Goal: Task Accomplishment & Management: Manage account settings

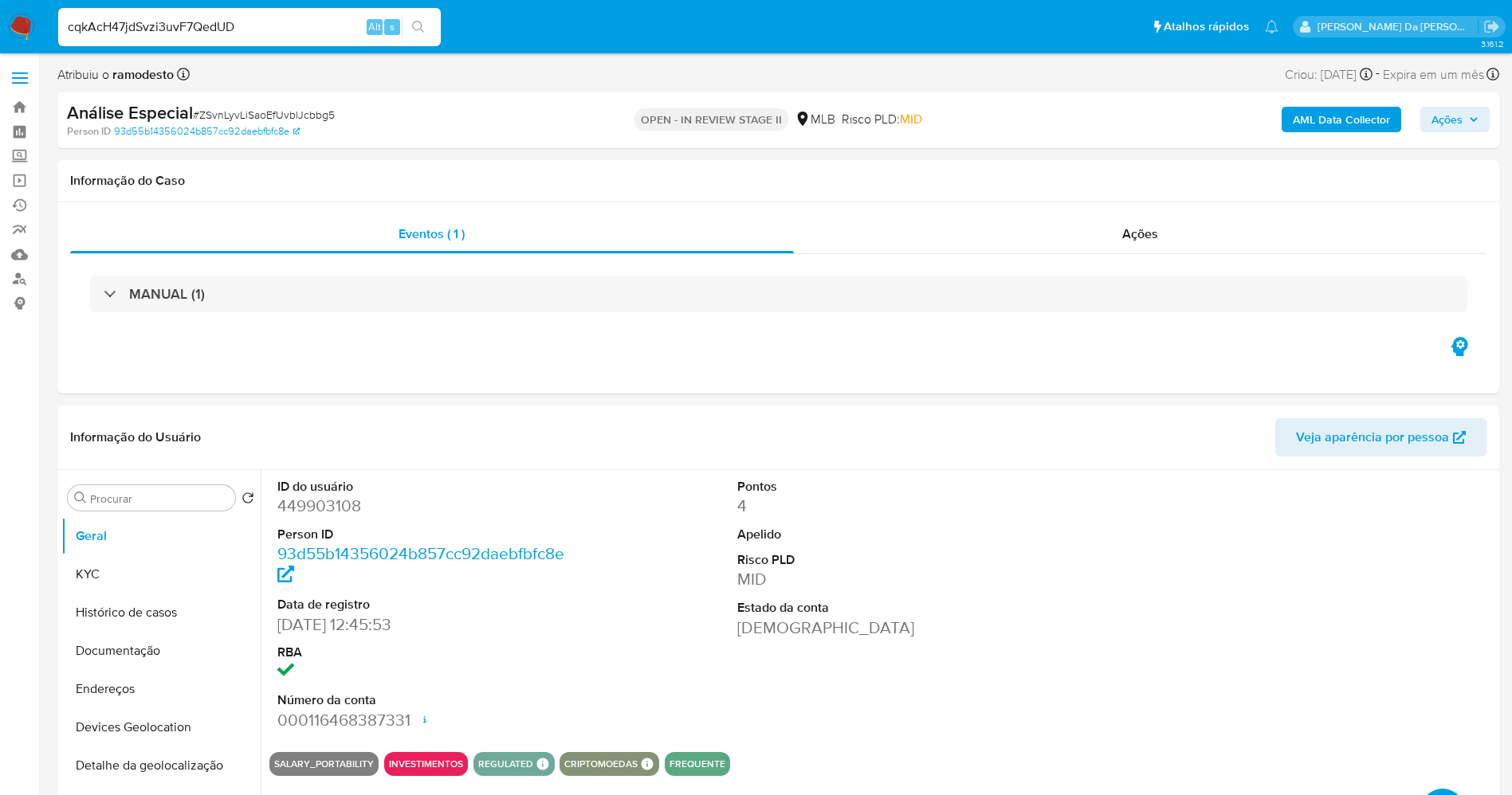
select select "10"
type input "cqkAcH47jdSvzi3uvF7QedUD"
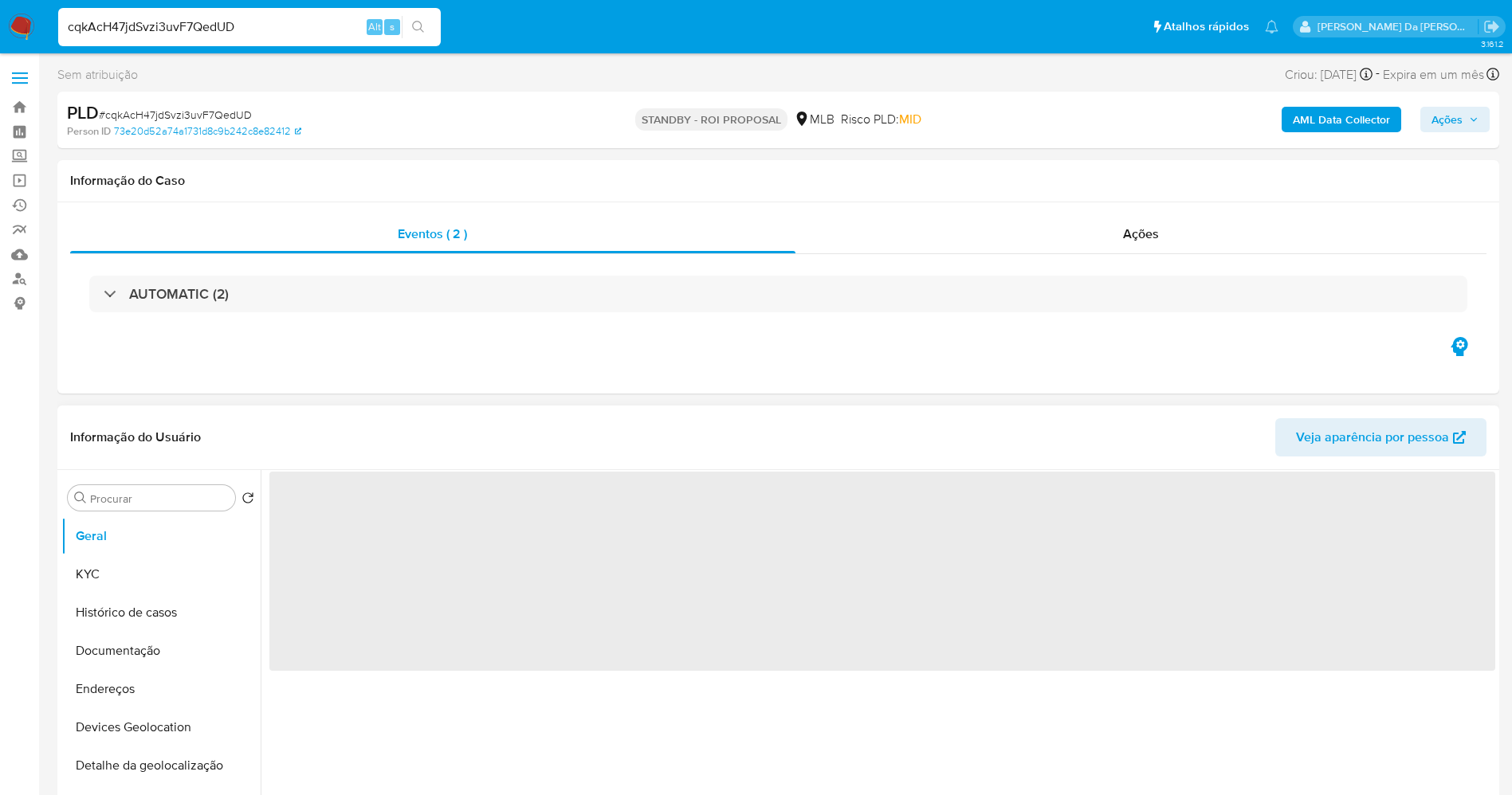
select select "10"
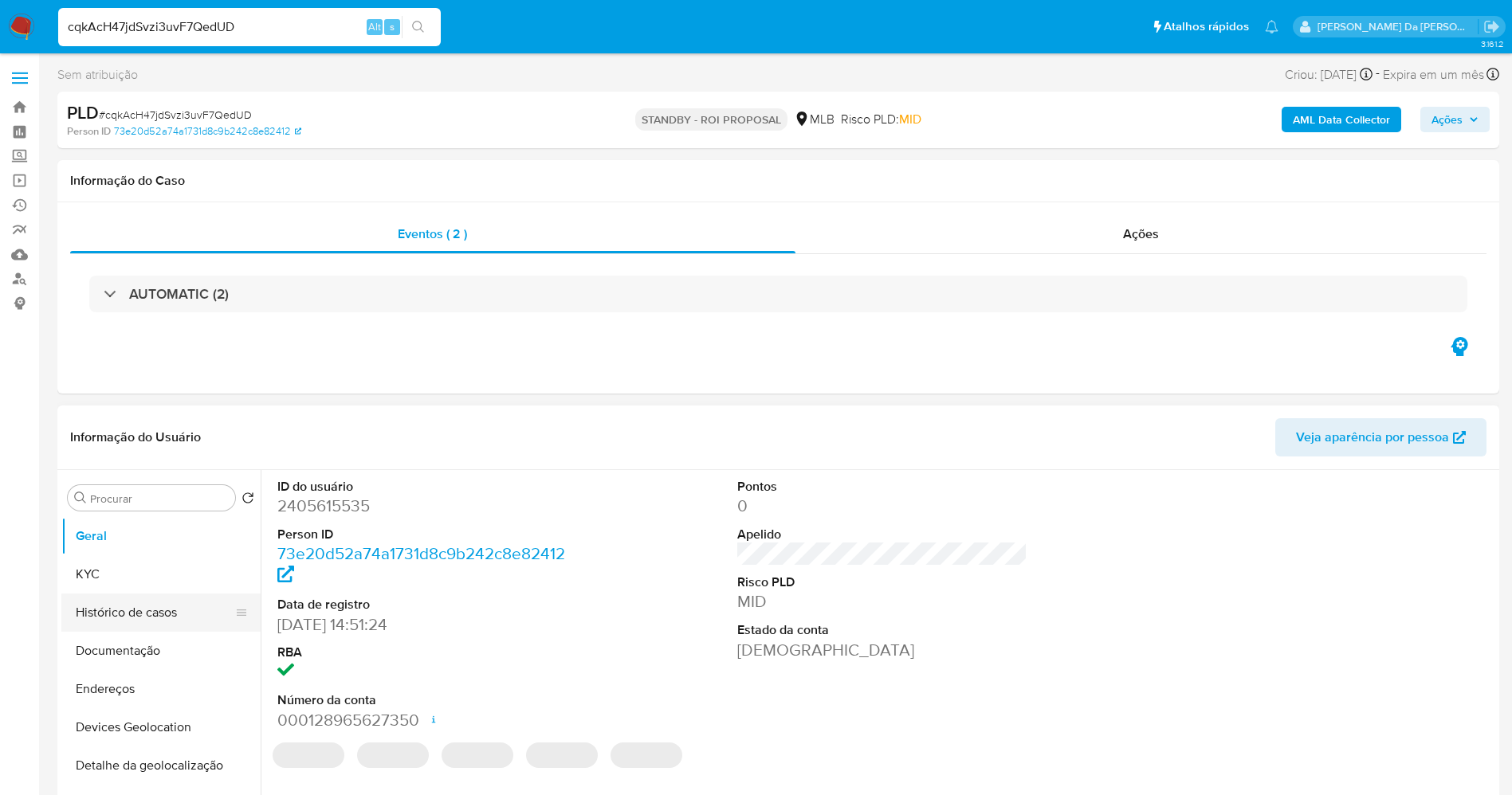
click at [142, 625] on button "Histórico de casos" at bounding box center [154, 612] width 187 height 38
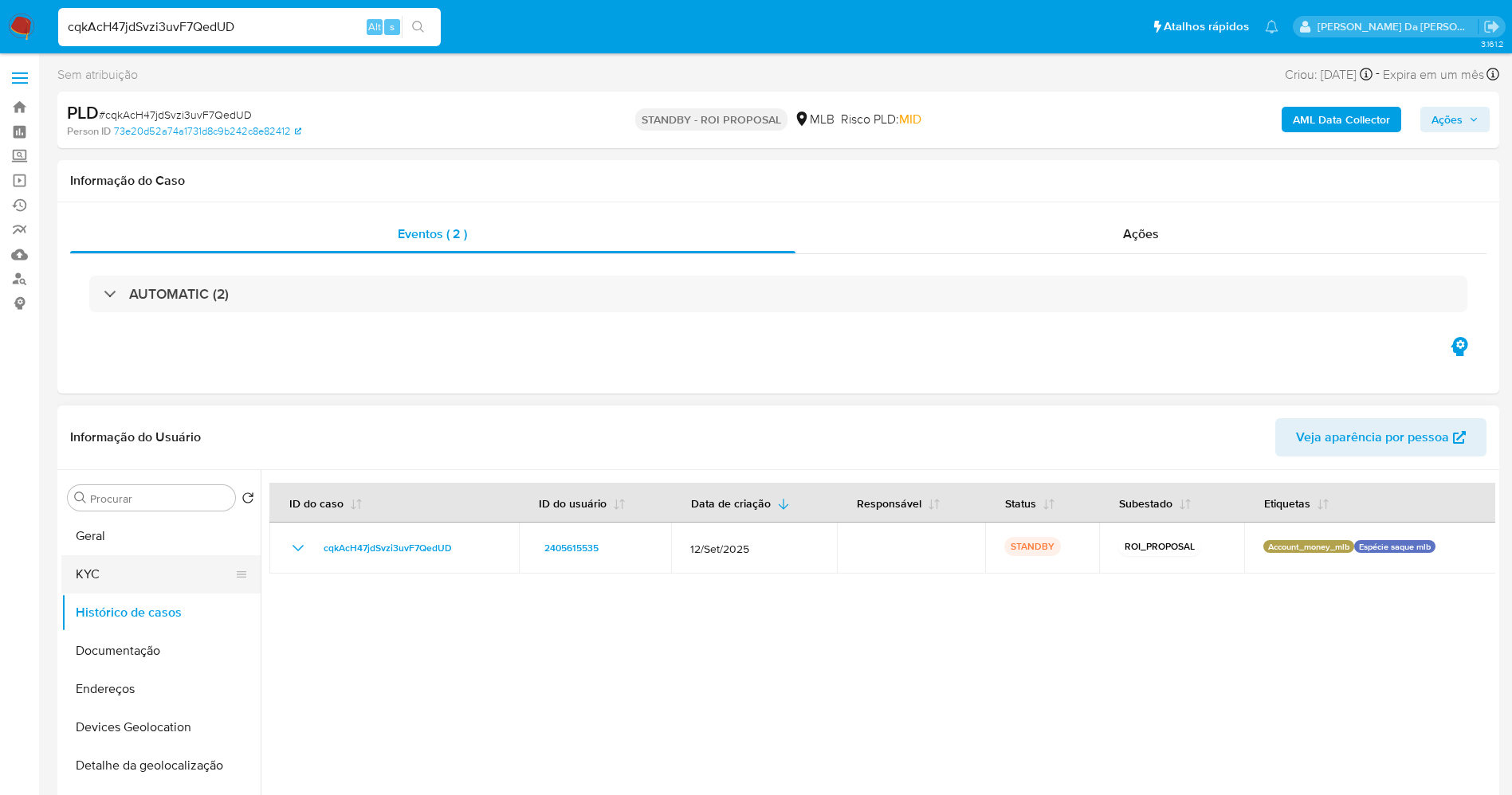
click at [119, 581] on button "KYC" at bounding box center [154, 575] width 187 height 38
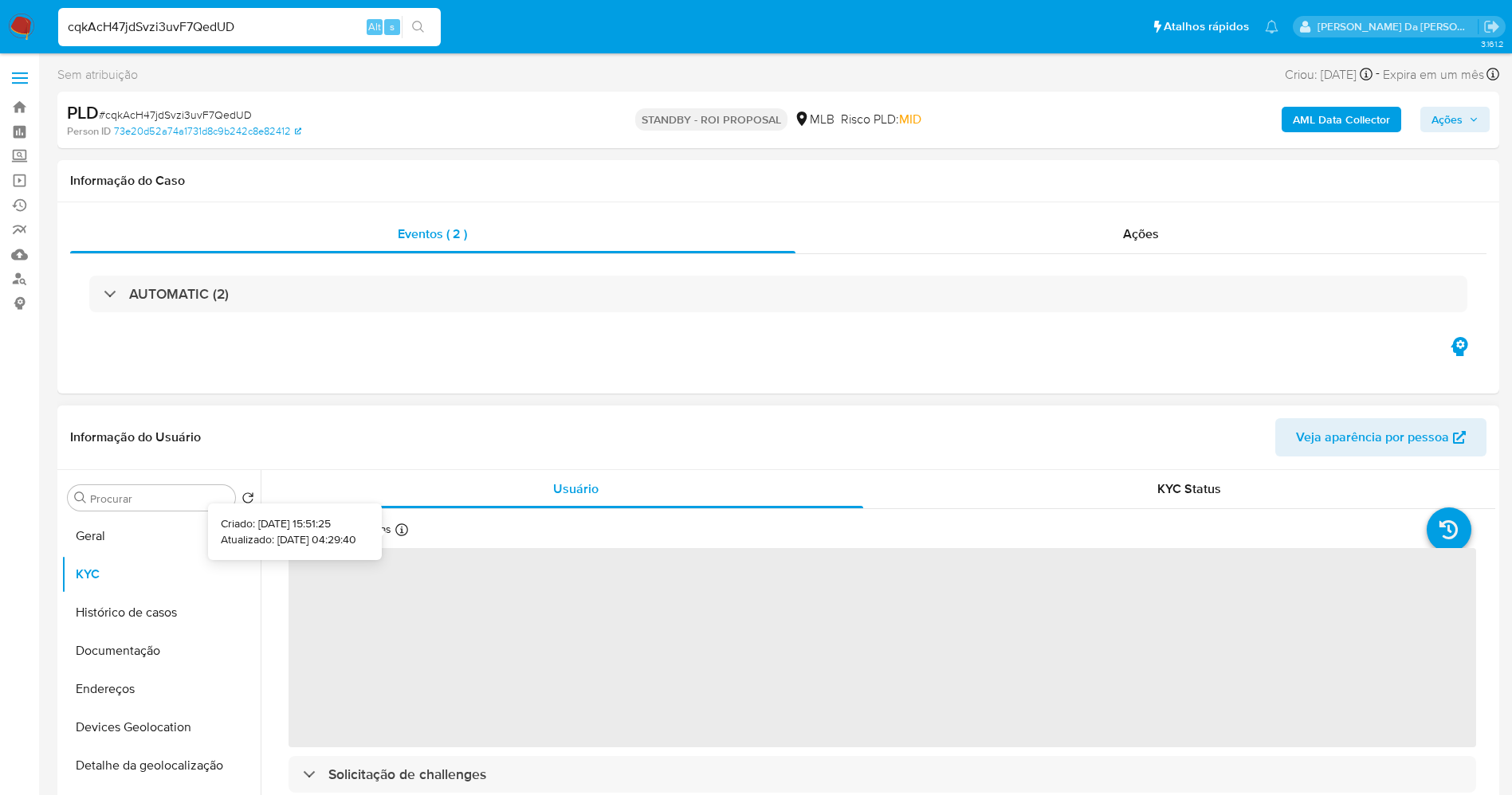
click at [403, 526] on icon at bounding box center [401, 529] width 13 height 13
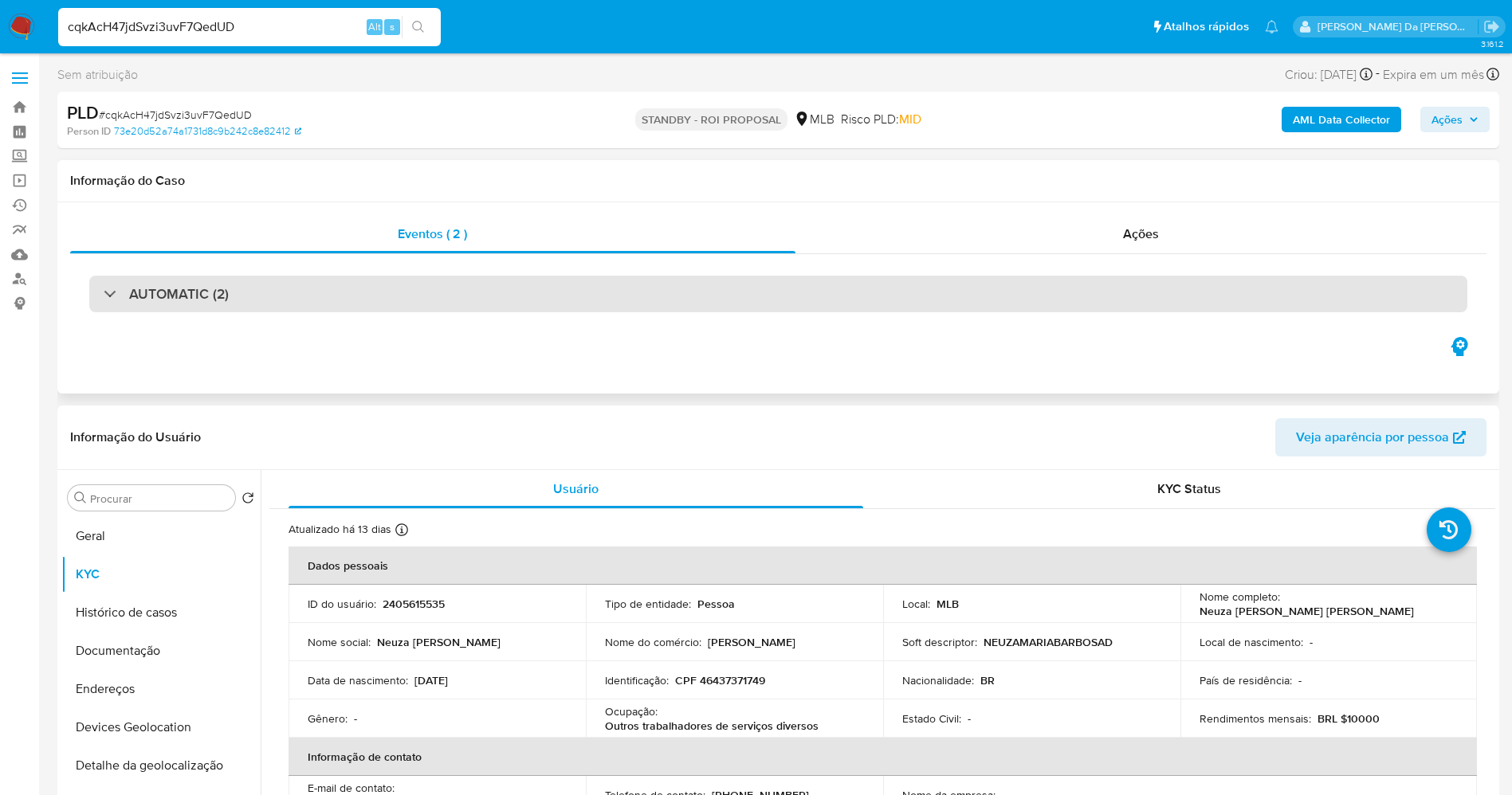
click at [135, 531] on button "Geral" at bounding box center [160, 536] width 199 height 38
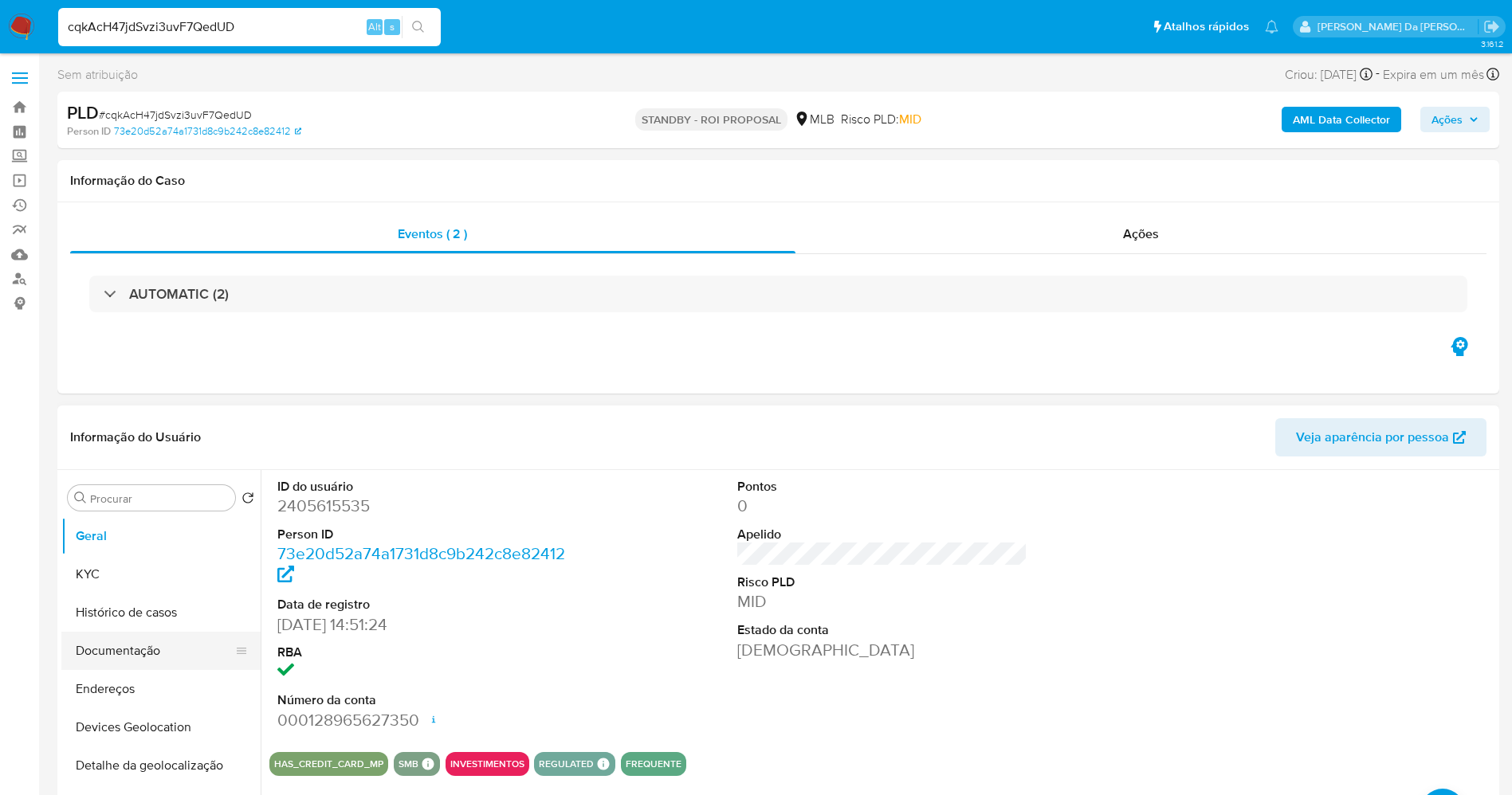
click at [163, 653] on button "Documentação" at bounding box center [154, 650] width 187 height 38
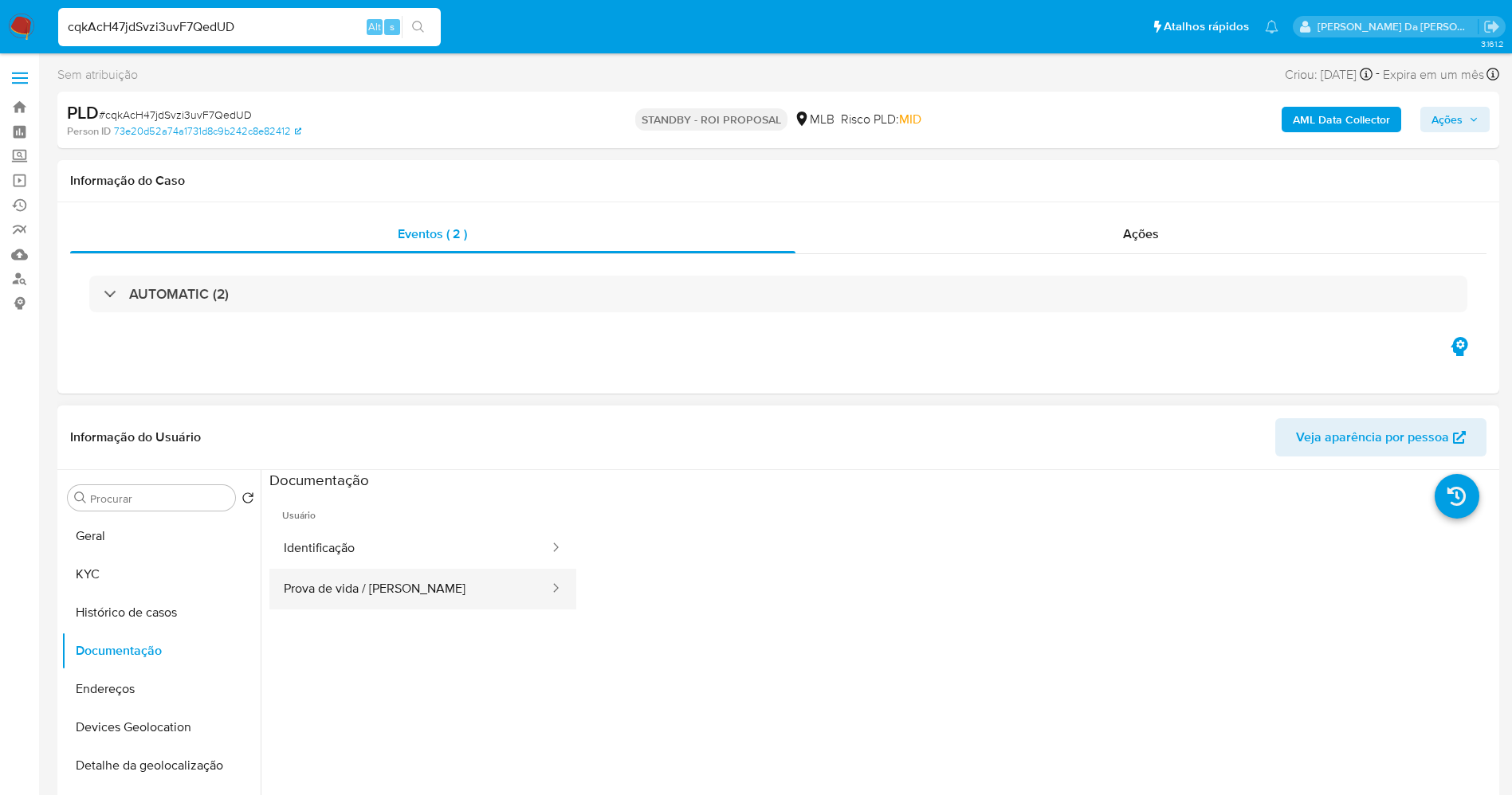
click at [394, 581] on button "Prova de vida / [PERSON_NAME]" at bounding box center [410, 588] width 281 height 40
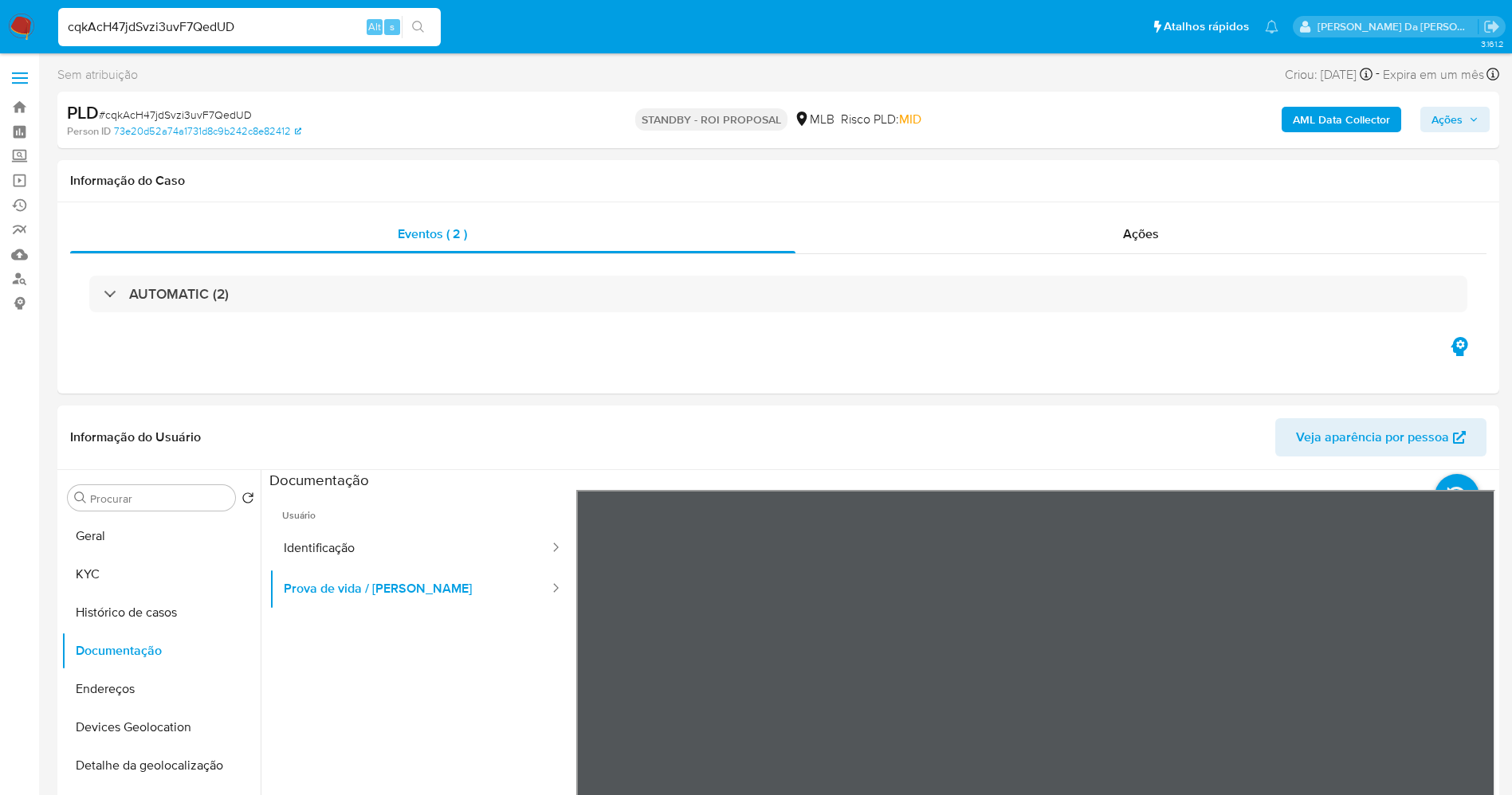
click at [335, 25] on input "cqkAcH47jdSvzi3uvF7QedUD" at bounding box center [249, 27] width 383 height 21
paste input "9xaXP0xI7oeAT6uIbna4PYhi"
type input "9xaXP0xI7oeAT6uIbna4PYhi"
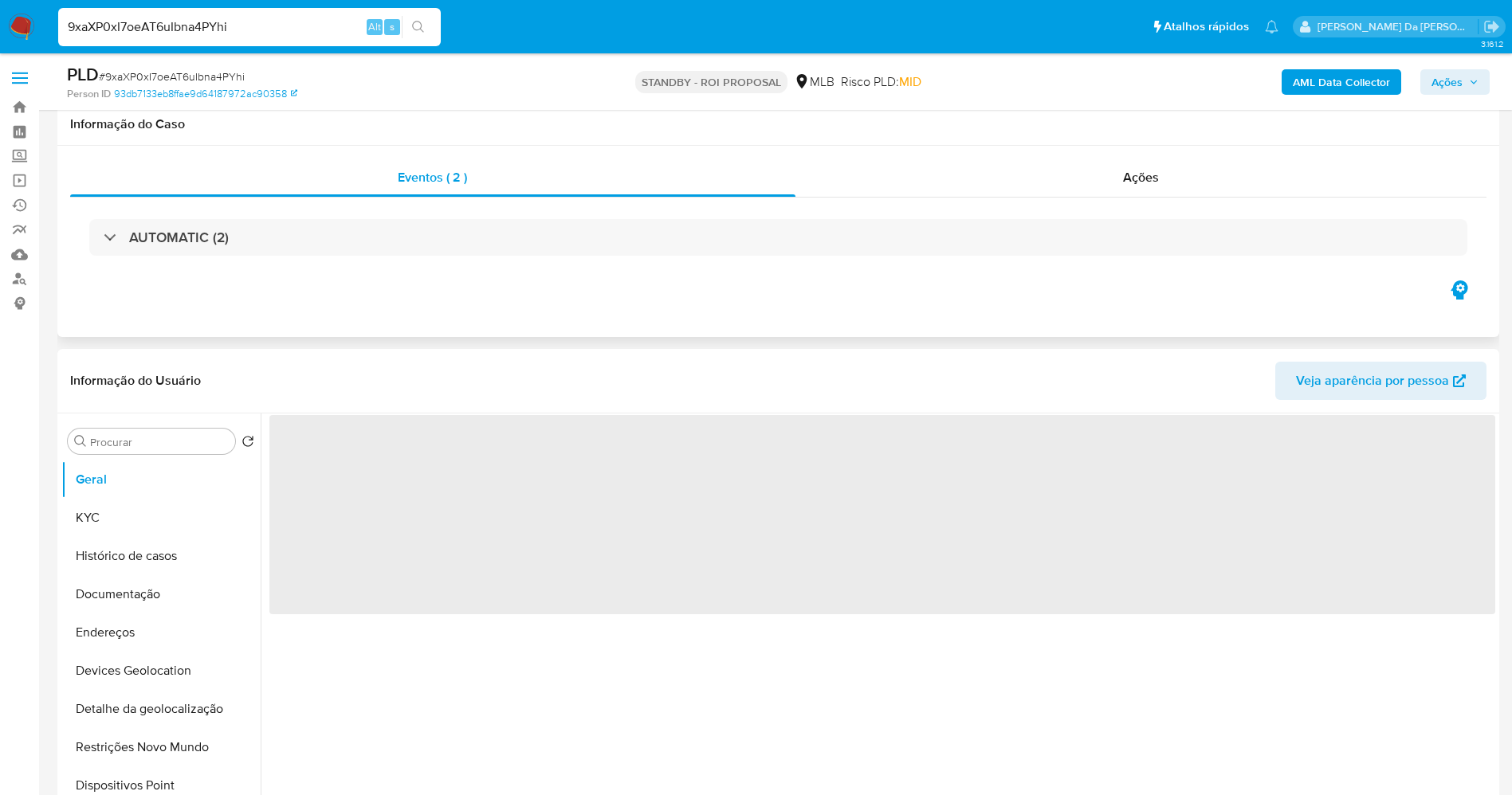
scroll to position [119, 0]
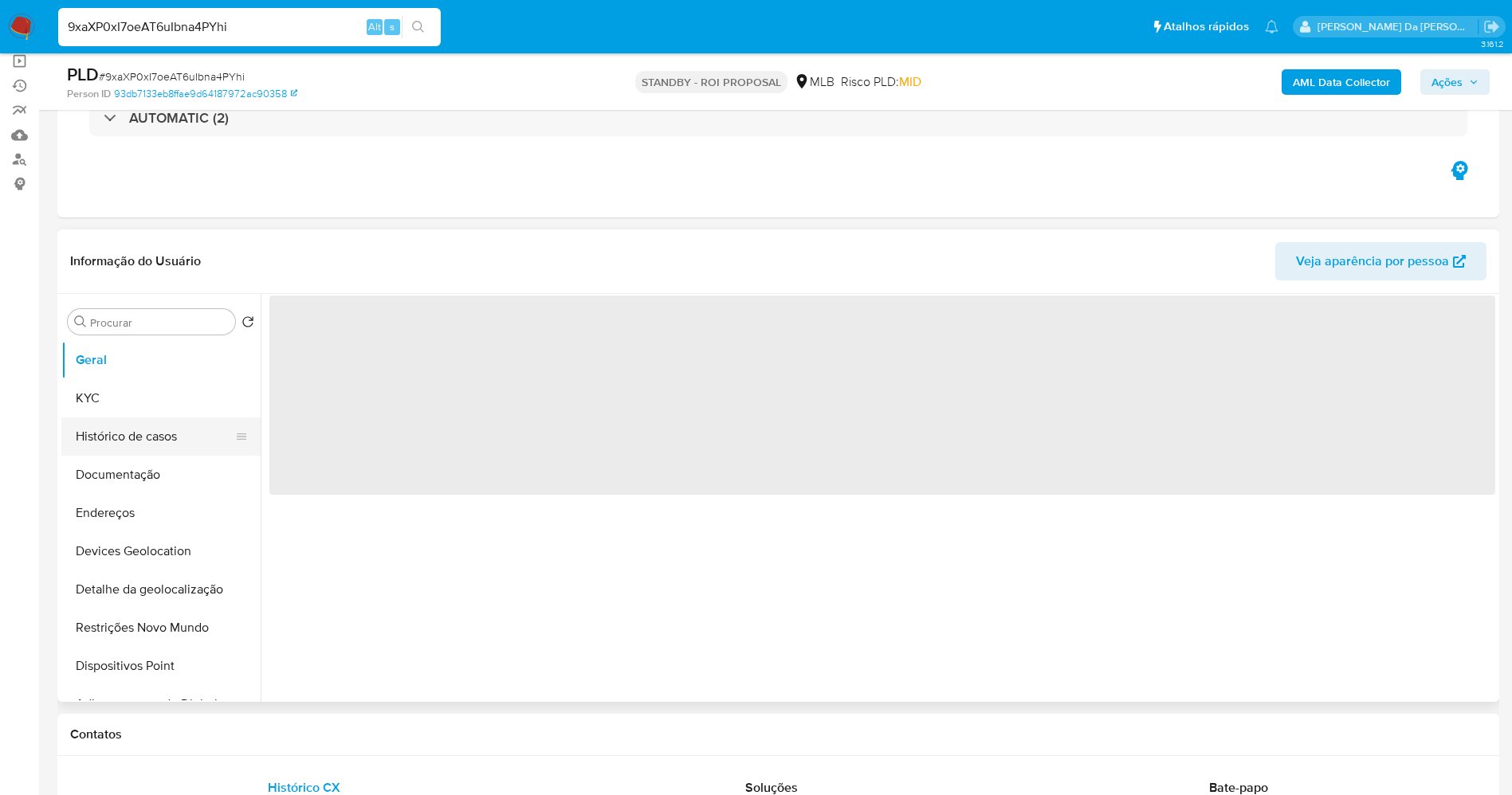
select select "10"
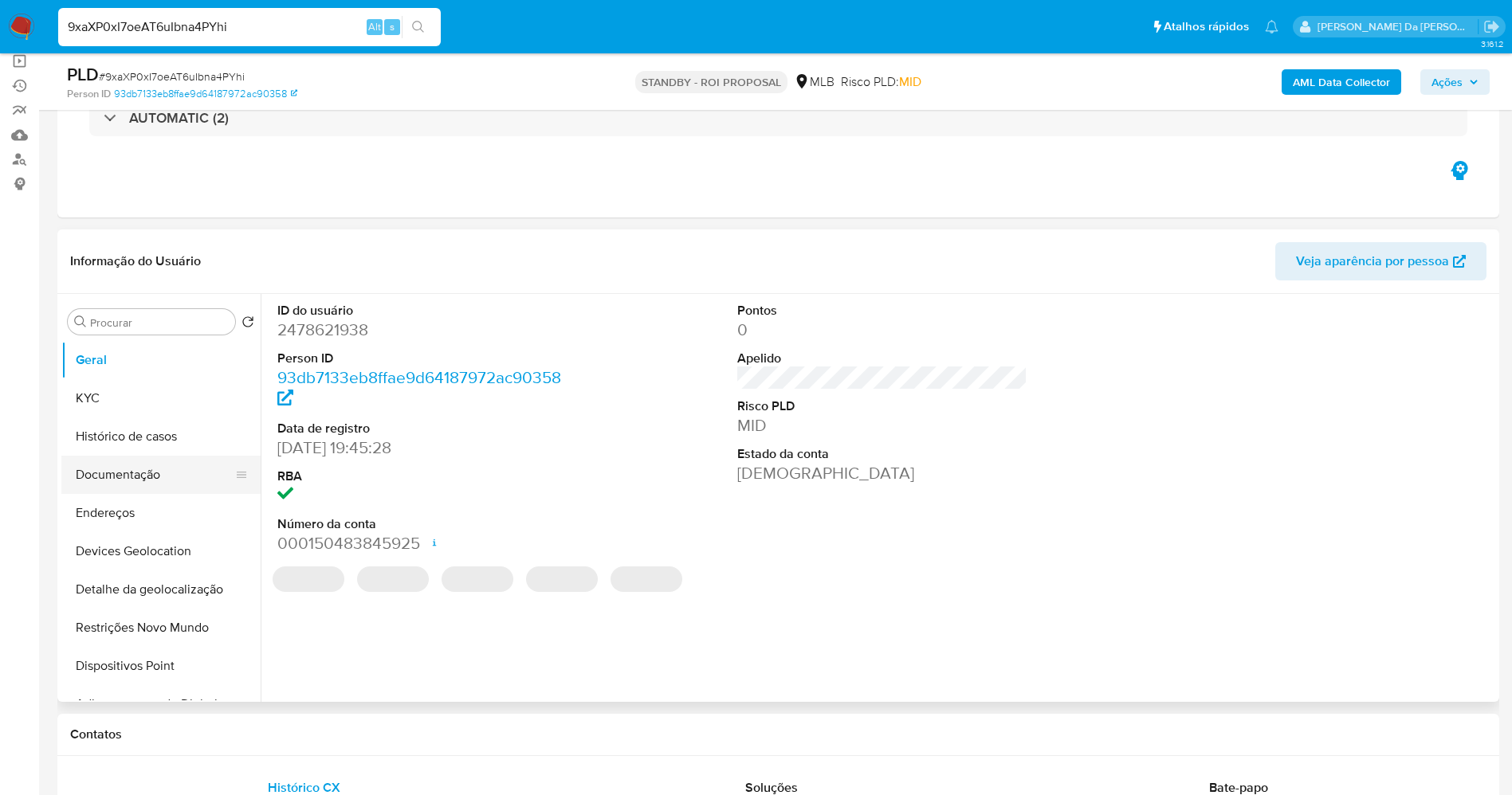
click at [156, 471] on button "Documentação" at bounding box center [154, 474] width 187 height 38
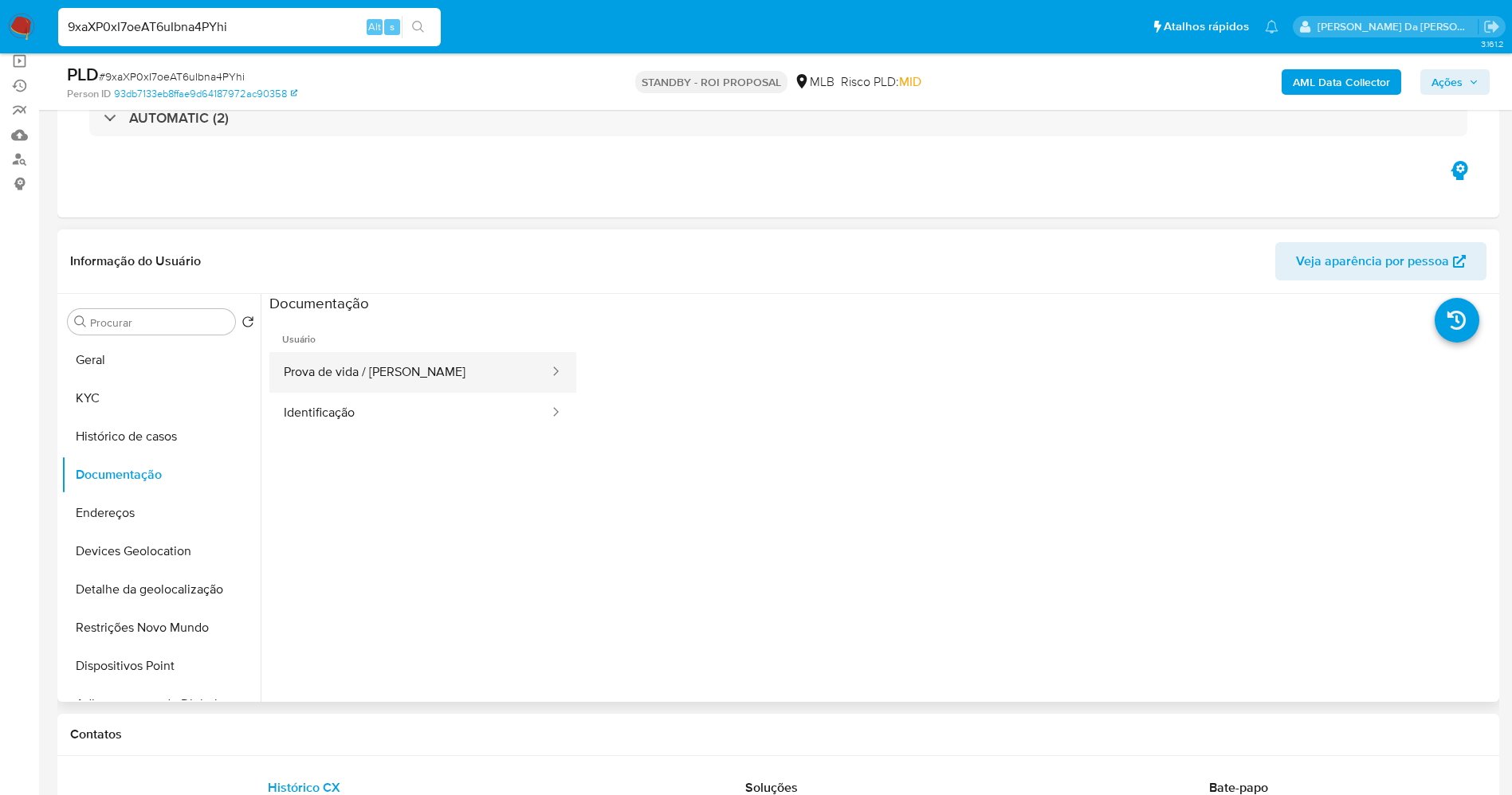
click at [333, 388] on button "Prova de vida / [PERSON_NAME]" at bounding box center [410, 372] width 281 height 40
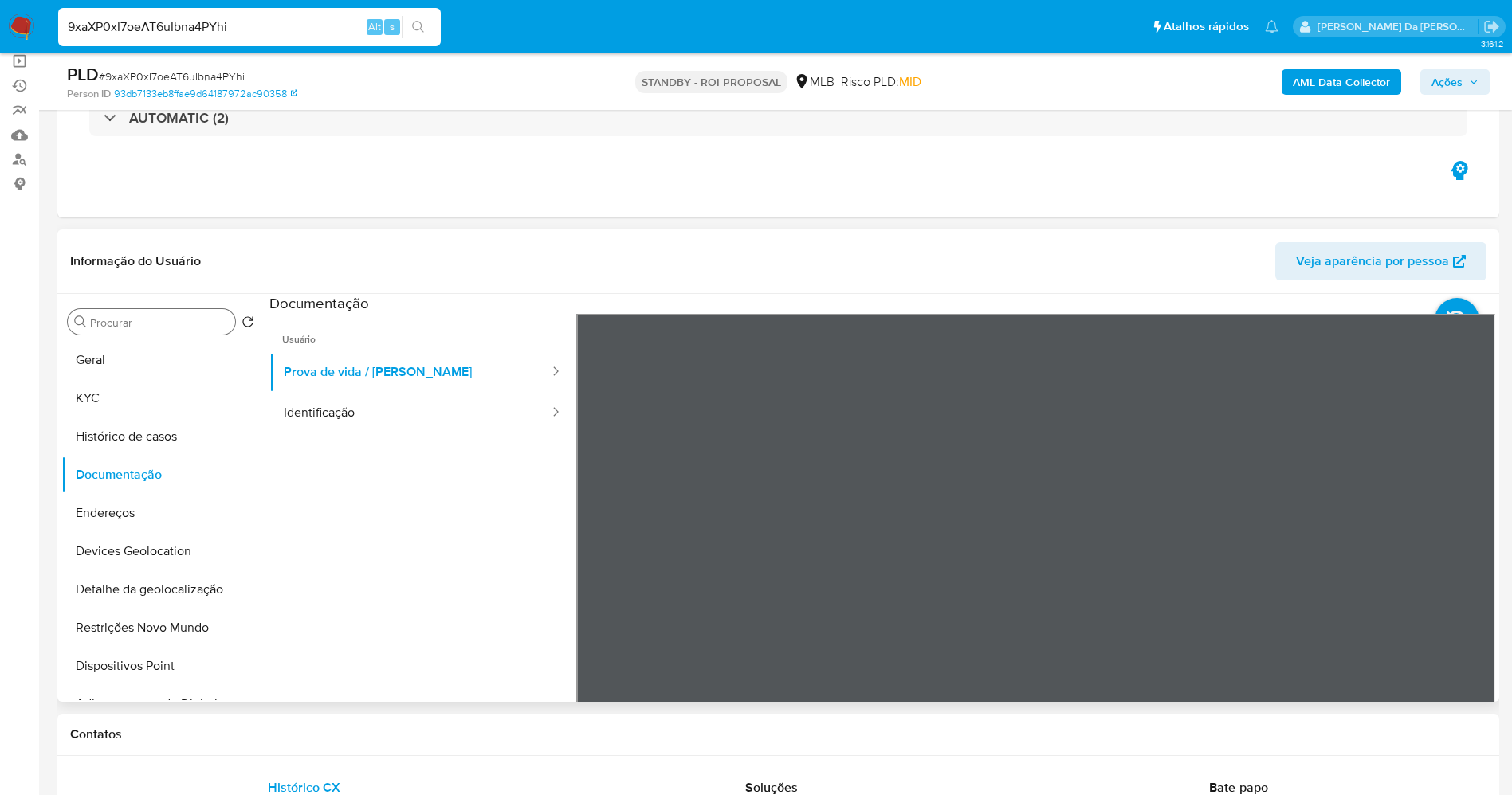
click at [105, 321] on input "Procurar" at bounding box center [159, 323] width 139 height 15
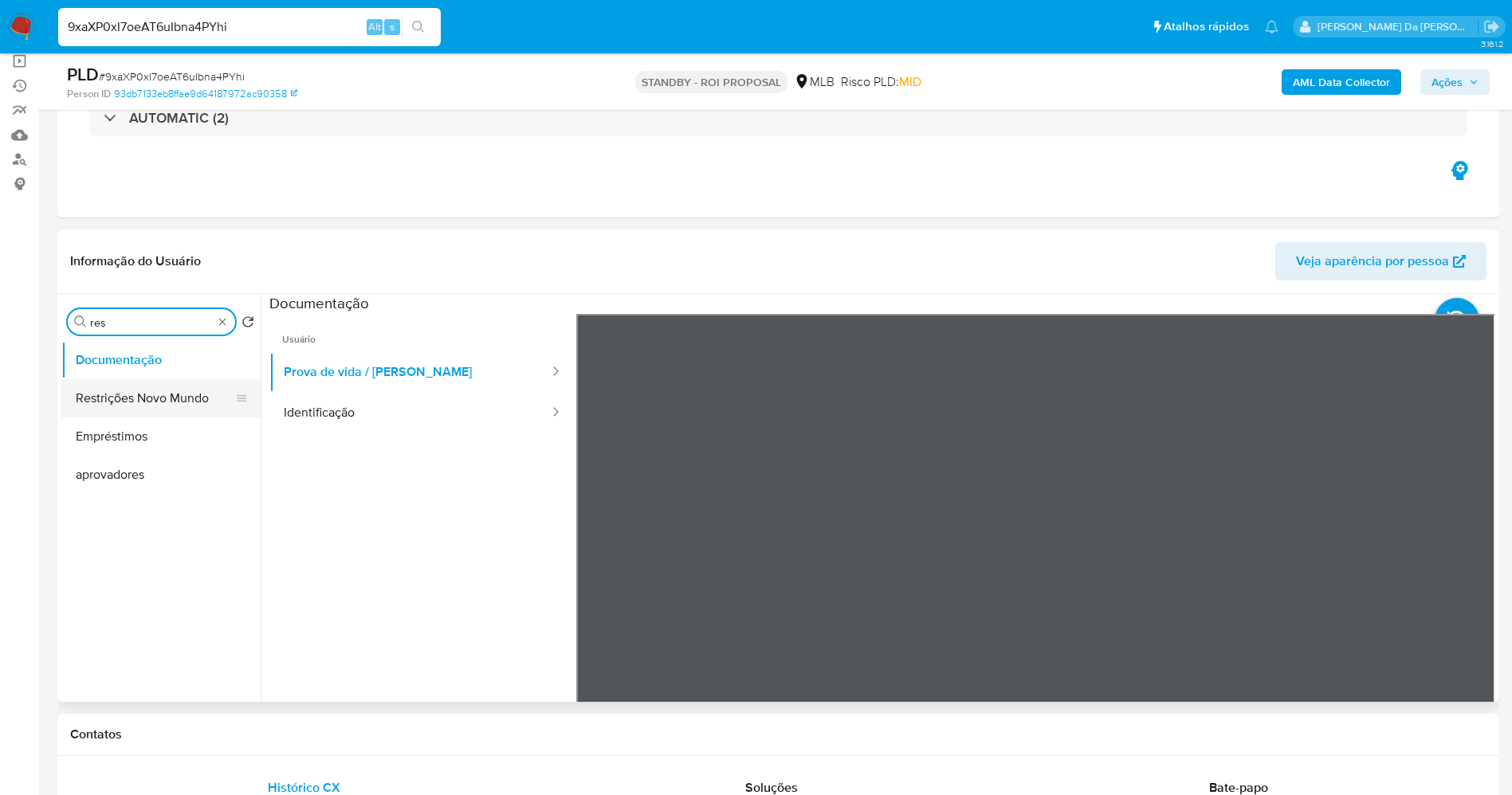
type input "res"
click at [115, 412] on button "Restrições Novo Mundo" at bounding box center [154, 398] width 187 height 38
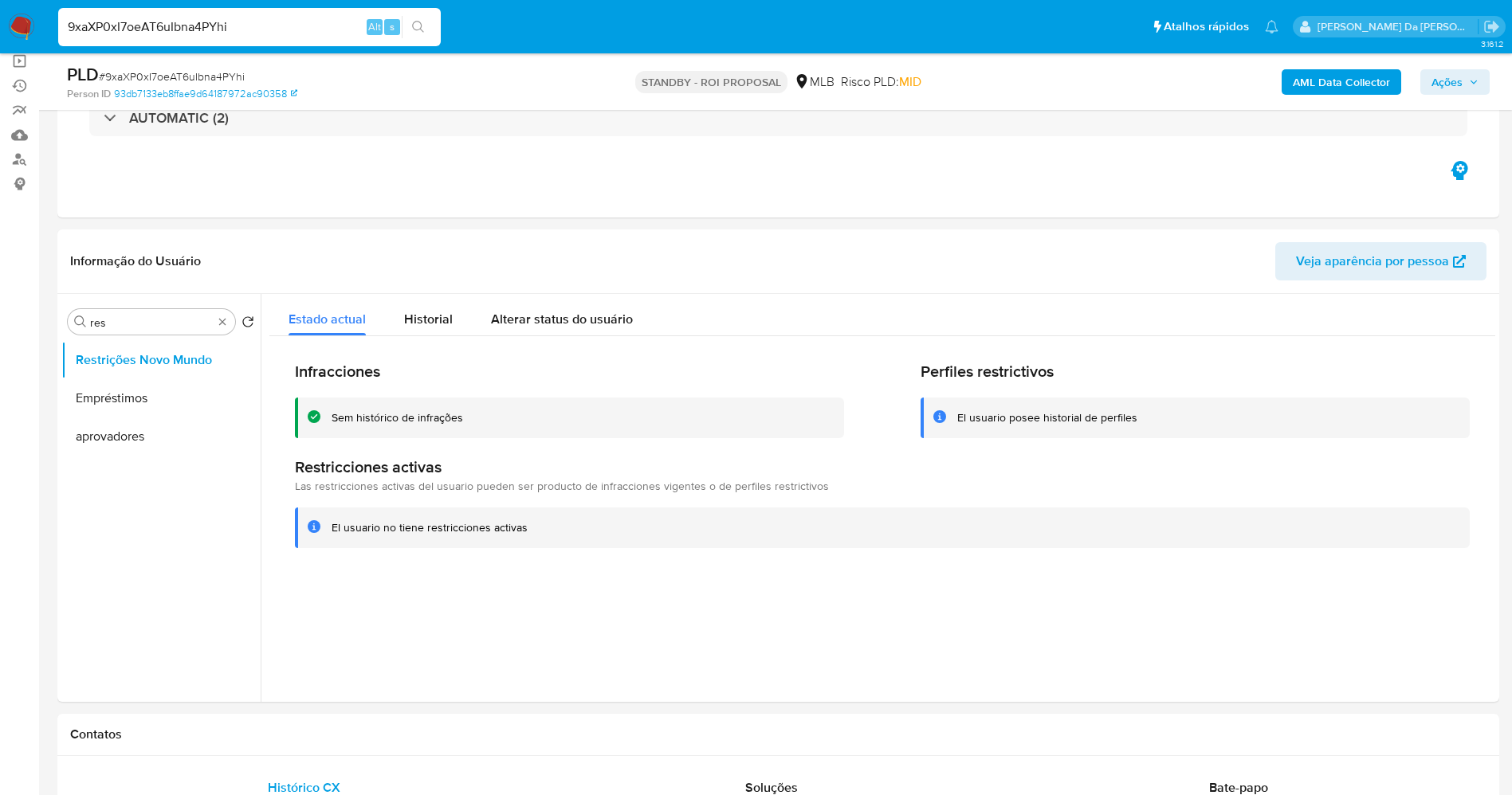
click at [21, 20] on img at bounding box center [22, 28] width 28 height 28
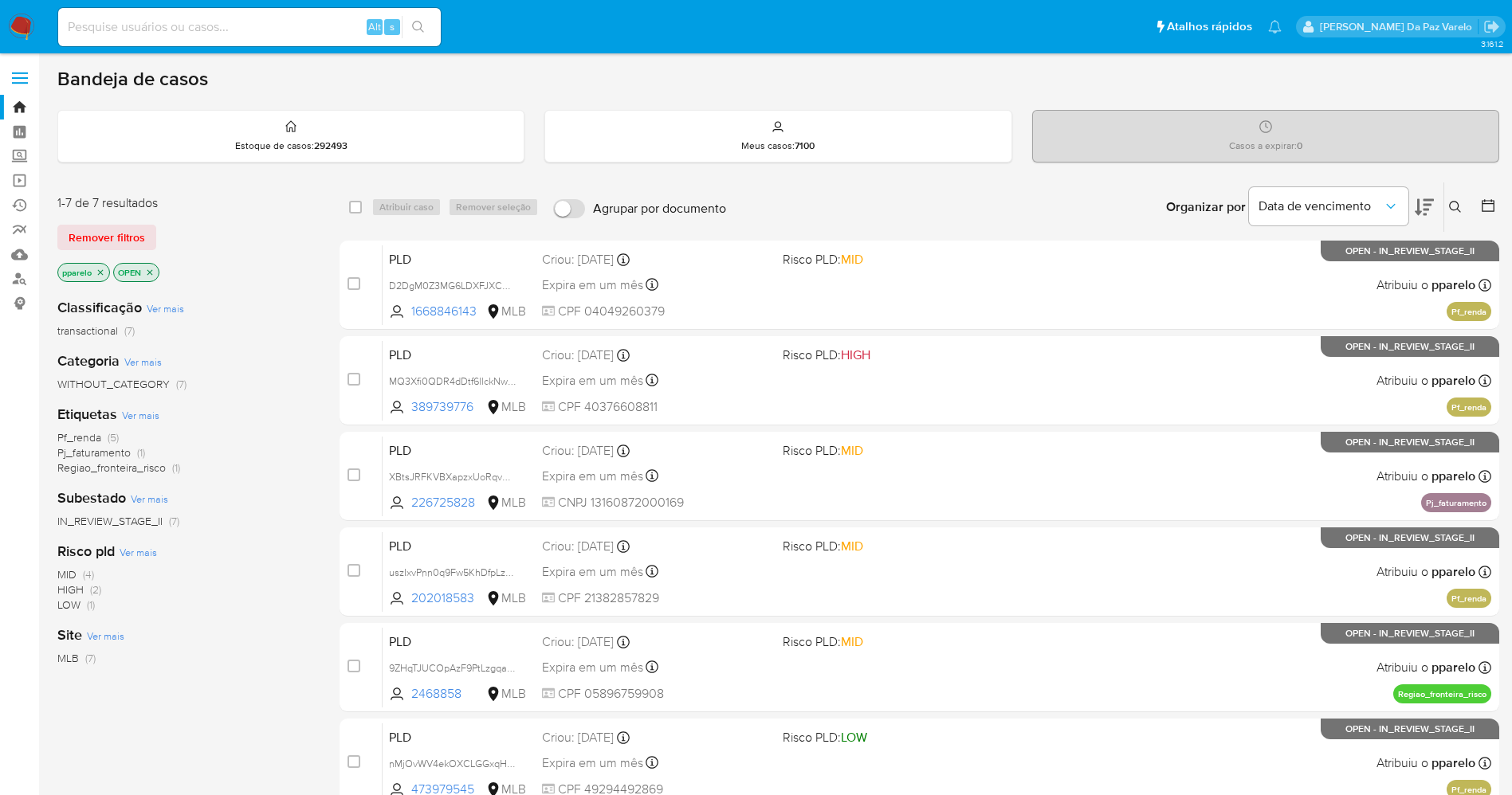
click at [1459, 202] on icon at bounding box center [1455, 207] width 13 height 13
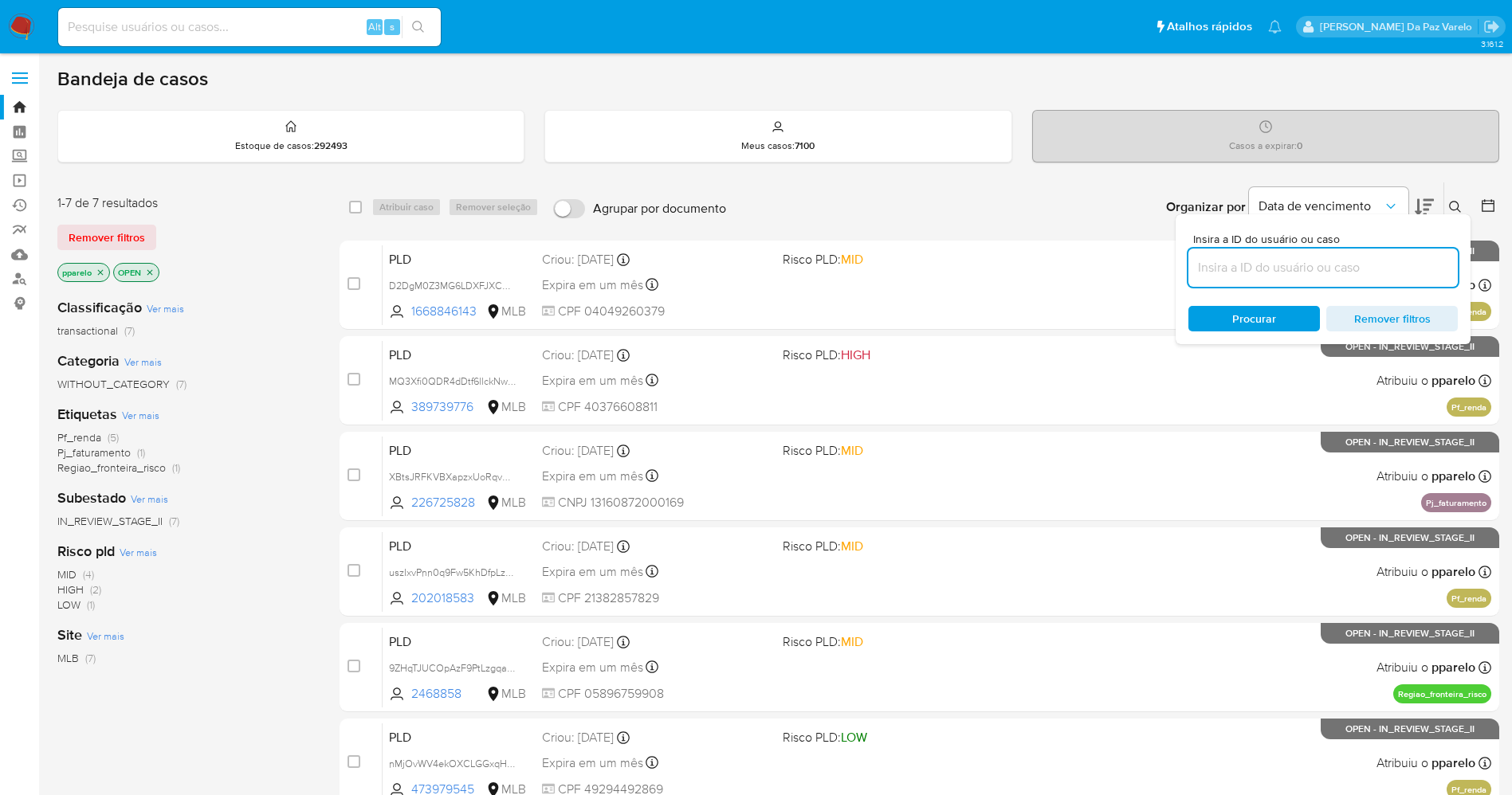
click at [1314, 267] on input at bounding box center [1323, 268] width 270 height 21
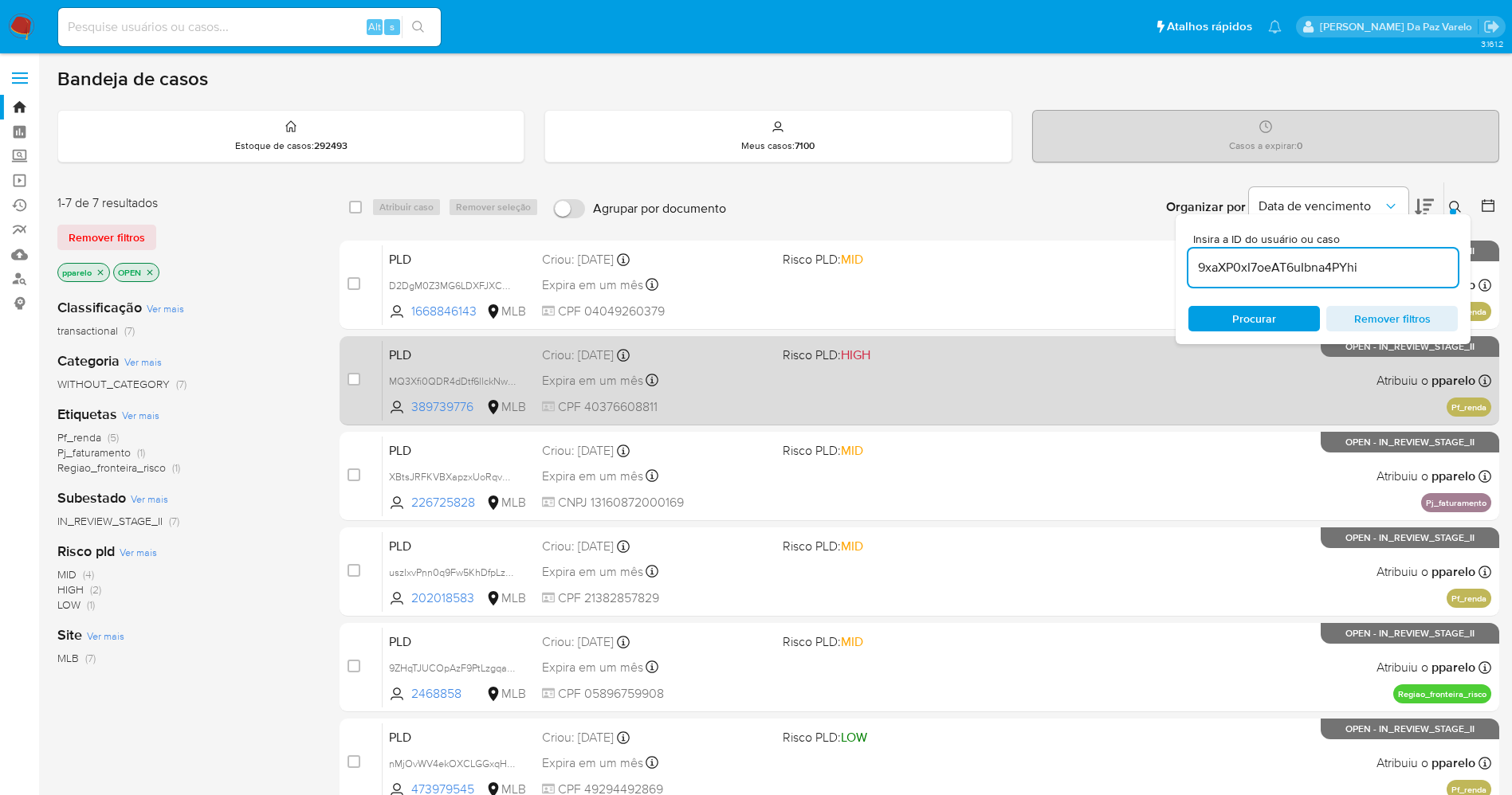
type input "9xaXP0xI7oeAT6uIbna4PYhi"
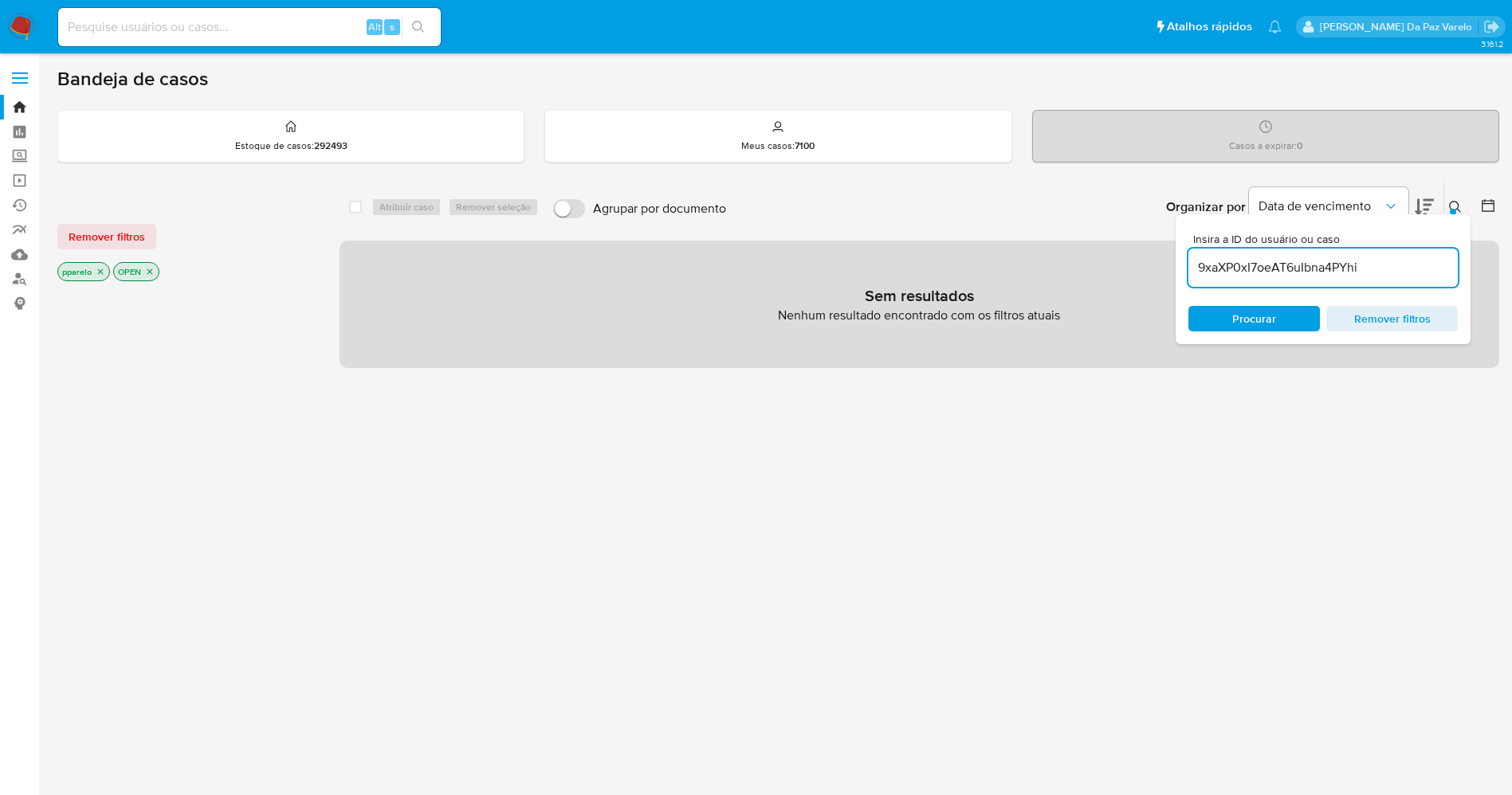
click at [102, 274] on icon "close-filter" at bounding box center [101, 273] width 6 height 6
click at [96, 274] on icon "close-filter" at bounding box center [94, 273] width 6 height 6
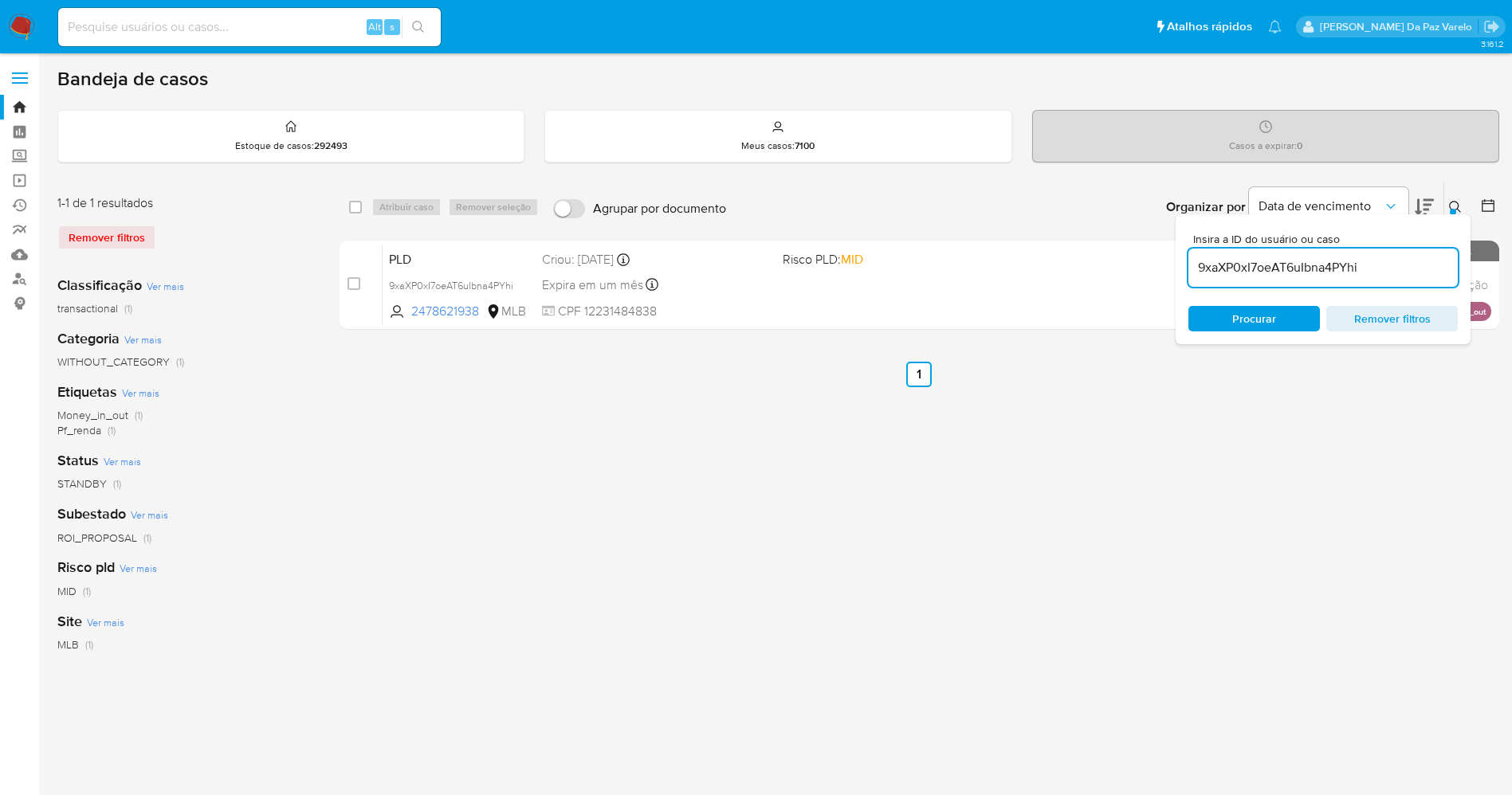
drag, startPoint x: 352, startPoint y: 207, endPoint x: 376, endPoint y: 208, distance: 24.0
click at [354, 207] on input "checkbox" at bounding box center [355, 207] width 13 height 13
checkbox input "true"
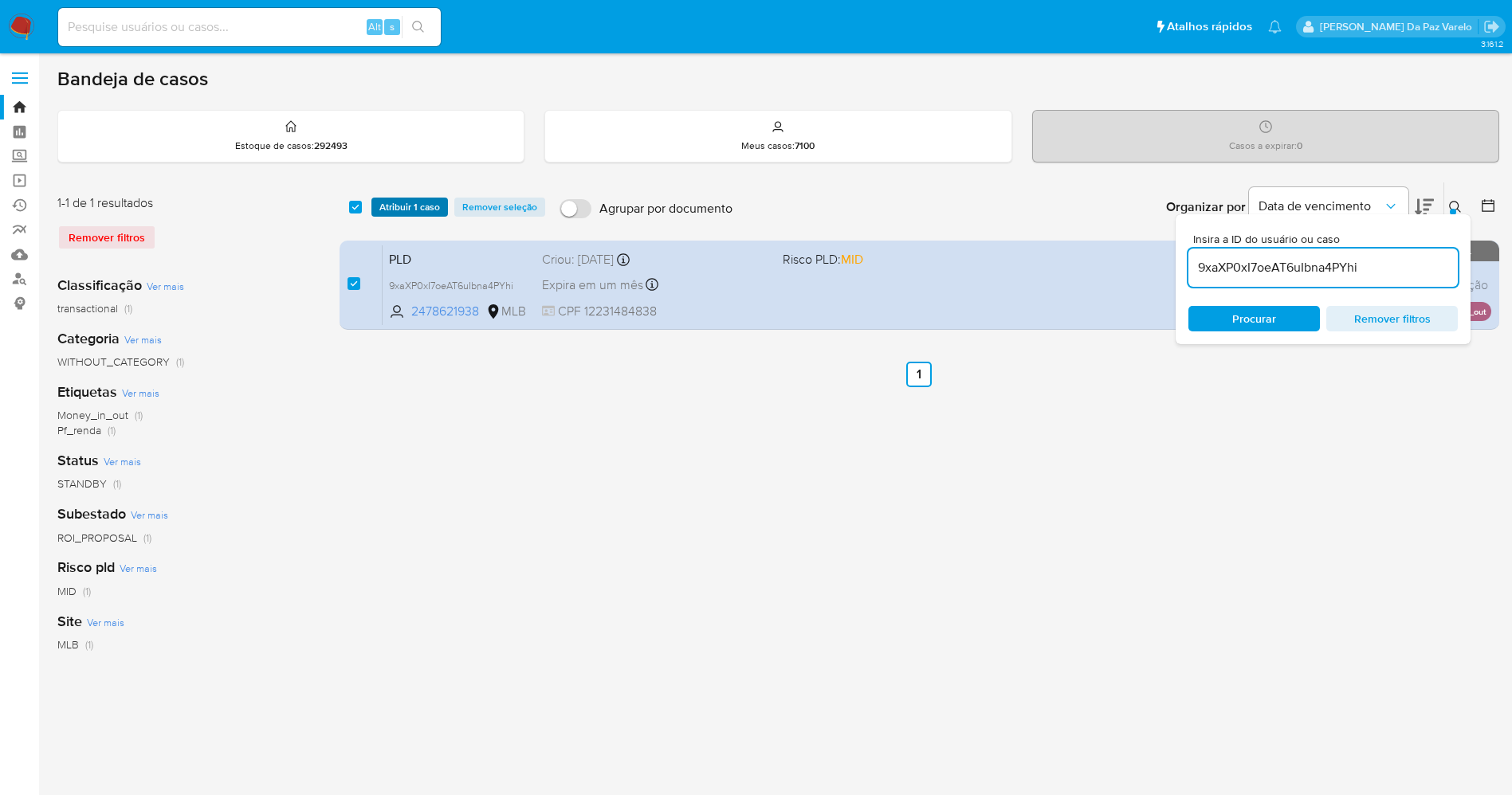
click at [400, 208] on span "Atribuir 1 caso" at bounding box center [410, 207] width 61 height 16
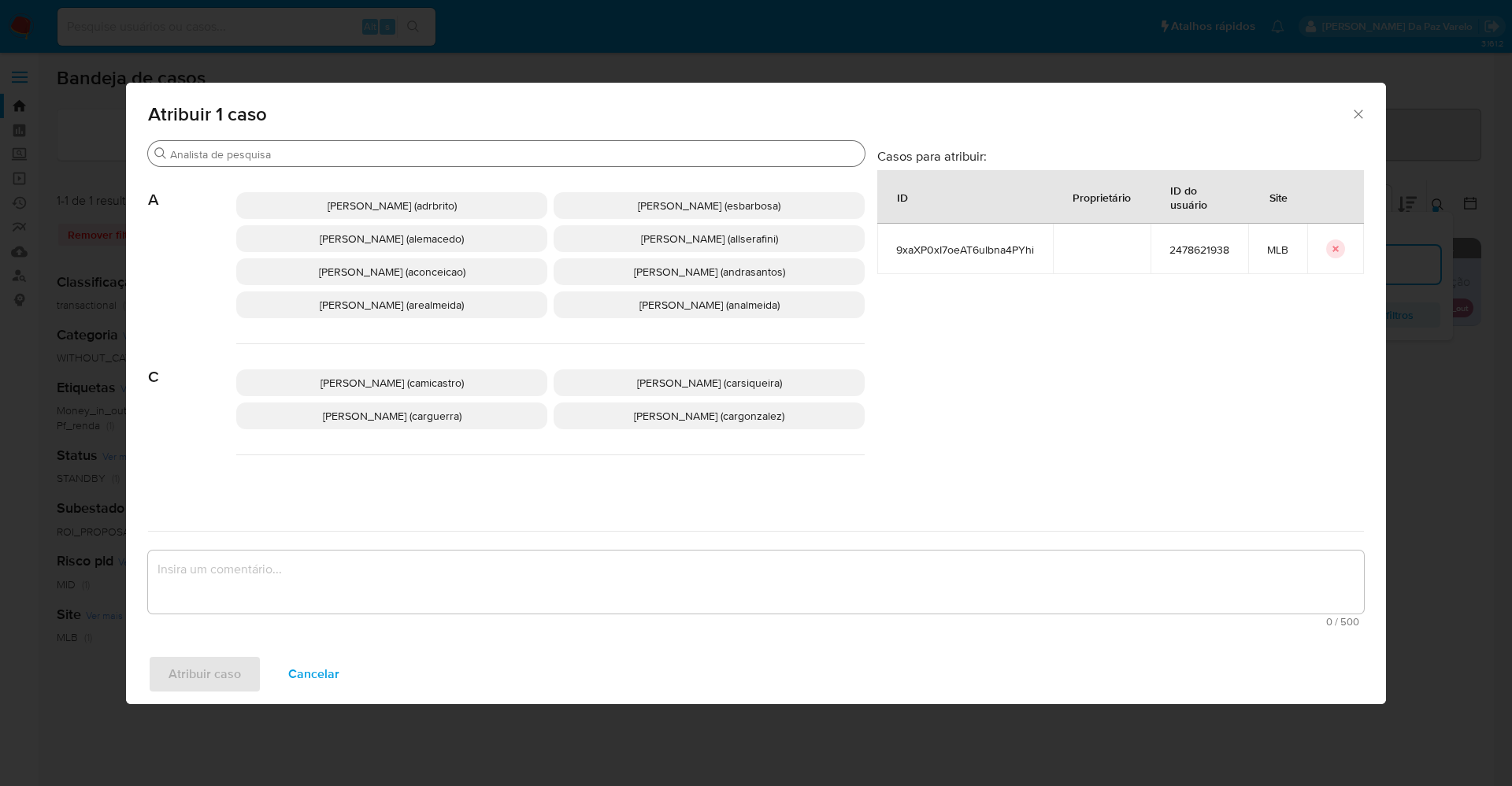
drag, startPoint x: 429, startPoint y: 161, endPoint x: 435, endPoint y: 156, distance: 7.8
click at [430, 160] on div "Buscar" at bounding box center [506, 154] width 717 height 25
click at [437, 156] on input "Buscar" at bounding box center [514, 154] width 688 height 15
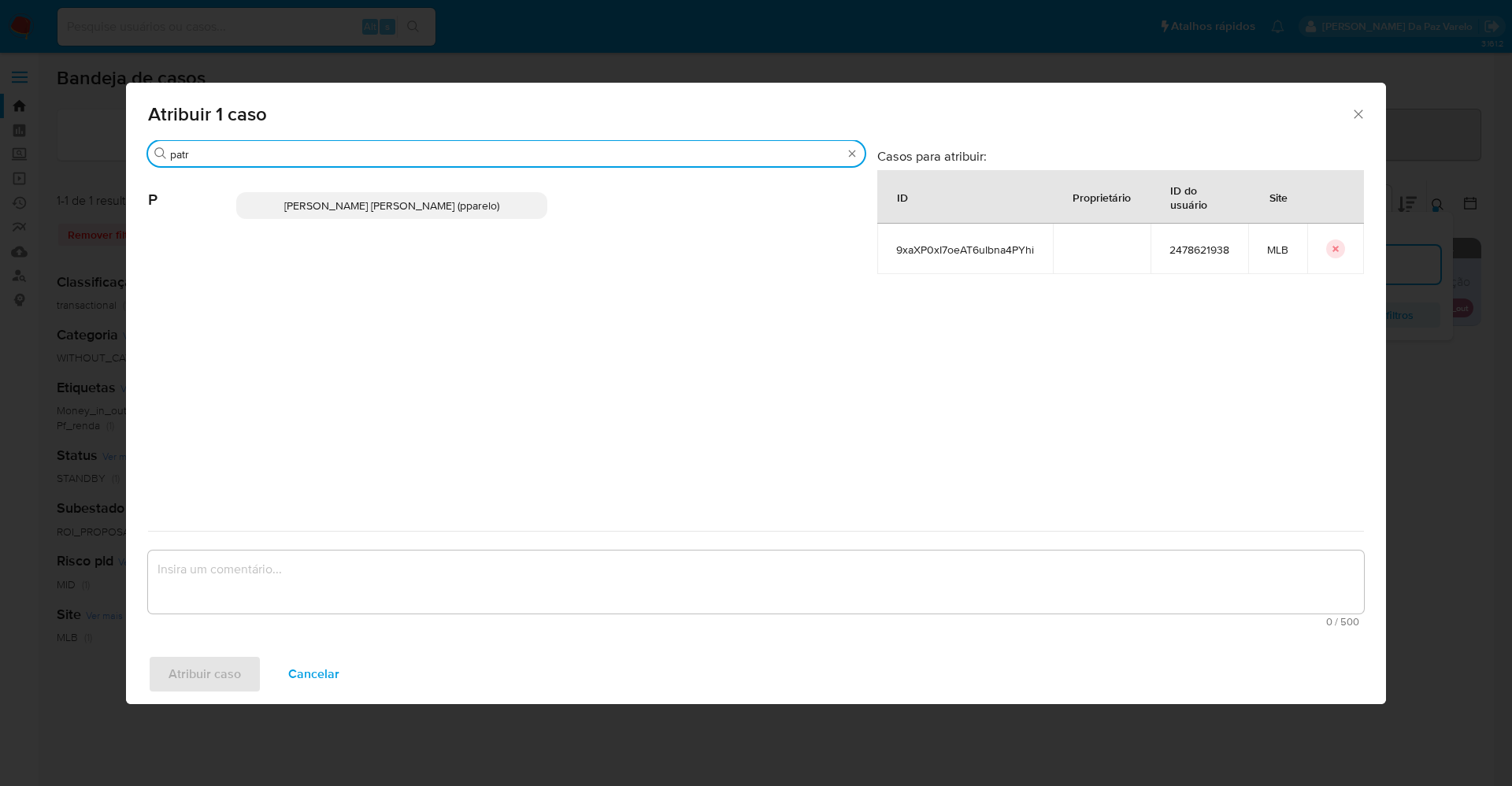
type input "patr"
click at [438, 205] on span "Patricia Aparecida Da Paz Varelo (pparelo)" at bounding box center [391, 205] width 215 height 16
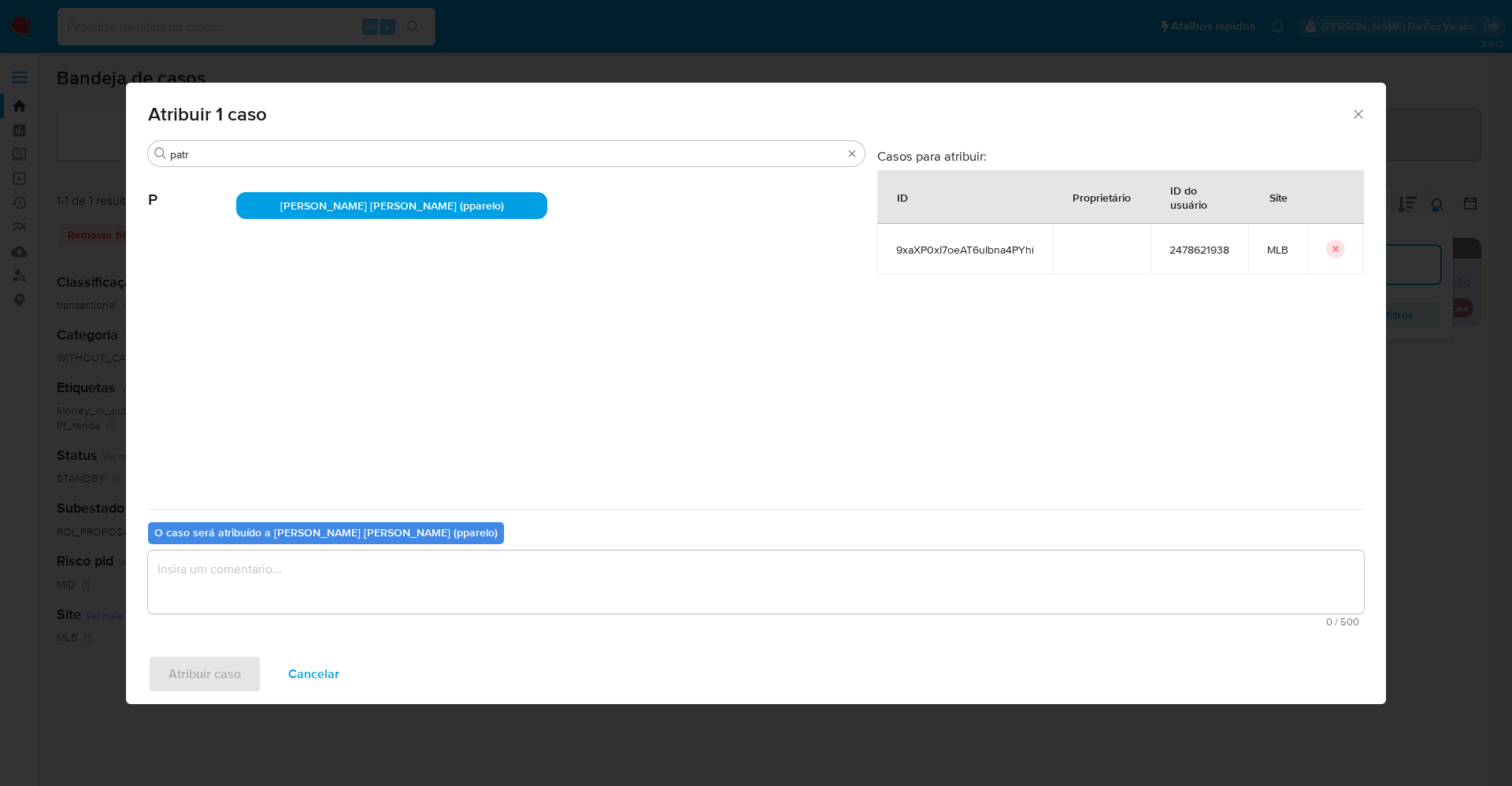
click at [396, 573] on textarea "assign-modal" at bounding box center [756, 582] width 1216 height 63
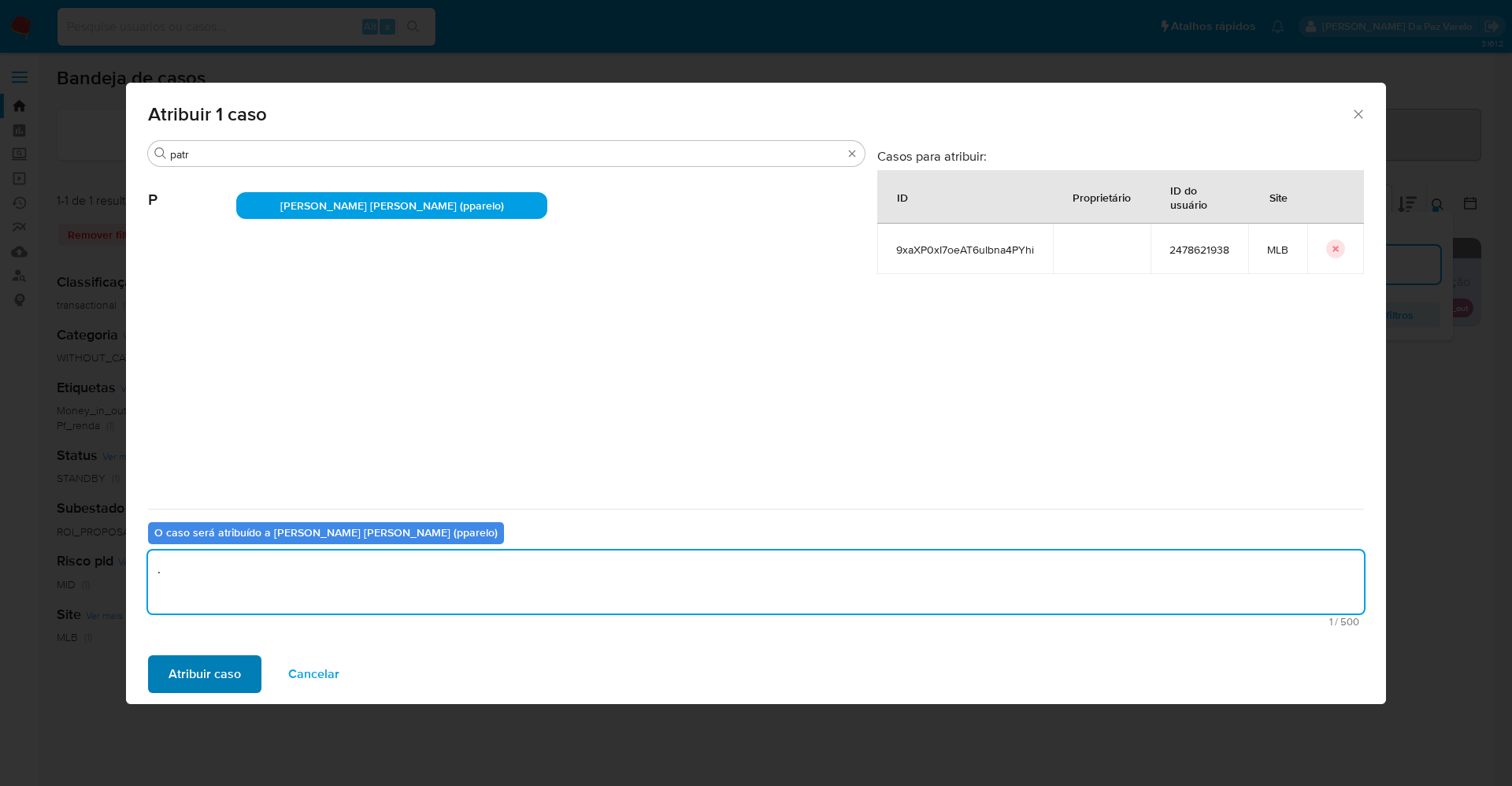
type textarea "."
click at [224, 679] on span "Atribuir caso" at bounding box center [204, 675] width 73 height 35
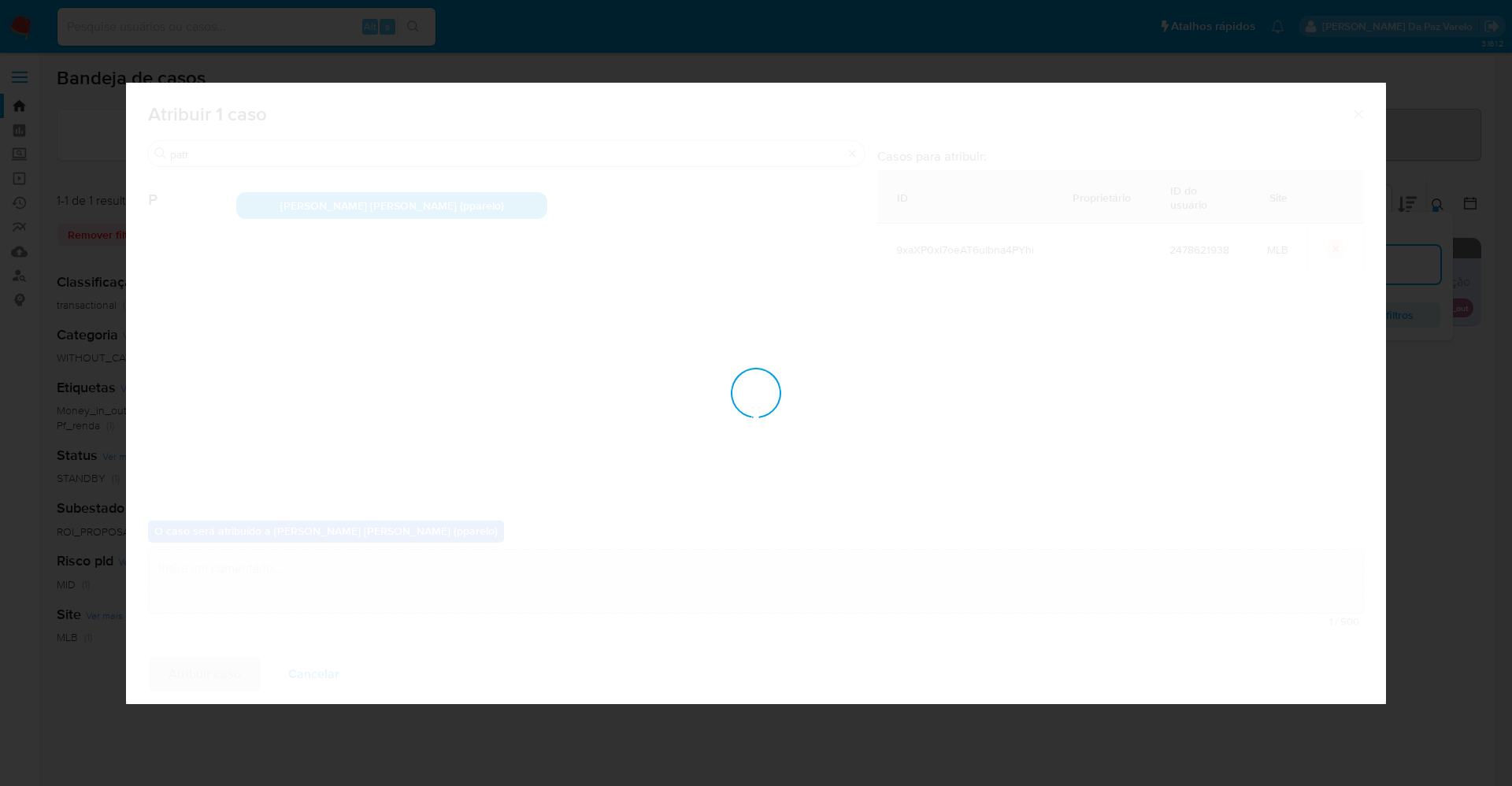
checkbox input "false"
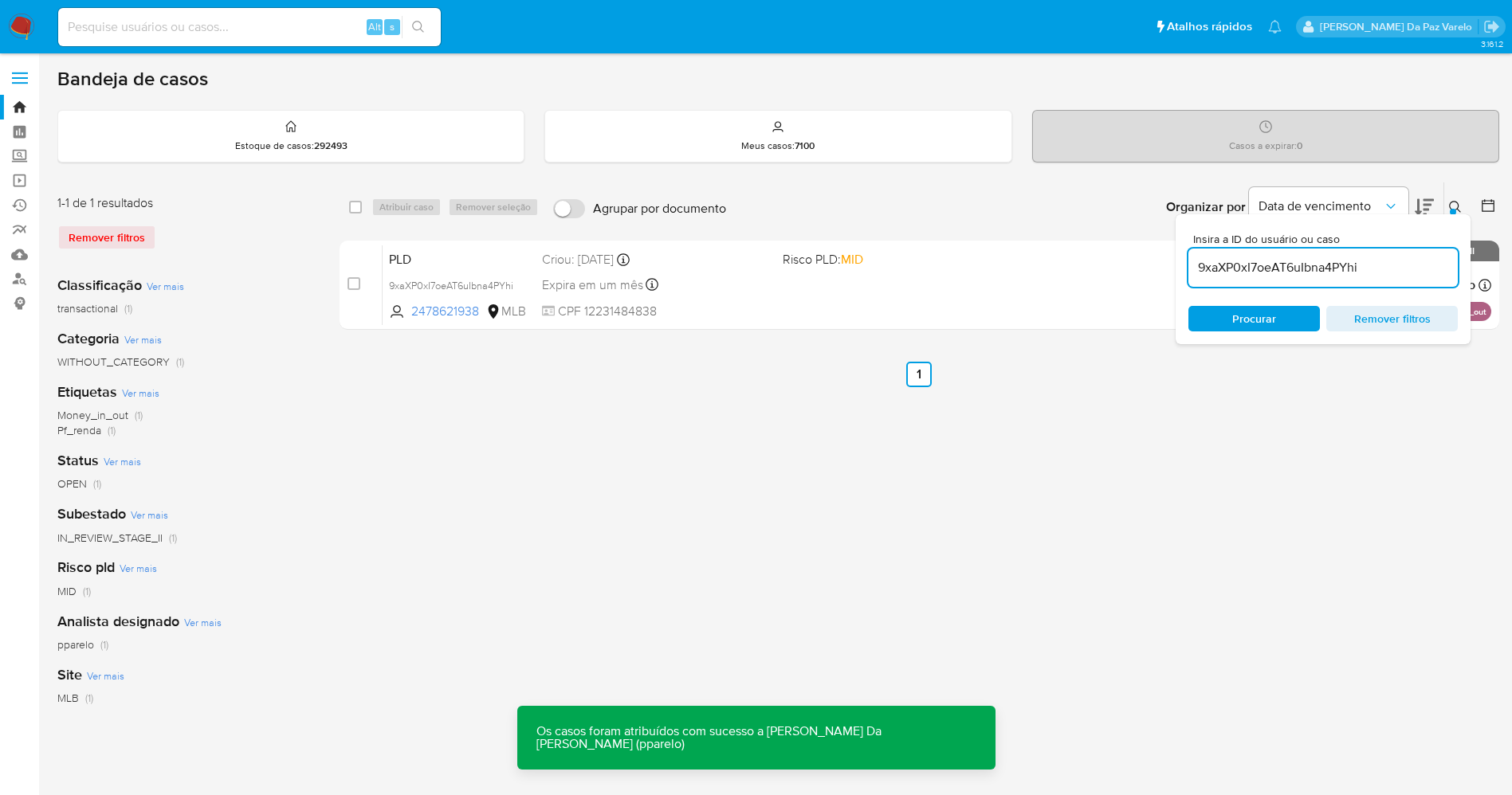
click at [1292, 450] on div "select-all-cases-checkbox Atribuir caso Remover seleção Agrupar por documento O…" at bounding box center [919, 531] width 1159 height 700
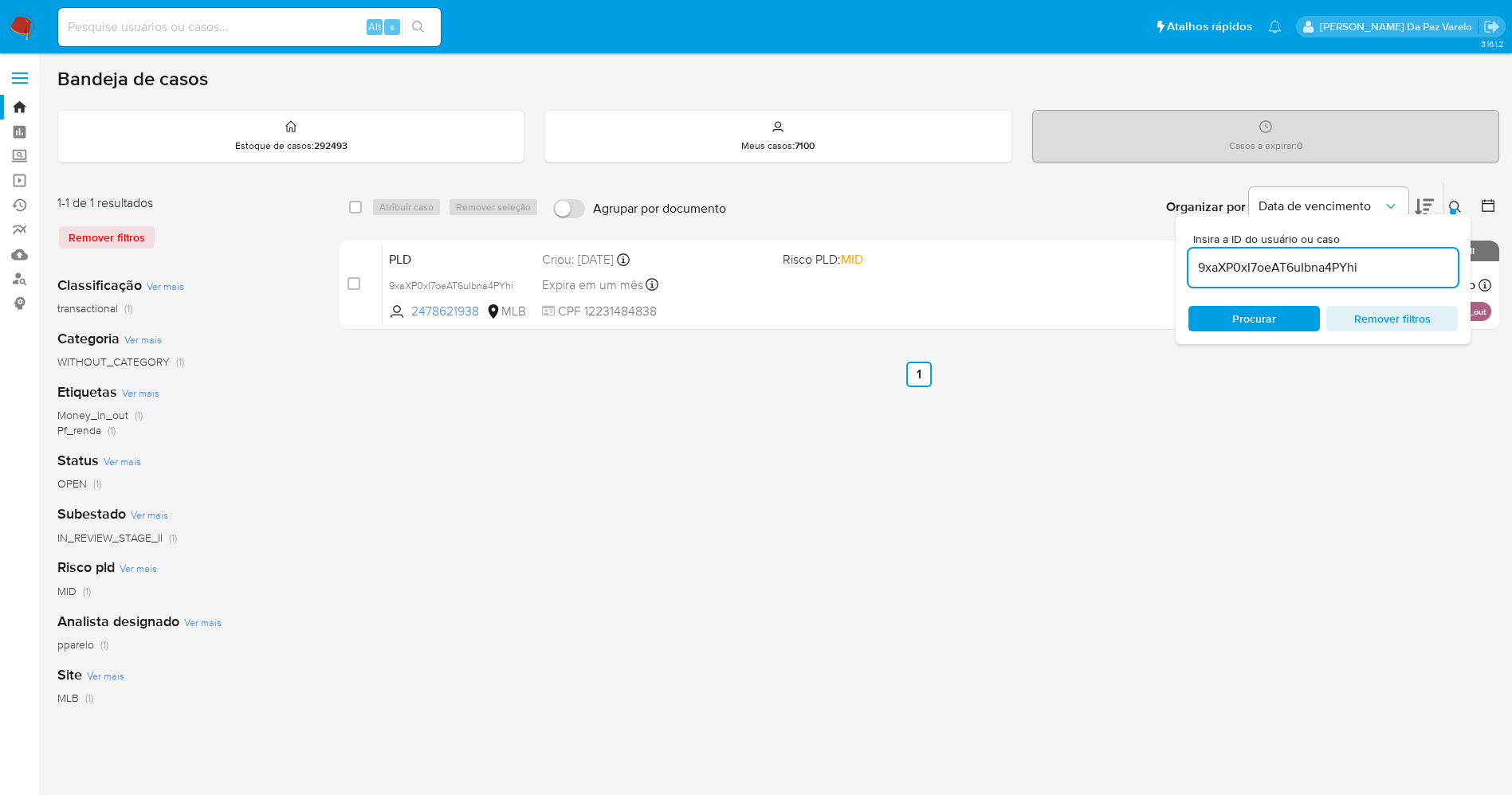
click at [1455, 198] on button at bounding box center [1457, 207] width 27 height 19
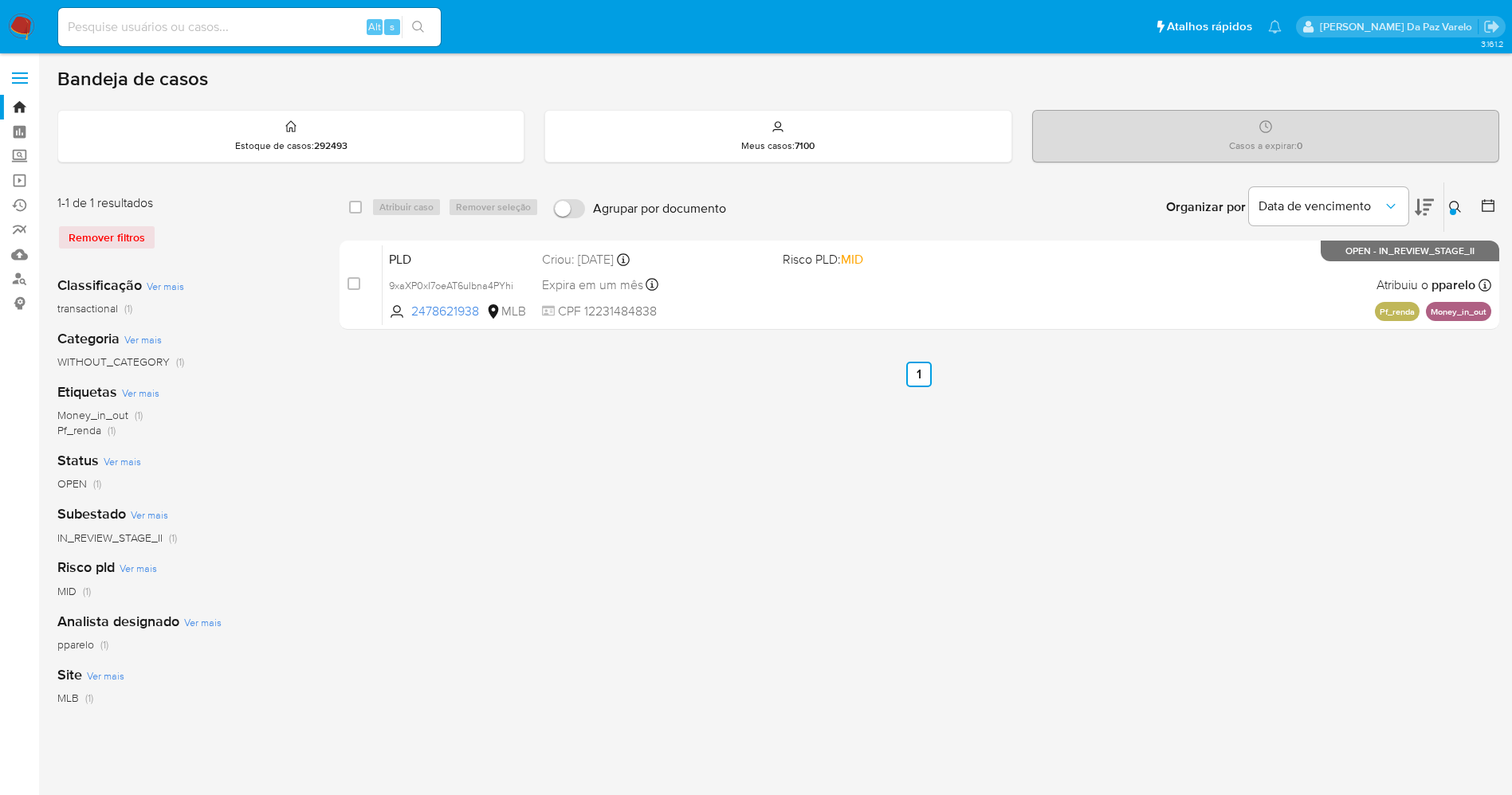
click at [1143, 493] on div "select-all-cases-checkbox Atribuir caso Remover seleção Agrupar por documento O…" at bounding box center [919, 531] width 1159 height 700
click at [301, 47] on div "Alt s" at bounding box center [249, 27] width 383 height 44
click at [307, 39] on div "Alt s" at bounding box center [249, 27] width 383 height 38
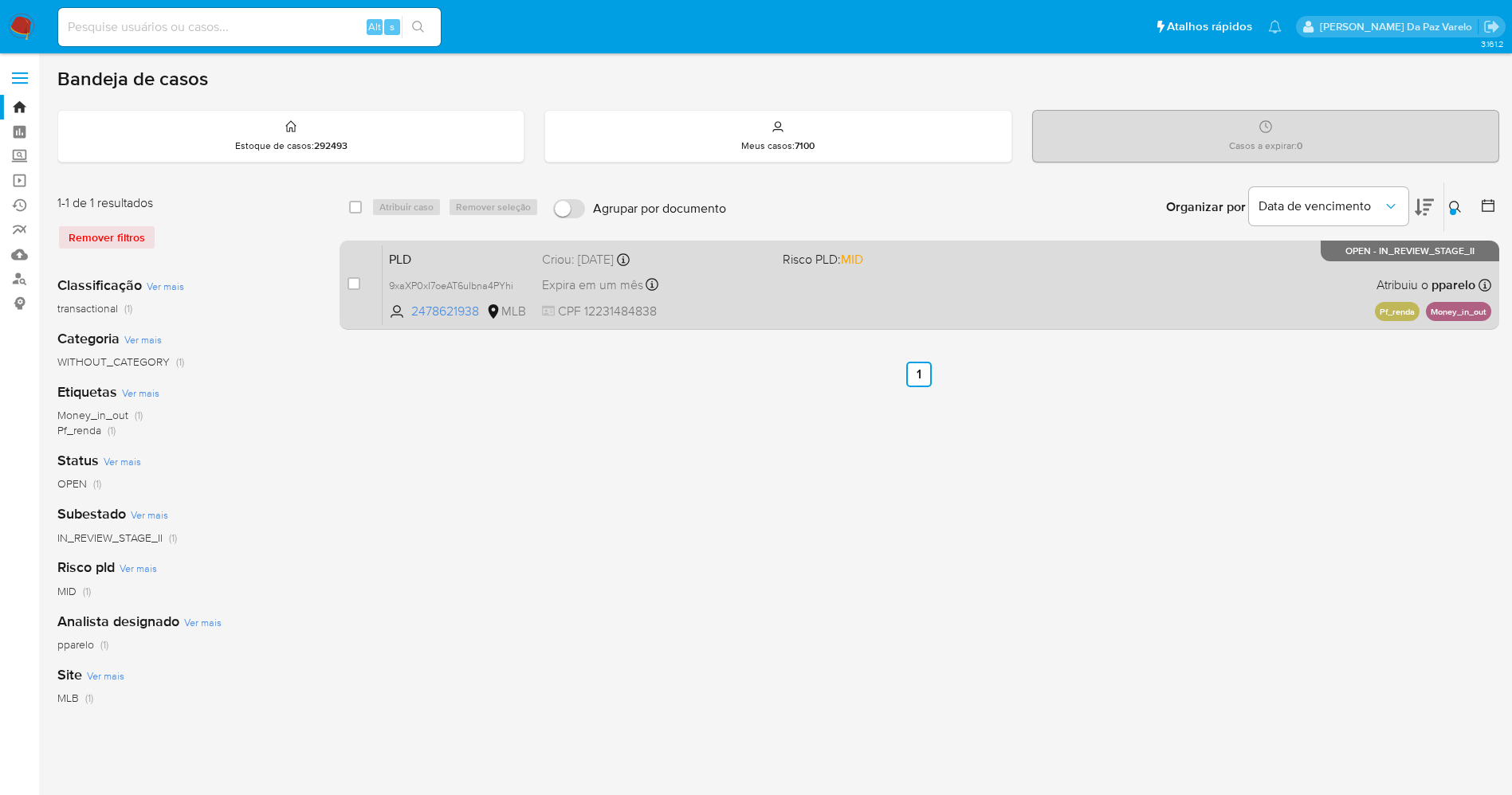
click at [808, 293] on div "PLD 9xaXP0xI7oeAT6uIbna4PYhi 2478621938 MLB Risco PLD: MID Criou: 12/09/2025 Cr…" at bounding box center [937, 285] width 1109 height 81
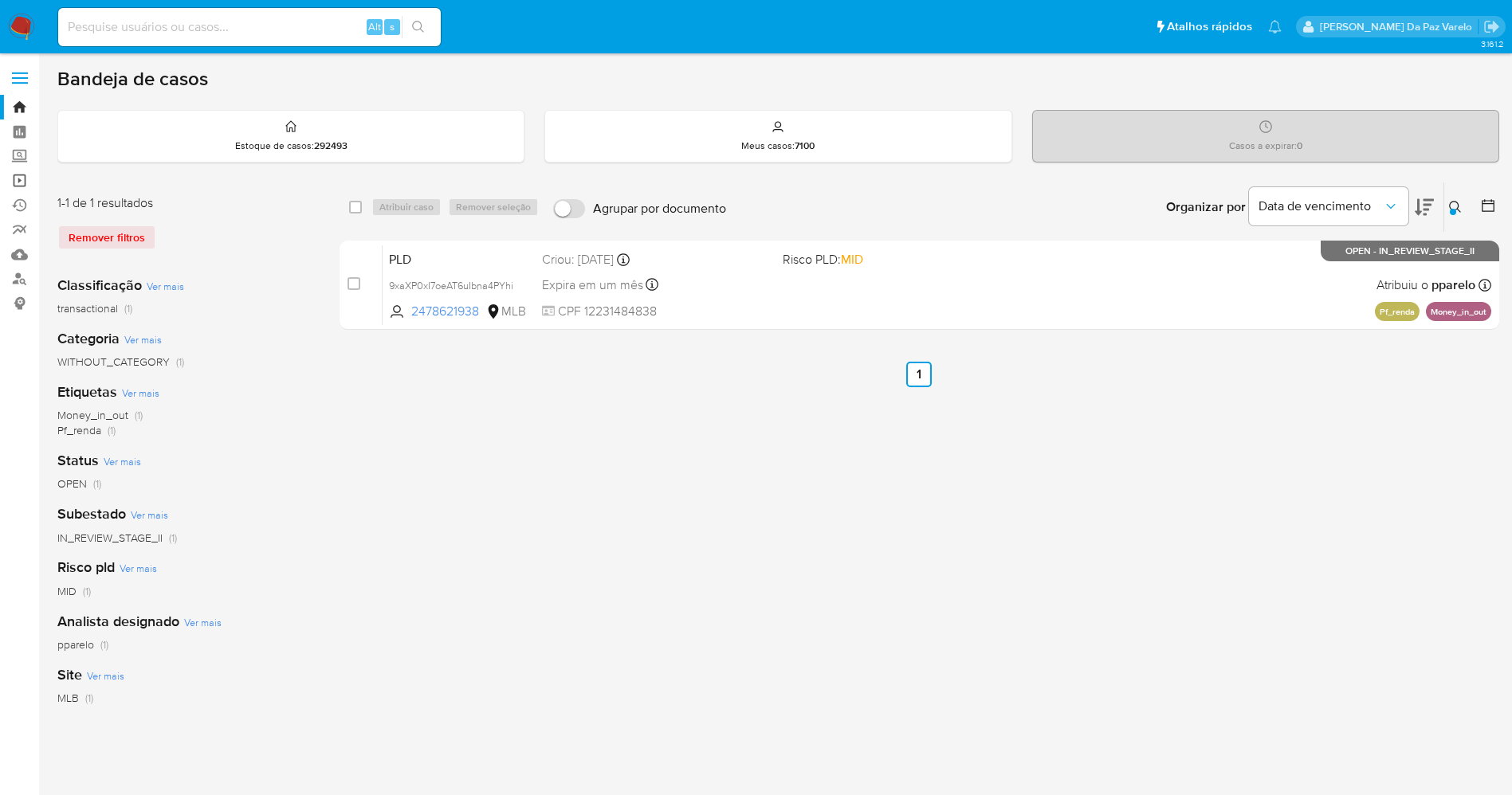
click at [21, 182] on link "Operações em massa" at bounding box center [94, 180] width 190 height 25
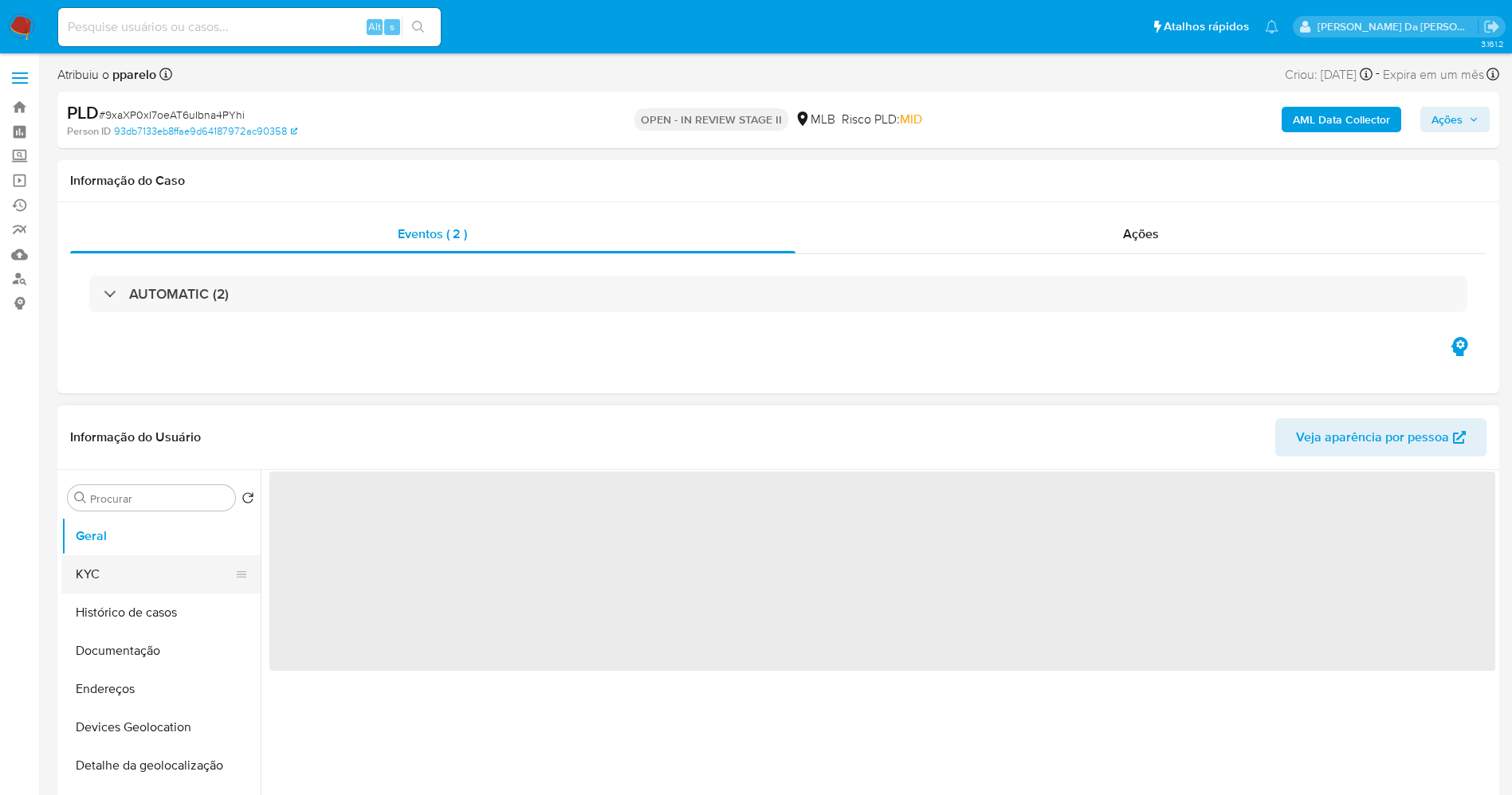
click at [104, 572] on button "KYC" at bounding box center [154, 575] width 187 height 38
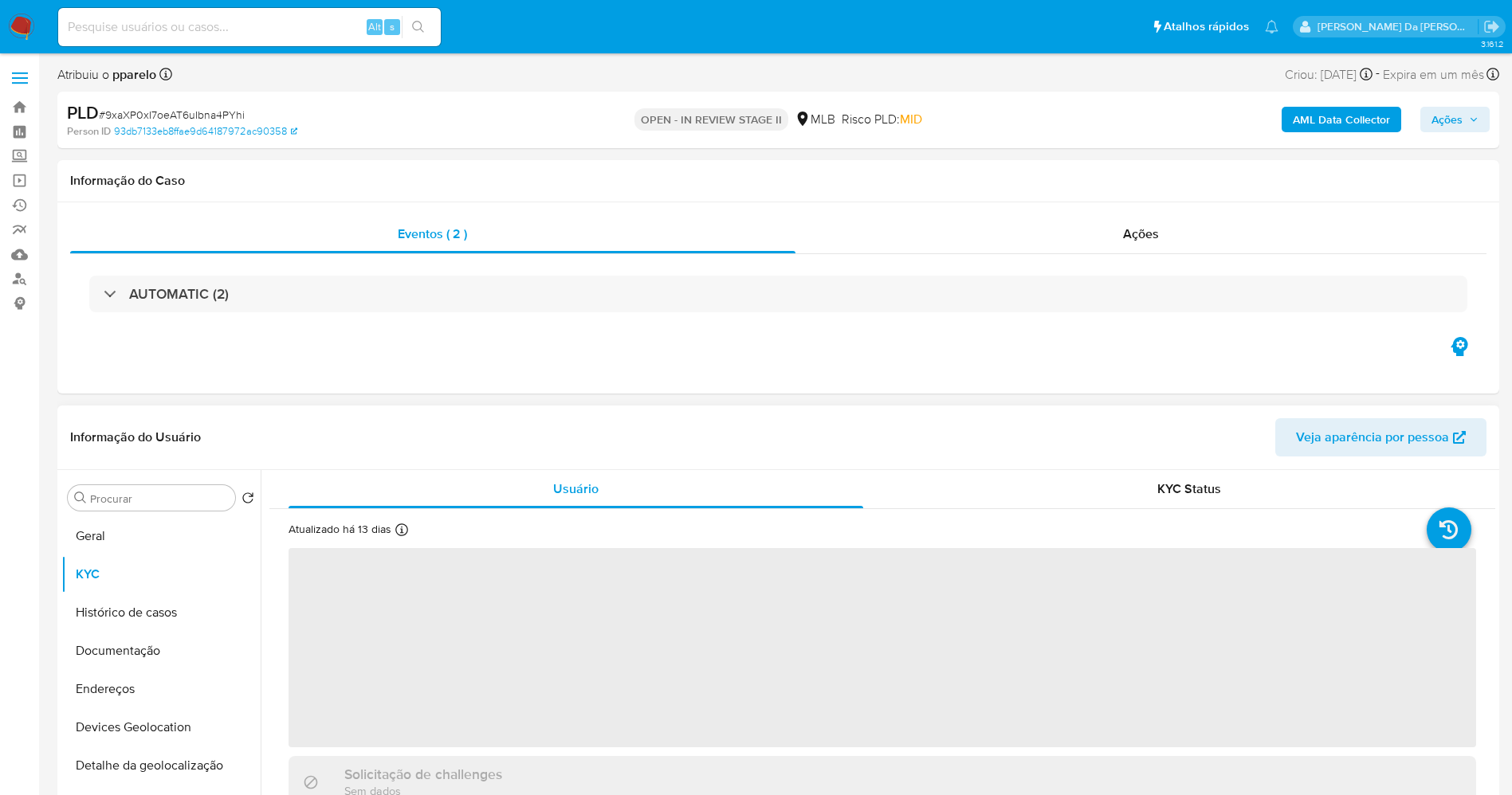
select select "10"
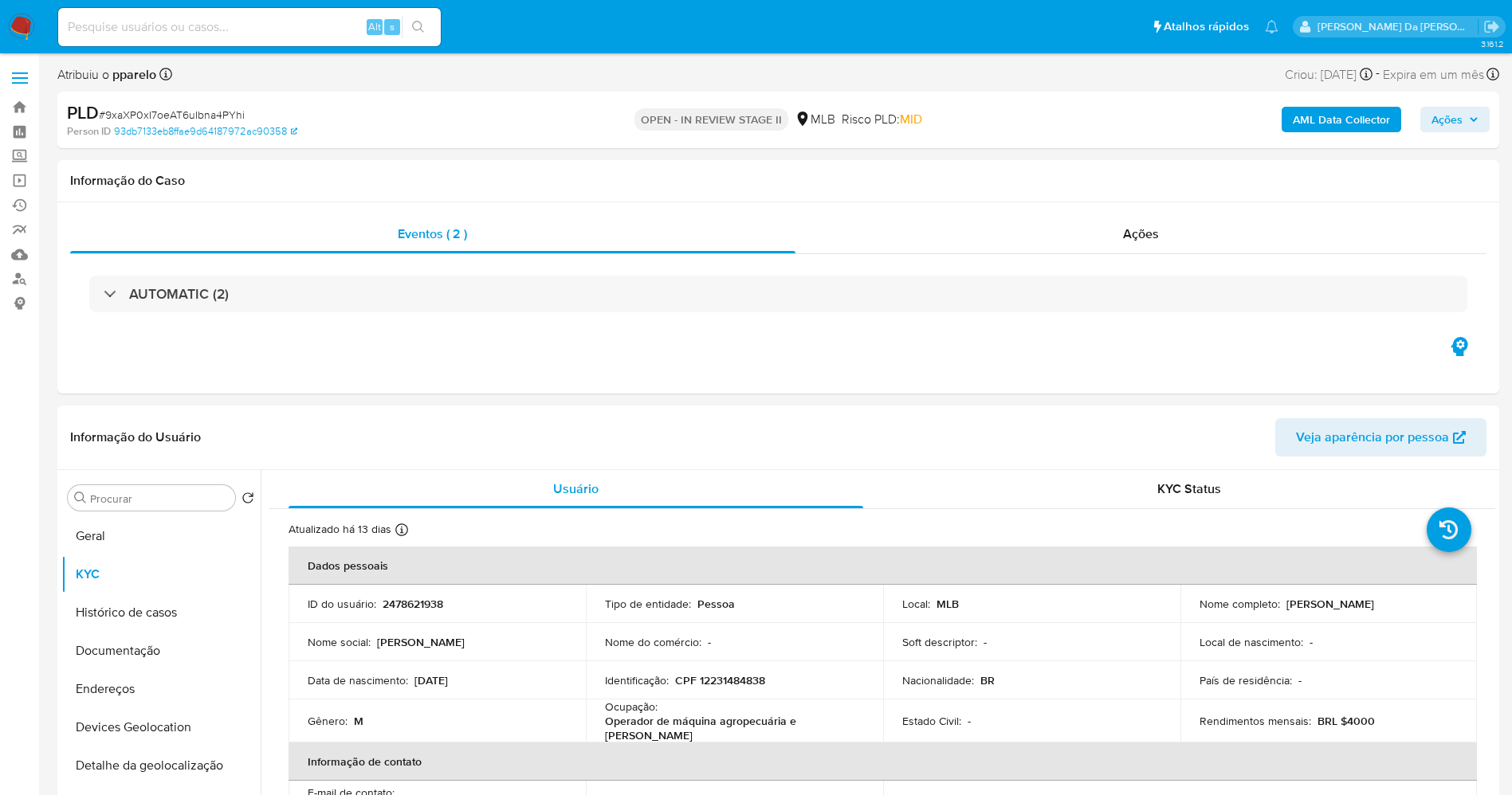
click at [329, 17] on input at bounding box center [249, 27] width 383 height 21
paste input "KeVYpKhohN0rWoNiMrn8yLMt"
type input "KeVYpKhohN0rWoNiMrn8yLMt"
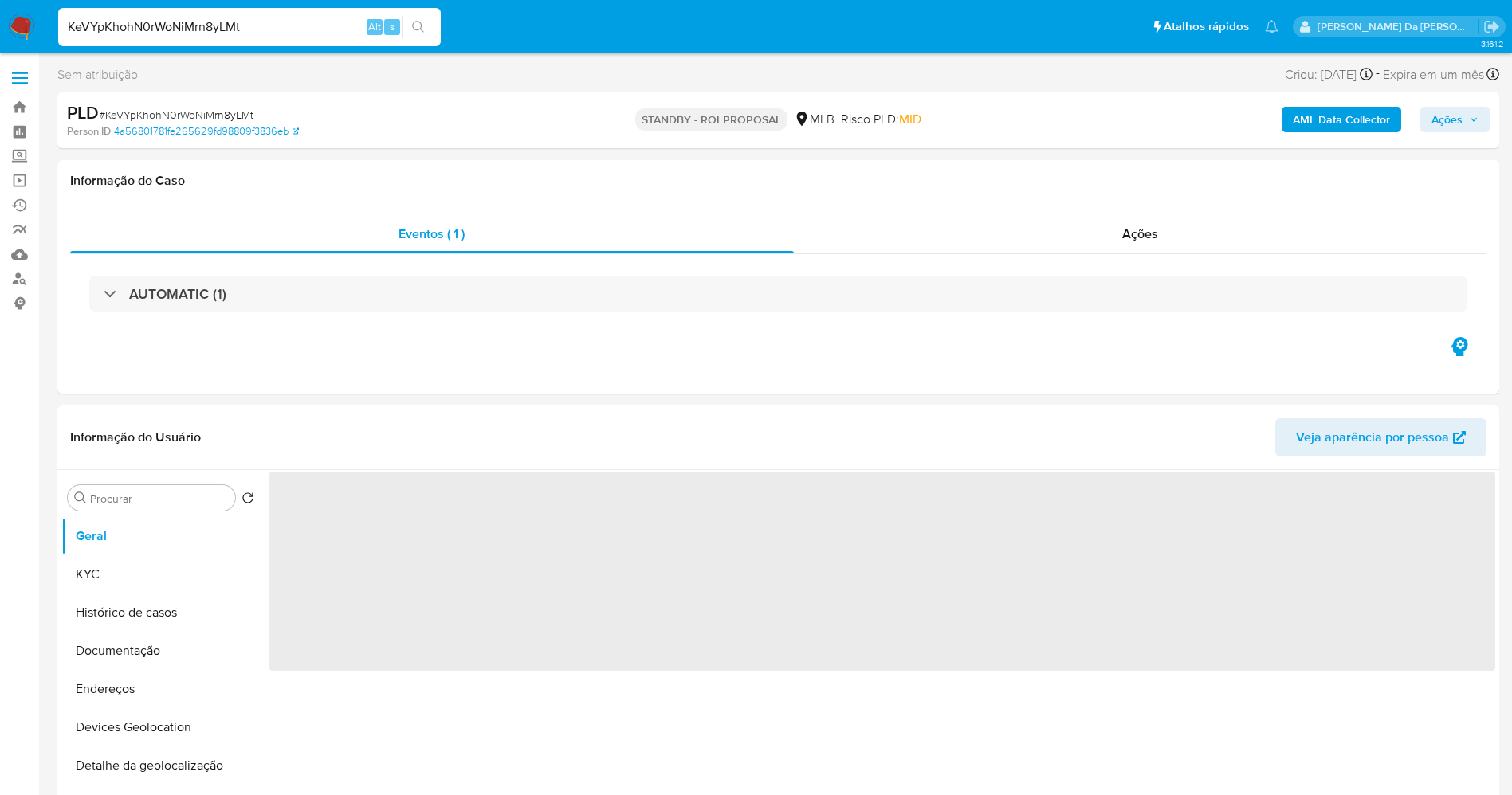
select select "10"
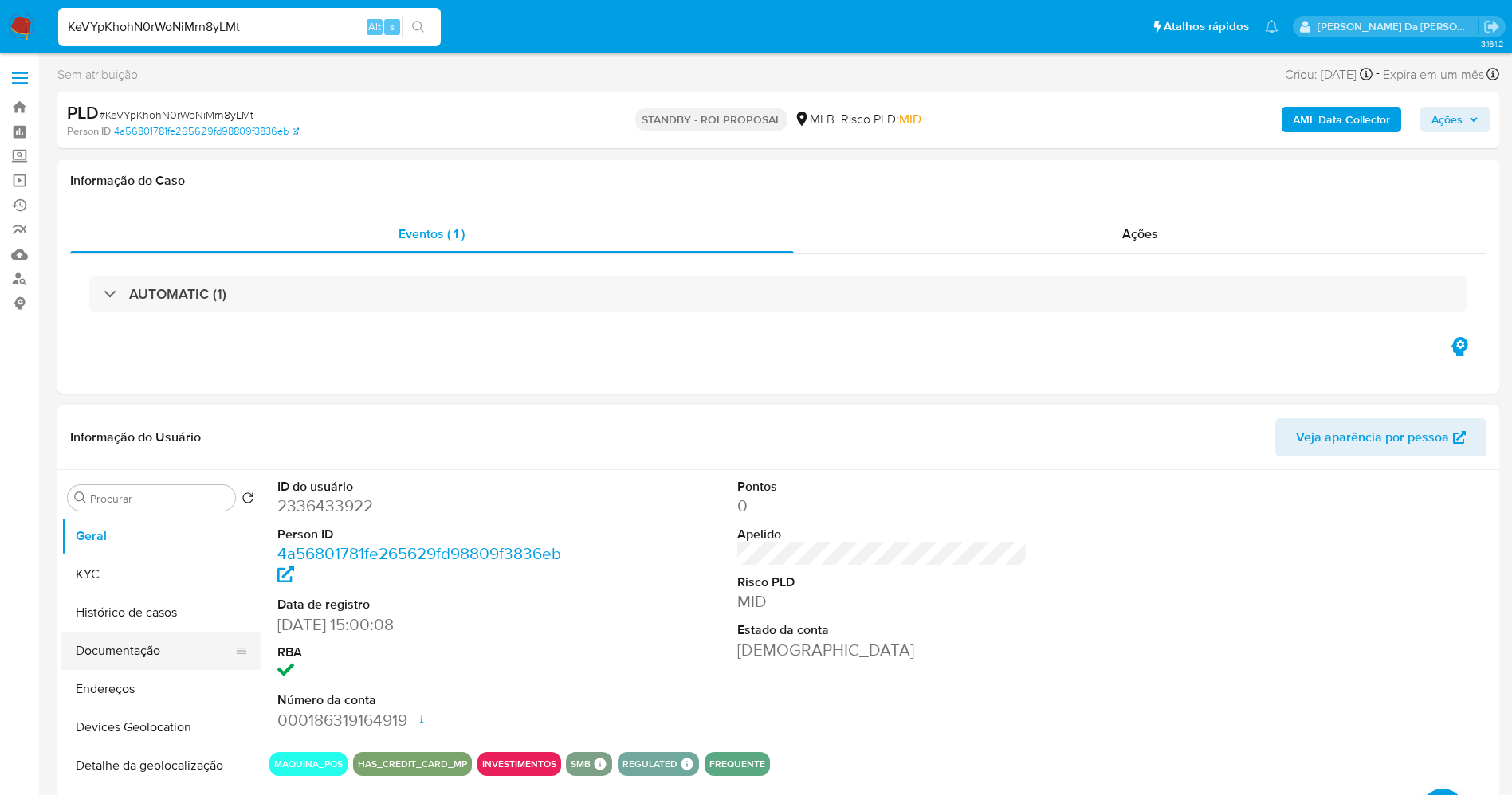
click at [158, 646] on button "Documentação" at bounding box center [154, 650] width 187 height 38
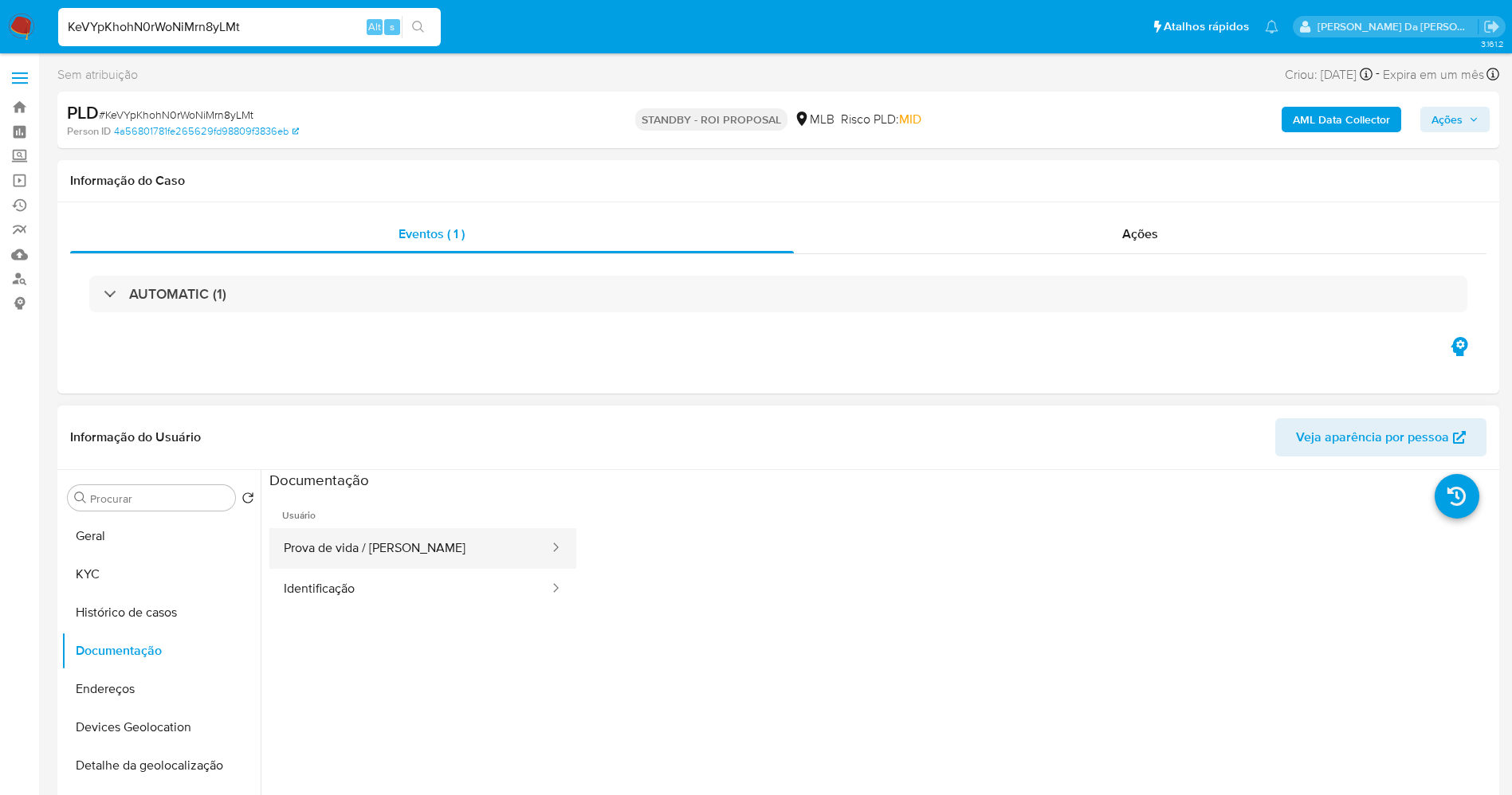
drag, startPoint x: 412, startPoint y: 542, endPoint x: 421, endPoint y: 539, distance: 9.5
click at [413, 539] on button "Prova de vida / [PERSON_NAME]" at bounding box center [410, 548] width 281 height 40
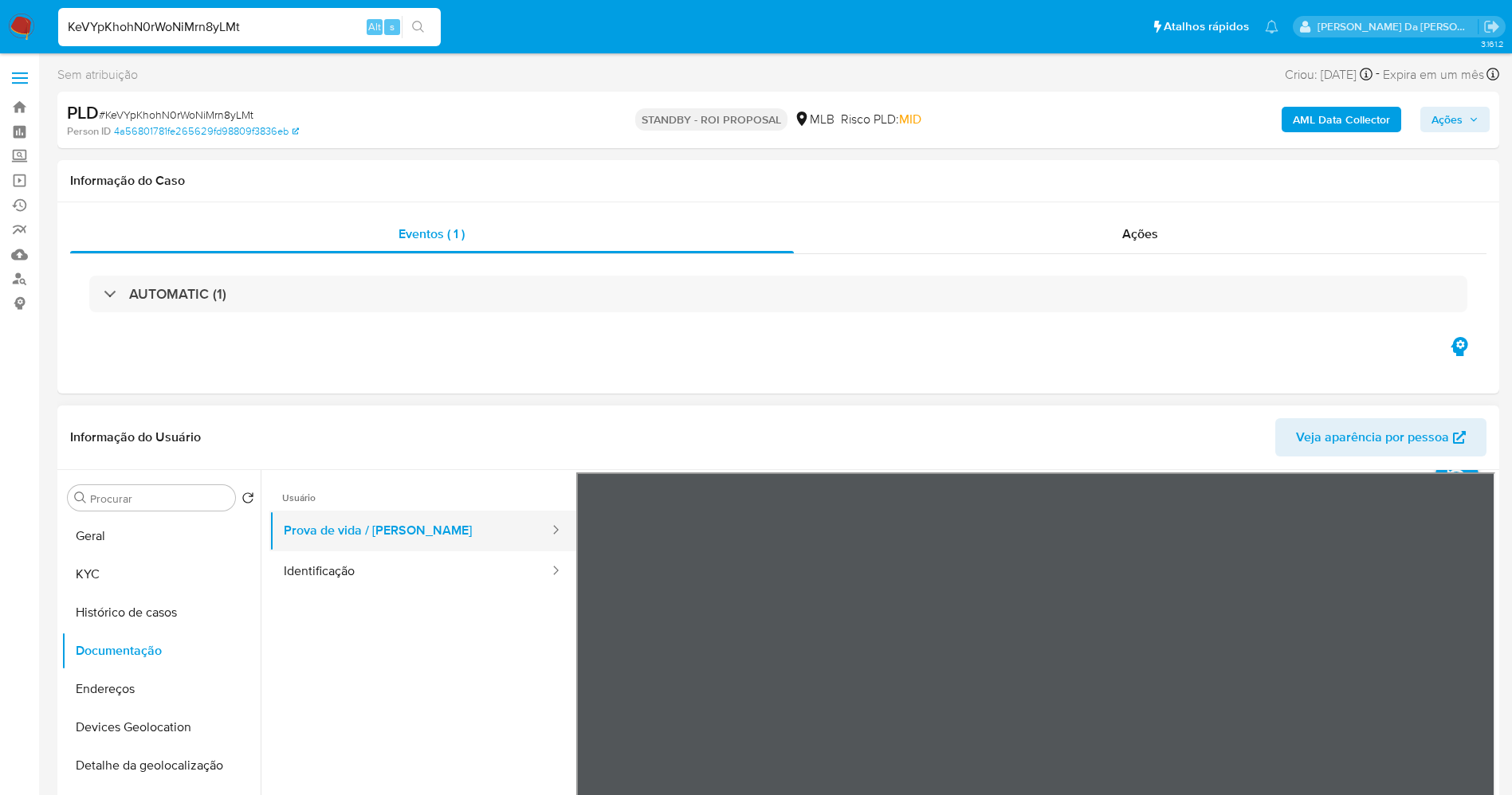
scroll to position [15, 0]
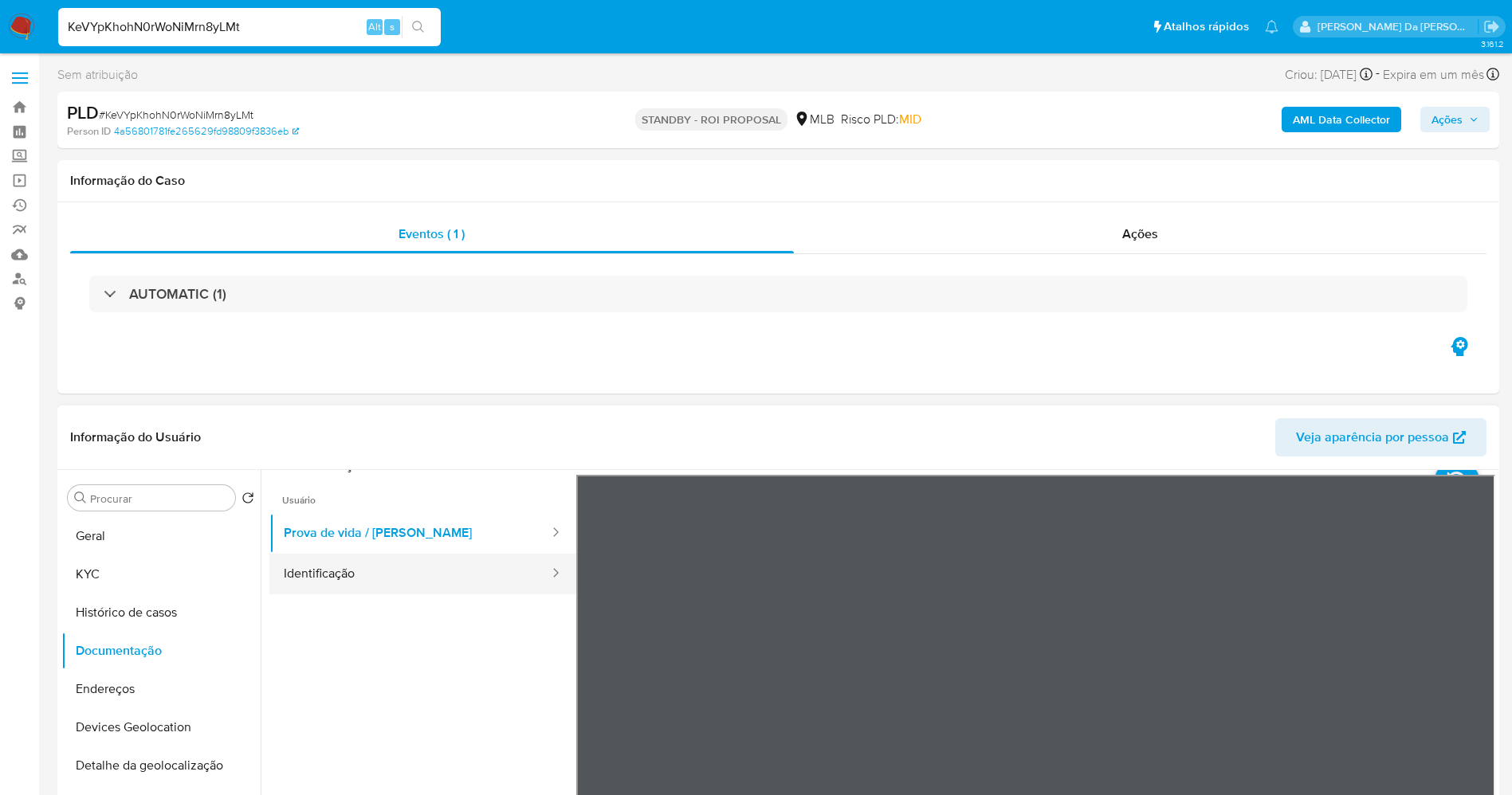
click at [368, 568] on button "Identificação" at bounding box center [410, 574] width 281 height 40
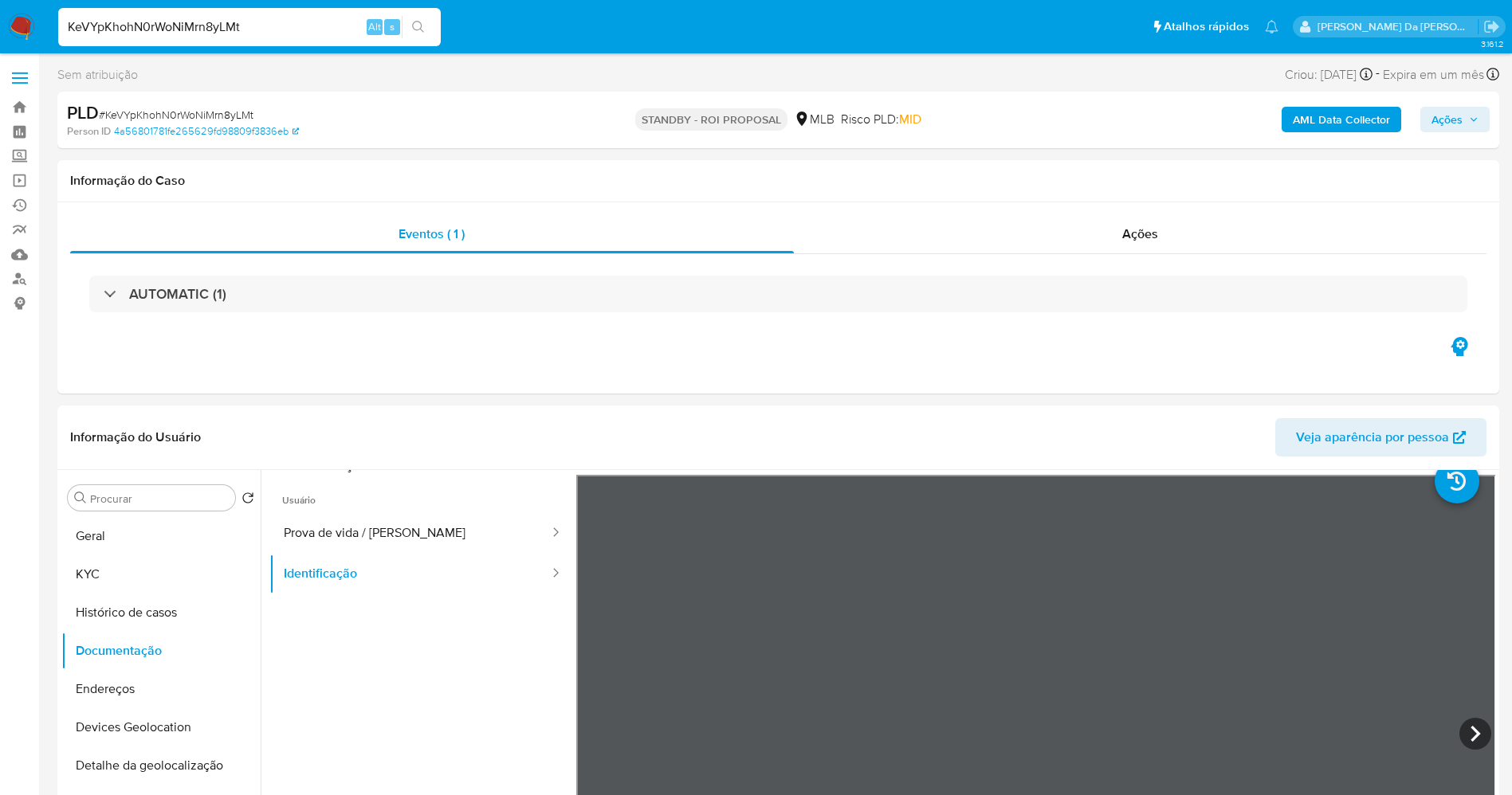
click at [294, 31] on input "KeVYpKhohN0rWoNiMrn8yLMt" at bounding box center [249, 27] width 383 height 21
click at [292, 31] on input "KeVYpKhohN0rWoNiMrn8yLMt" at bounding box center [249, 27] width 383 height 21
paste input "N5rLQohVJeXyVu0GHPVHUdxN"
type input "N5rLQohVJeXyVu0GHPVHUdxN"
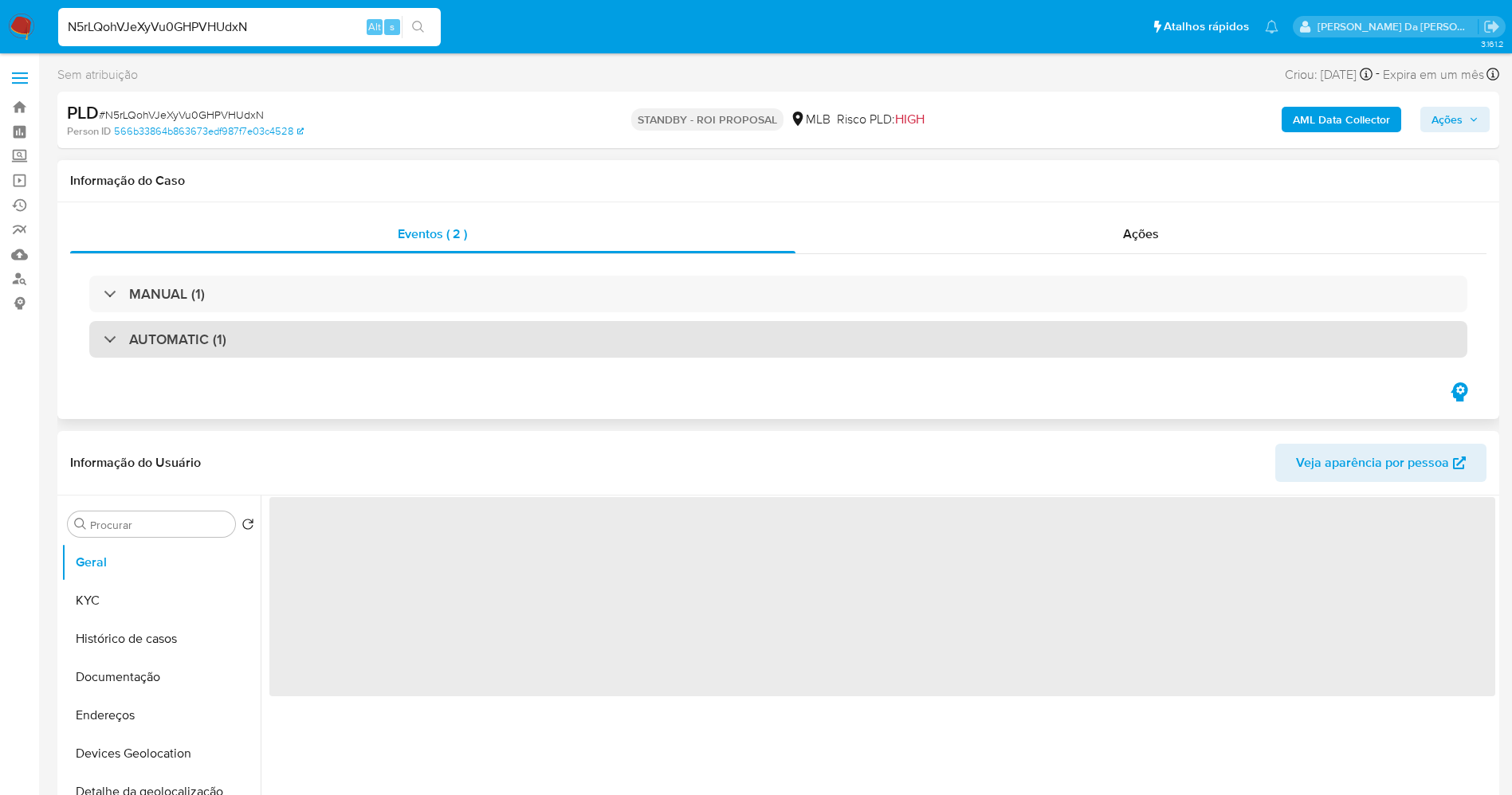
select select "10"
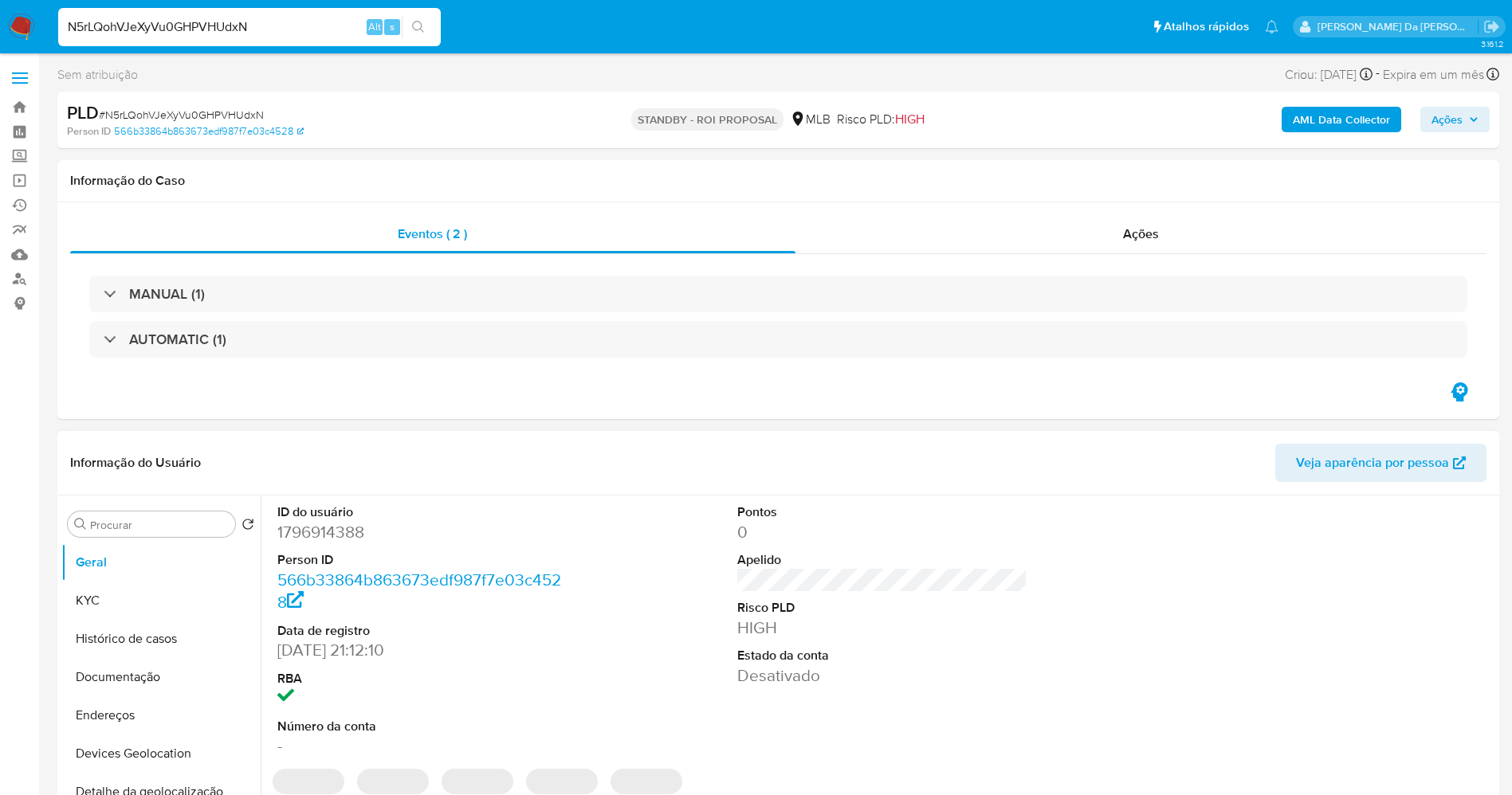
click at [149, 674] on button "Documentação" at bounding box center [160, 677] width 199 height 38
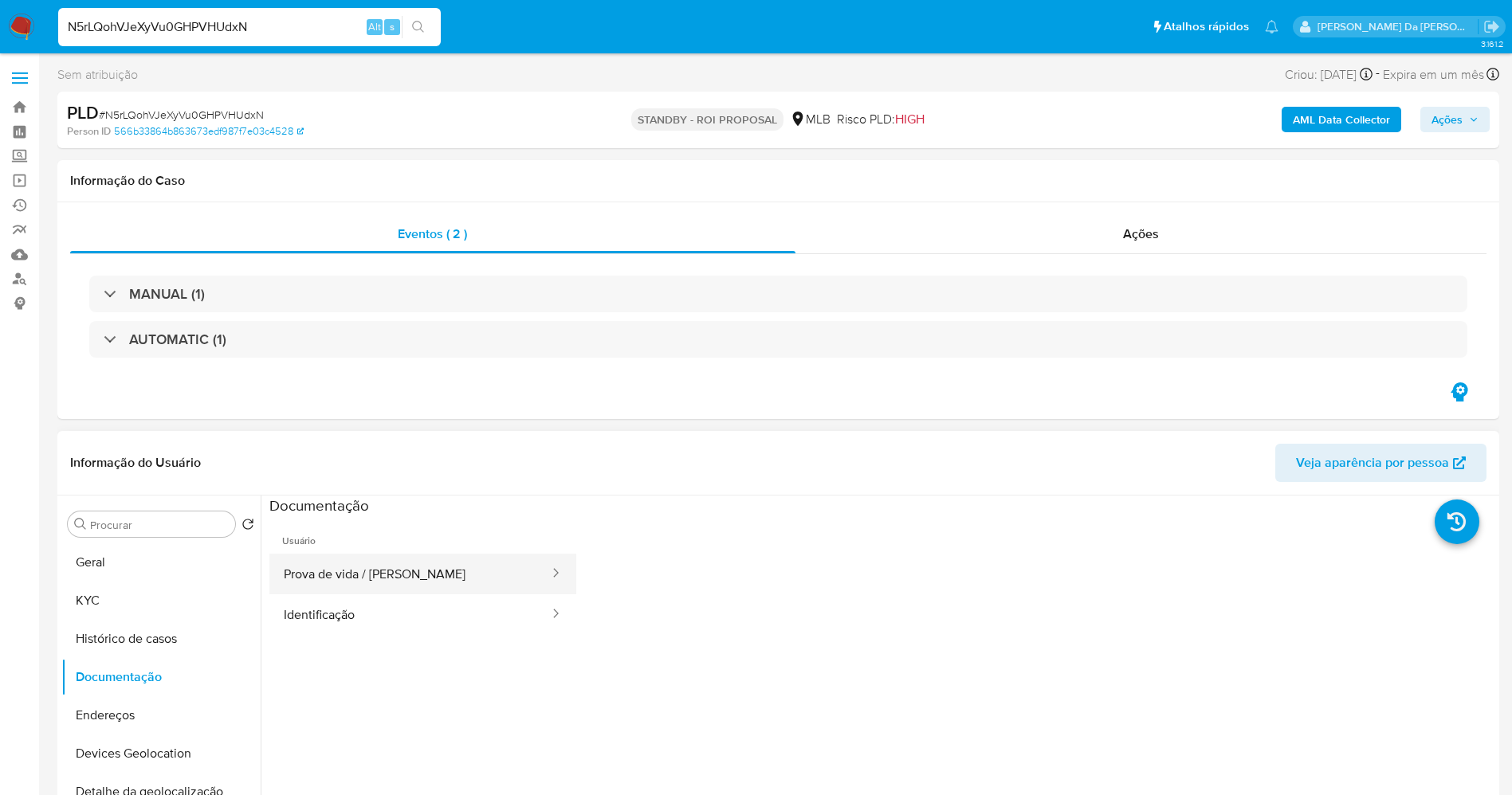
drag, startPoint x: 376, startPoint y: 593, endPoint x: 408, endPoint y: 576, distance: 36.2
click at [377, 593] on ul "Prova de vida / Selfie Identificação" at bounding box center [423, 594] width 307 height 82
click at [393, 589] on button "Prova de vida / [PERSON_NAME]" at bounding box center [410, 574] width 281 height 40
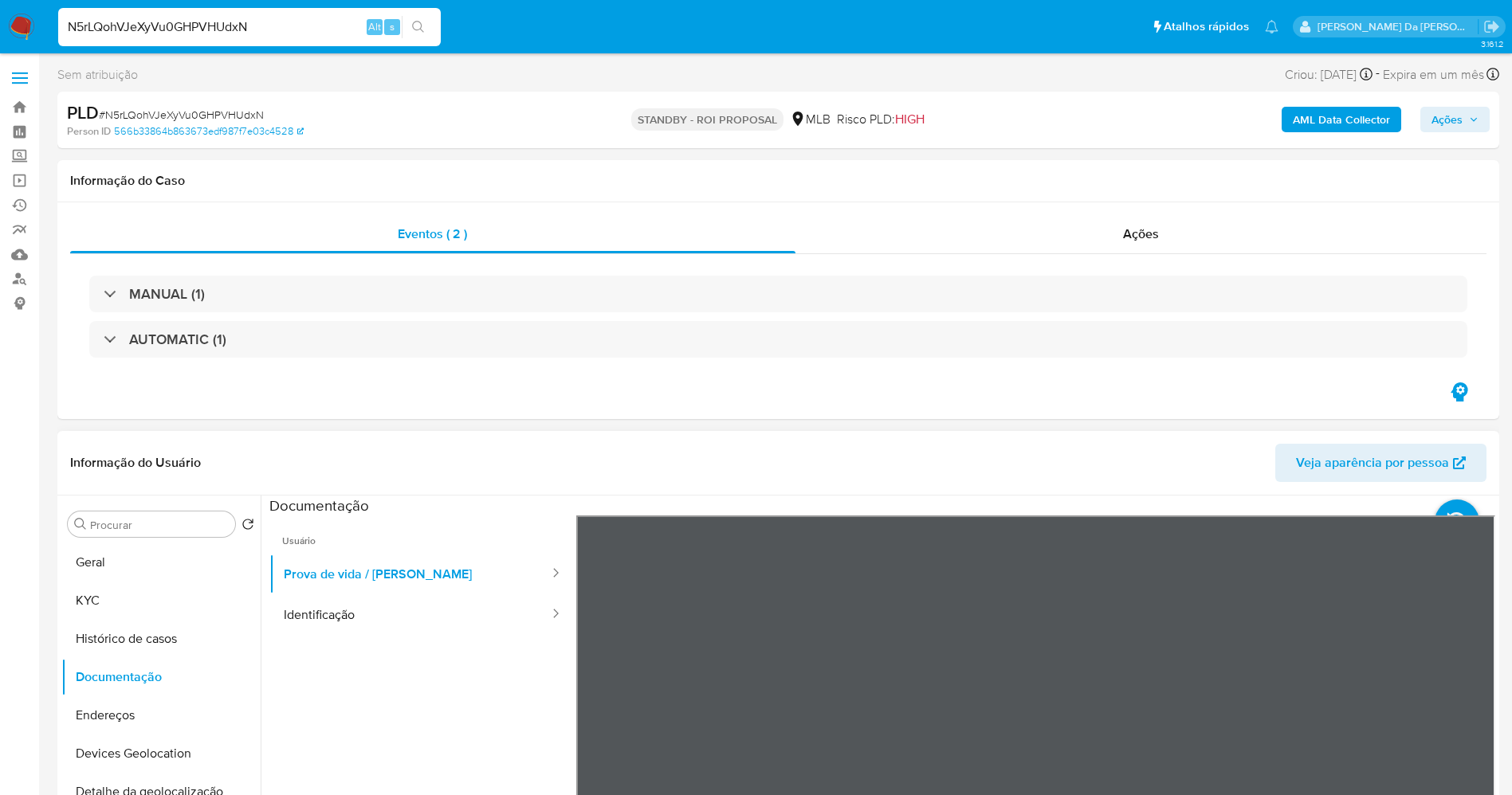
scroll to position [50, 0]
click at [941, 484] on div "Informação do Usuário Veja aparência por pessoa Procurar Retornar ao pedido pad…" at bounding box center [777, 667] width 1441 height 472
click at [352, 611] on button "Identificação" at bounding box center [410, 614] width 281 height 40
click at [1462, 765] on icon at bounding box center [1475, 774] width 31 height 31
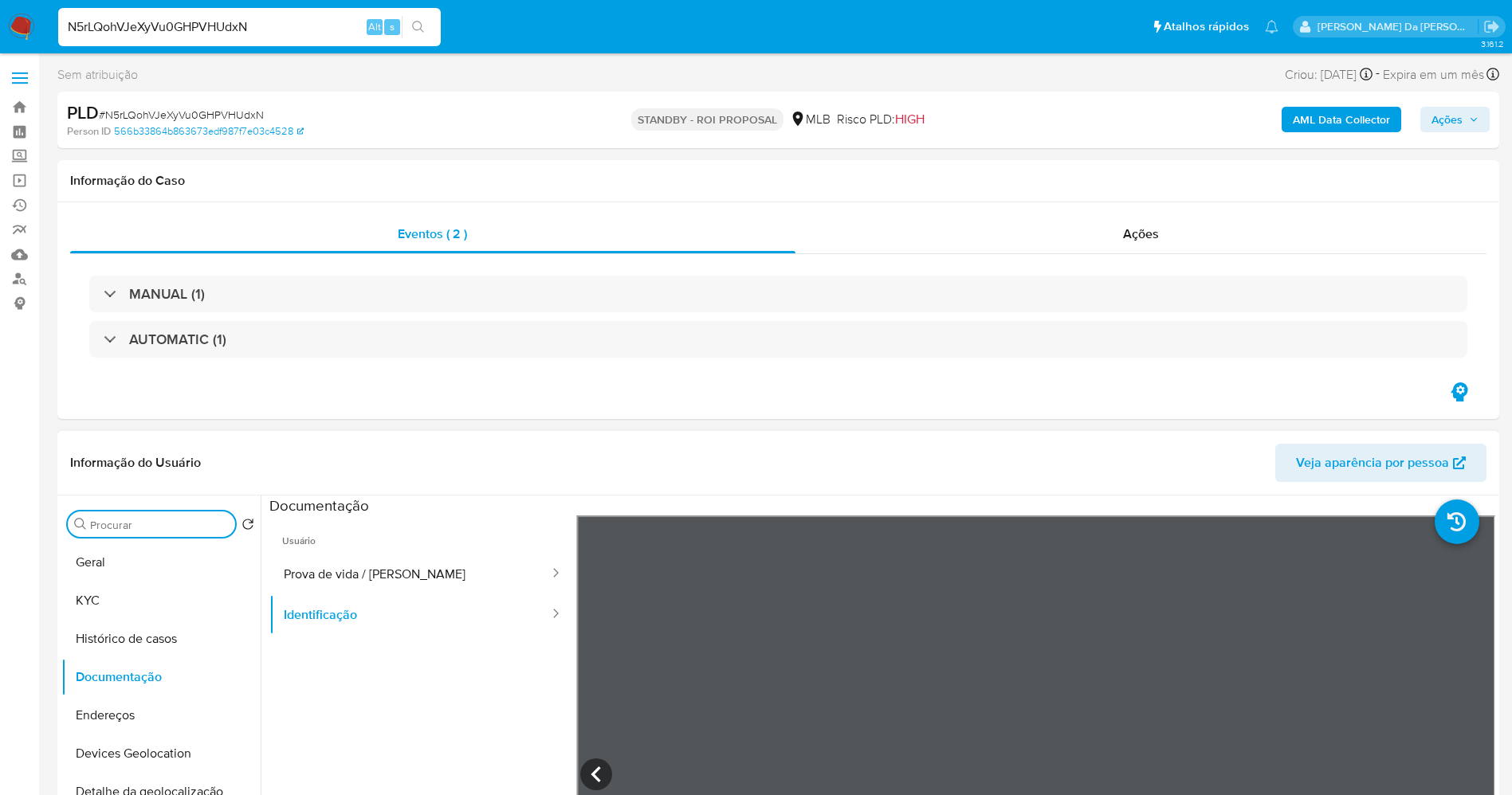
click at [178, 530] on input "Procurar" at bounding box center [159, 524] width 139 height 15
type input "restr"
click at [159, 603] on button "Restrições Novo Mundo" at bounding box center [160, 600] width 199 height 38
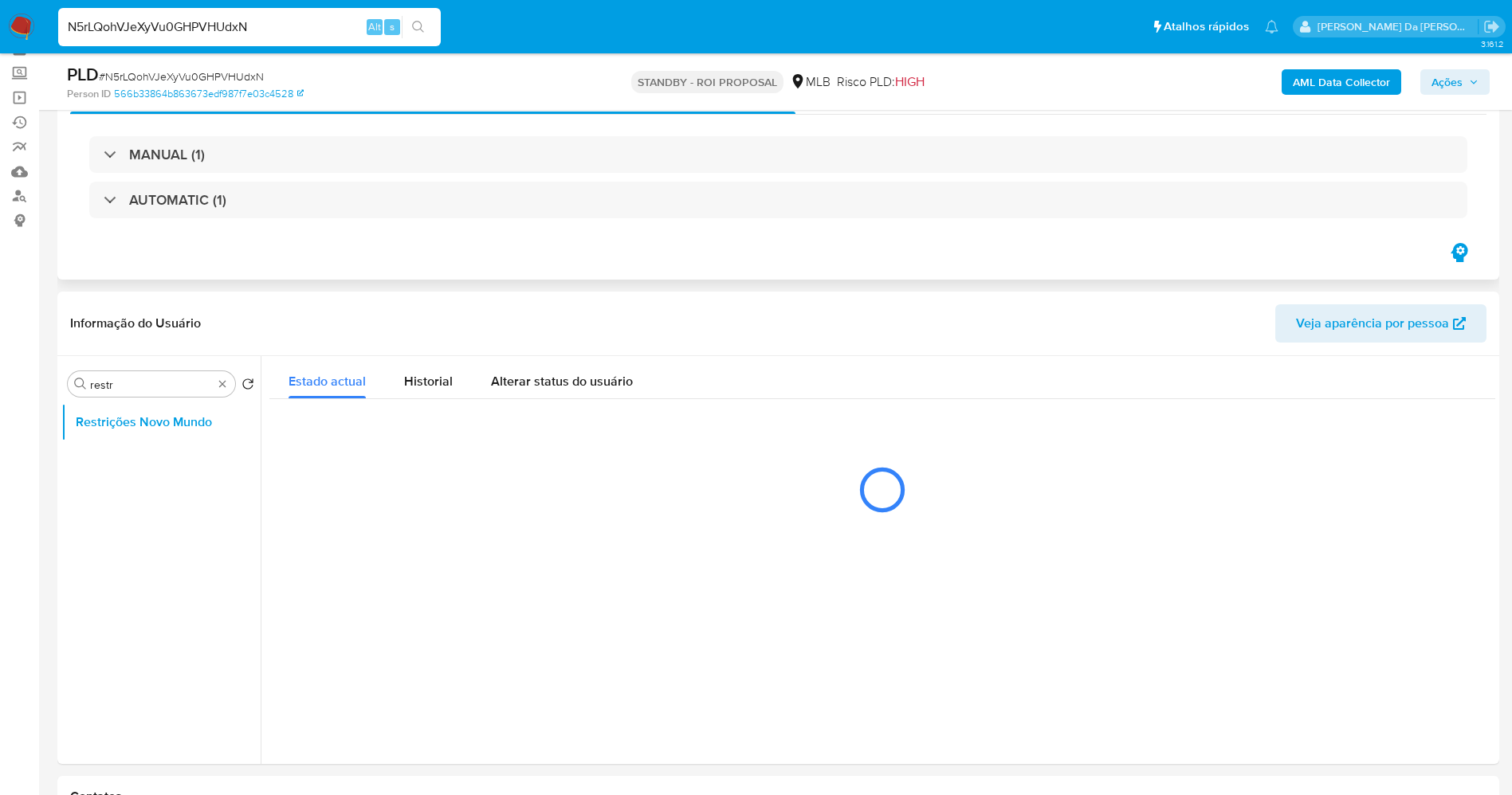
scroll to position [119, 0]
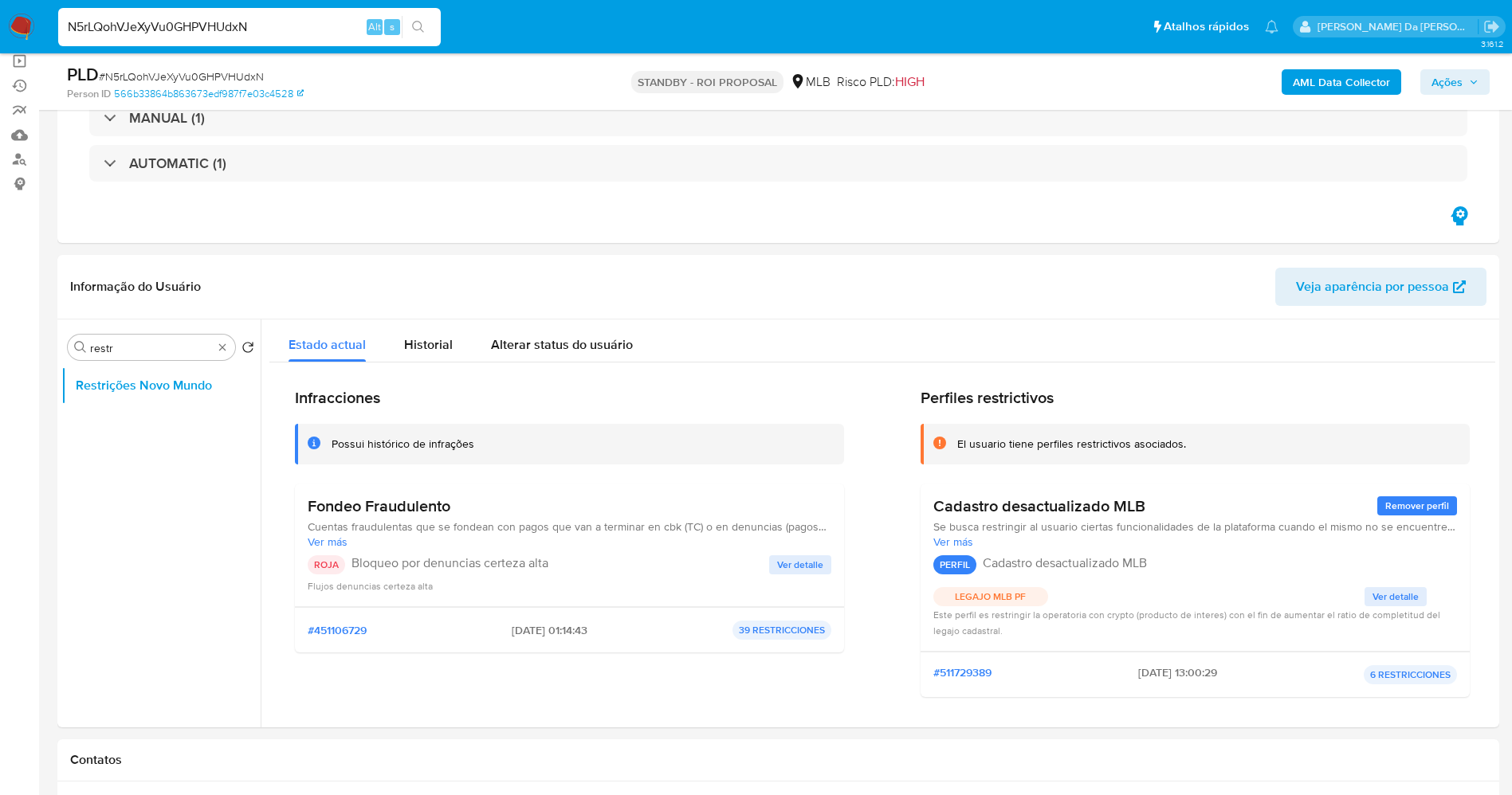
click at [306, 38] on div "N5rLQohVJeXyVu0GHPVHUdxN Alt s" at bounding box center [249, 27] width 383 height 38
click at [318, 12] on div "N5rLQohVJeXyVu0GHPVHUdxN Alt s" at bounding box center [249, 27] width 383 height 38
click at [313, 15] on div "N5rLQohVJeXyVu0GHPVHUdxN Alt s" at bounding box center [249, 27] width 383 height 38
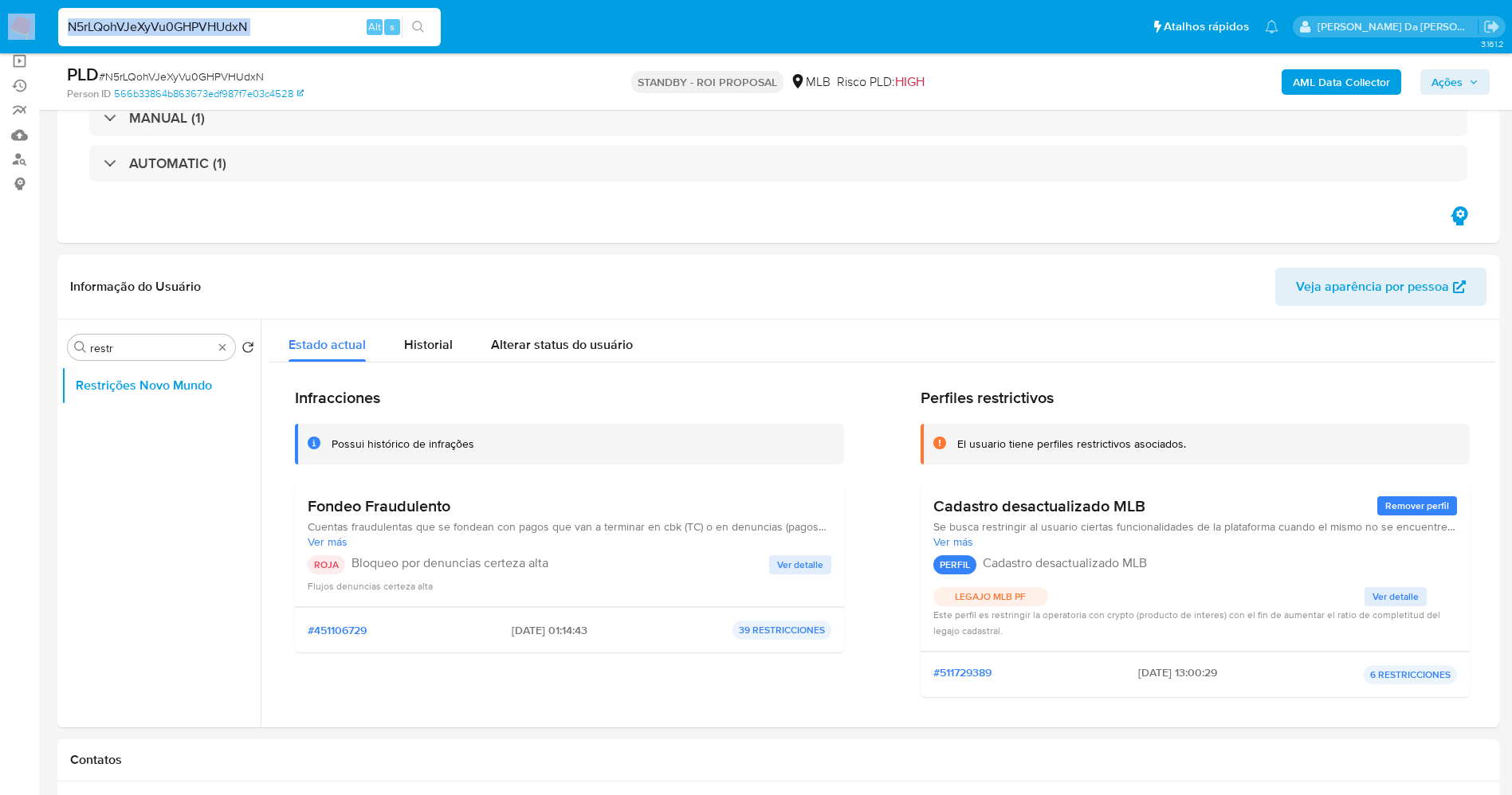
click at [293, 25] on input "N5rLQohVJeXyVu0GHPVHUdxN" at bounding box center [249, 27] width 383 height 21
paste input "DGeIDpgHVA0QByUN8vwBR9Jl"
type input "DGeIDpgHVA0QByUN8vwBR9Jl"
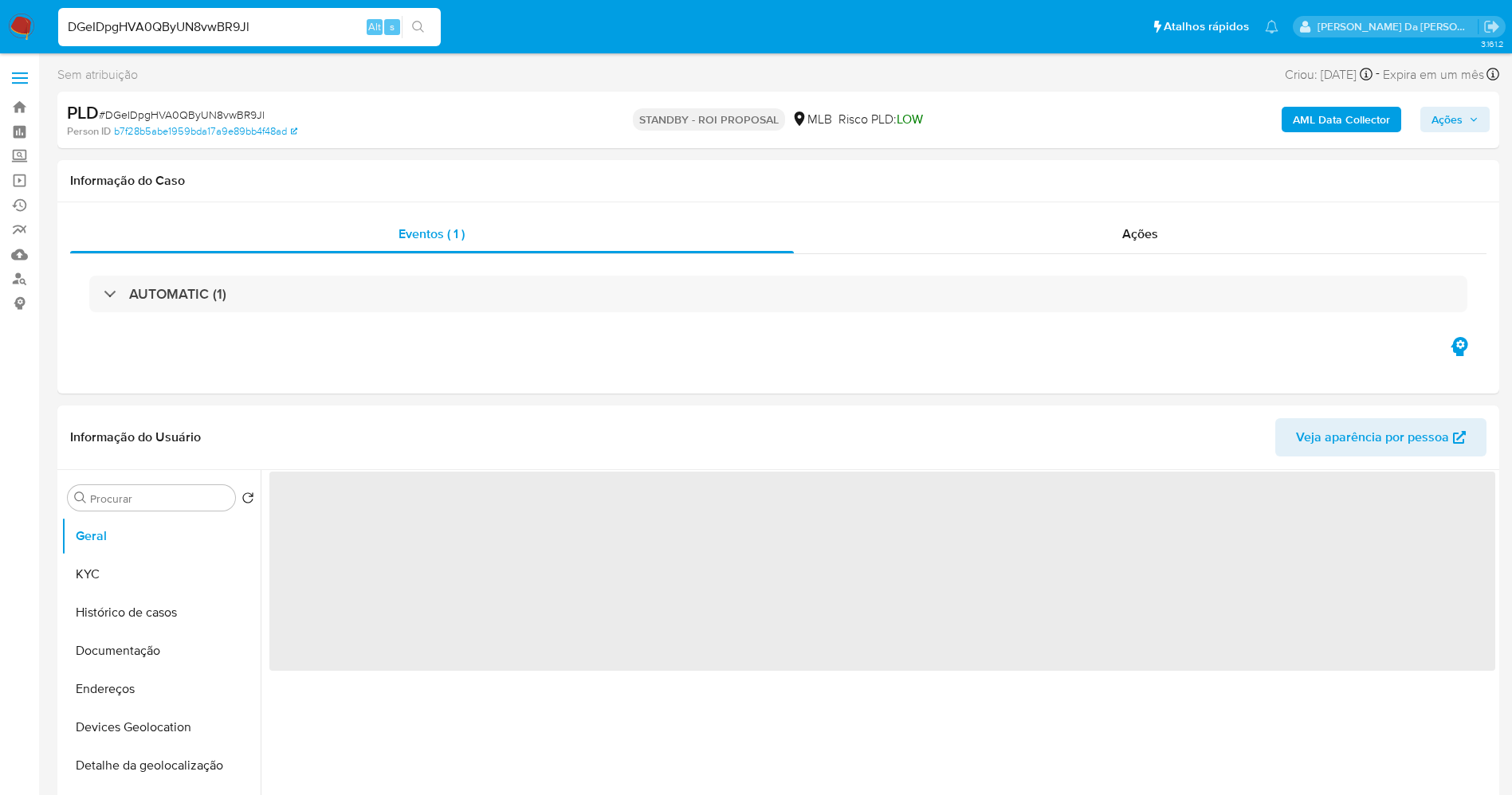
select select "10"
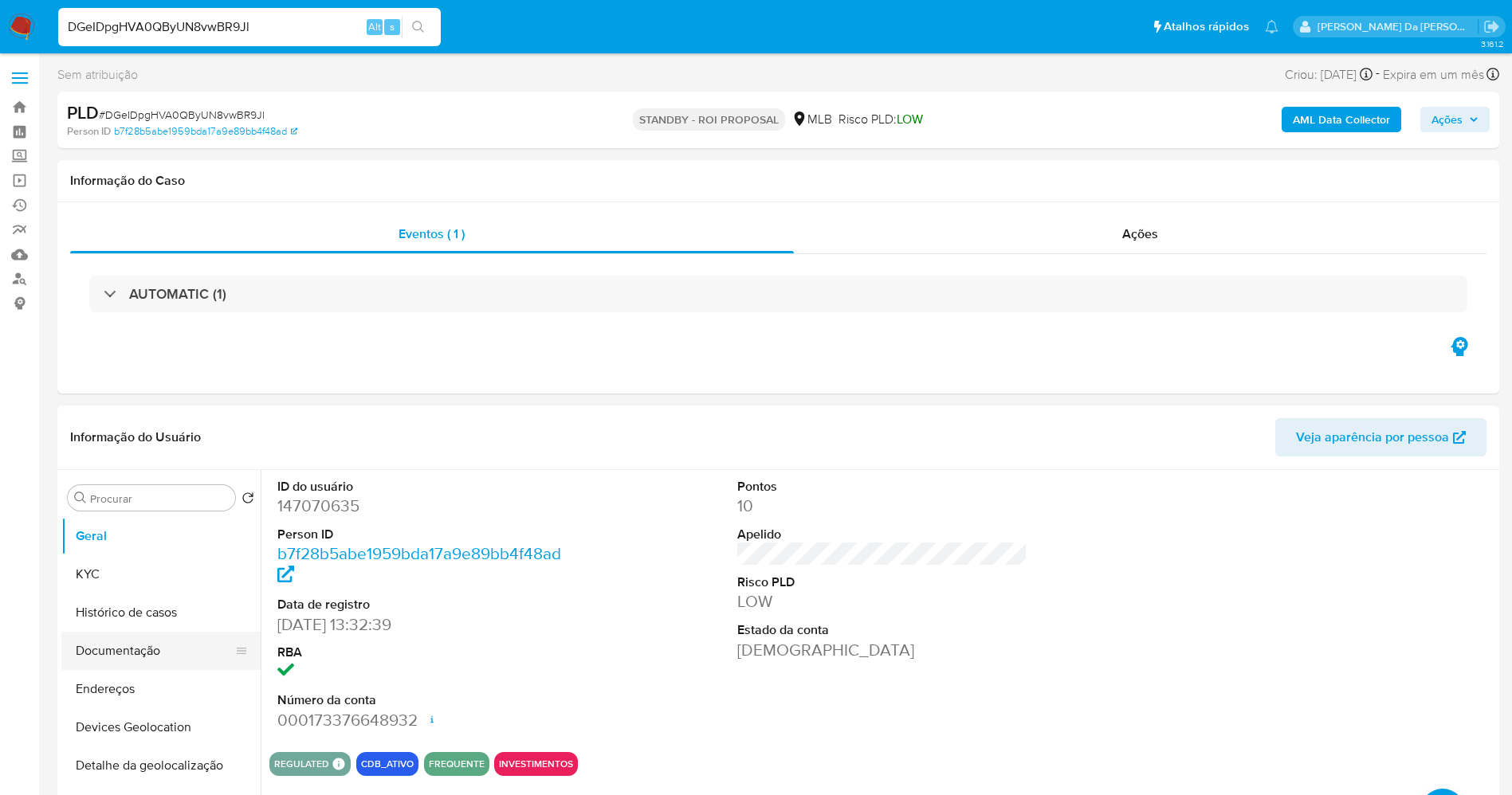
click at [132, 657] on button "Documentação" at bounding box center [154, 650] width 187 height 38
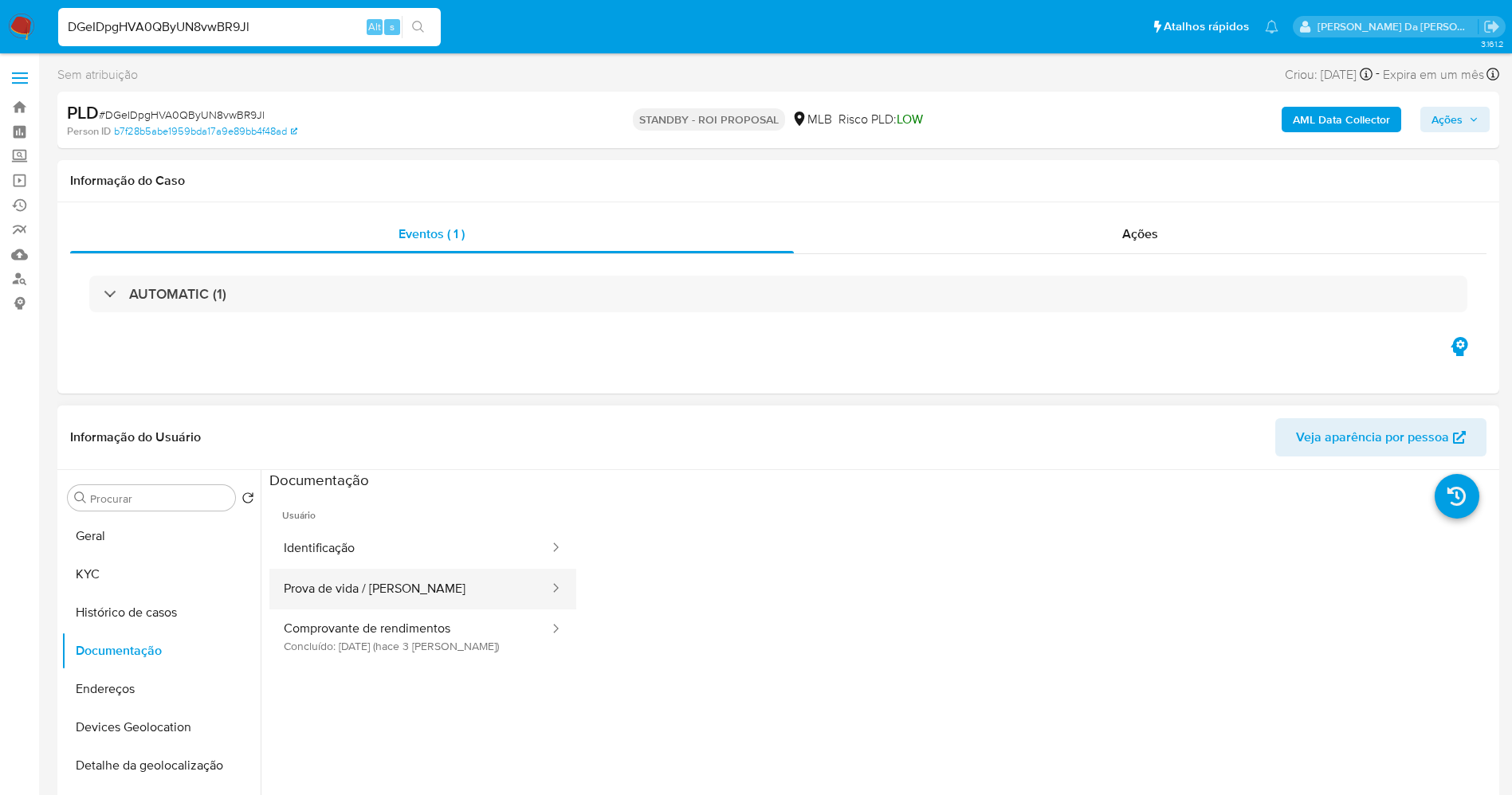
click at [339, 594] on button "Prova de vida / [PERSON_NAME]" at bounding box center [410, 588] width 281 height 40
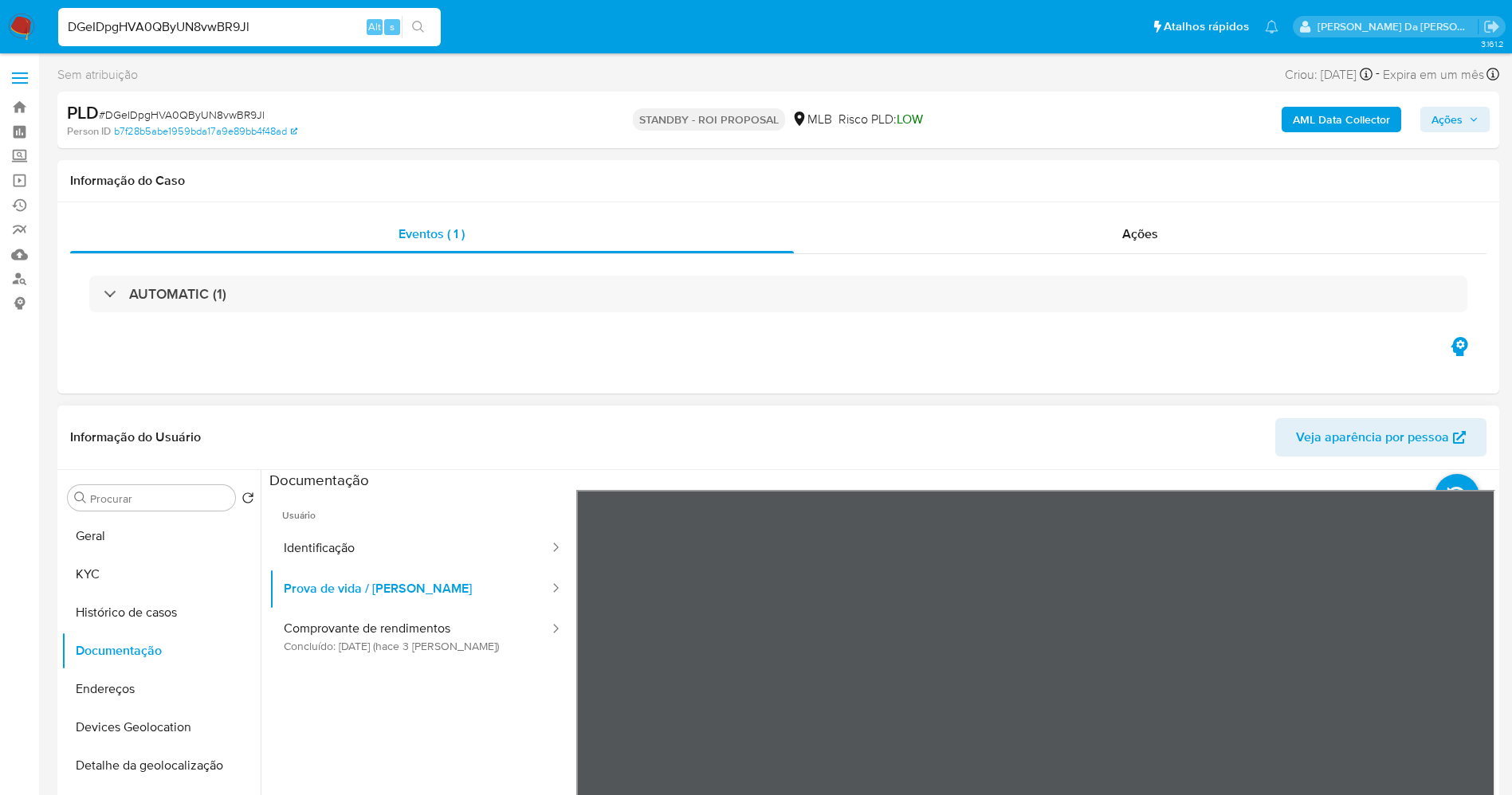
scroll to position [50, 0]
click at [417, 636] on button "Comprovante de rendimentos Concluído: 27/09/2025 (hace 3 días)" at bounding box center [410, 637] width 281 height 54
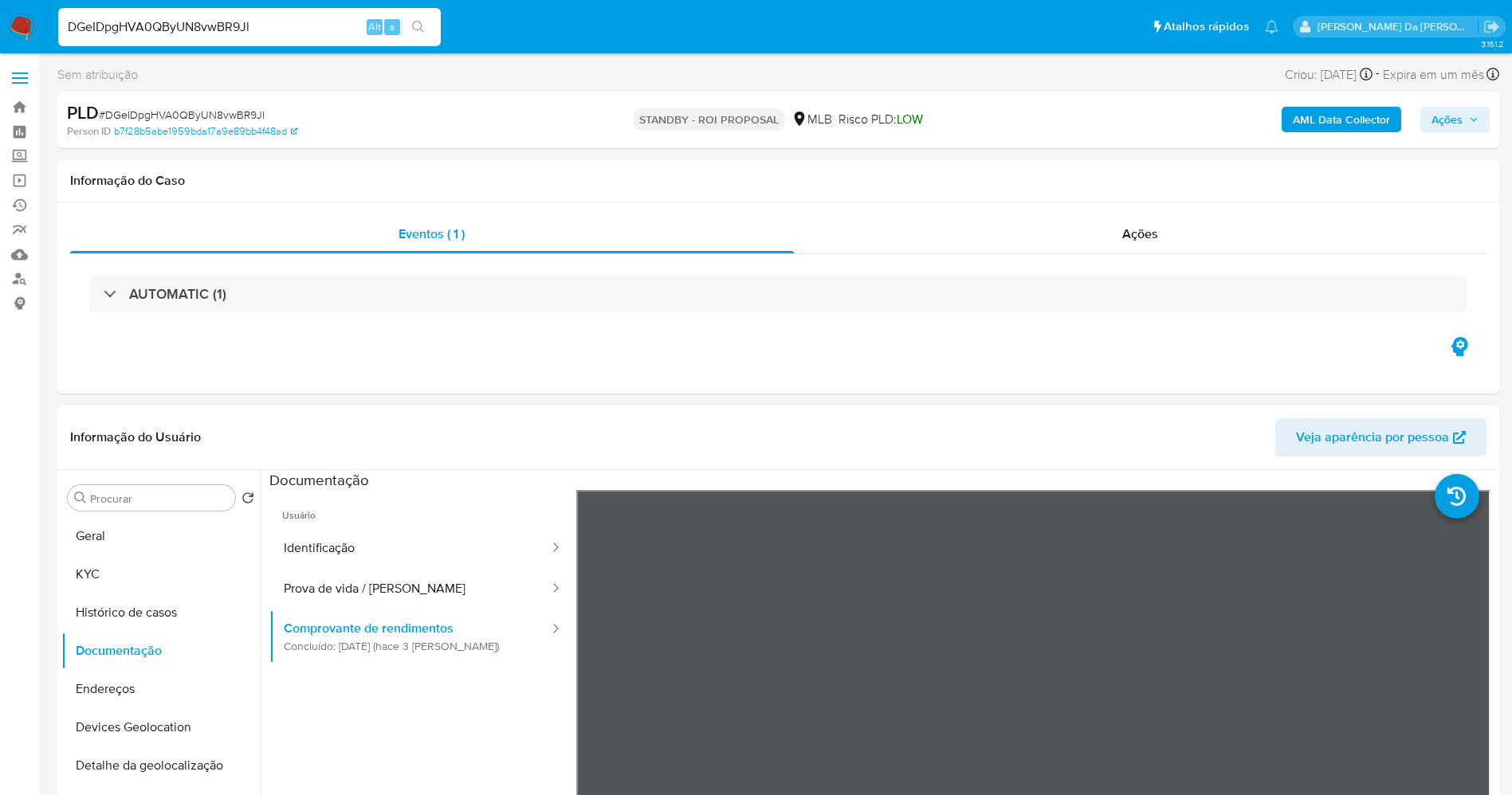
click at [280, 12] on div "DGeIDpgHVA0QByUN8vwBR9Jl Alt s" at bounding box center [249, 27] width 383 height 38
click at [271, 25] on input "DGeIDpgHVA0QByUN8vwBR9Jl" at bounding box center [249, 27] width 383 height 21
paste input "tvmVFsqrlM9mOZBIRGUAcbBn"
type input "tvmVFsqrlM9mOZBIRGUAcbBn"
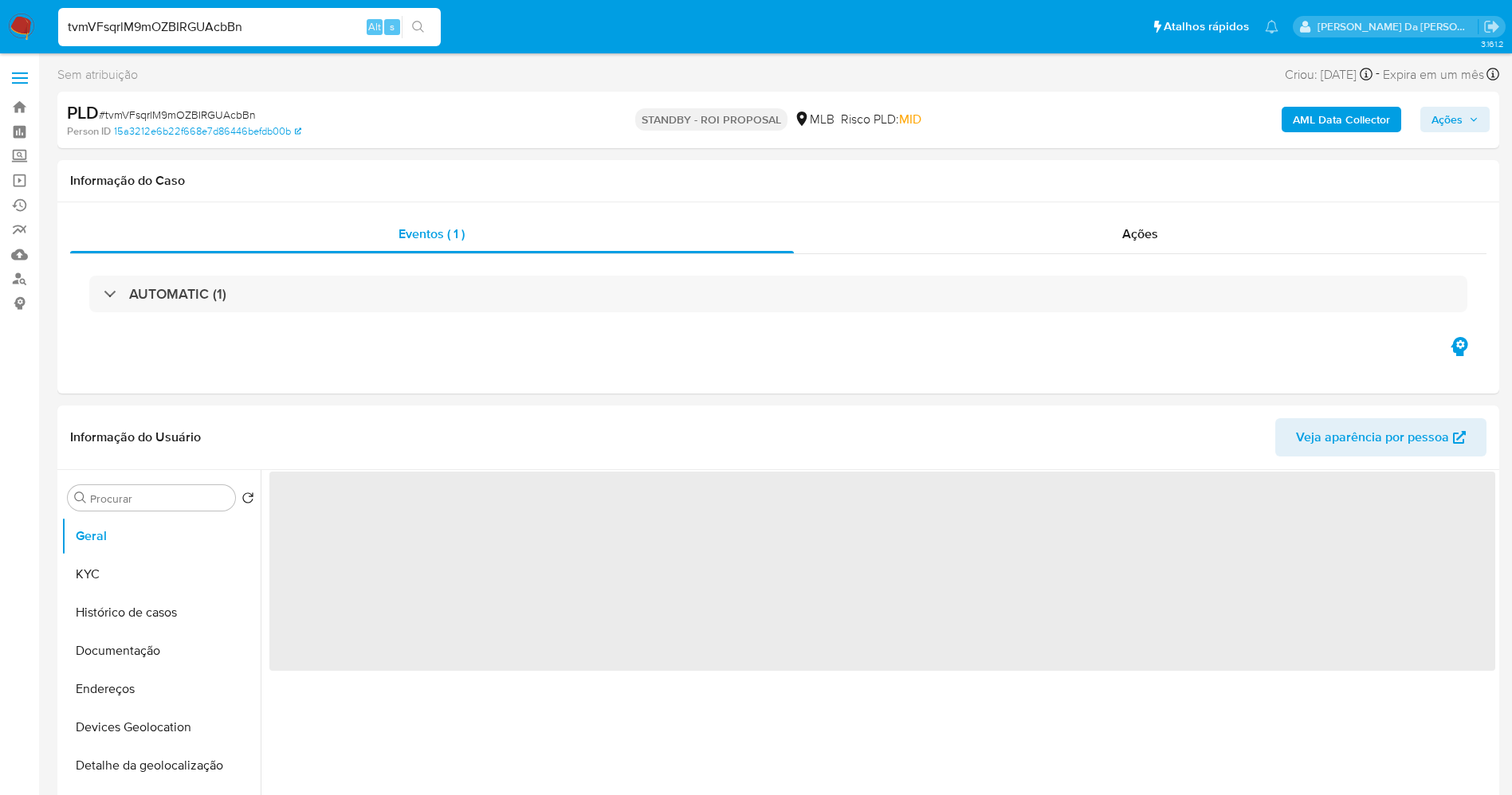
select select "10"
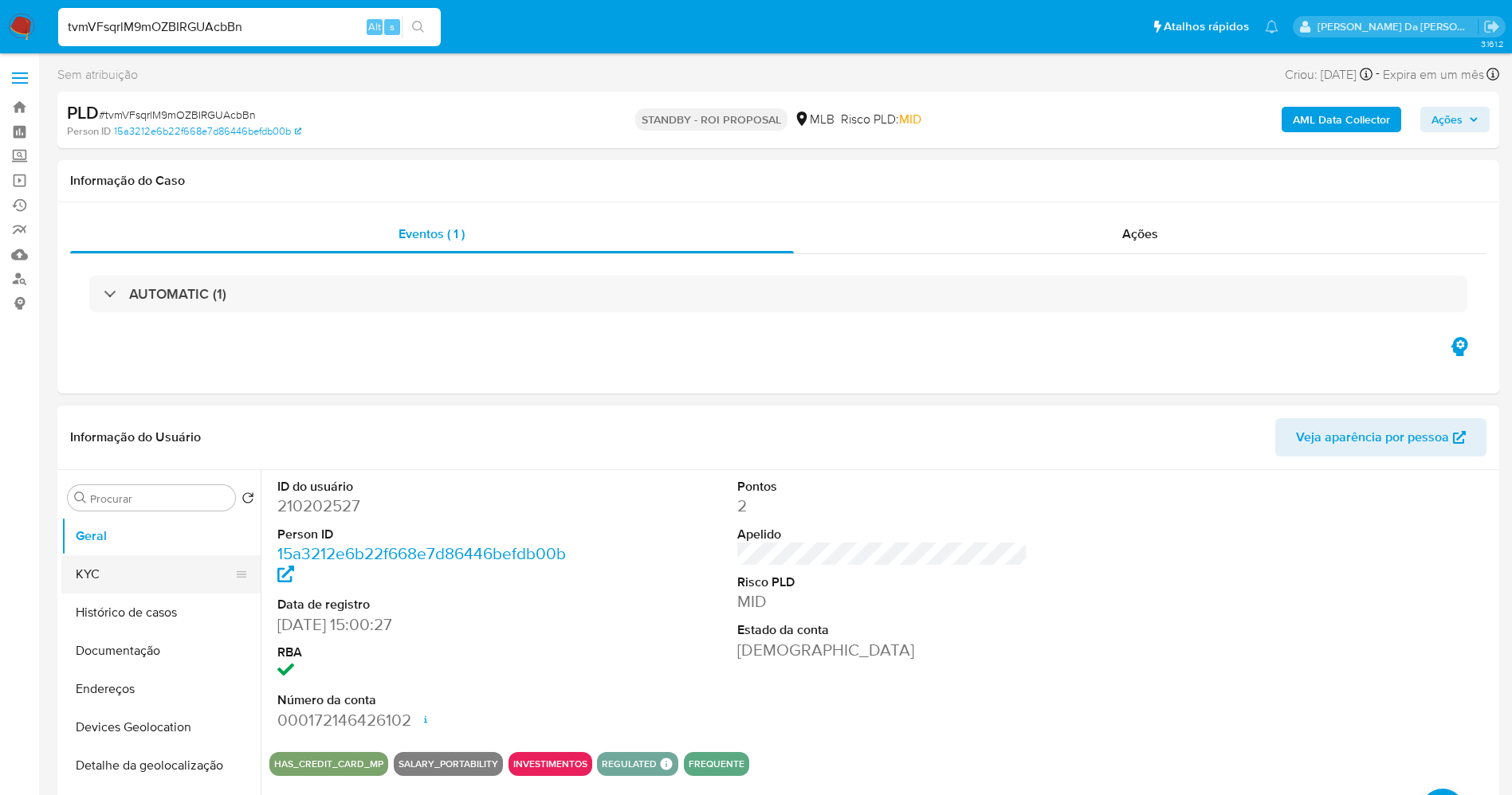
click at [166, 572] on button "KYC" at bounding box center [154, 575] width 187 height 38
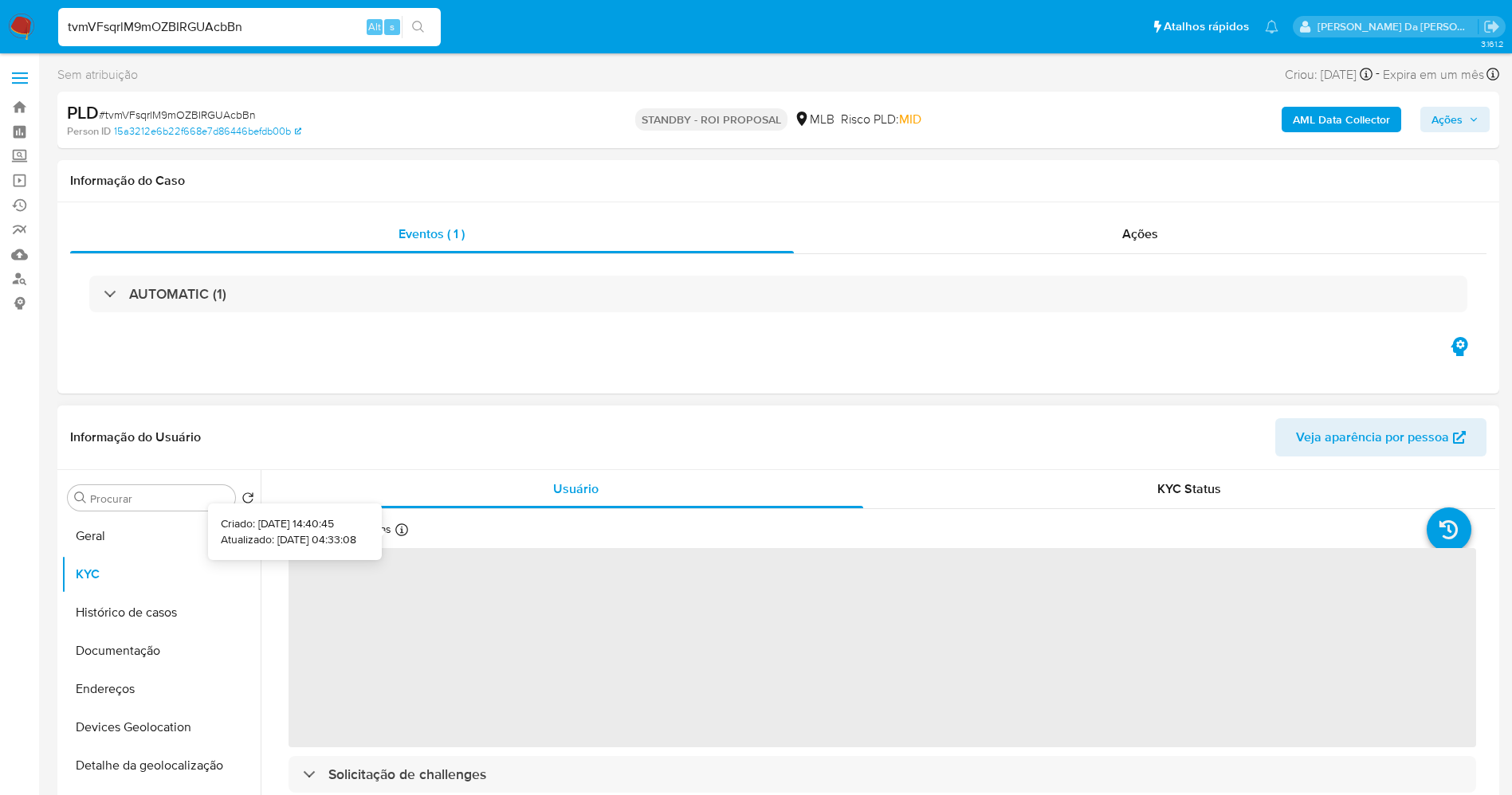
click at [395, 528] on icon at bounding box center [401, 529] width 13 height 13
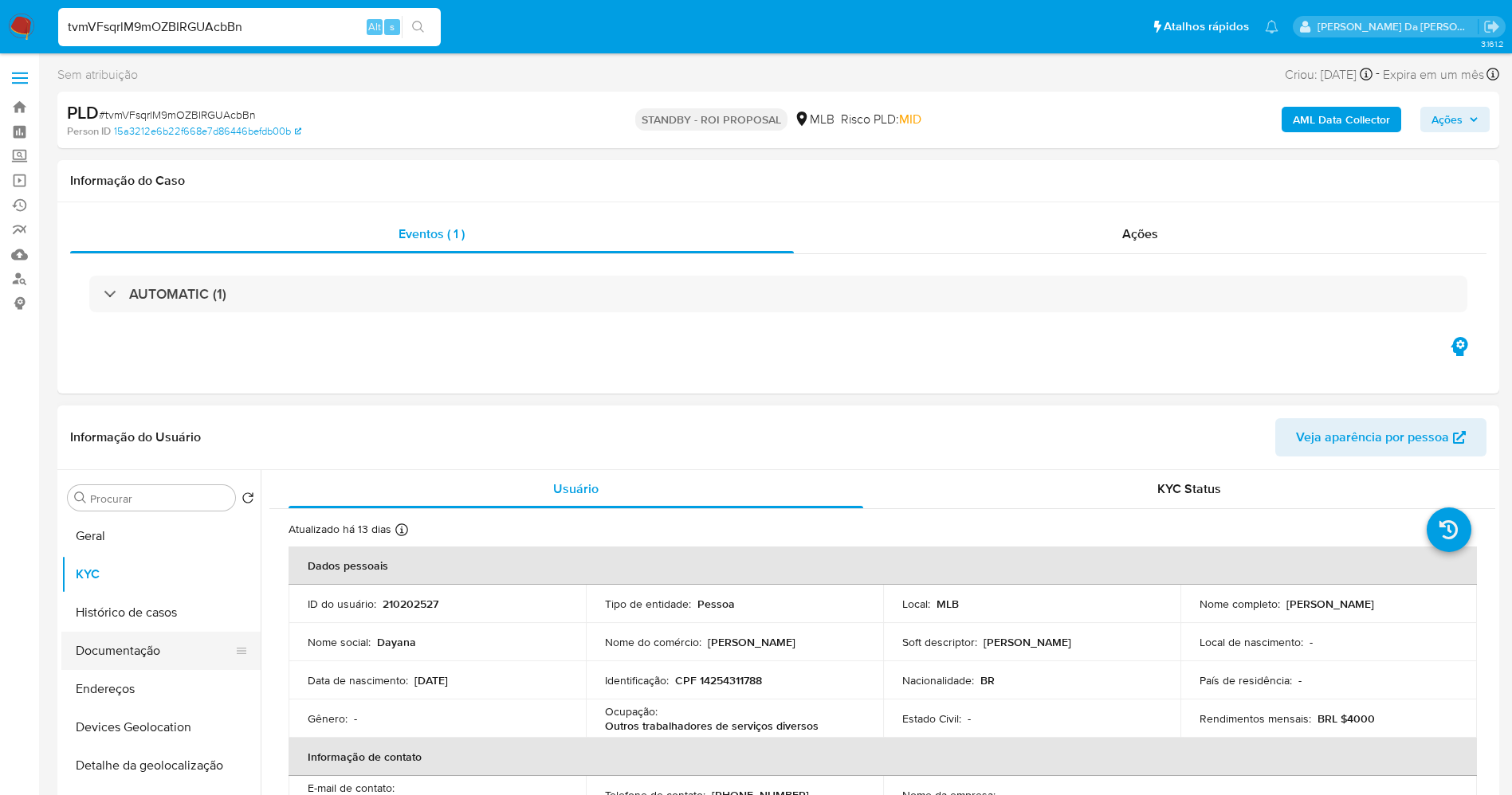
click at [130, 657] on button "Documentação" at bounding box center [154, 650] width 187 height 38
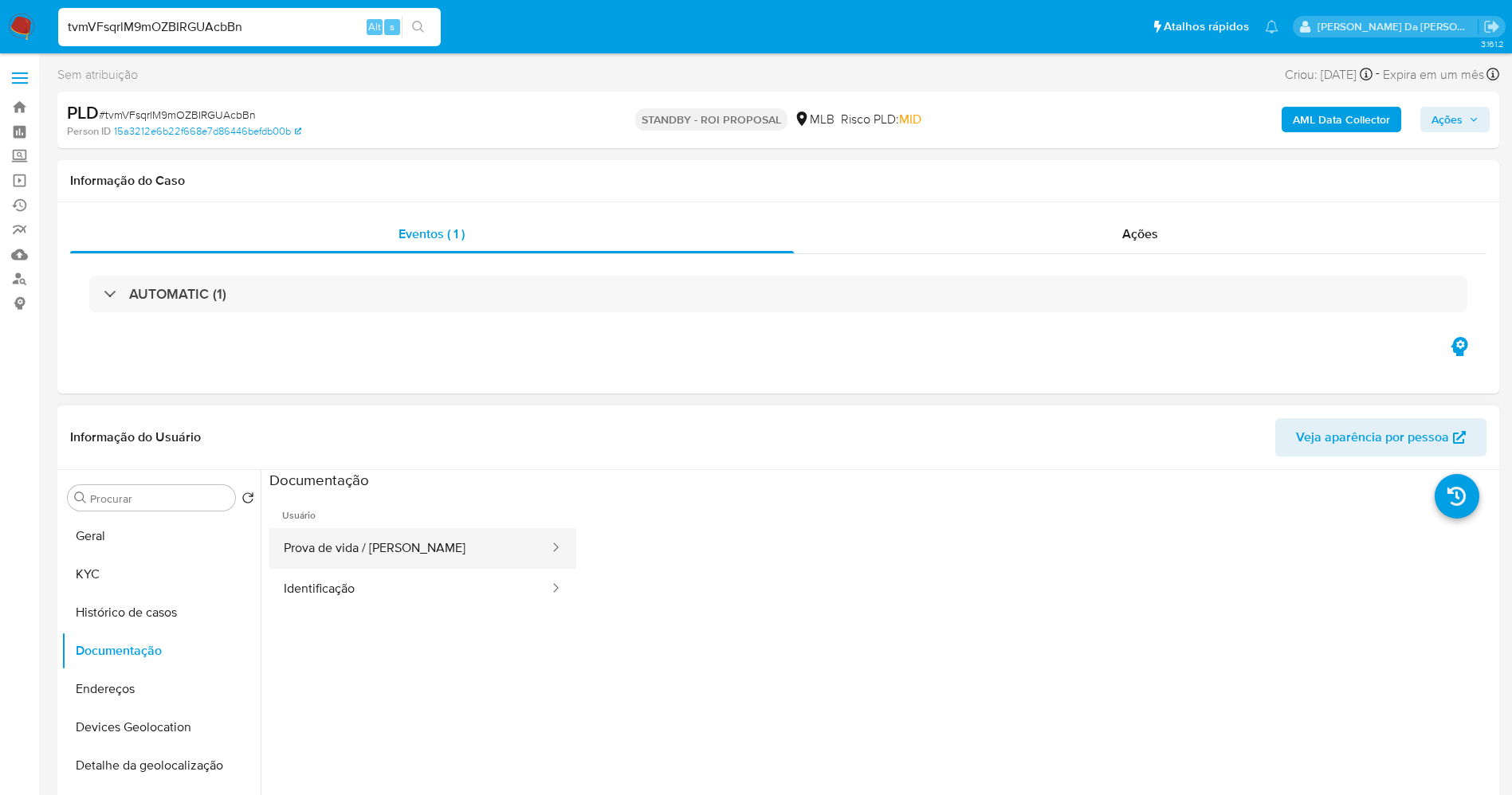
click at [346, 550] on button "Prova de vida / Selfie" at bounding box center [410, 548] width 281 height 40
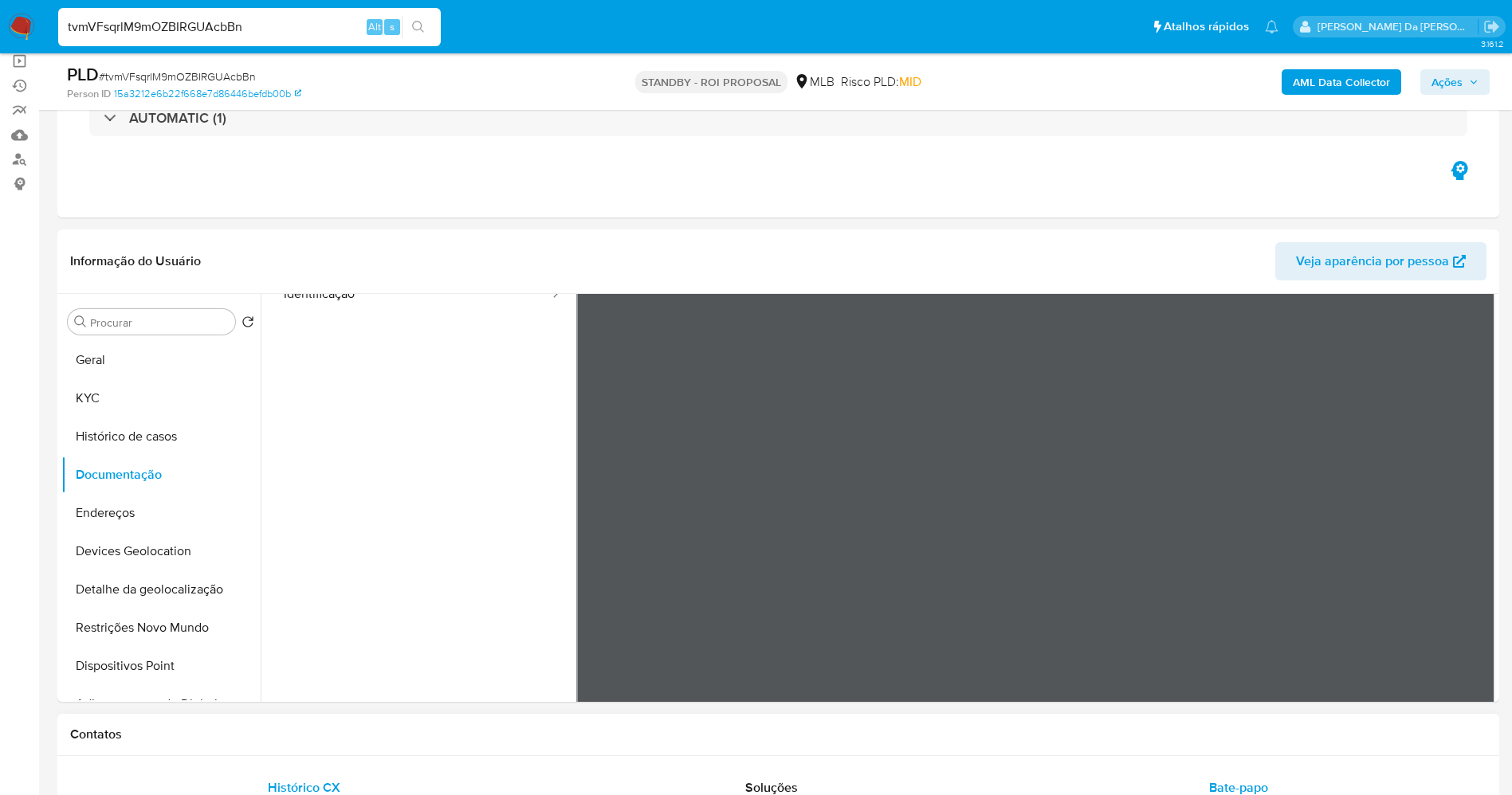
scroll to position [119, 0]
click at [1222, 788] on span "Bate-papo" at bounding box center [1239, 787] width 59 height 19
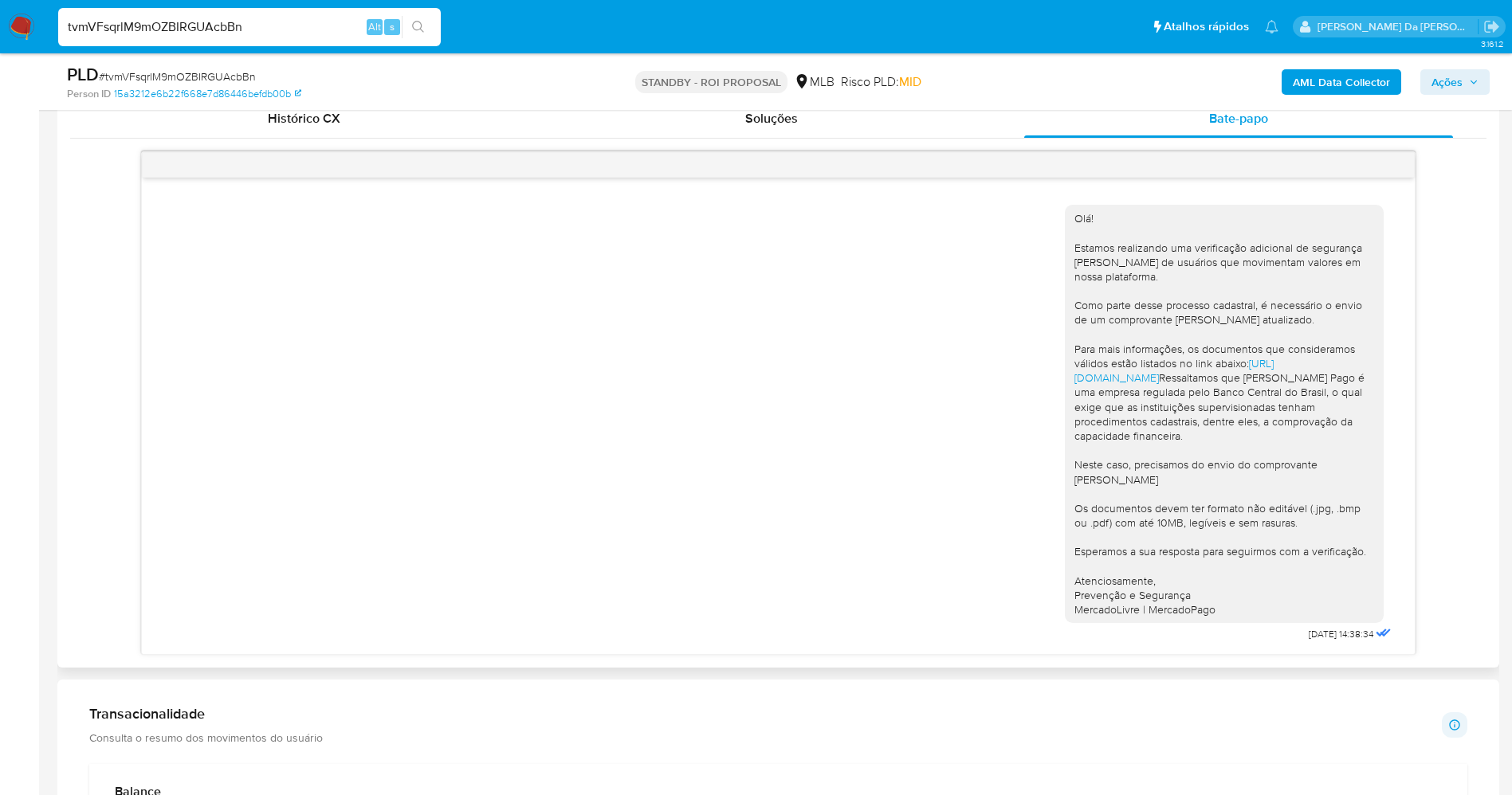
scroll to position [836, 0]
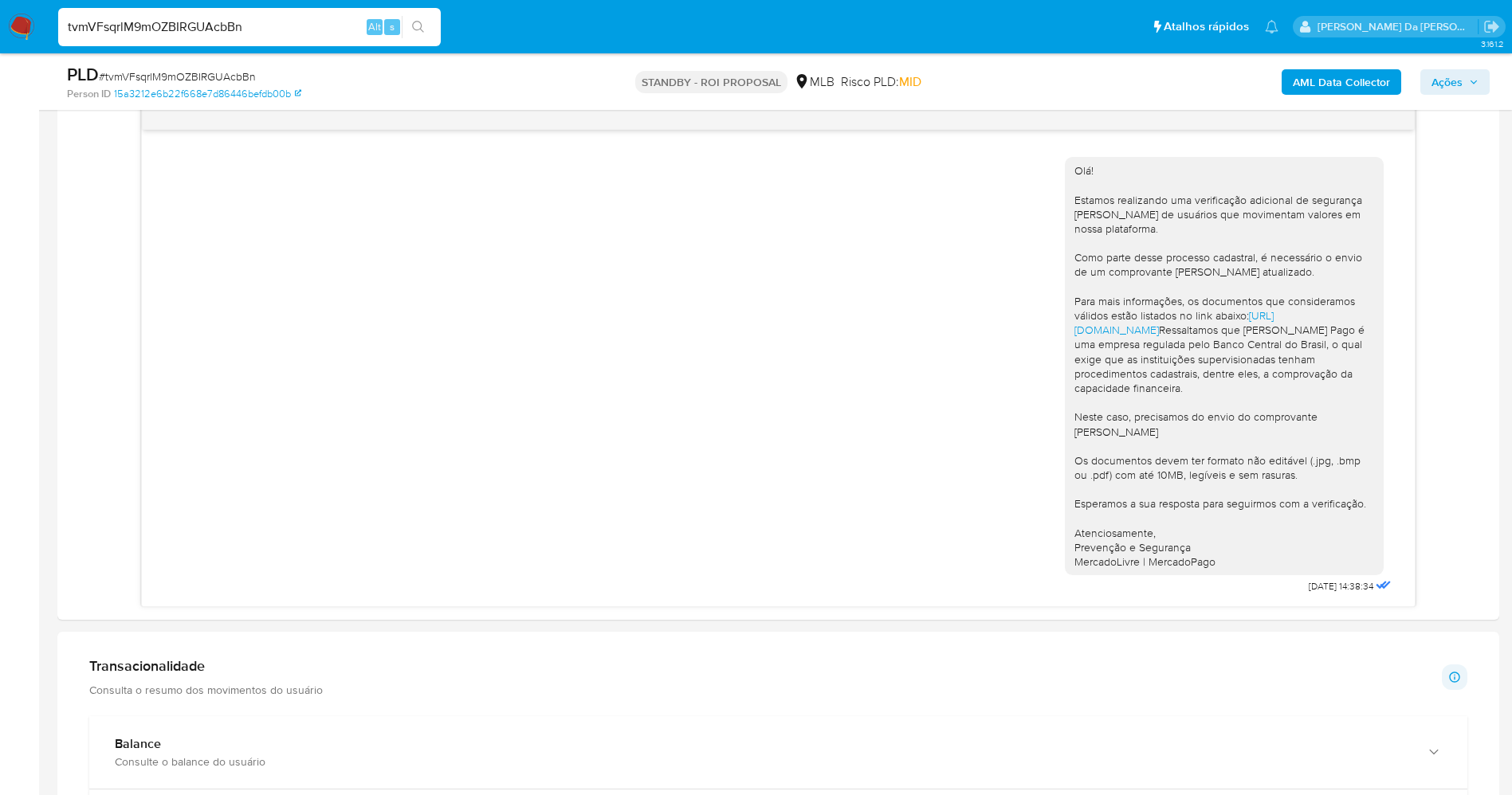
click at [253, 34] on input "tvmVFsqrlM9mOZBIRGUAcbBn" at bounding box center [249, 27] width 383 height 21
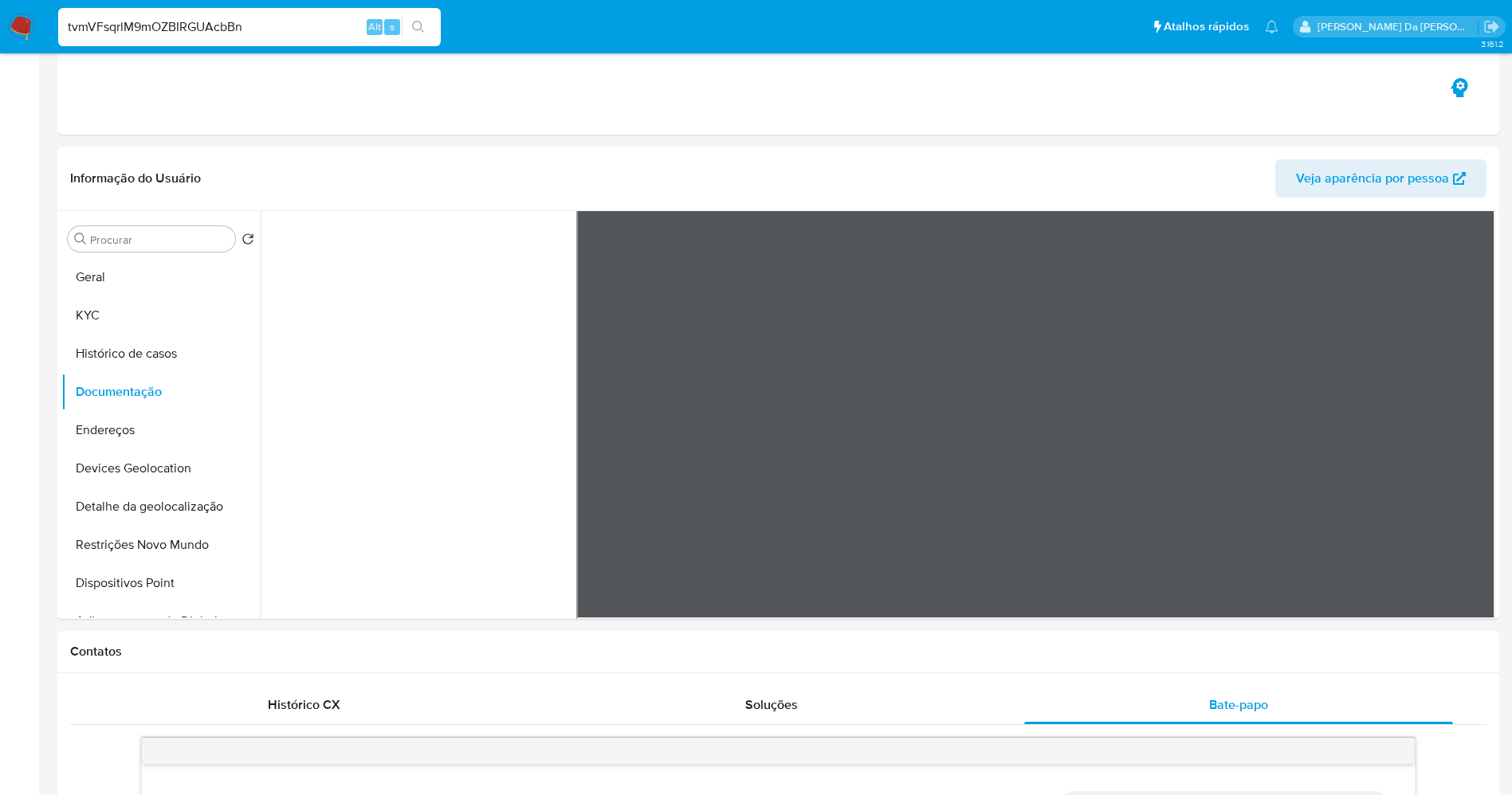
scroll to position [17, 0]
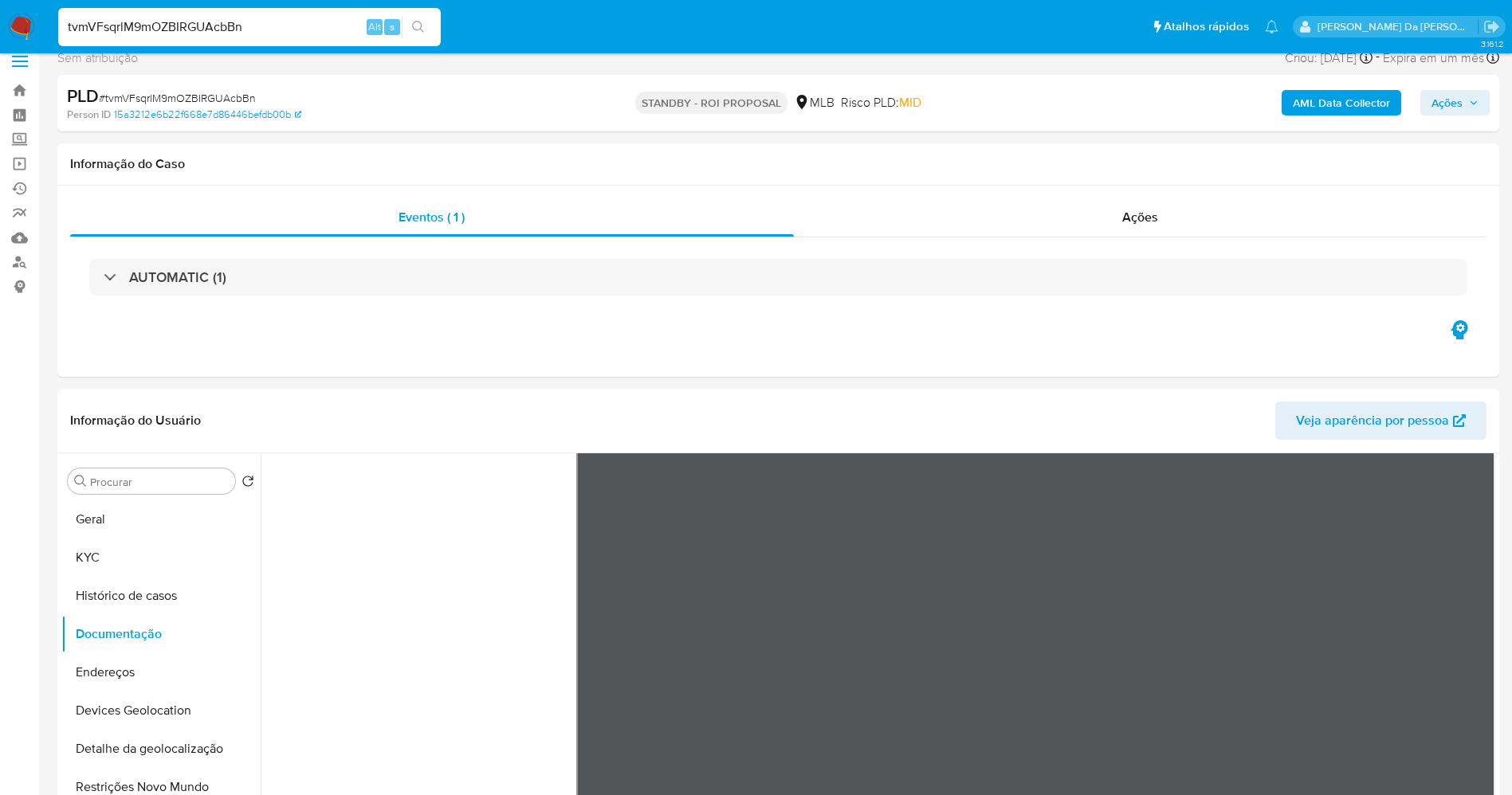
click at [331, 25] on input "tvmVFsqrlM9mOZBIRGUAcbBn" at bounding box center [249, 27] width 383 height 21
paste input "uShOkCO0w5LWb8Tn7bkjzqCp"
type input "uShOkCO0w5LWb8Tn7bkjzqCp"
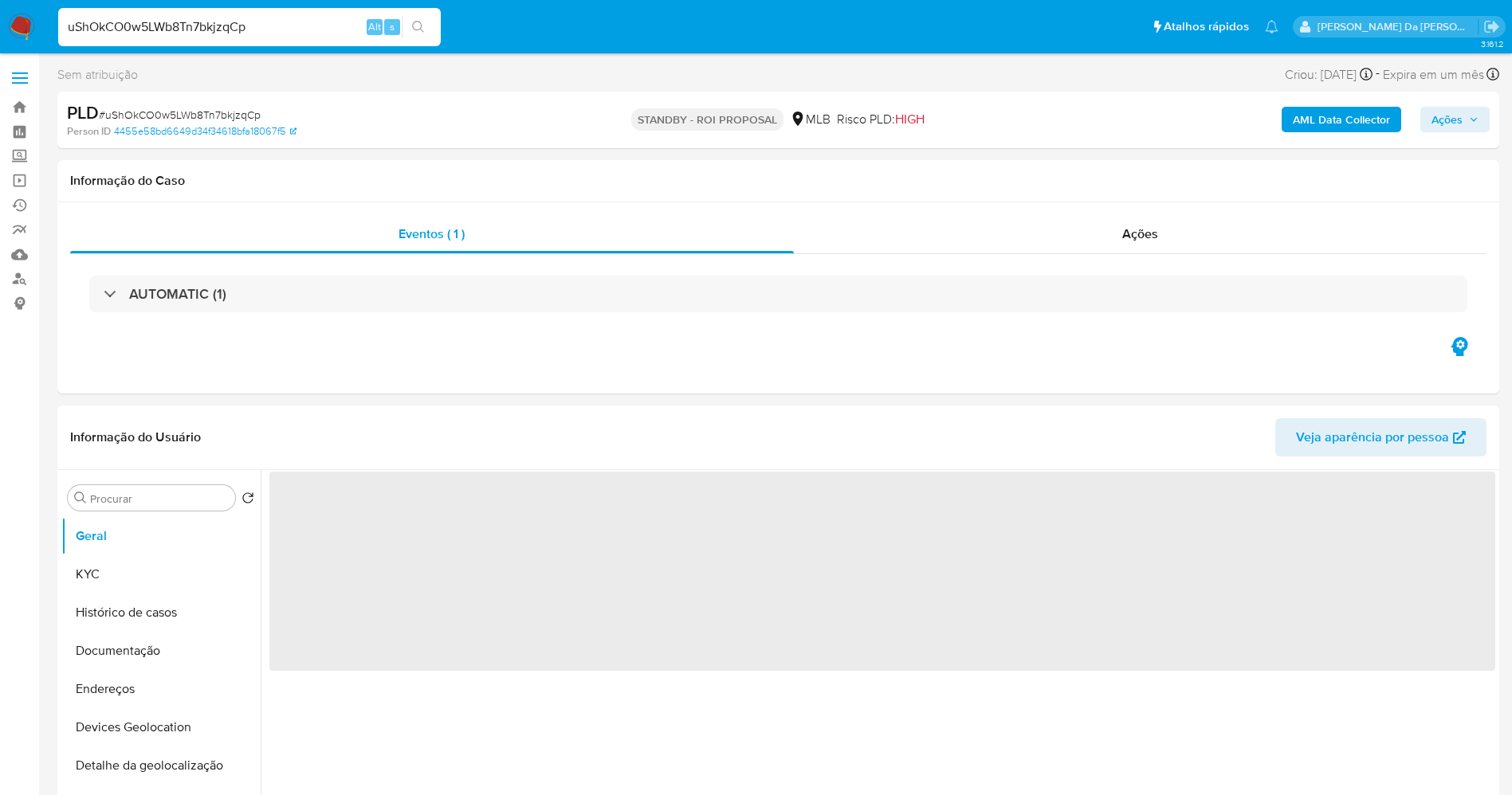
select select "10"
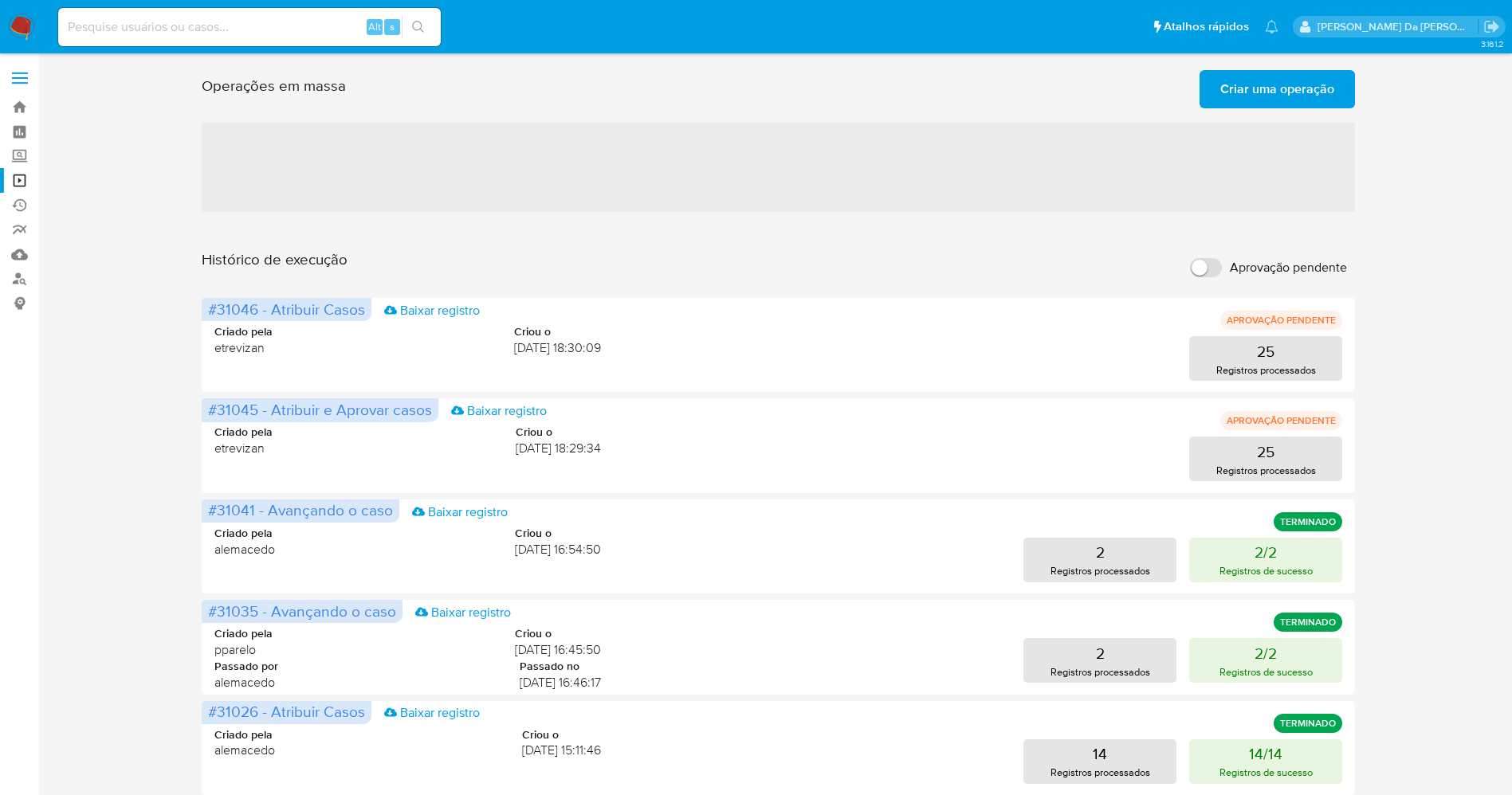
click at [1254, 89] on span "Criar uma operação" at bounding box center [1277, 90] width 114 height 35
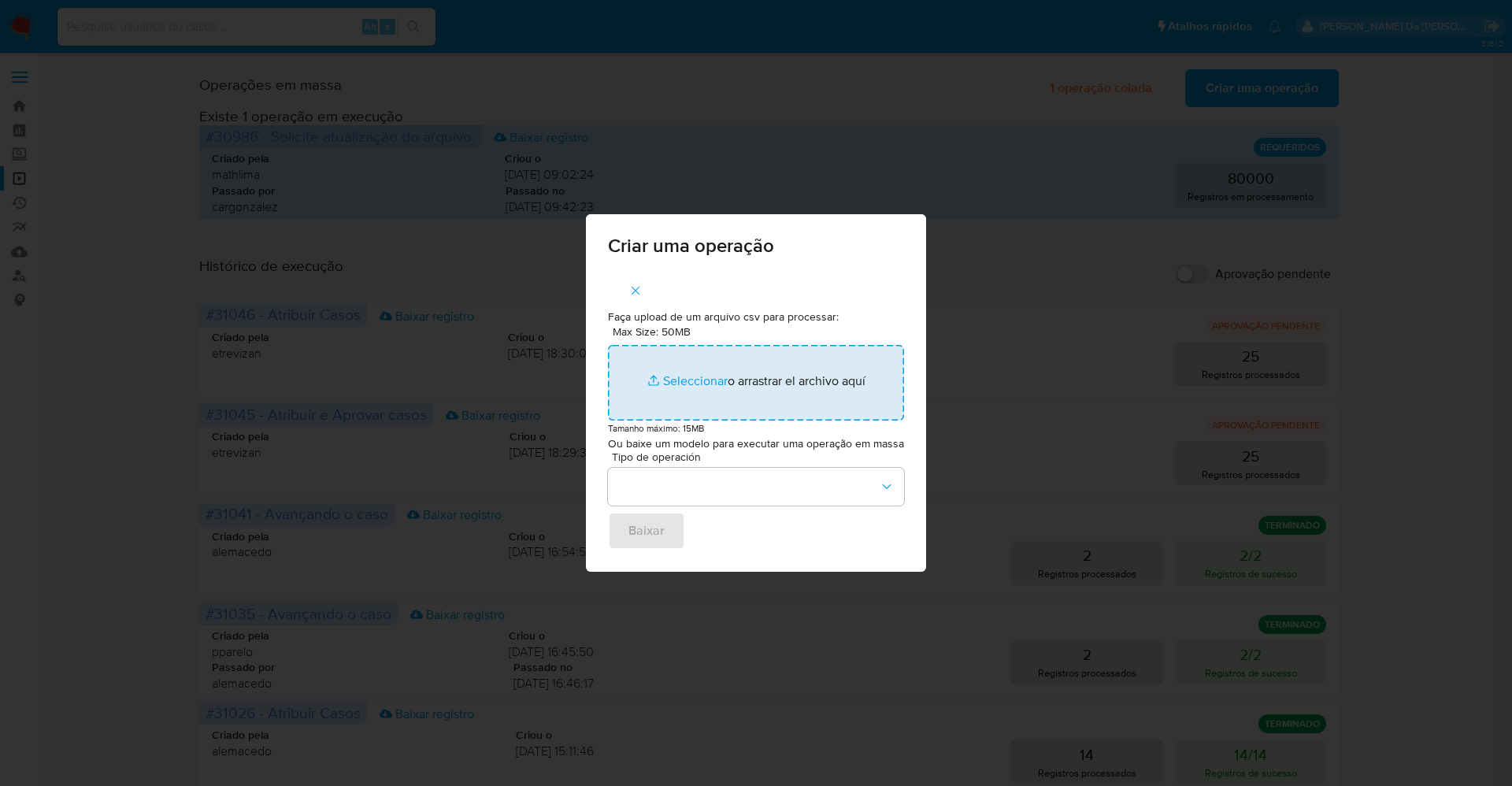
click at [680, 378] on input "Max Size: 50MB Seleccionar archivos" at bounding box center [756, 383] width 297 height 76
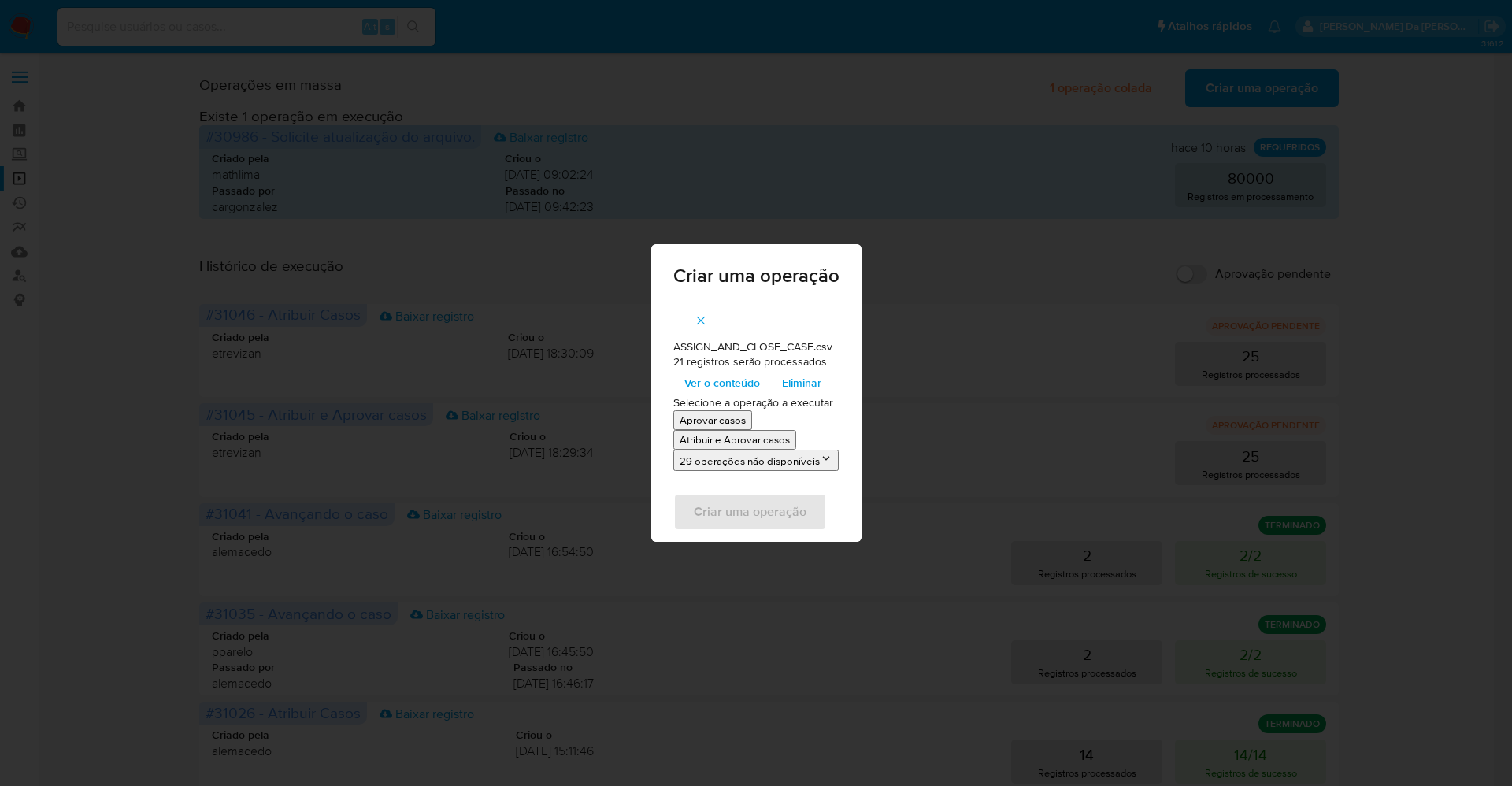
click at [749, 442] on p "Atribuir e Aprovar casos" at bounding box center [734, 440] width 110 height 15
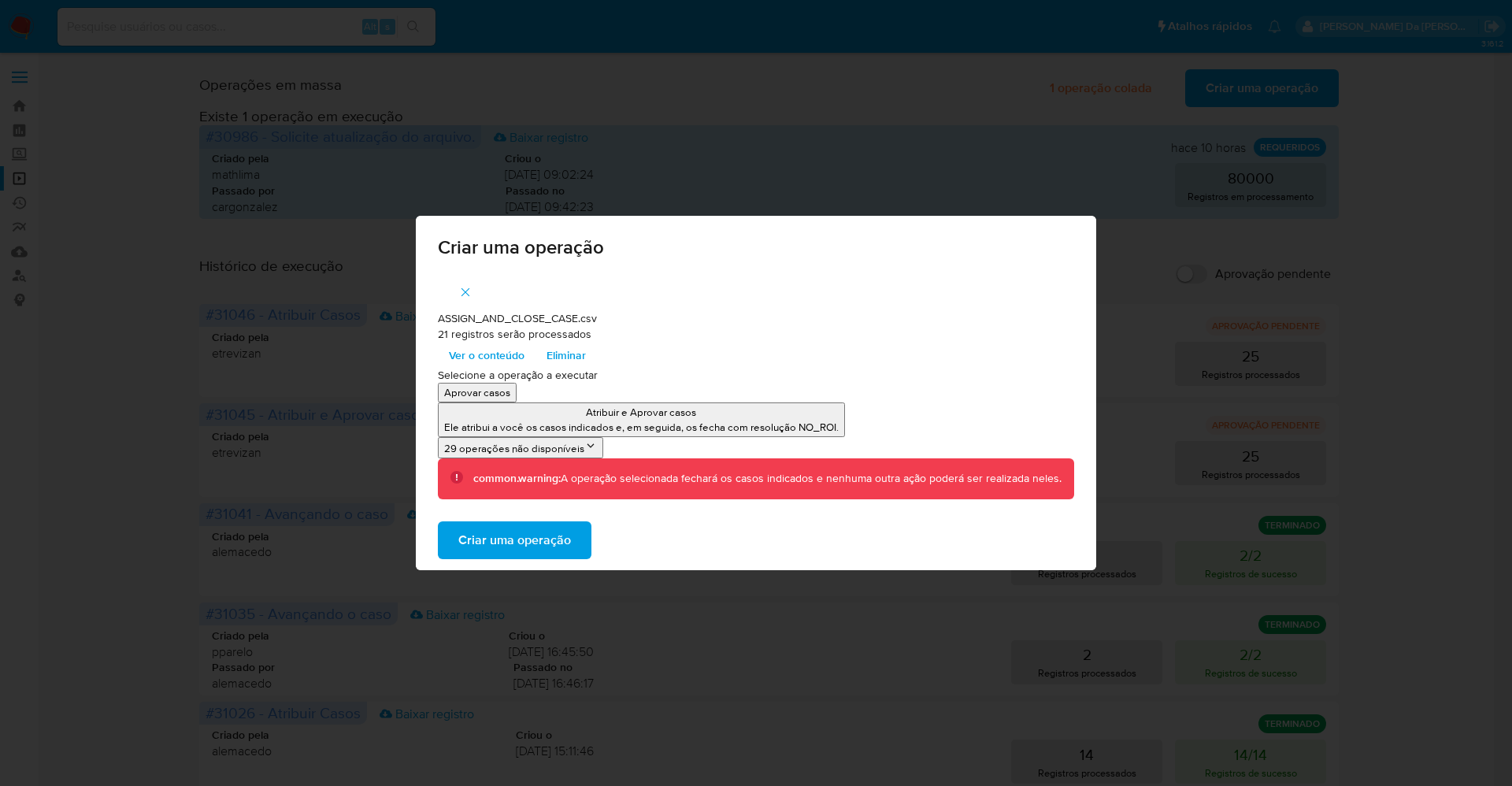
click at [503, 362] on span "Ver o conteúdo" at bounding box center [487, 355] width 76 height 22
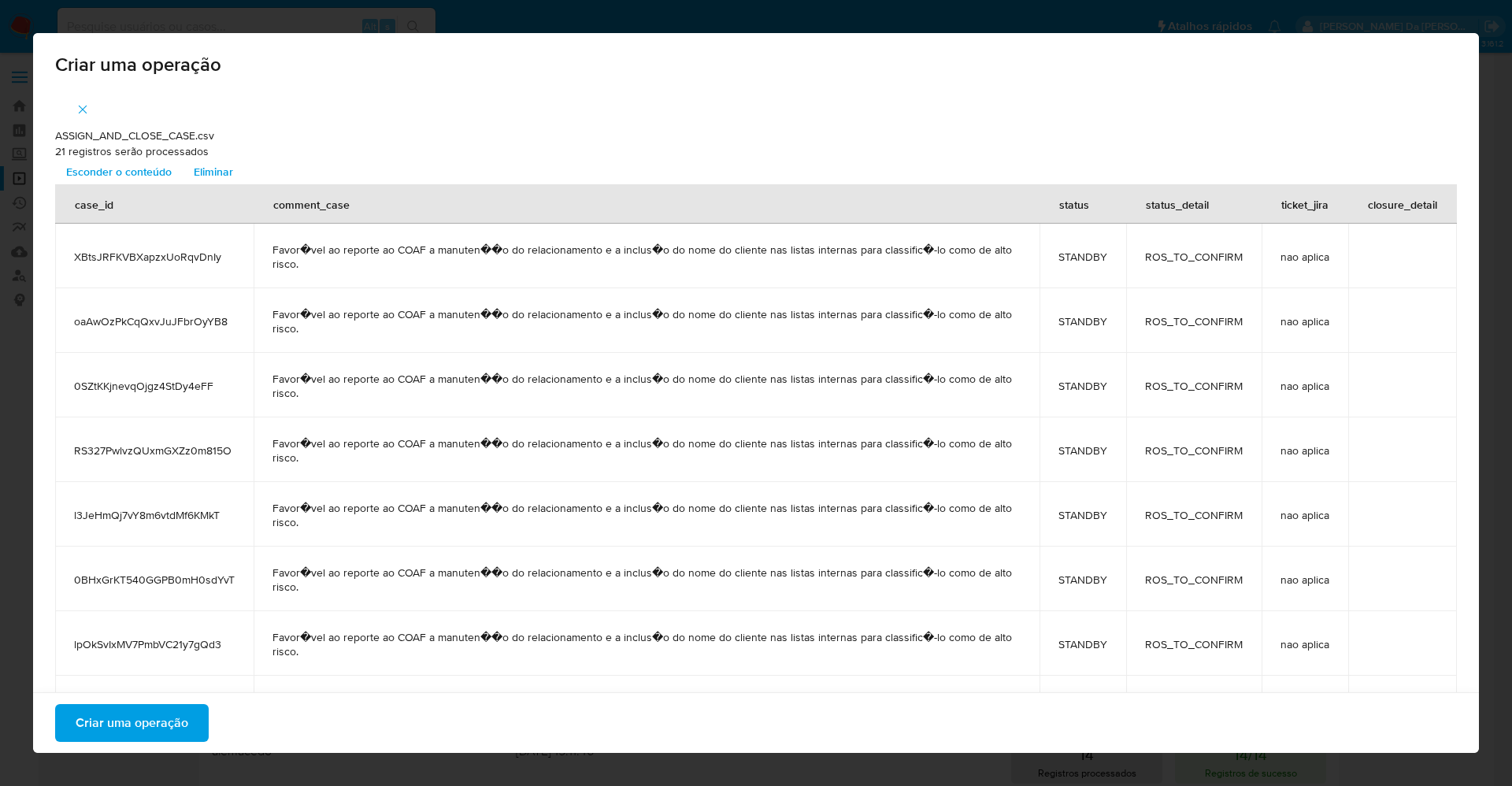
click at [449, 314] on span "Favor�vel ao reporte ao COAF a manuten��o do relacionamento e a inclus�o do nom…" at bounding box center [646, 321] width 748 height 28
copy span "manuten"
click at [123, 715] on span "Criar uma operação" at bounding box center [132, 724] width 113 height 35
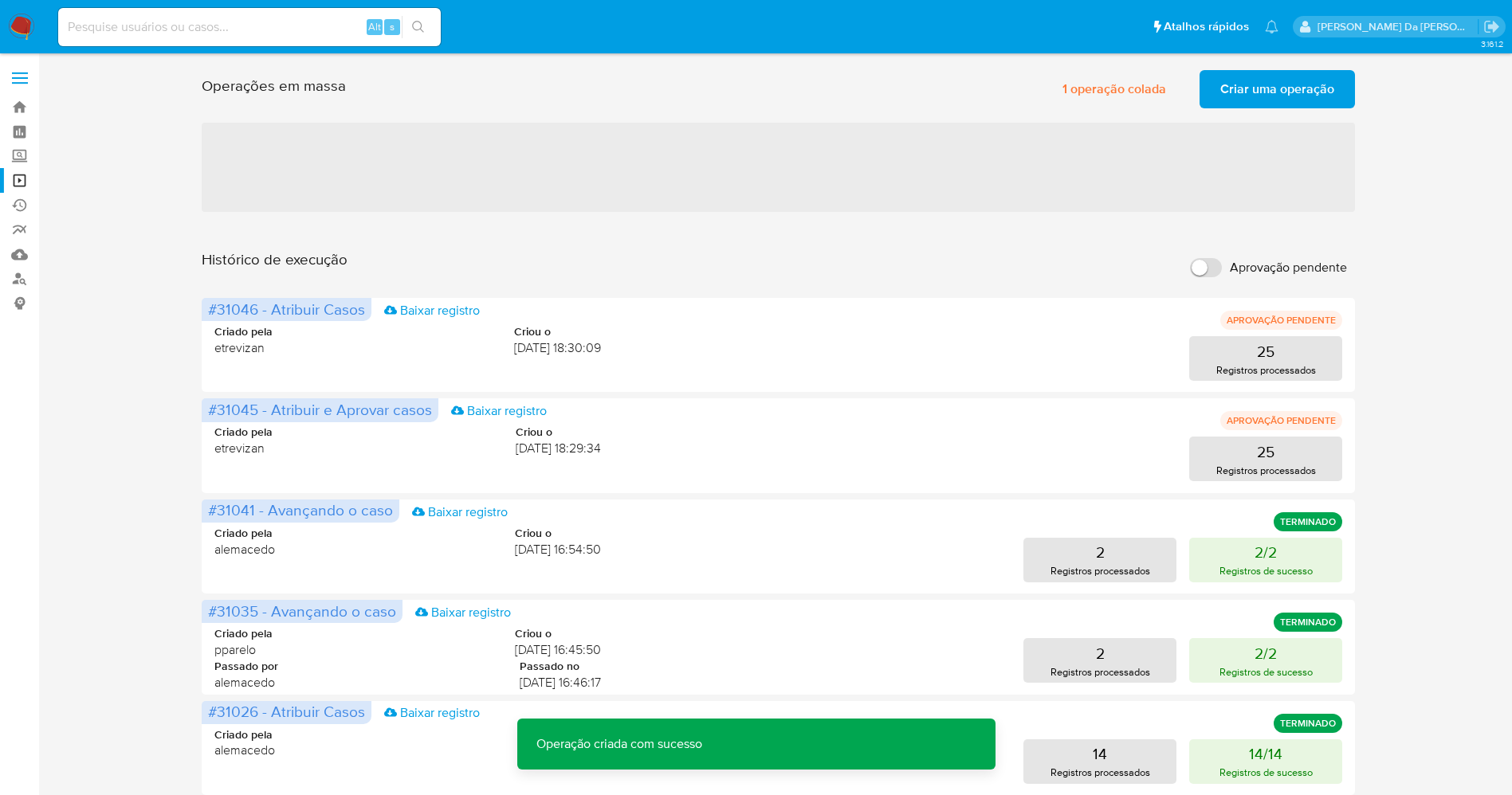
click at [1273, 95] on span "Criar uma operação" at bounding box center [1277, 90] width 114 height 35
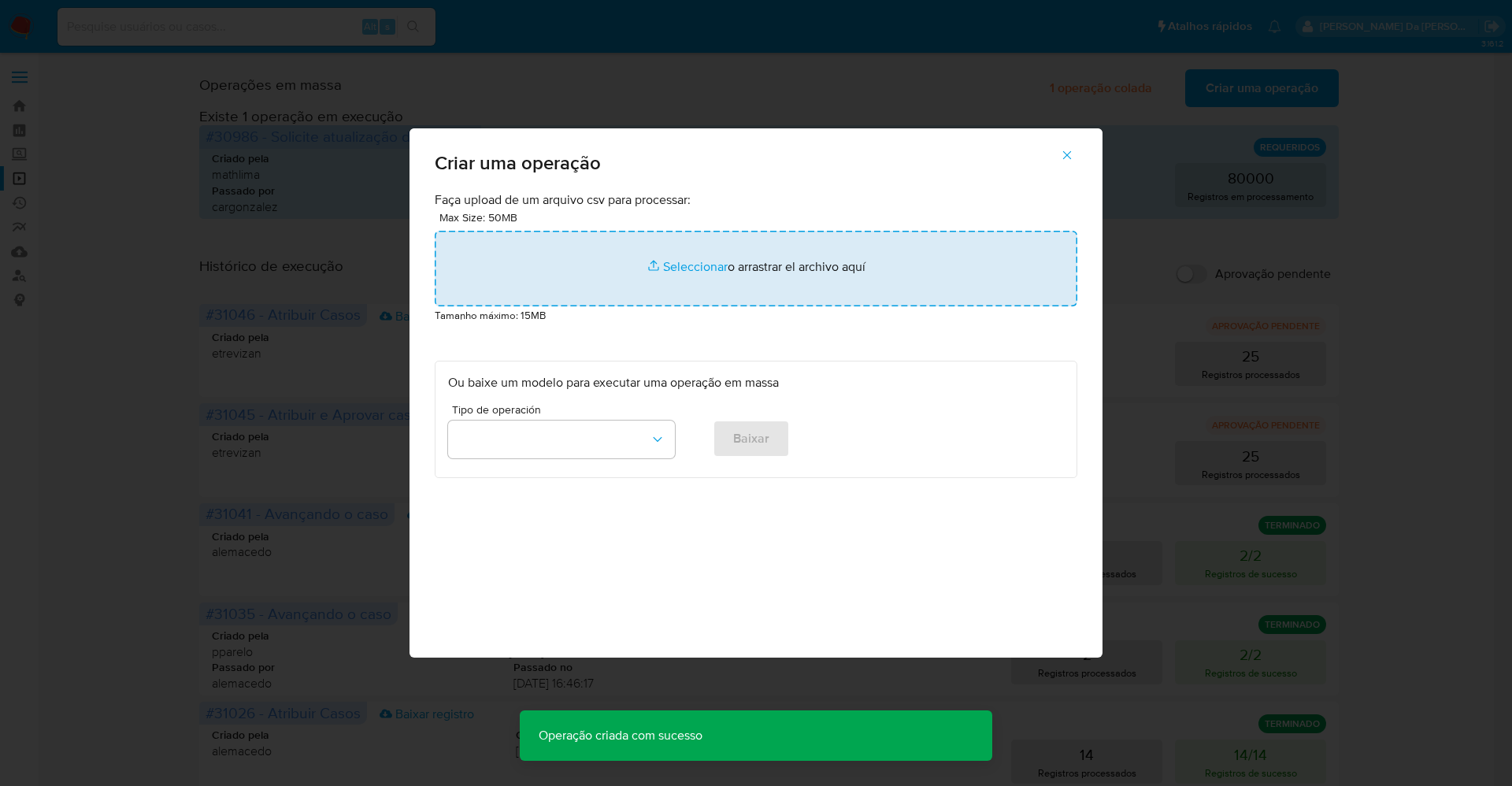
click at [660, 259] on input "file" at bounding box center [756, 268] width 643 height 76
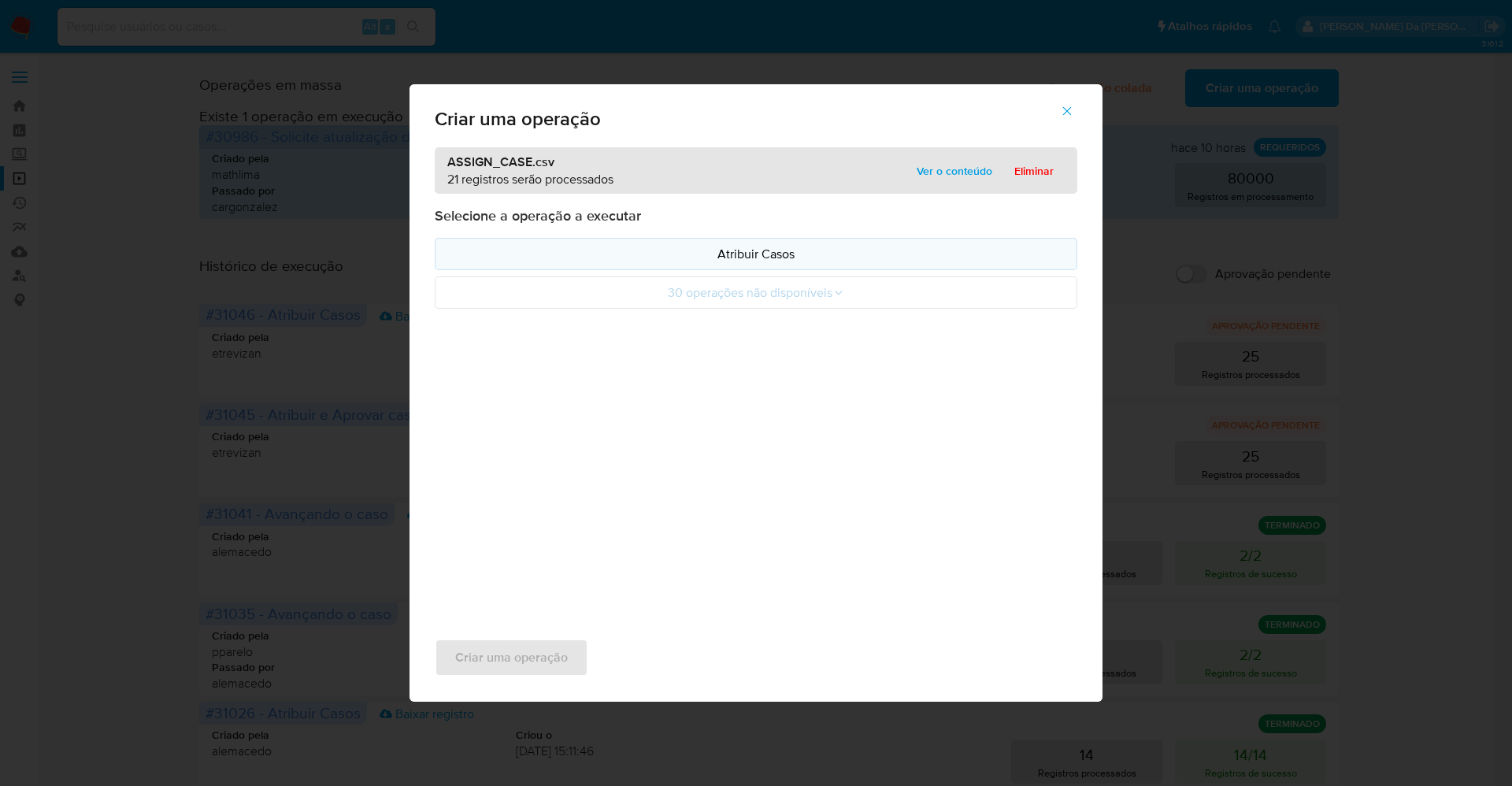
click at [761, 261] on p "Atribuir Casos" at bounding box center [756, 254] width 615 height 18
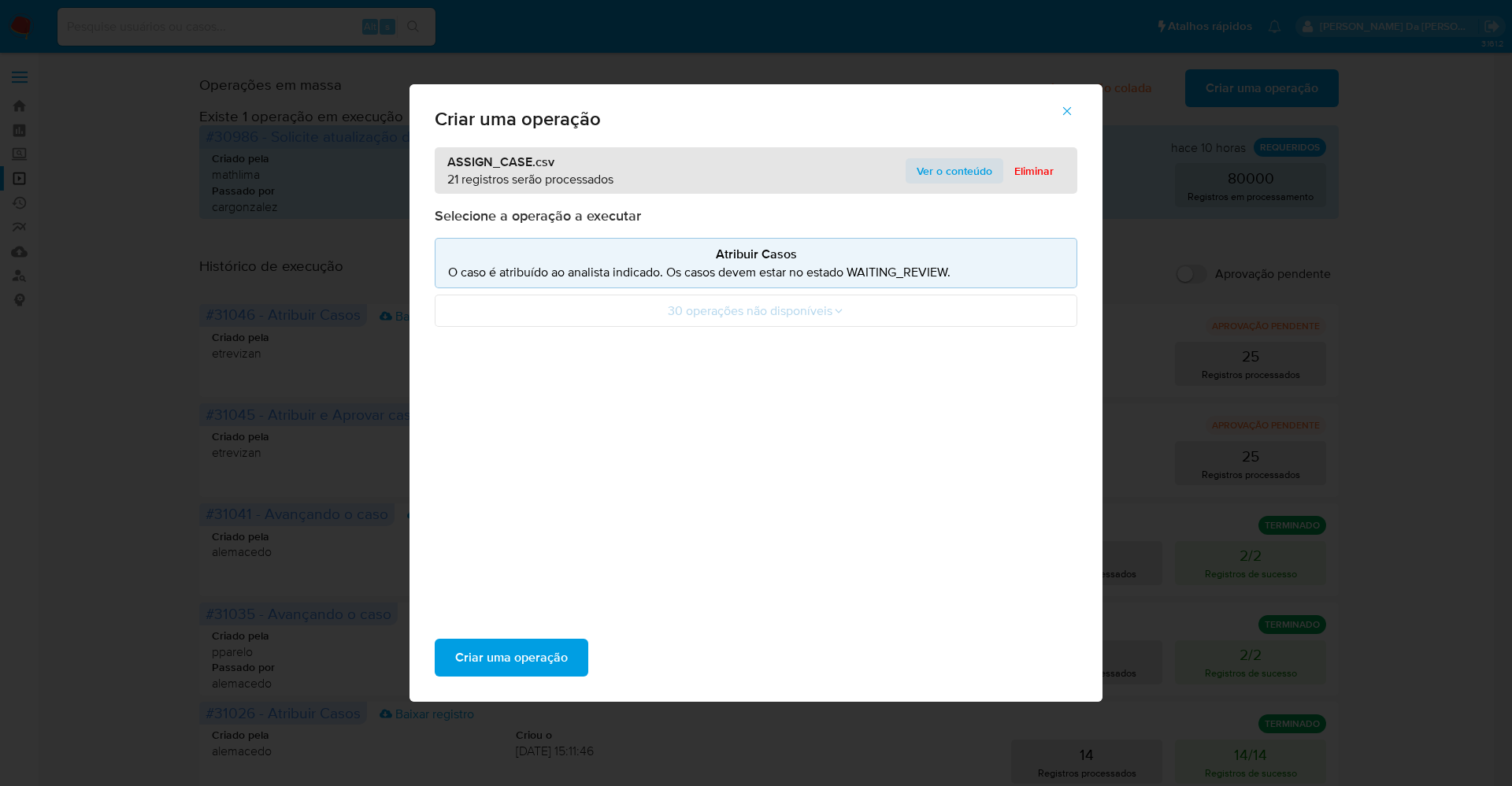
click at [919, 167] on span "Ver o conteúdo" at bounding box center [955, 170] width 76 height 22
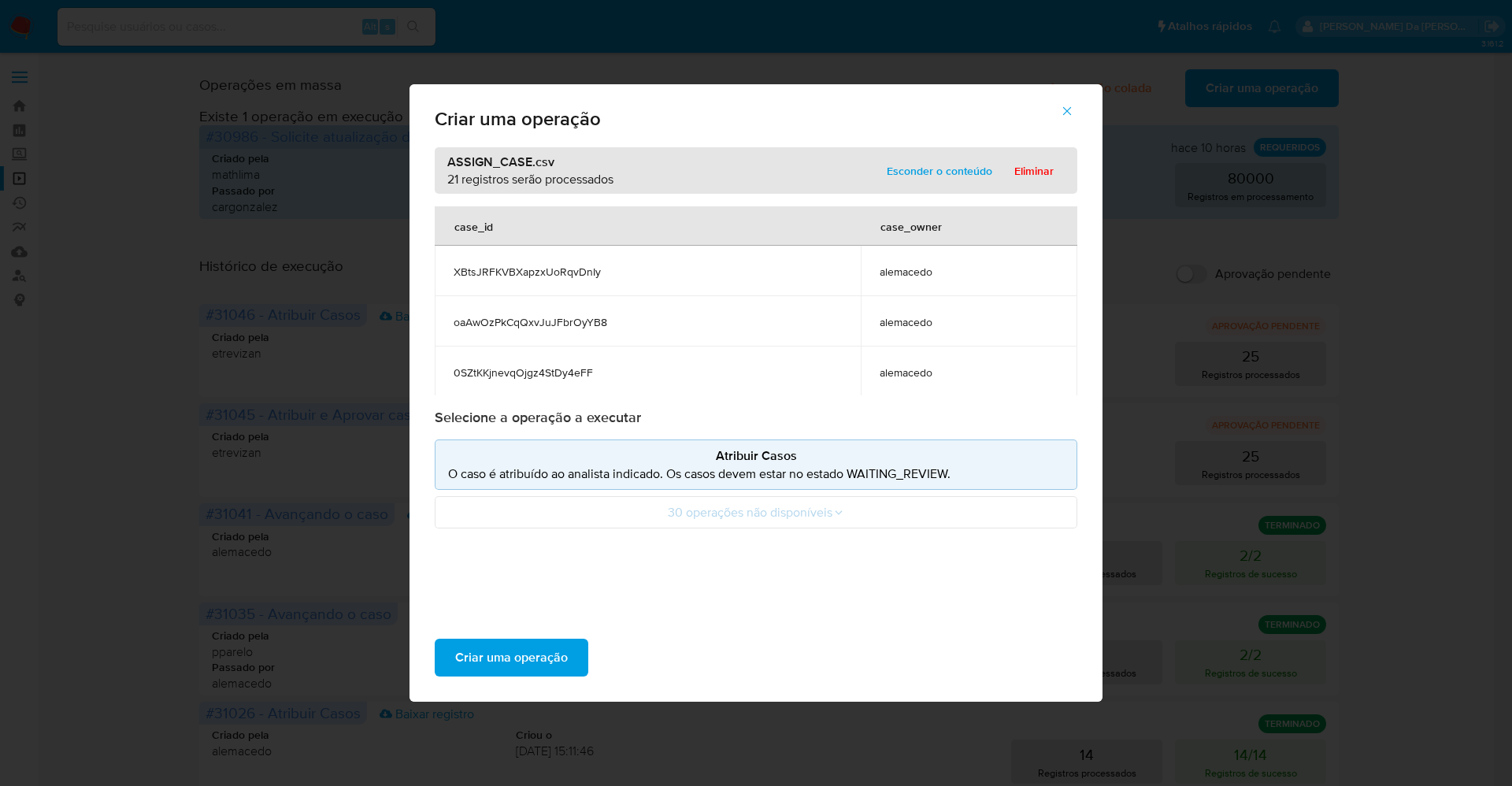
click at [903, 276] on span "alemacedo" at bounding box center [969, 271] width 179 height 15
click at [520, 663] on span "Criar uma operação" at bounding box center [511, 659] width 113 height 35
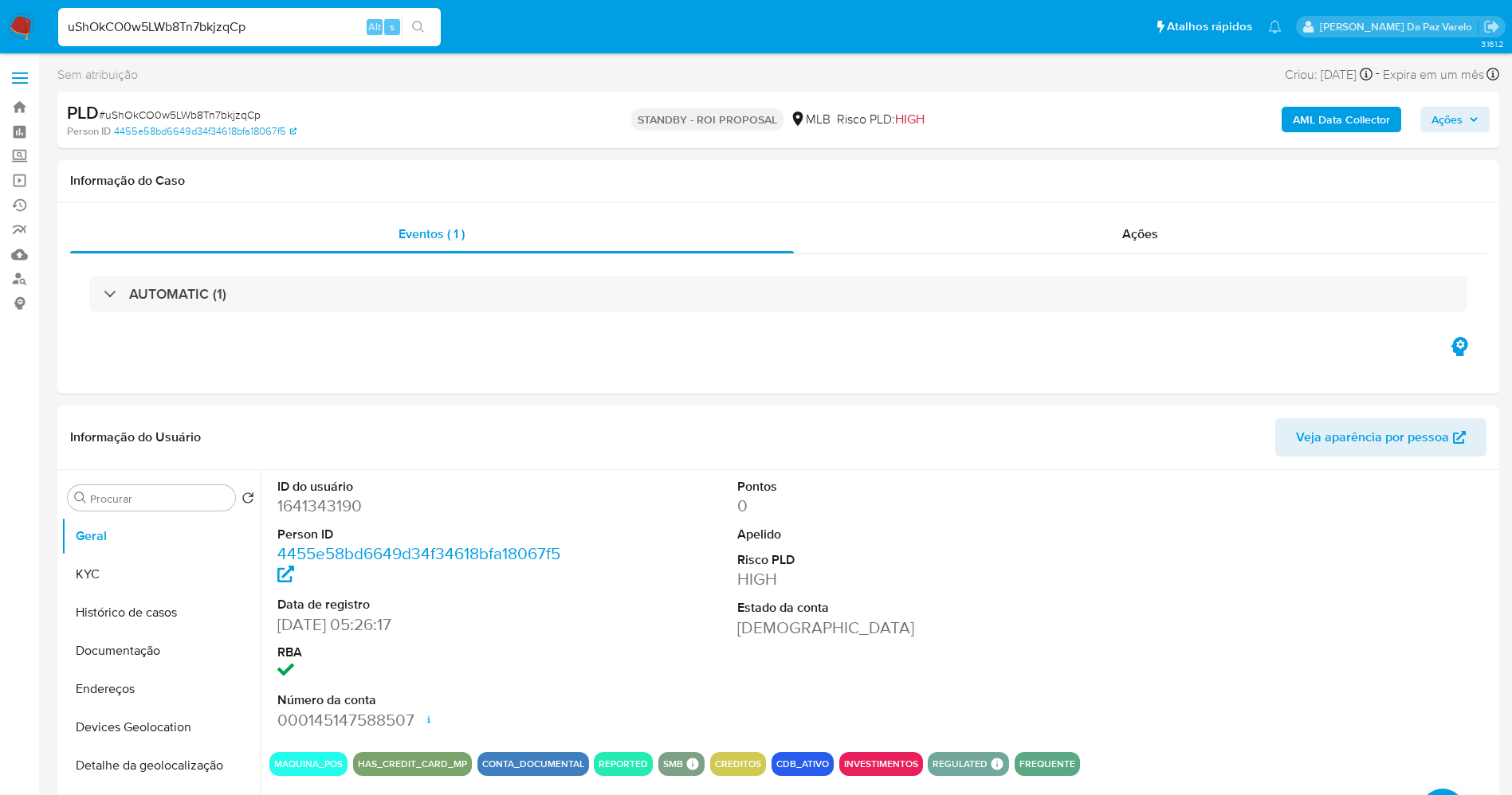
select select "10"
click at [149, 642] on button "Documentação" at bounding box center [154, 650] width 187 height 38
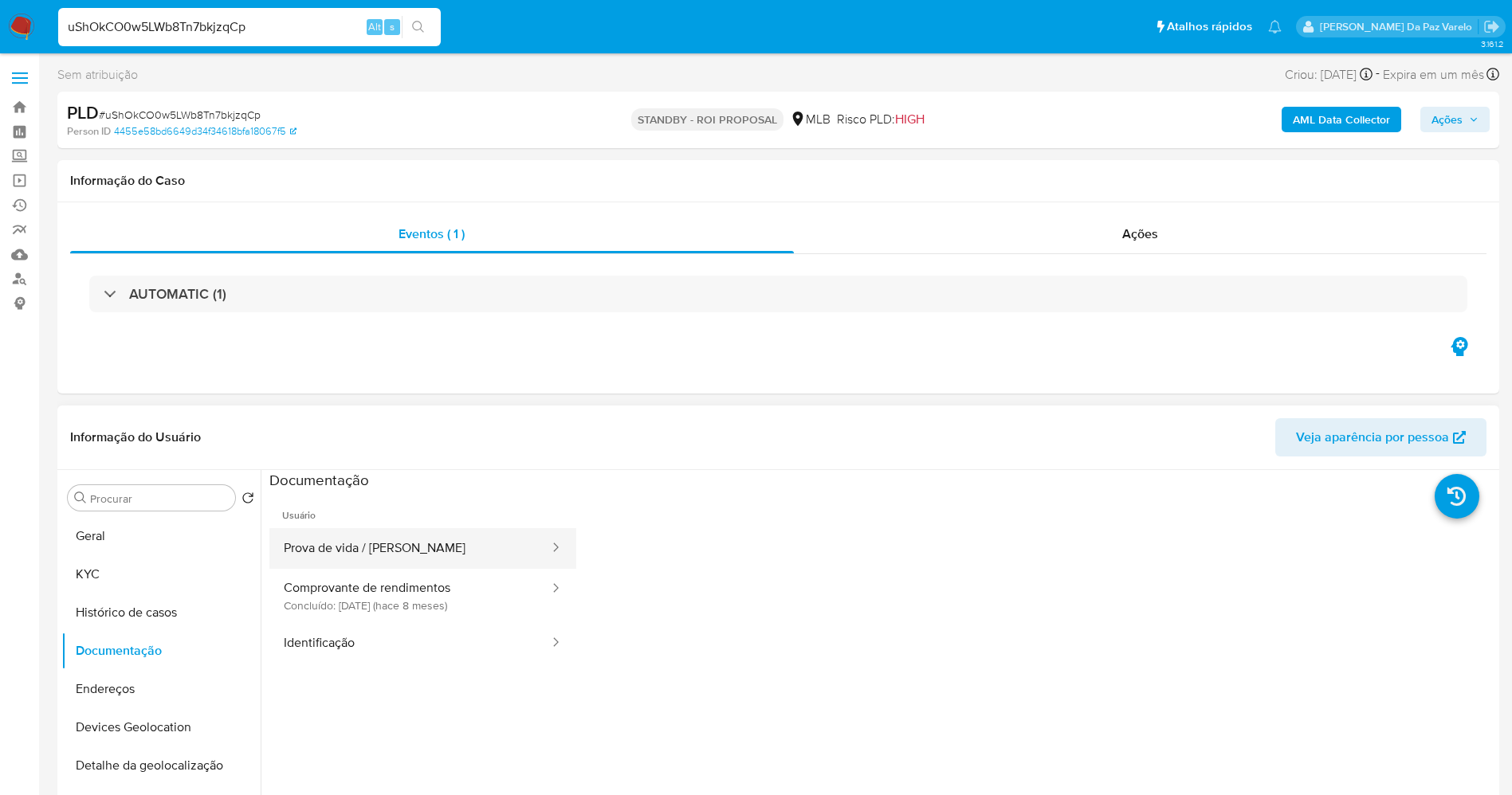
click at [372, 555] on button "Prova de vida / Selfie" at bounding box center [410, 548] width 281 height 40
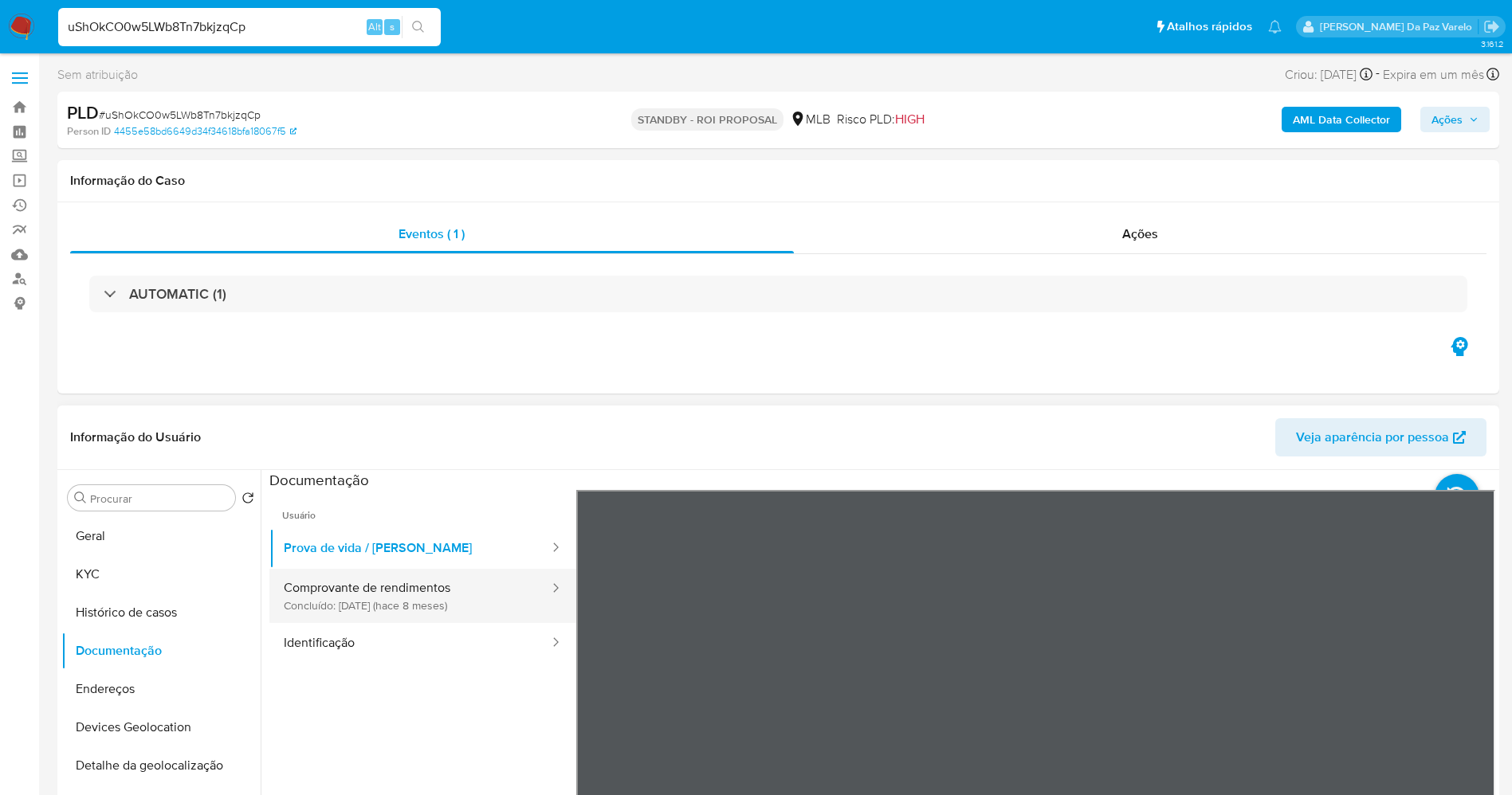
click at [430, 607] on button "Comprovante de rendimentos Concluído: 10/02/2025 (hace 8 meses)" at bounding box center [410, 595] width 281 height 54
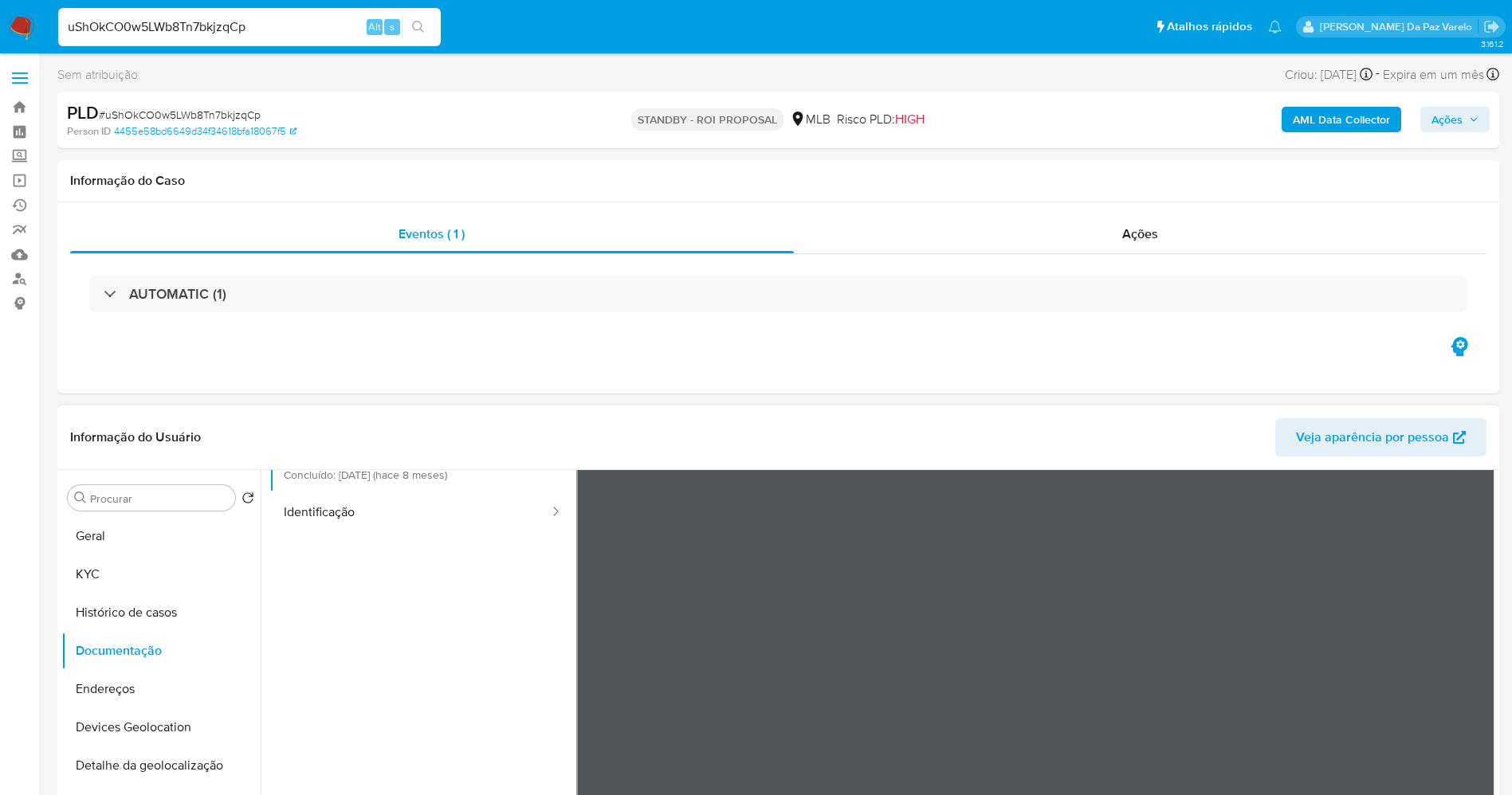
scroll to position [135, 0]
click at [443, 501] on button "Identificação" at bounding box center [410, 509] width 281 height 40
click at [1474, 623] on icon at bounding box center [1475, 614] width 31 height 31
click at [137, 579] on button "KYC" at bounding box center [154, 575] width 187 height 38
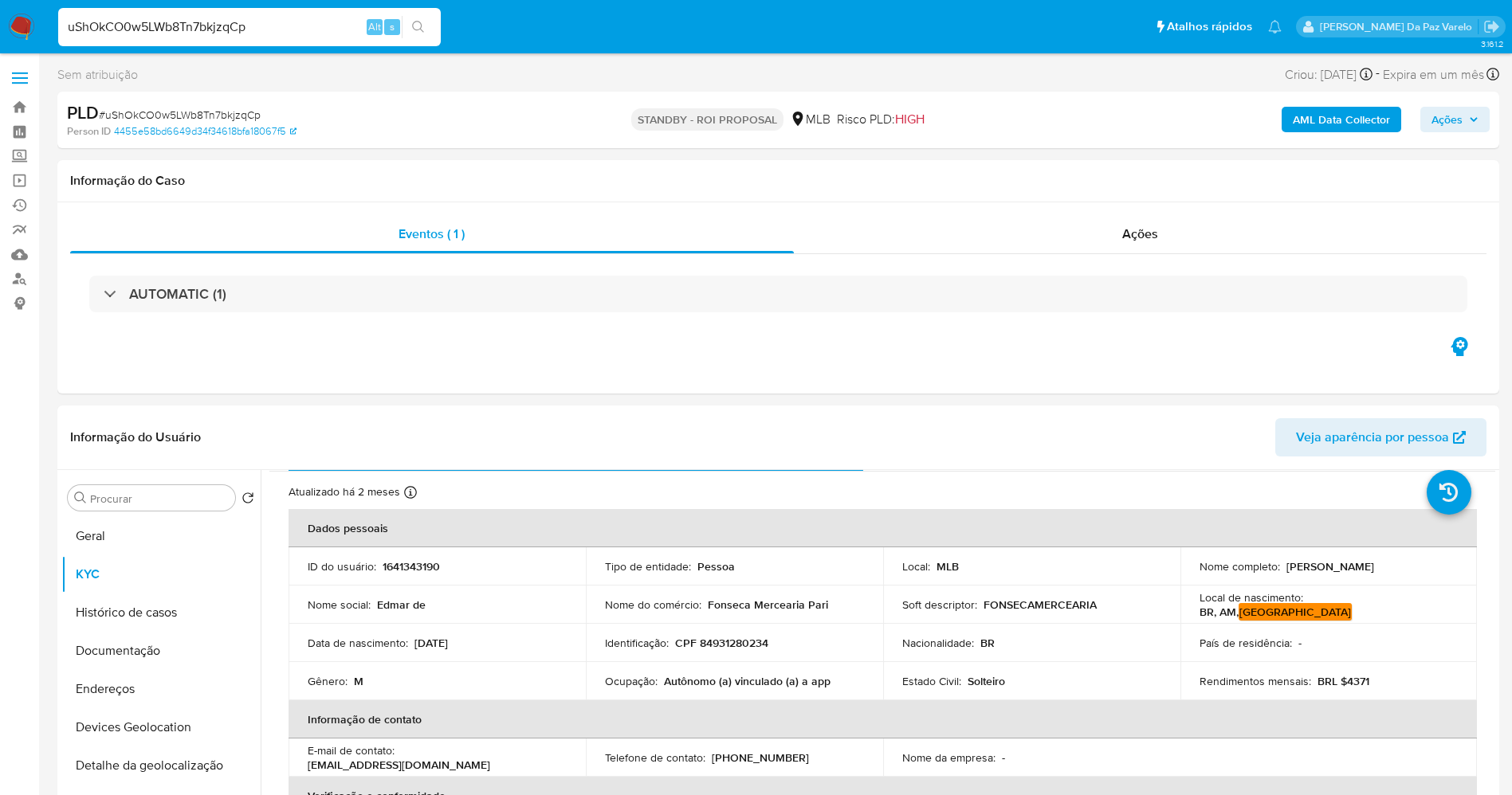
scroll to position [0, 0]
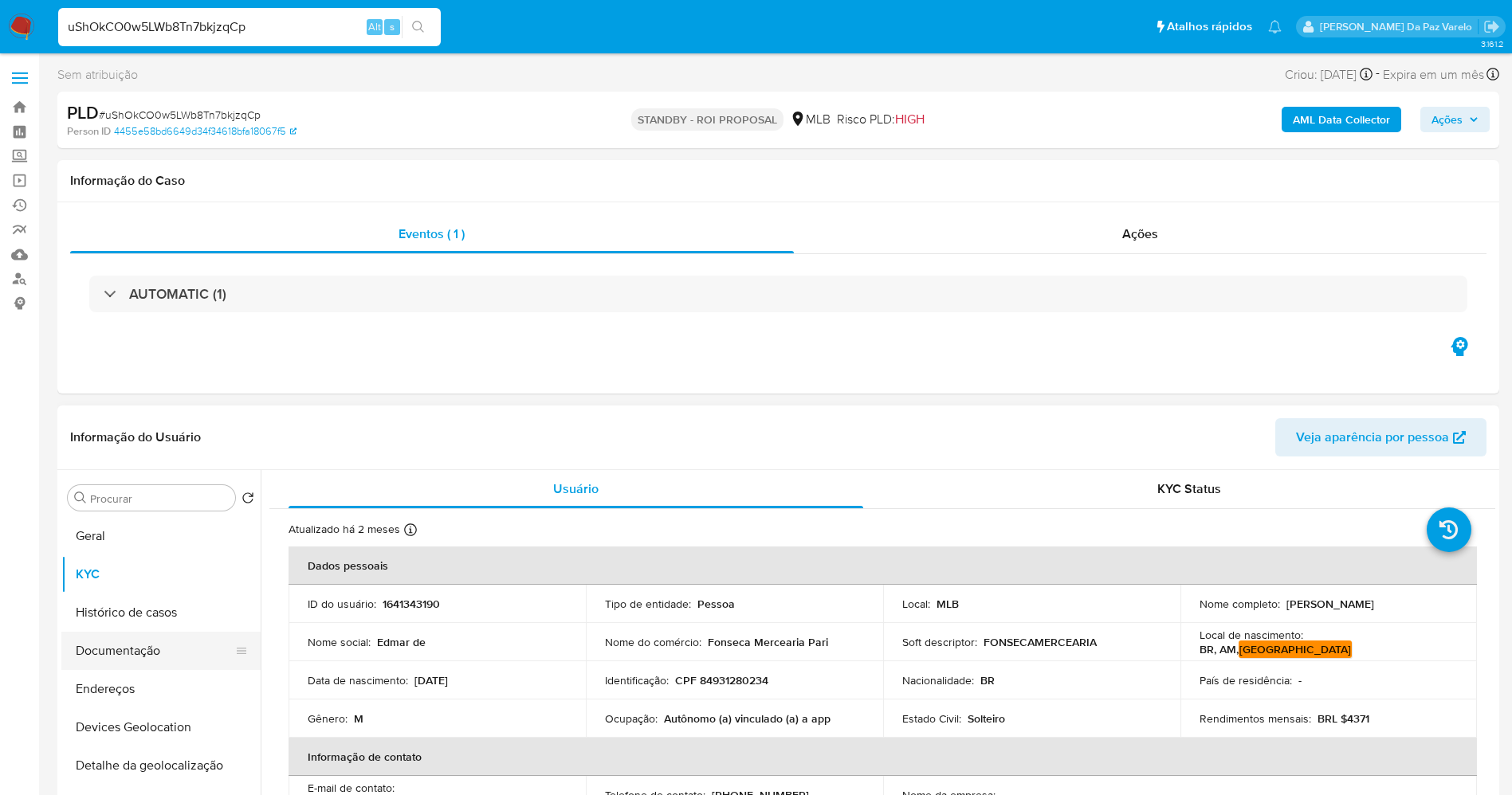
click at [108, 651] on button "Documentação" at bounding box center [154, 650] width 187 height 38
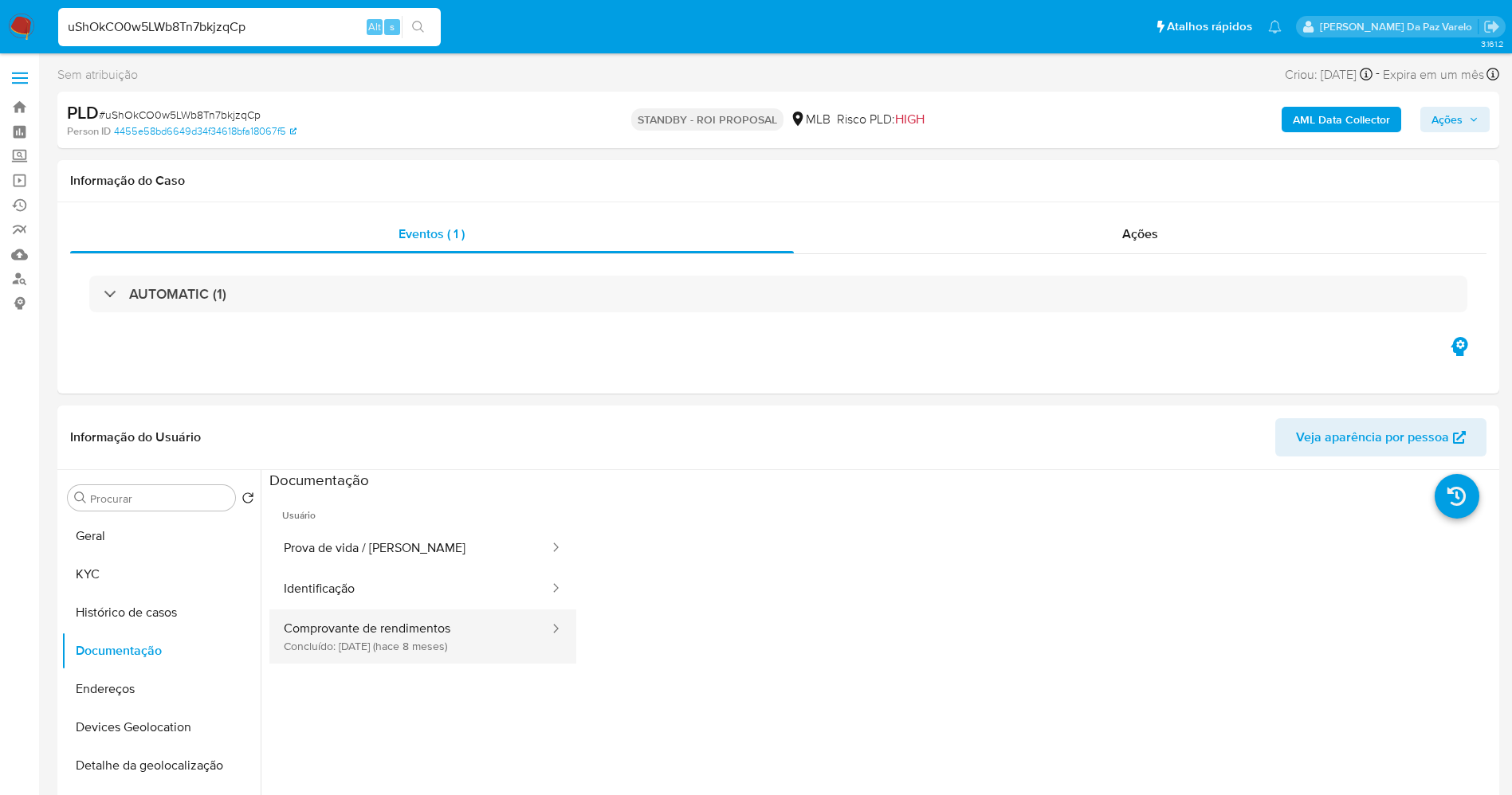
click at [405, 631] on button "Comprovante de rendimentos Concluído: 10/02/2025 (hace 8 meses)" at bounding box center [410, 637] width 281 height 54
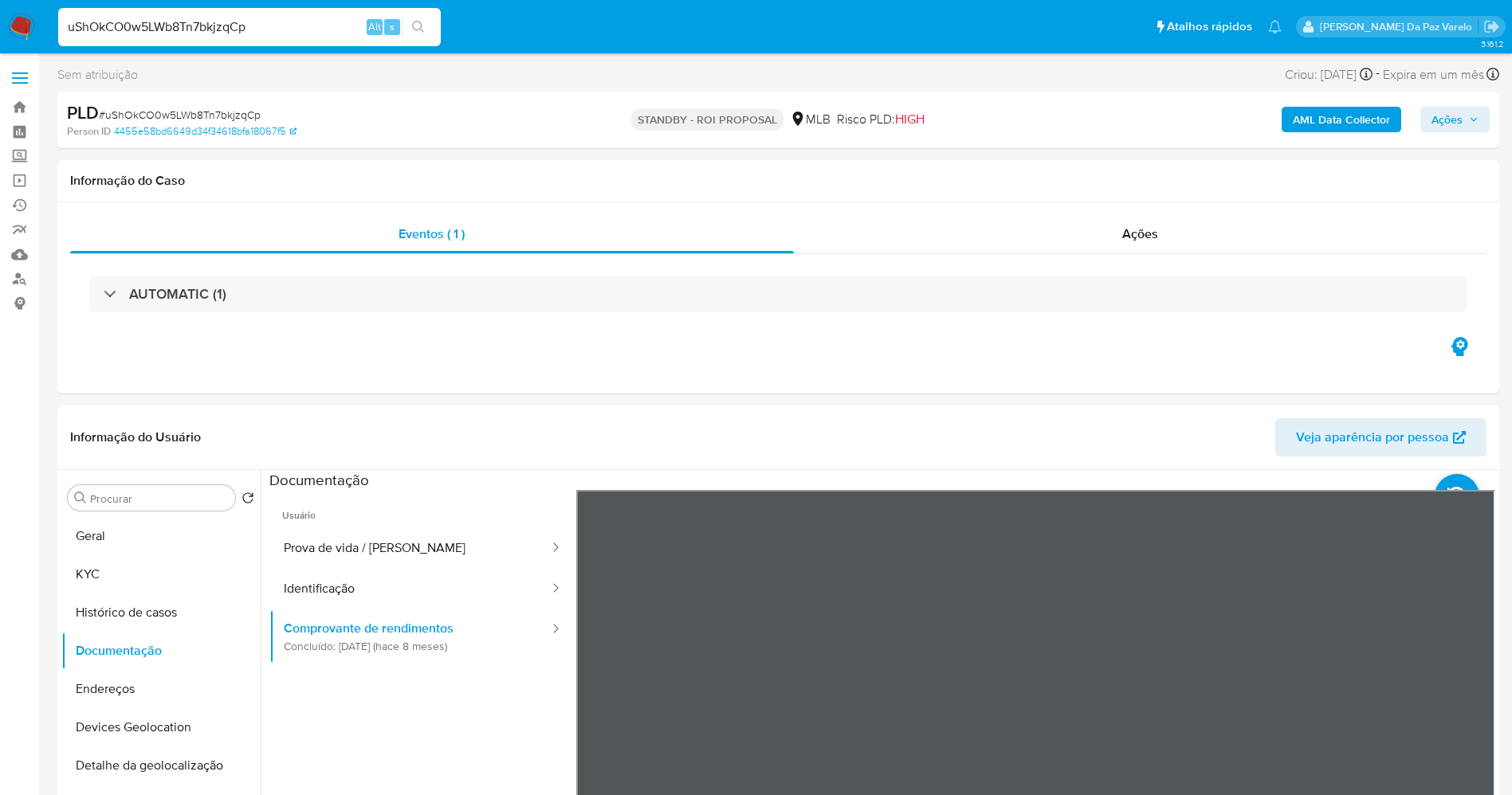
click at [931, 439] on div "Informação do Usuário Veja aparência por pessoa Procurar Retornar ao pedido pad…" at bounding box center [777, 642] width 1441 height 472
click at [1047, 421] on div "Informação do Usuário Veja aparência por pessoa Procurar Retornar ao pedido pad…" at bounding box center [777, 642] width 1441 height 472
click at [1055, 483] on section at bounding box center [882, 735] width 1226 height 530
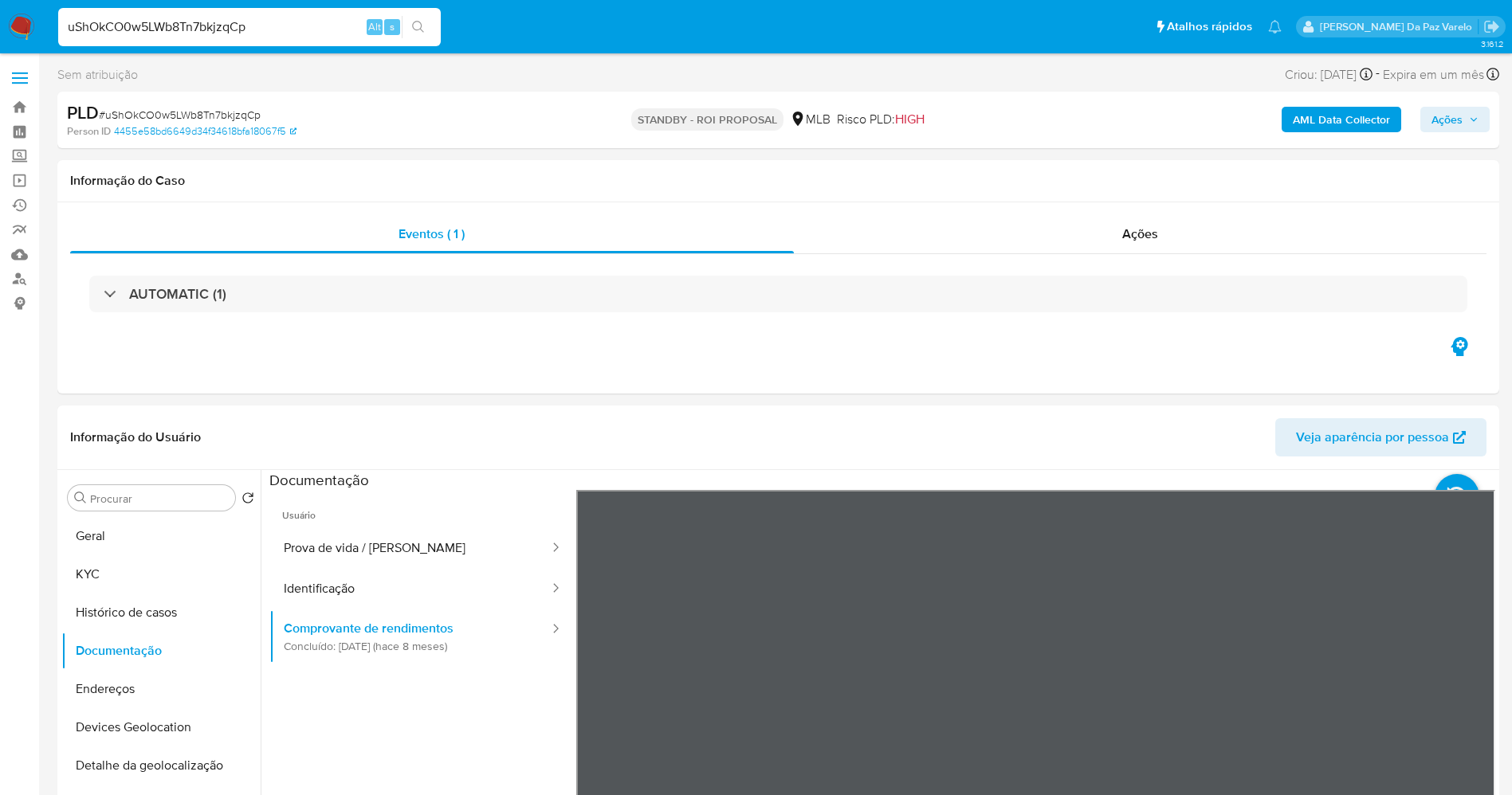
click at [280, 22] on input "uShOkCO0w5LWb8Tn7bkjzqCp" at bounding box center [249, 27] width 383 height 21
paste input "whx3MXagA2ECPcDFtGtFmZhJ"
type input "whx3MXagA2ECPcDFtGtFmZhJ"
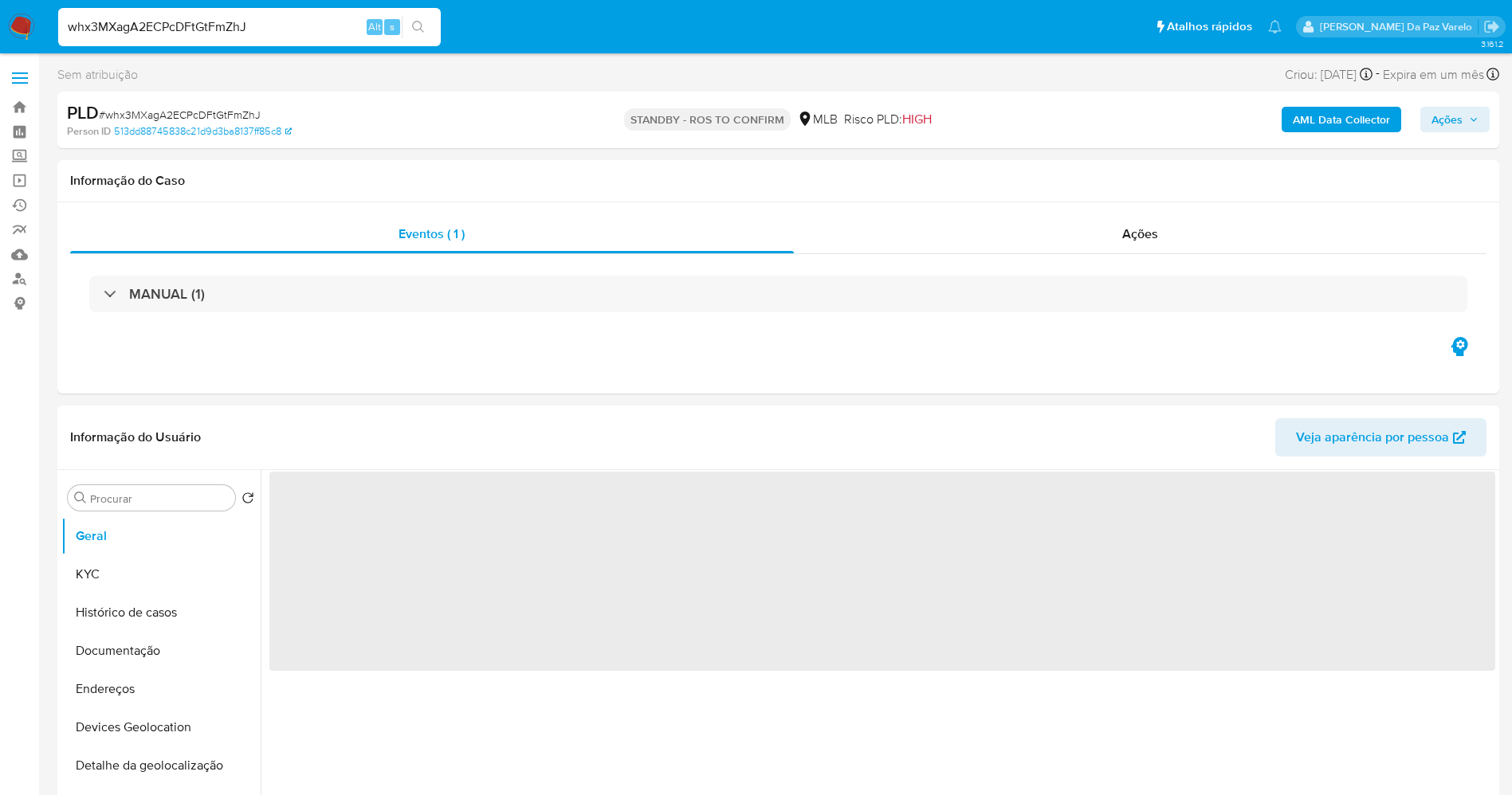
select select "10"
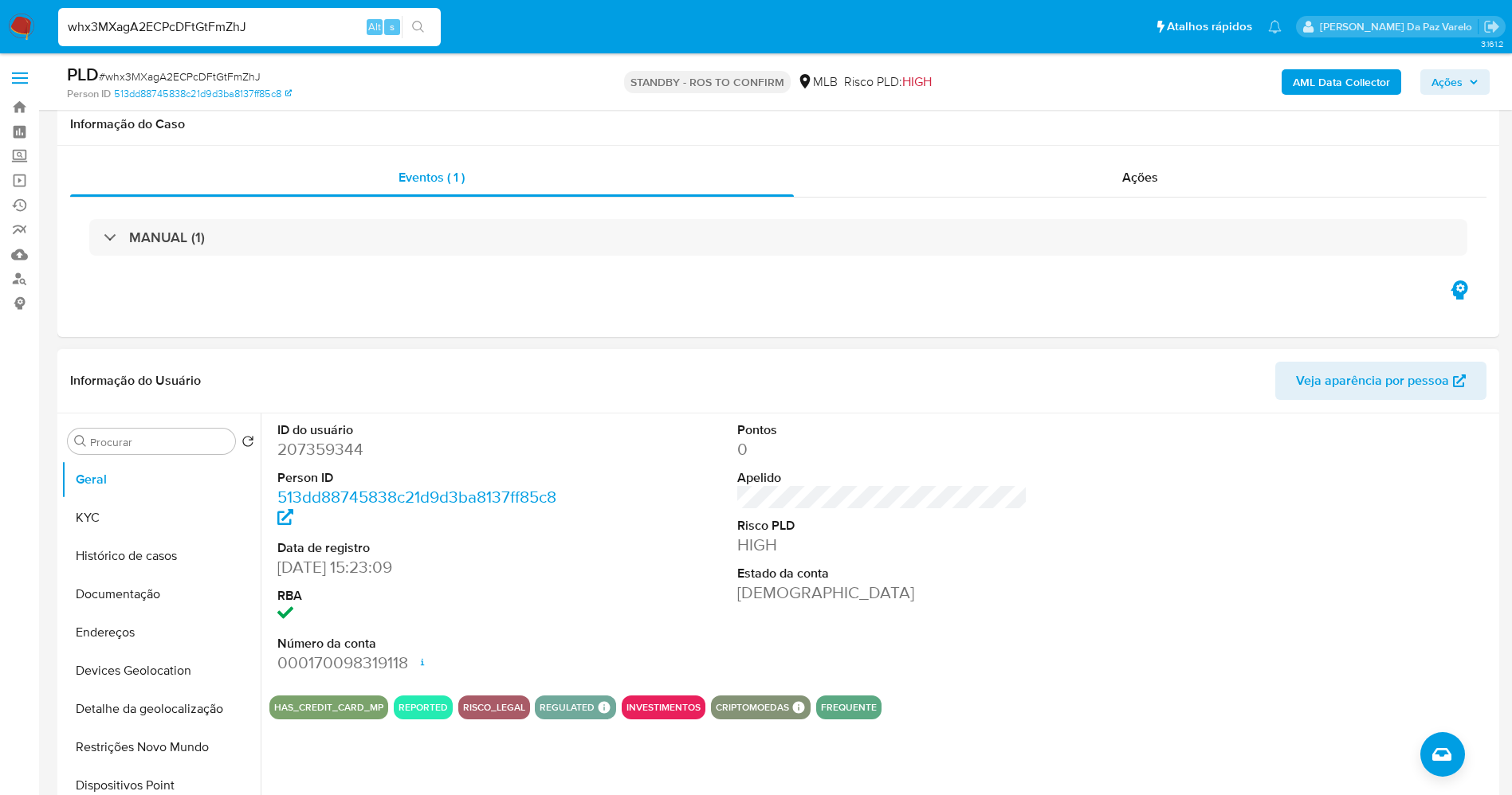
scroll to position [119, 0]
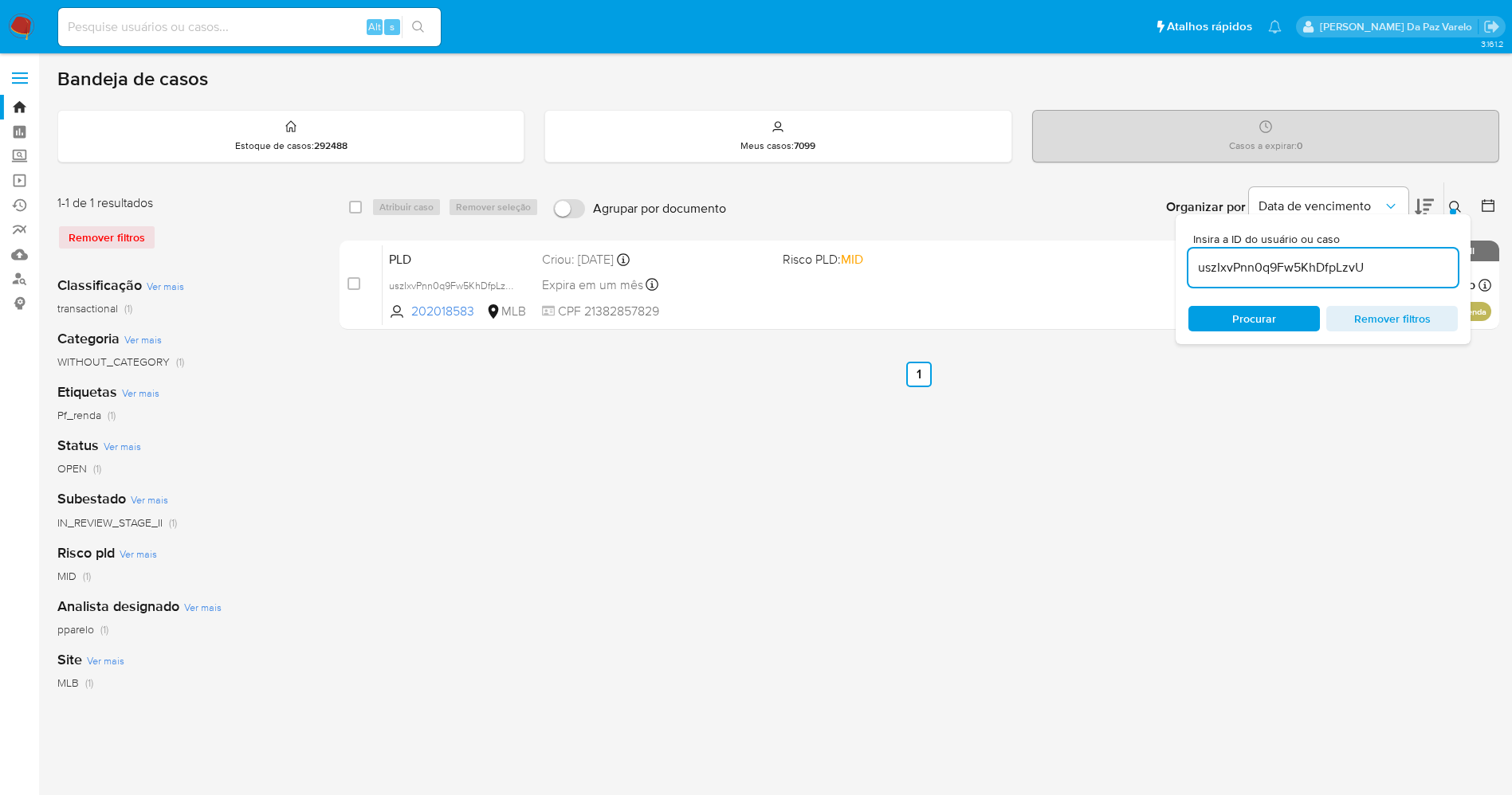
drag, startPoint x: 24, startPoint y: 26, endPoint x: 218, endPoint y: 16, distance: 194.3
click at [24, 26] on img at bounding box center [22, 28] width 28 height 28
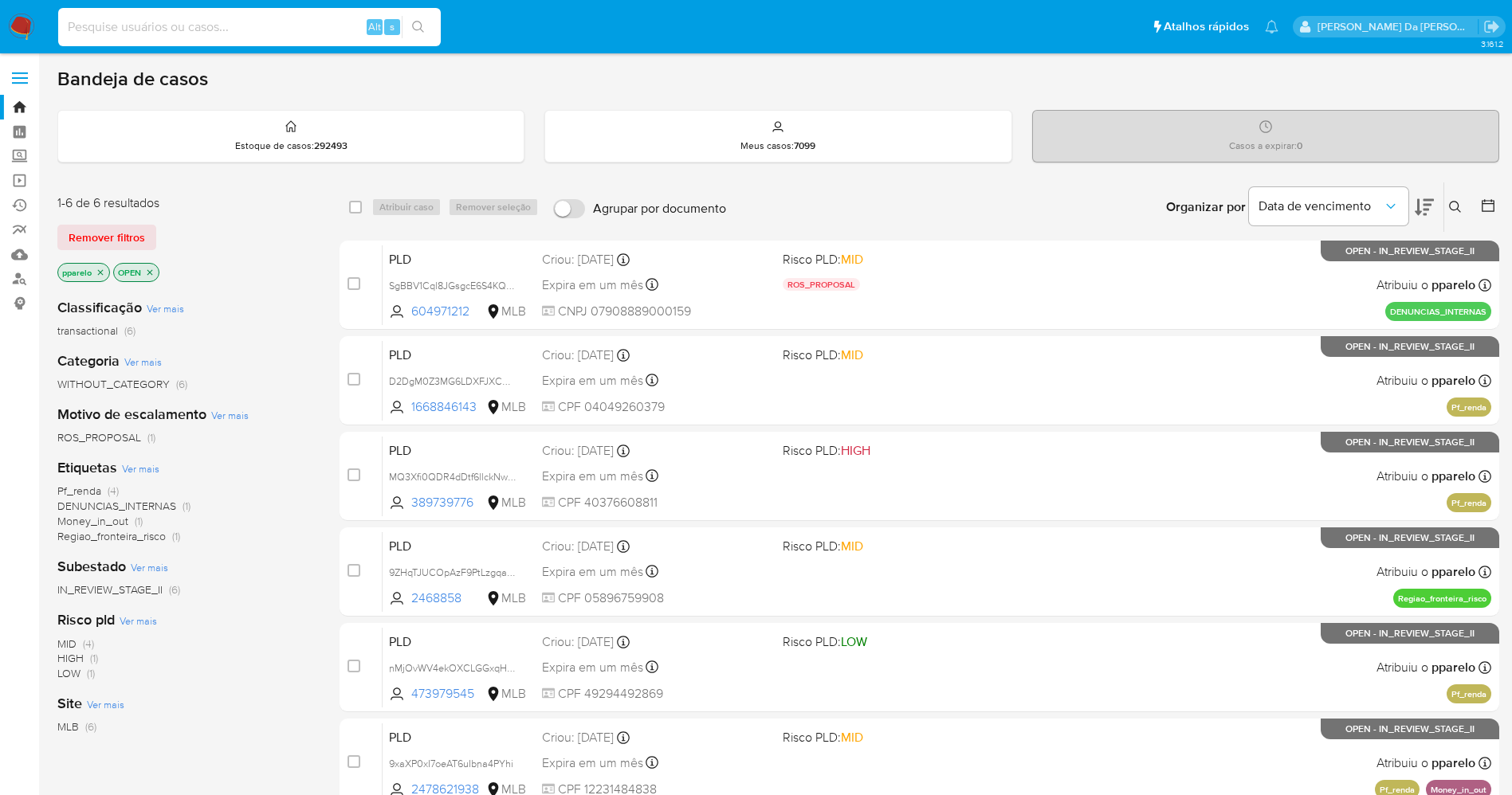
click at [257, 31] on input at bounding box center [249, 27] width 383 height 21
paste input "3iwIzaeh4tRP7a7qDBUm37EV"
type input "3iwIzaeh4tRP7a7qDBUm37EV"
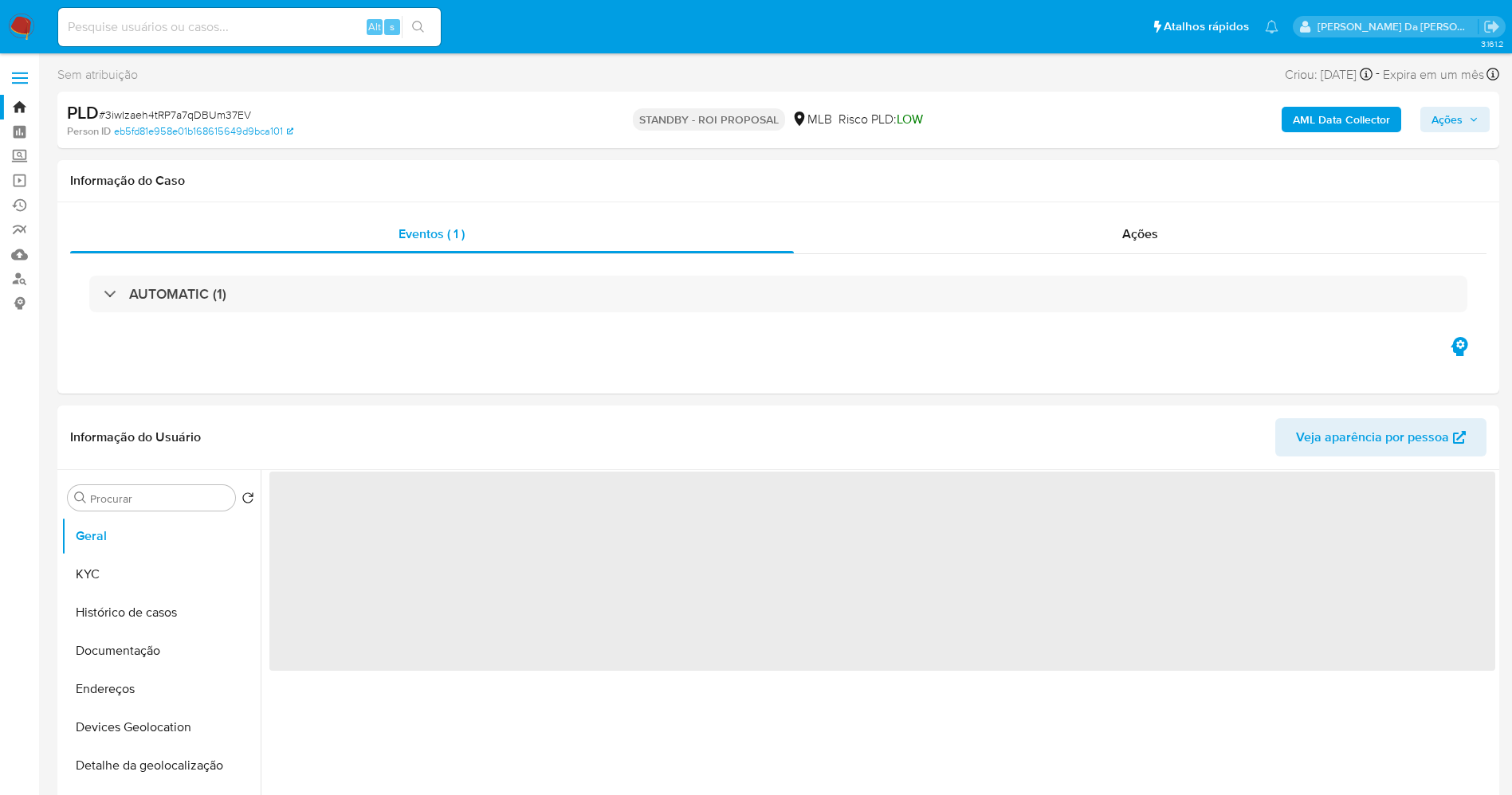
select select "10"
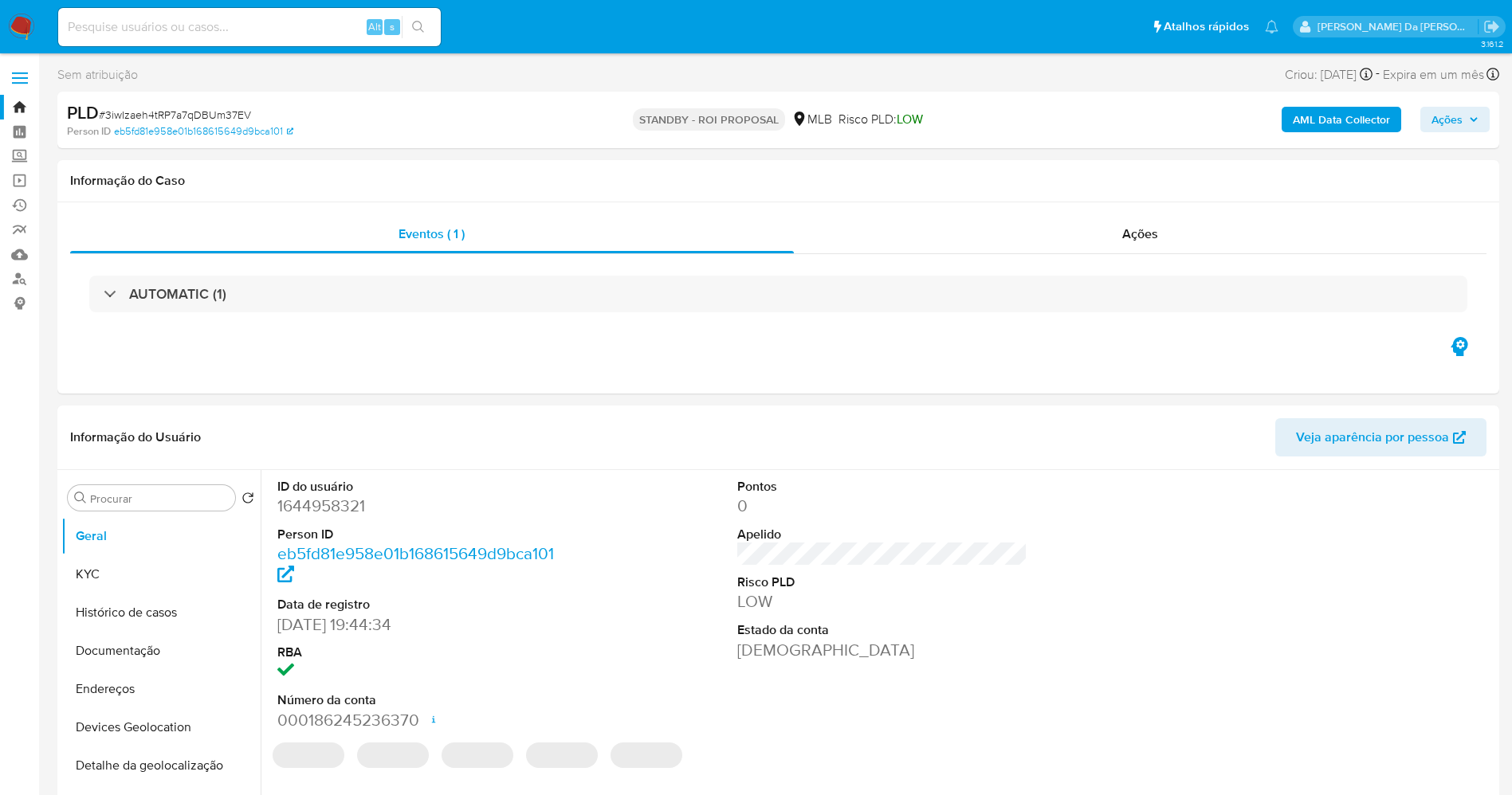
click at [20, 24] on img at bounding box center [22, 28] width 28 height 28
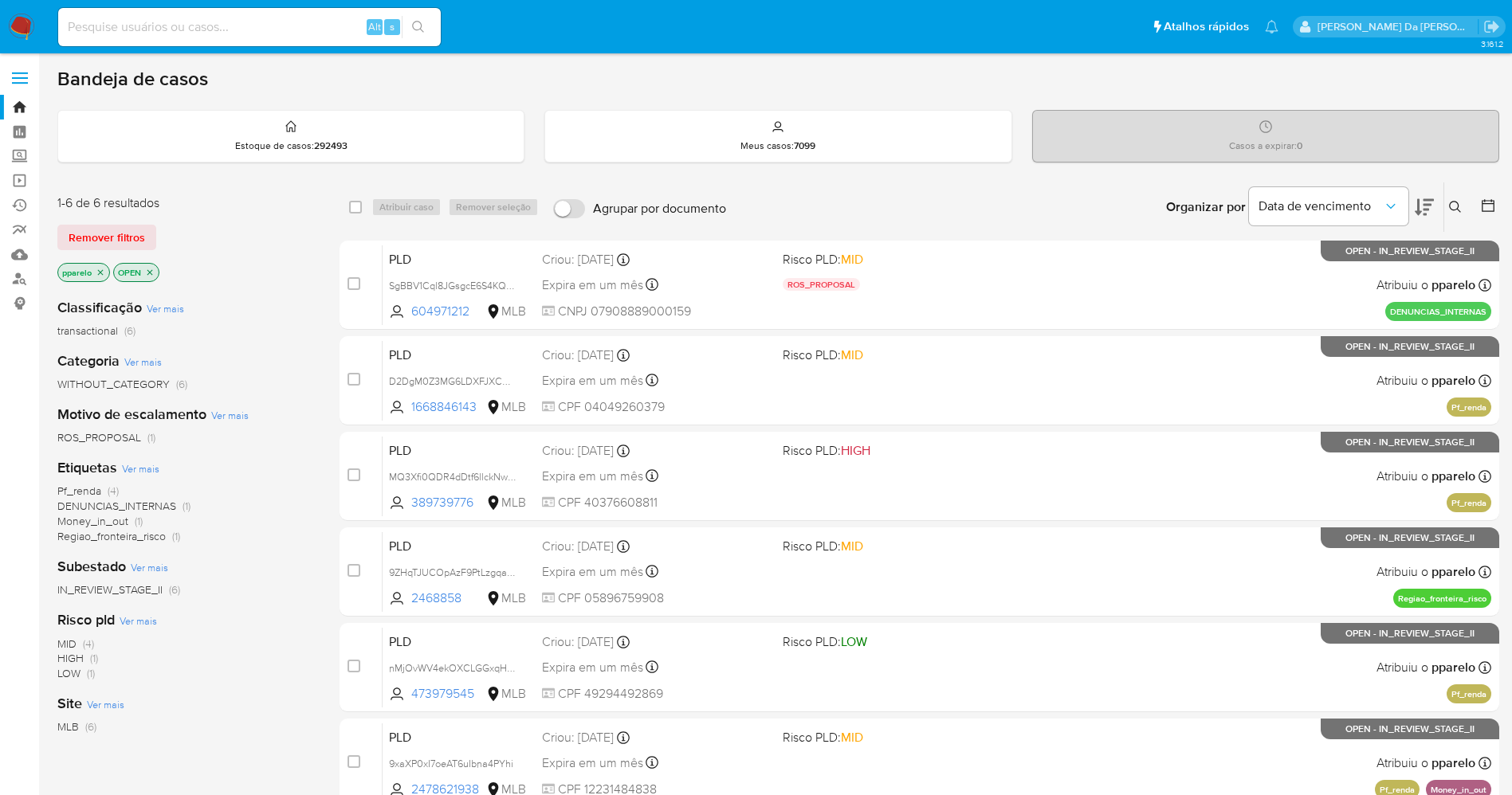
click at [265, 25] on input at bounding box center [249, 27] width 383 height 21
paste input "3iwIzaeh4tRP7a7qDBUm37EV"
type input "3iwIzaeh4tRP7a7qDBUm37EV"
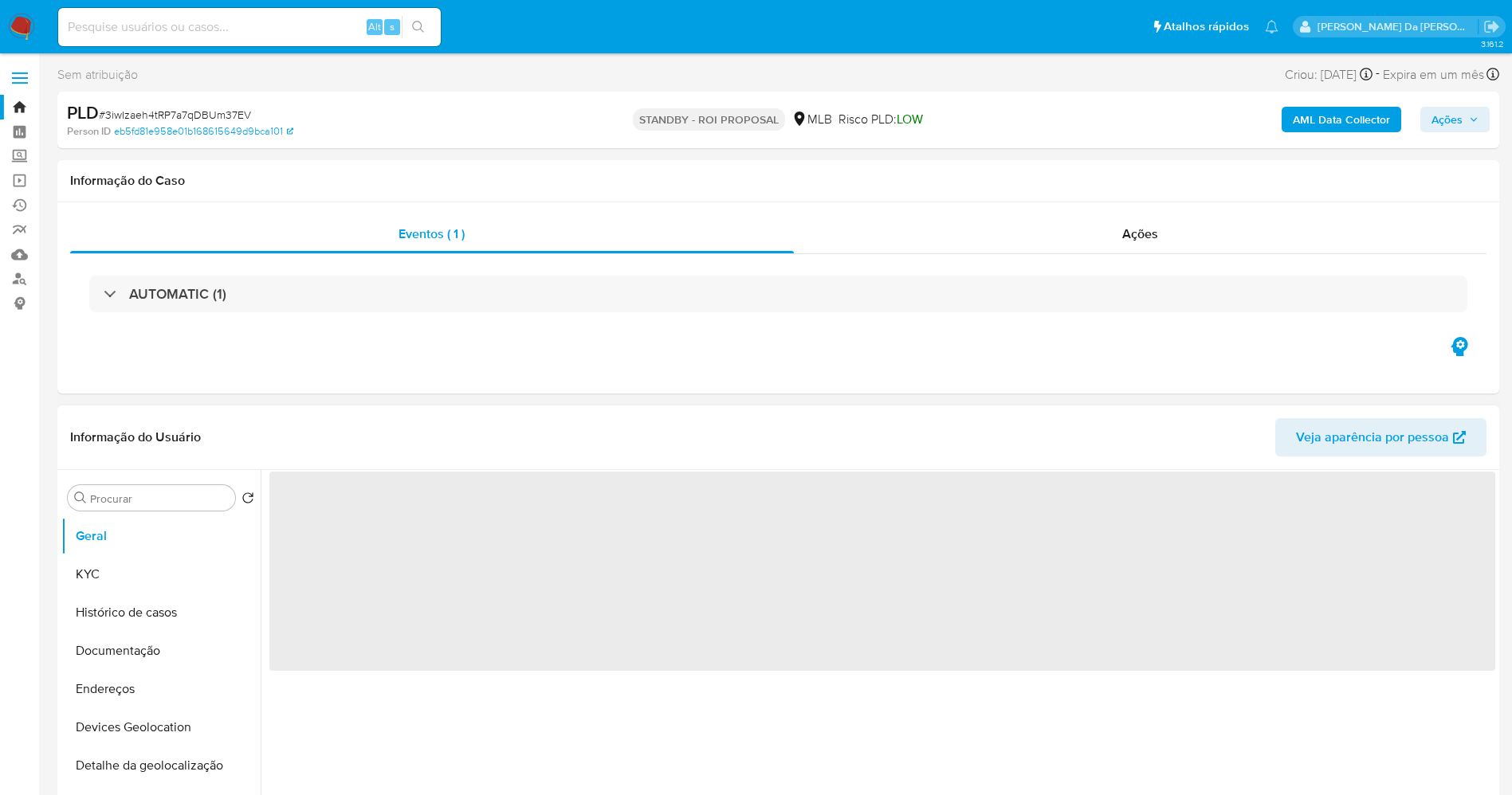
select select "10"
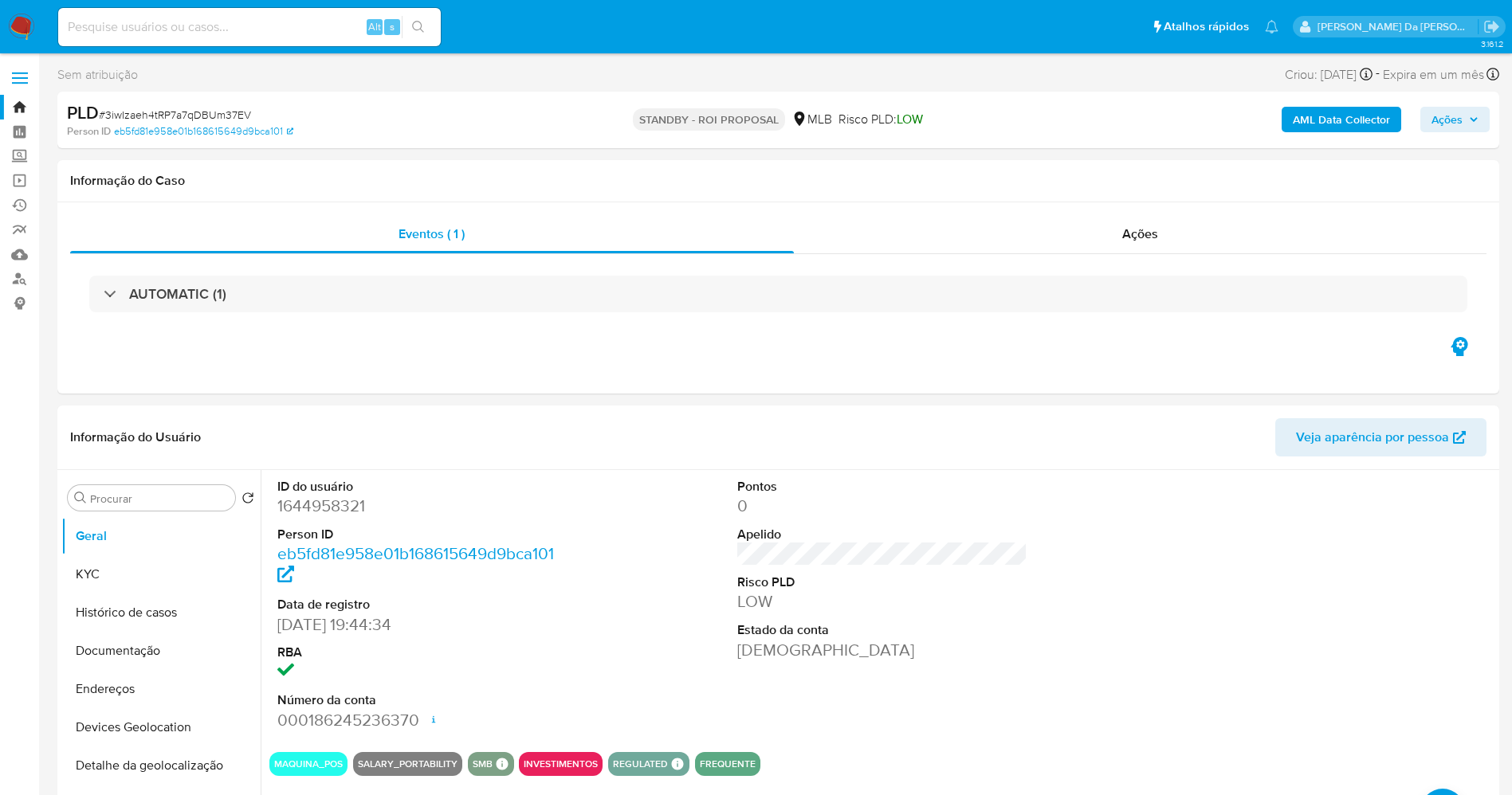
click at [19, 23] on img at bounding box center [22, 28] width 28 height 28
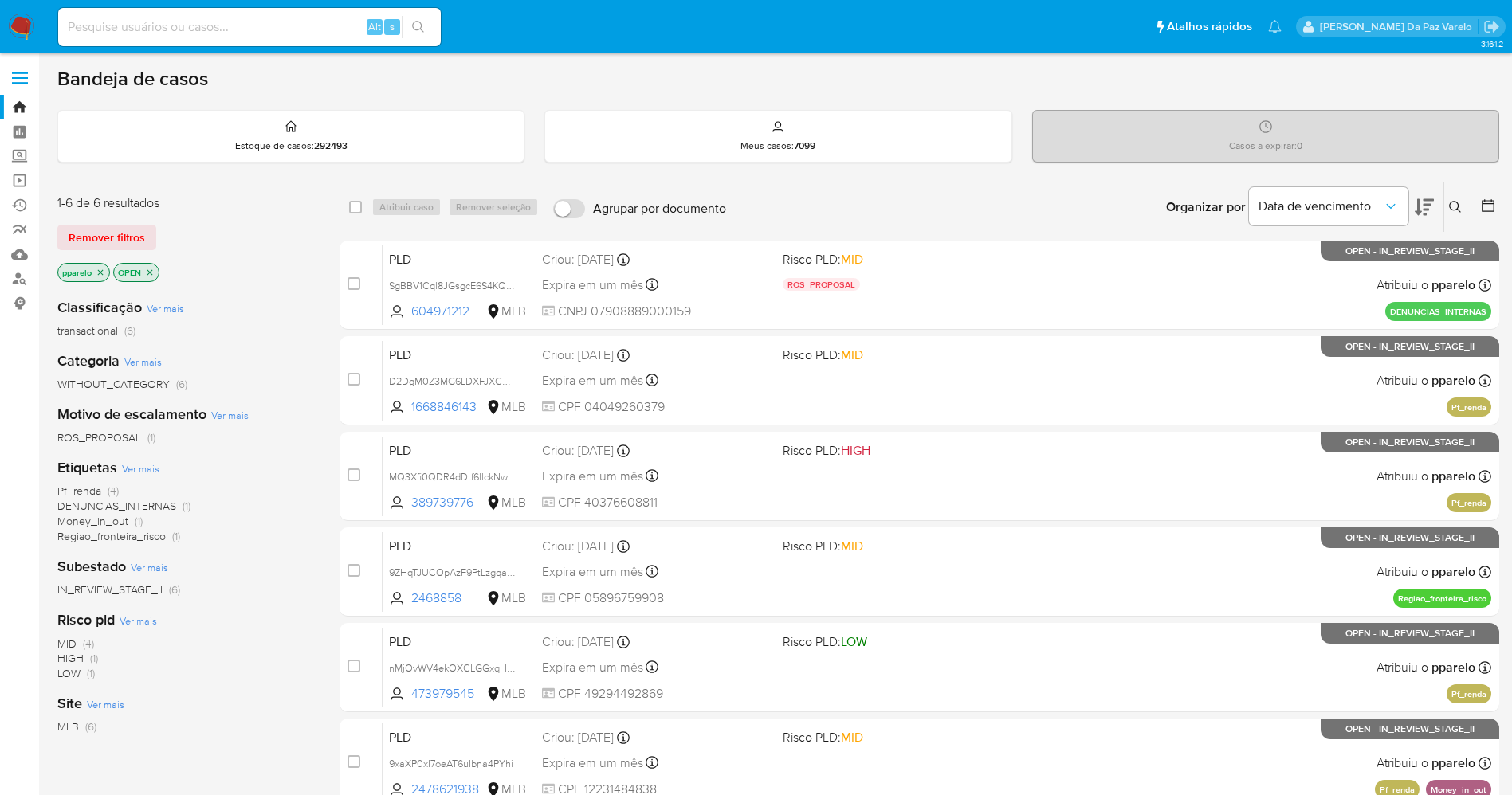
click at [1453, 208] on icon at bounding box center [1455, 207] width 13 height 13
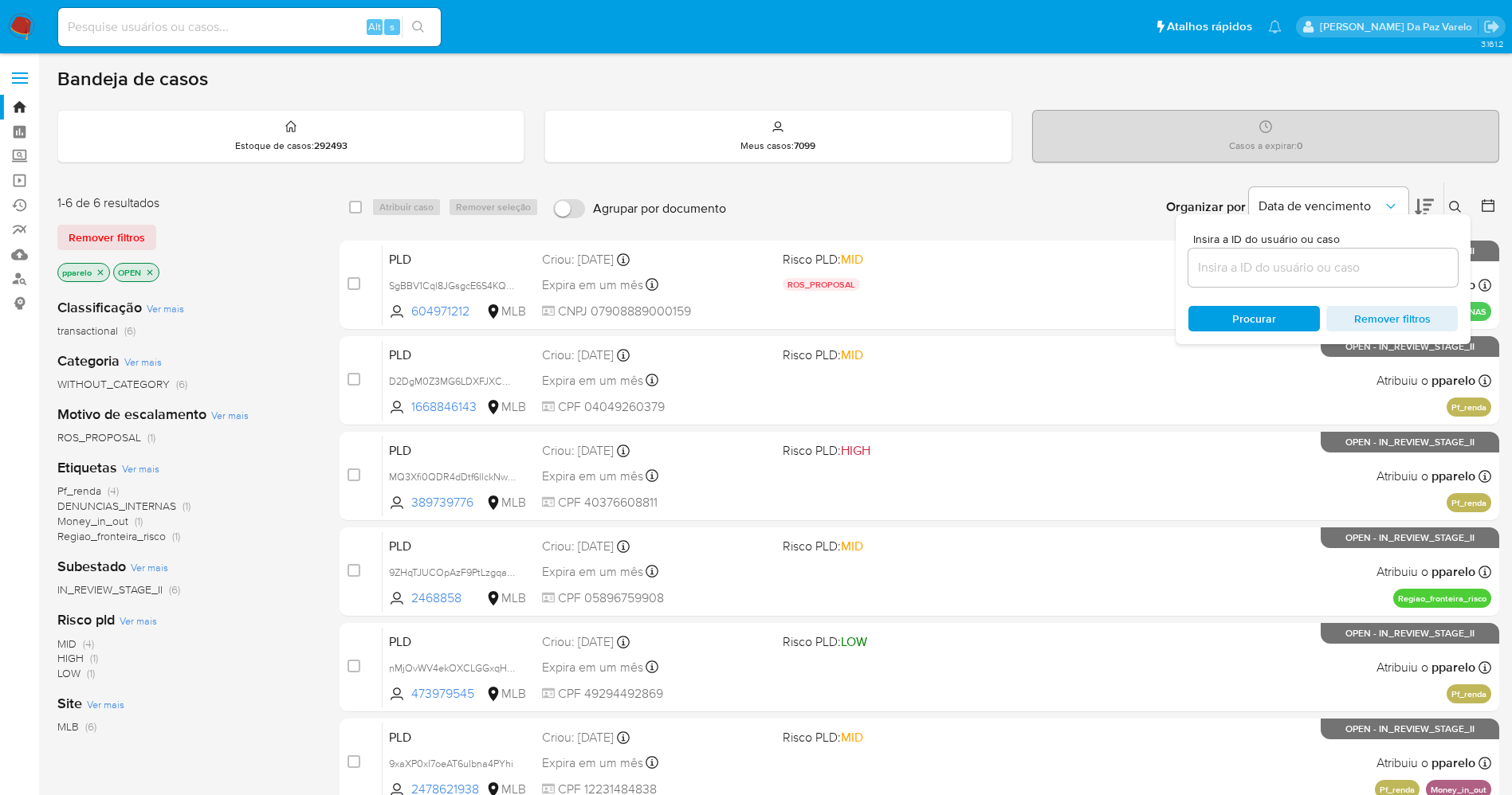
click at [1263, 278] on div at bounding box center [1323, 268] width 270 height 38
click at [1264, 267] on input at bounding box center [1323, 268] width 270 height 21
paste input "3iwIzaeh4tRP7a7qDBUm37EV"
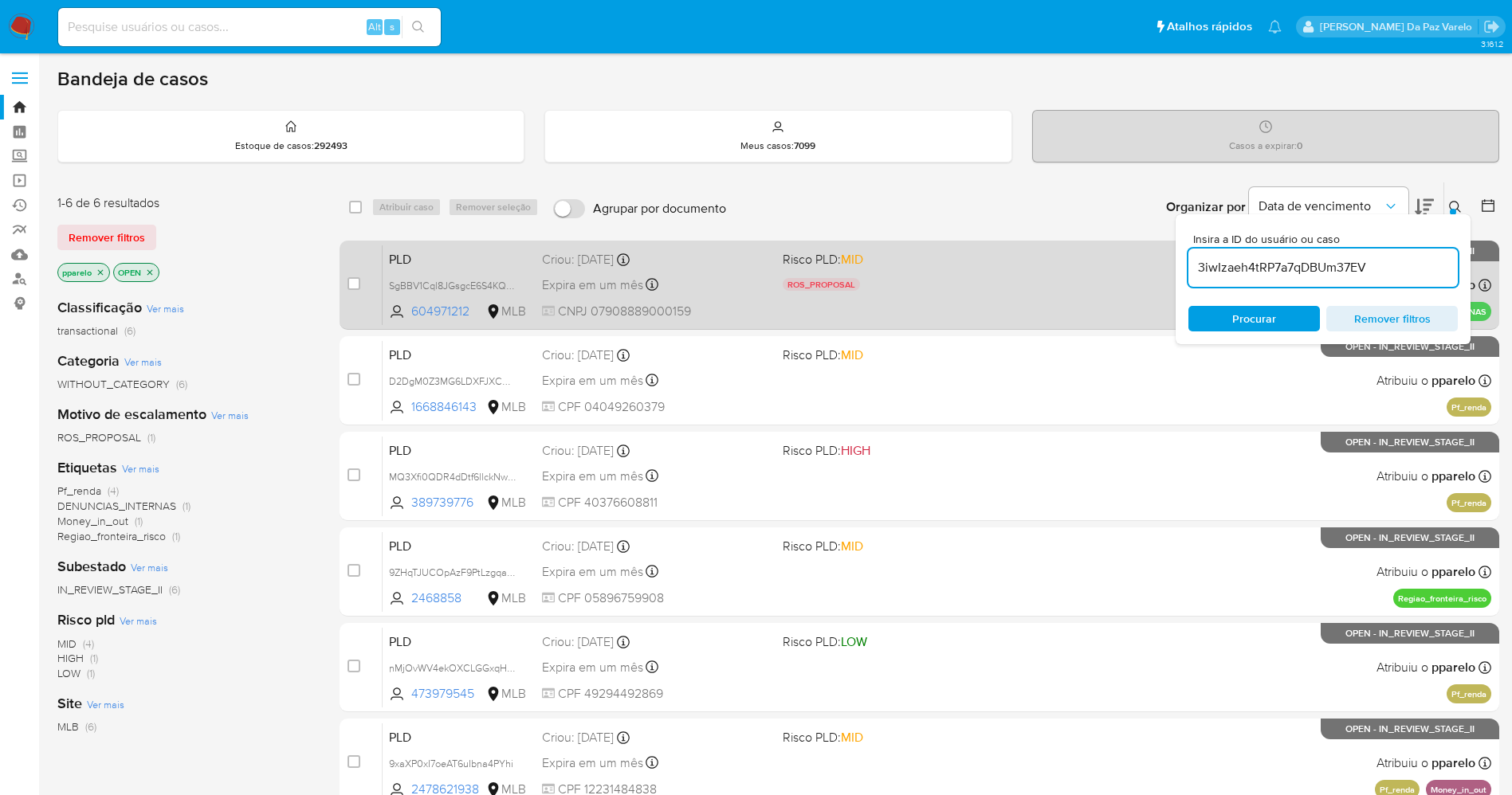
type input "3iwIzaeh4tRP7a7qDBUm37EV"
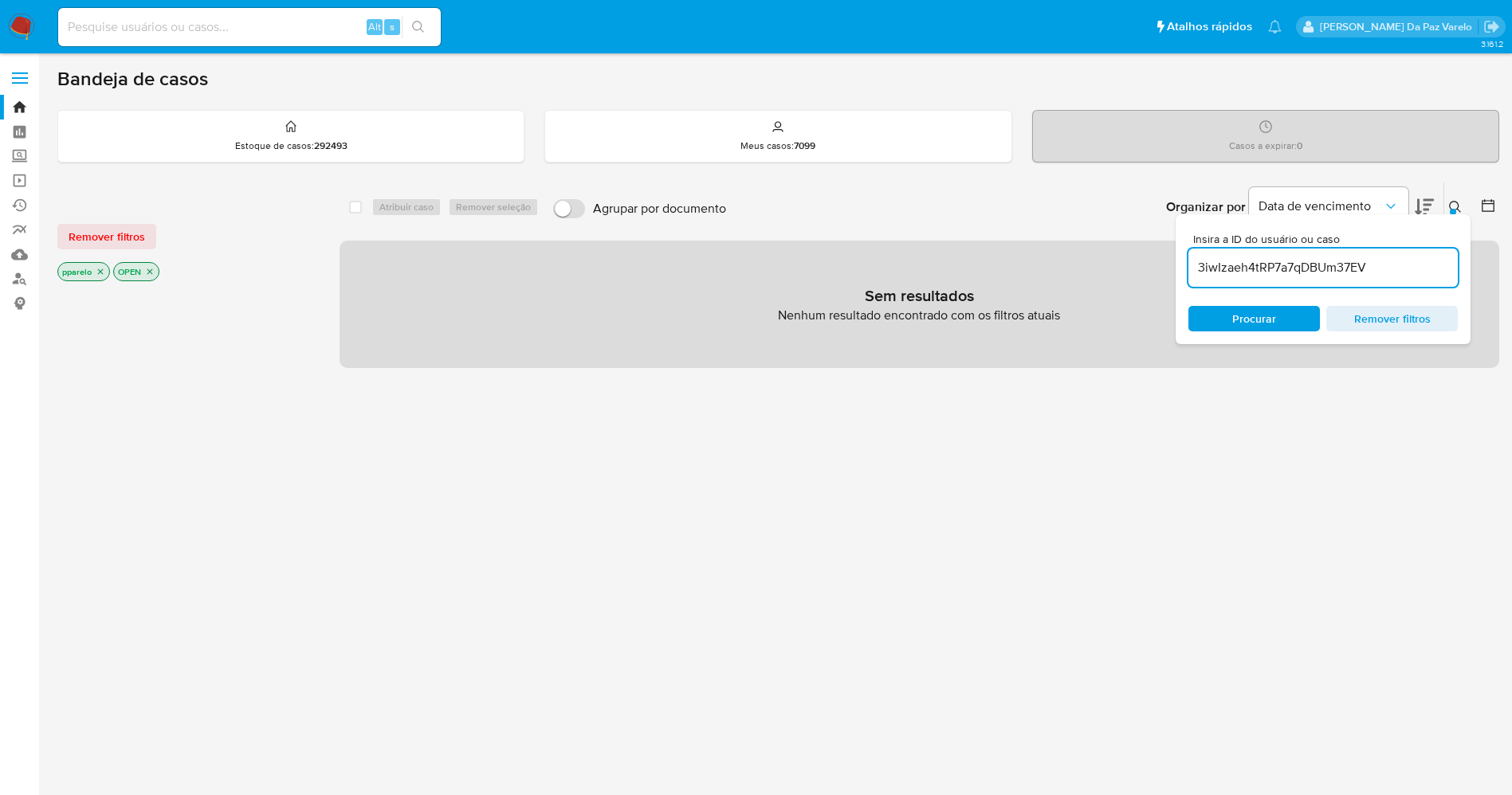
click at [98, 275] on icon "close-filter" at bounding box center [100, 272] width 10 height 10
click at [98, 270] on icon "close-filter" at bounding box center [94, 272] width 10 height 10
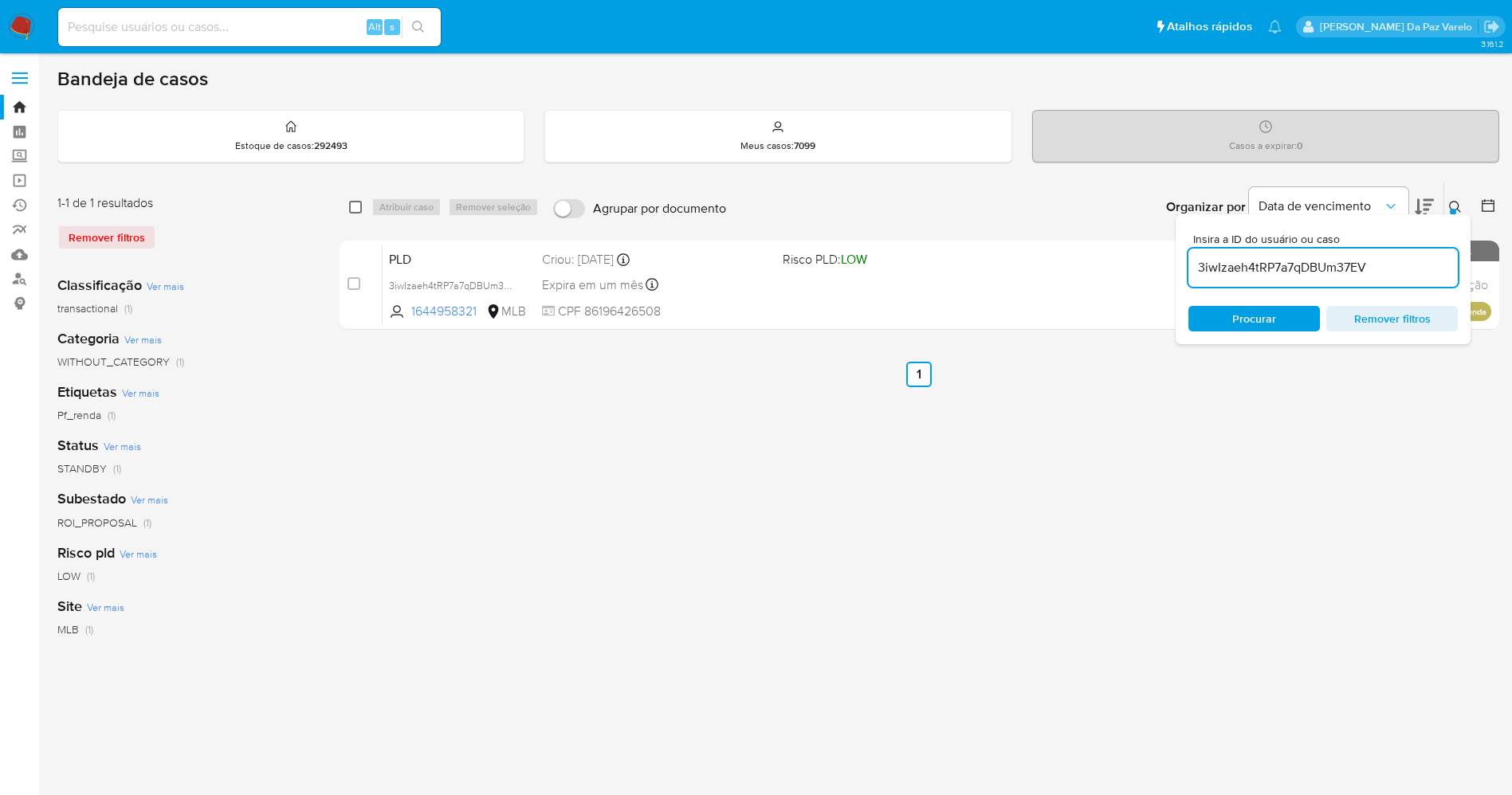
click at [357, 203] on input "checkbox" at bounding box center [355, 207] width 13 height 13
checkbox input "true"
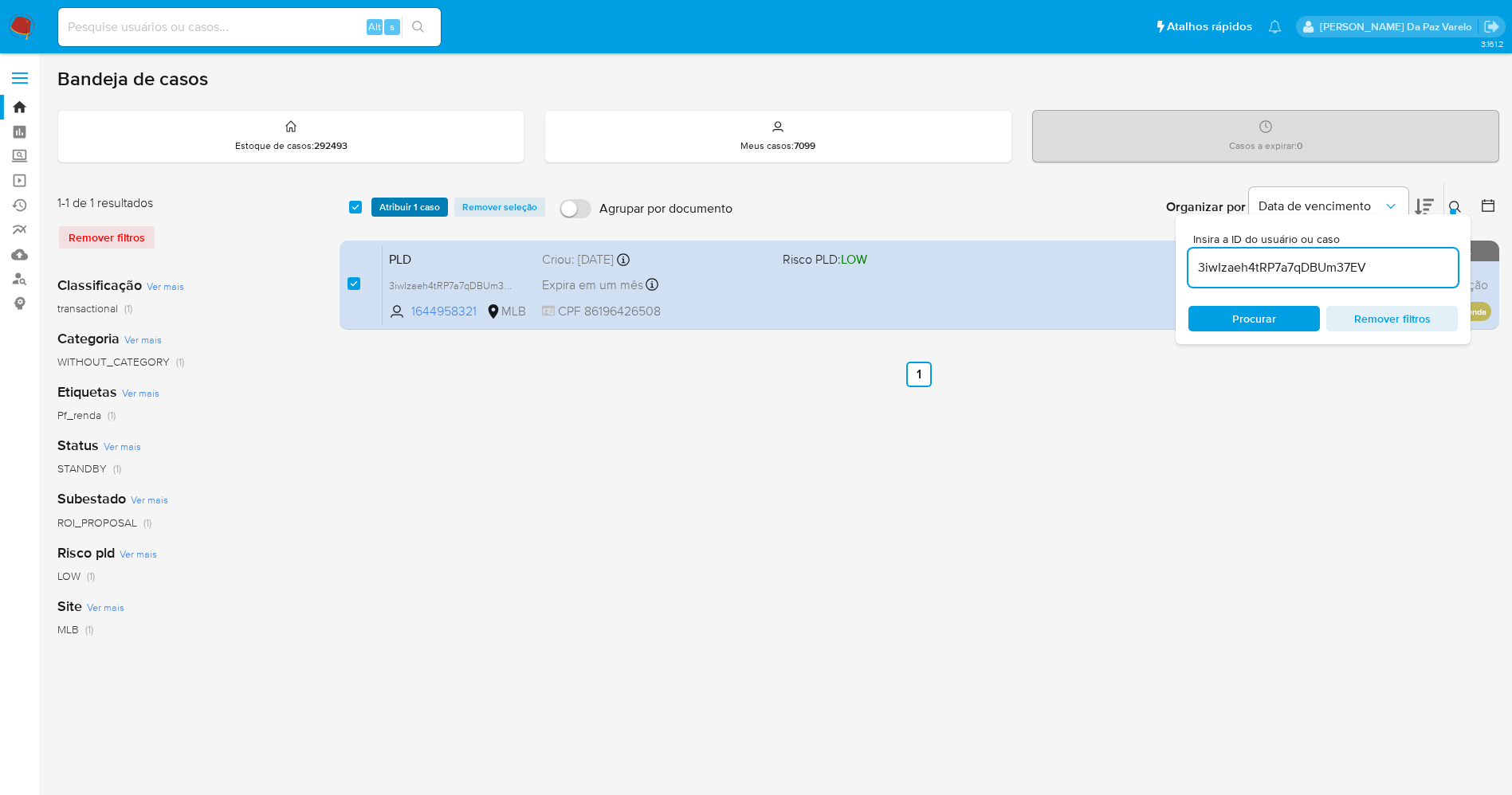
click at [385, 206] on span "Atribuir 1 caso" at bounding box center [410, 207] width 61 height 16
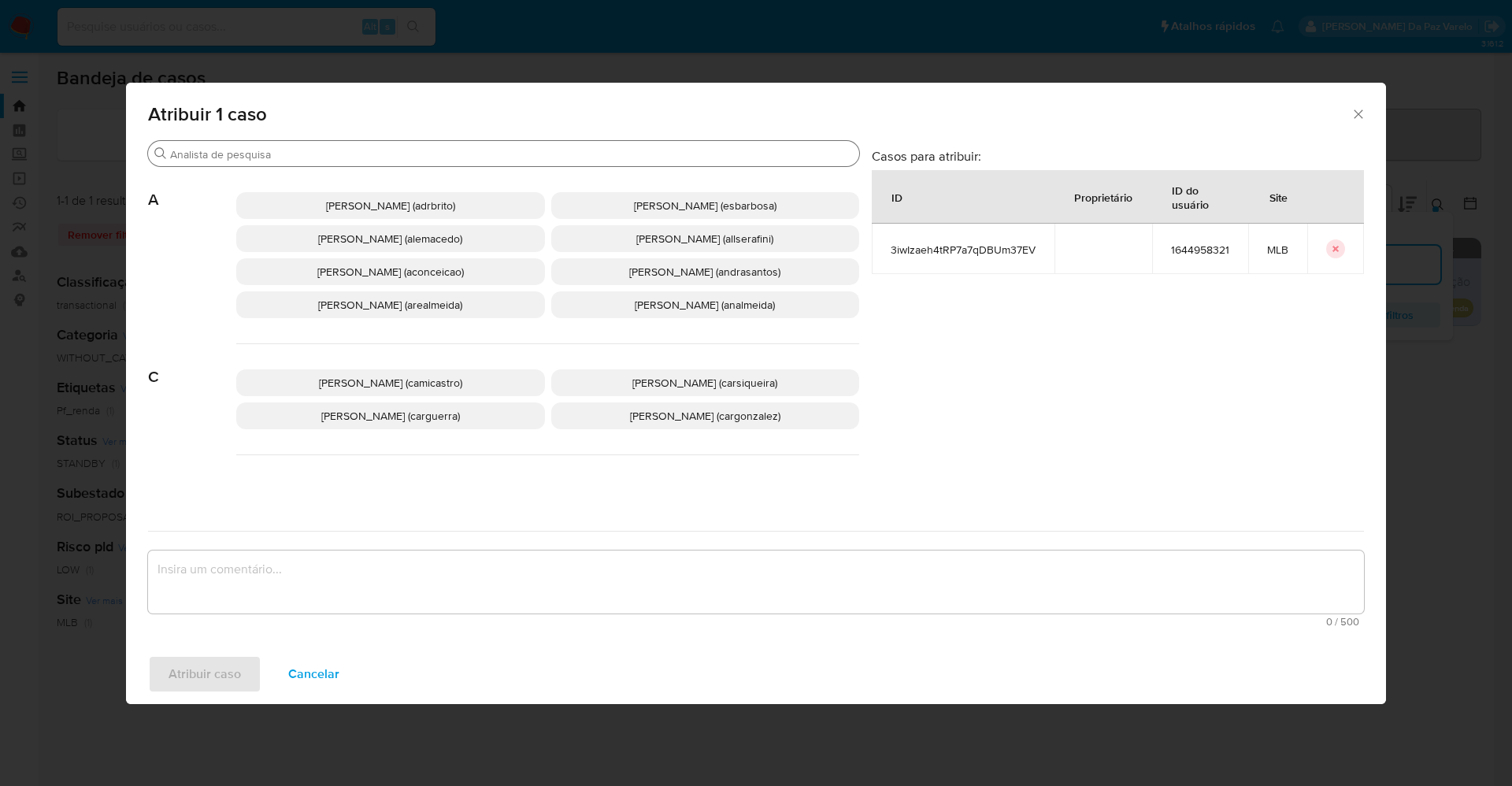
click at [447, 162] on div "Buscar" at bounding box center [503, 154] width 711 height 25
click at [447, 152] on input "Buscar" at bounding box center [511, 154] width 683 height 15
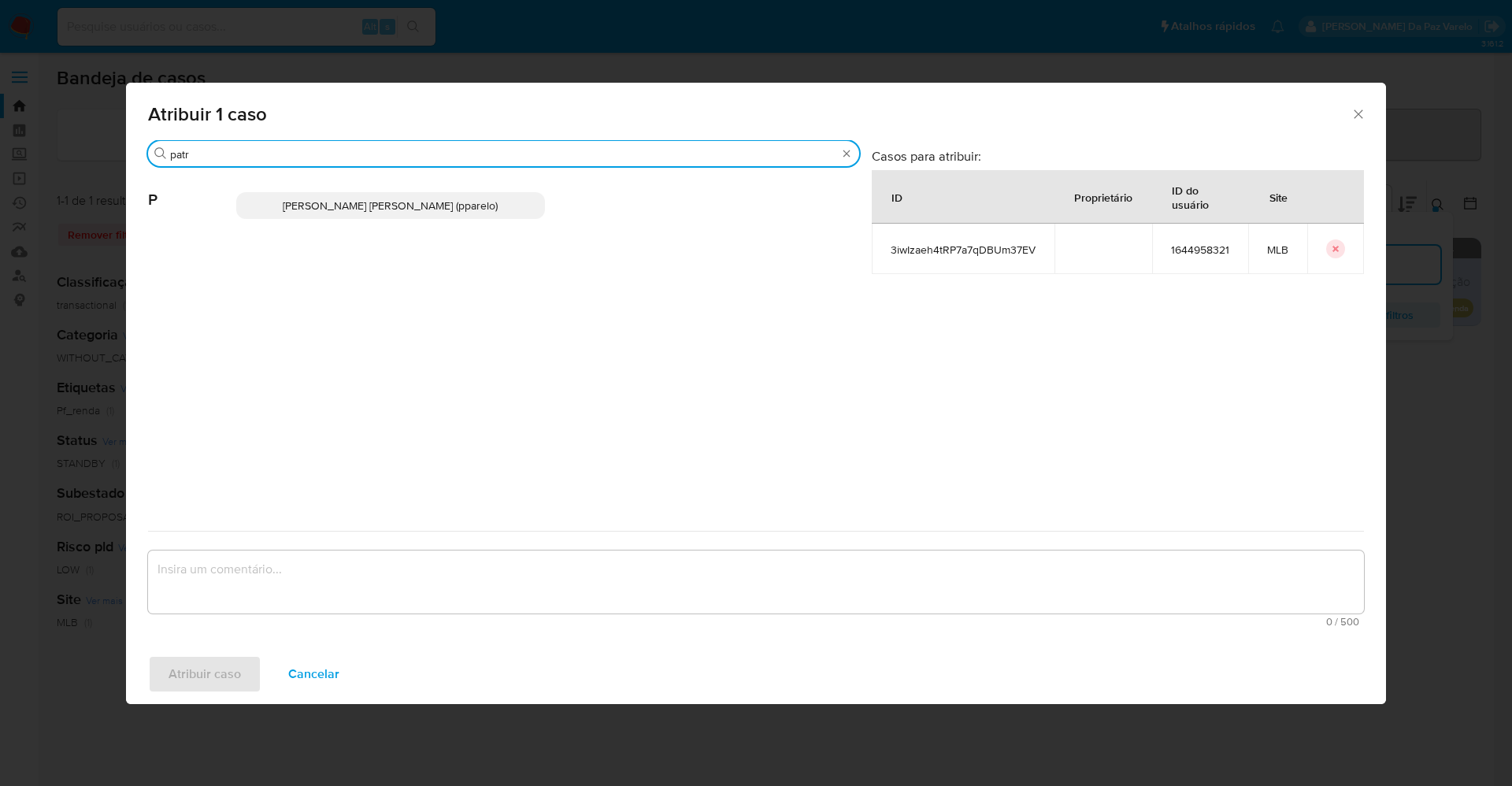
type input "patr"
click at [440, 202] on span "Patricia Aparecida Da Paz Varelo (pparelo)" at bounding box center [390, 205] width 215 height 16
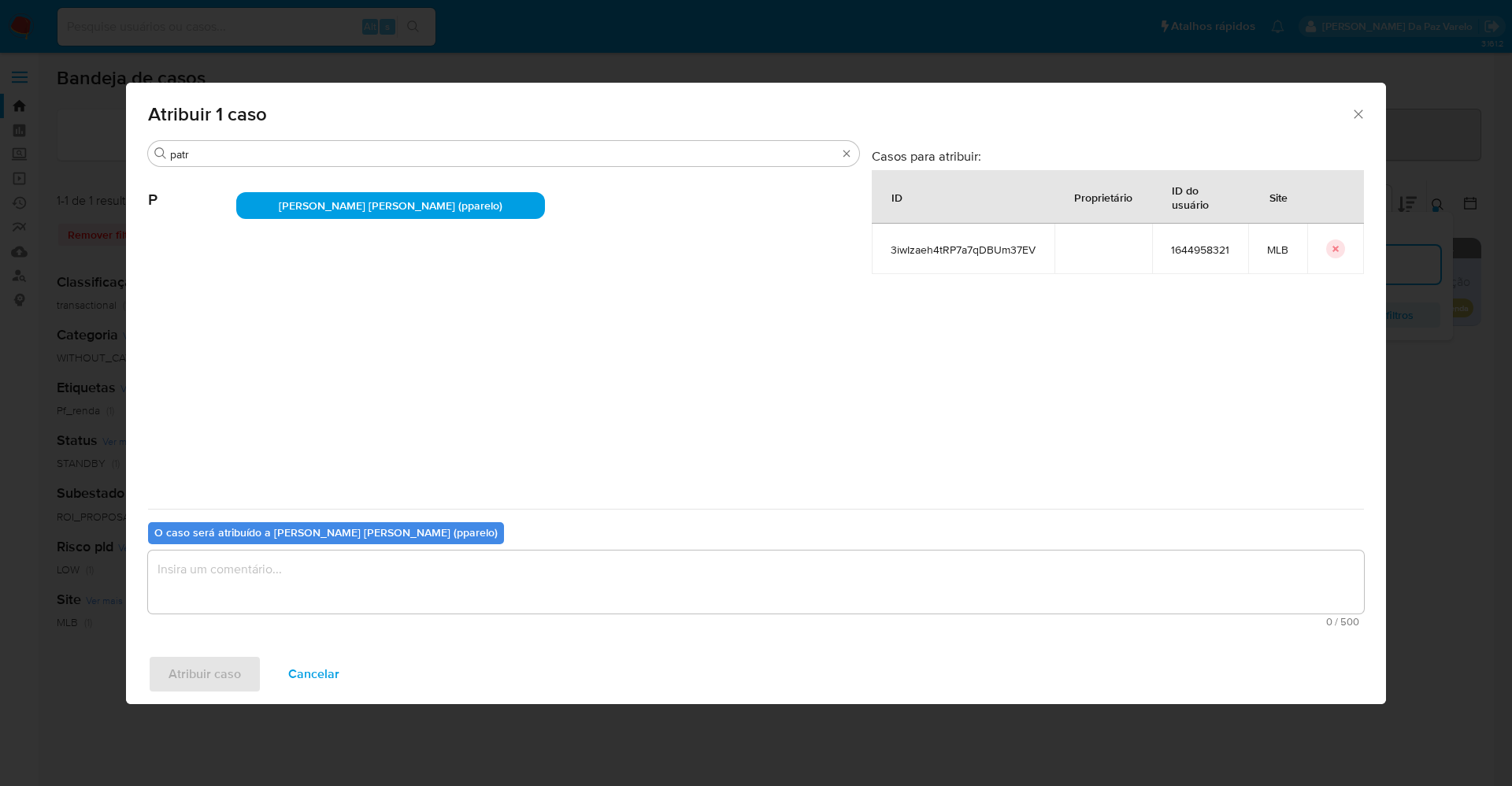
click at [390, 593] on textarea "assign-modal" at bounding box center [756, 582] width 1216 height 63
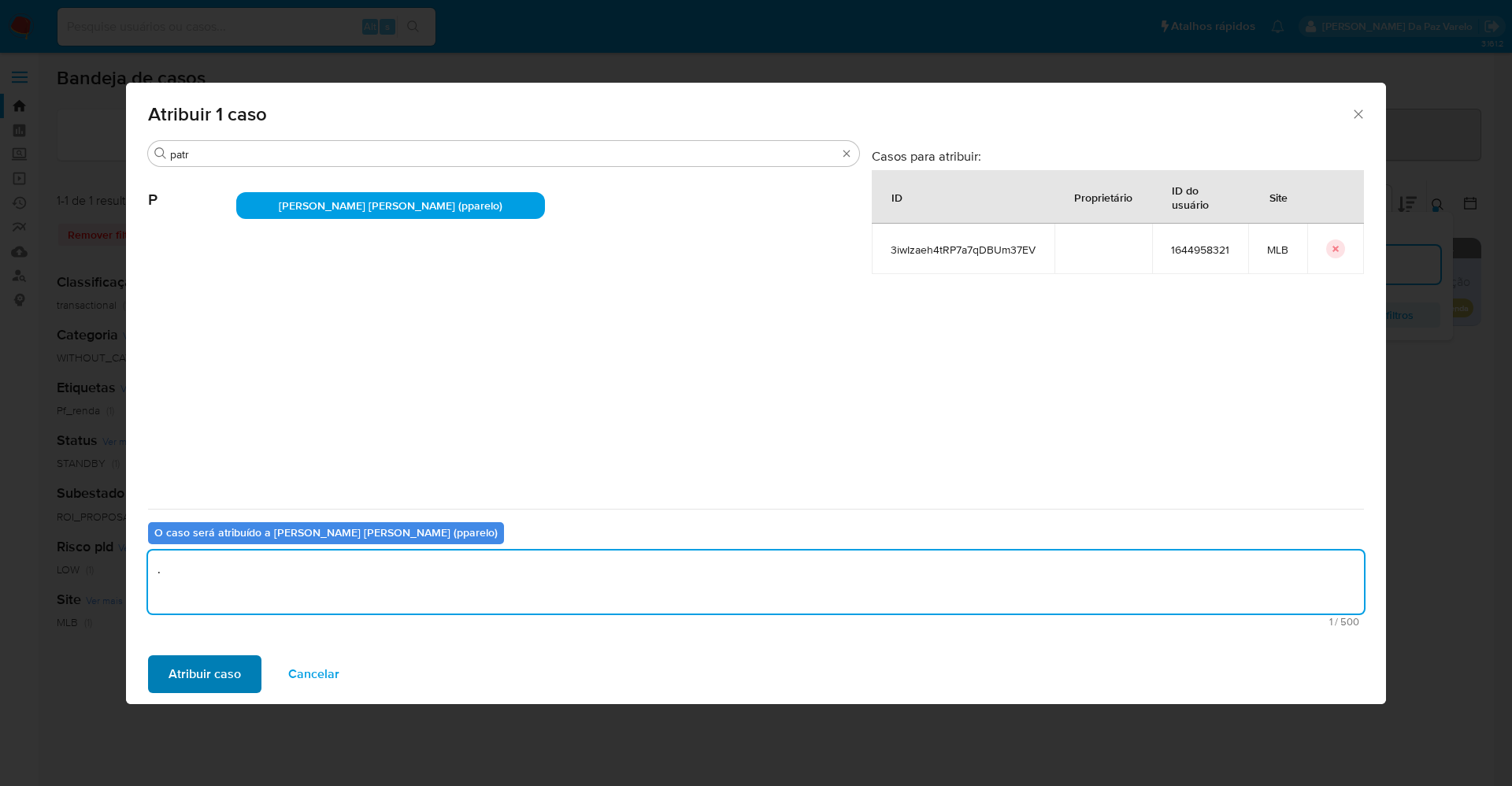
type textarea "."
click at [212, 669] on span "Atribuir caso" at bounding box center [204, 675] width 73 height 35
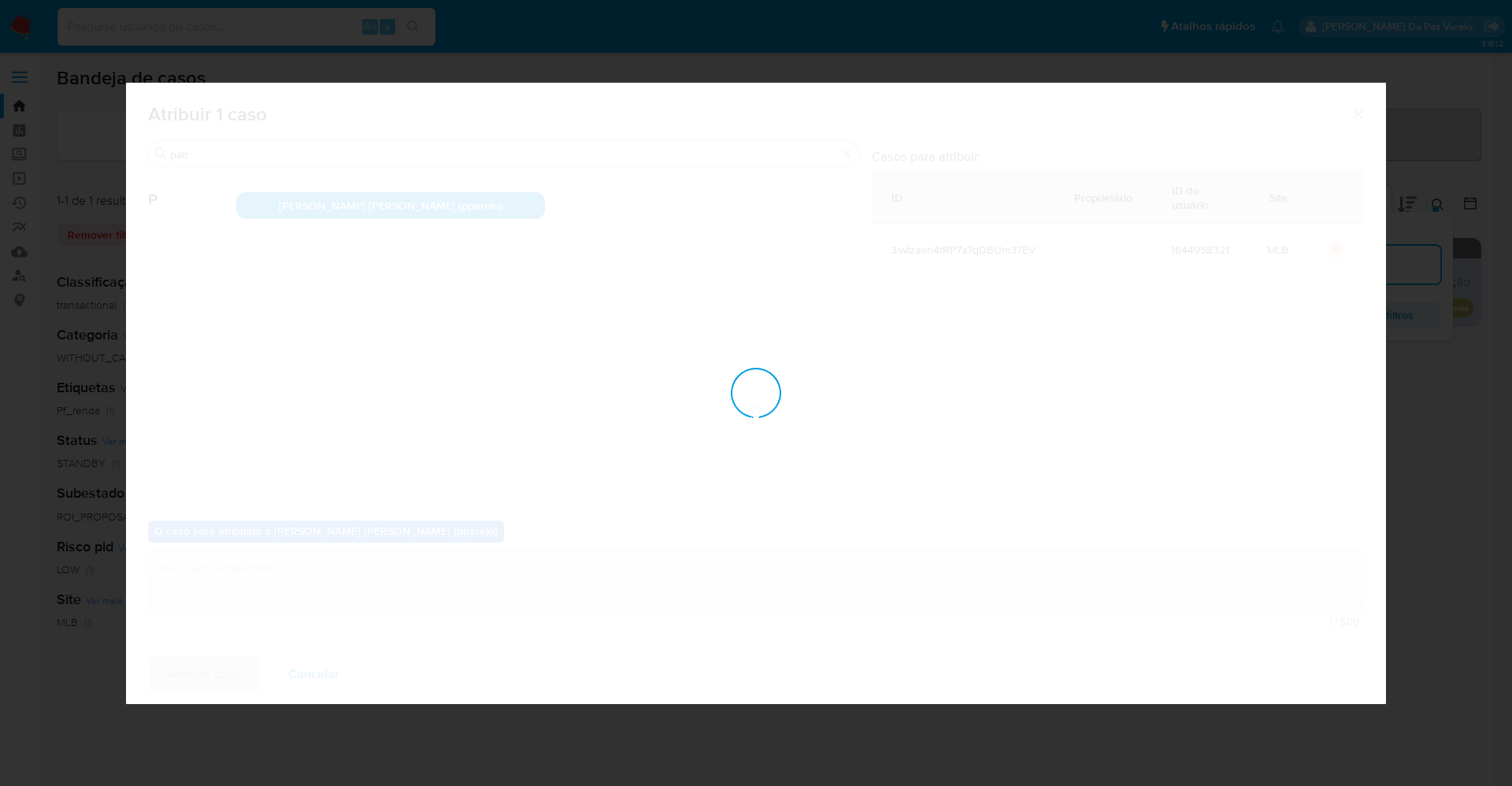
checkbox input "false"
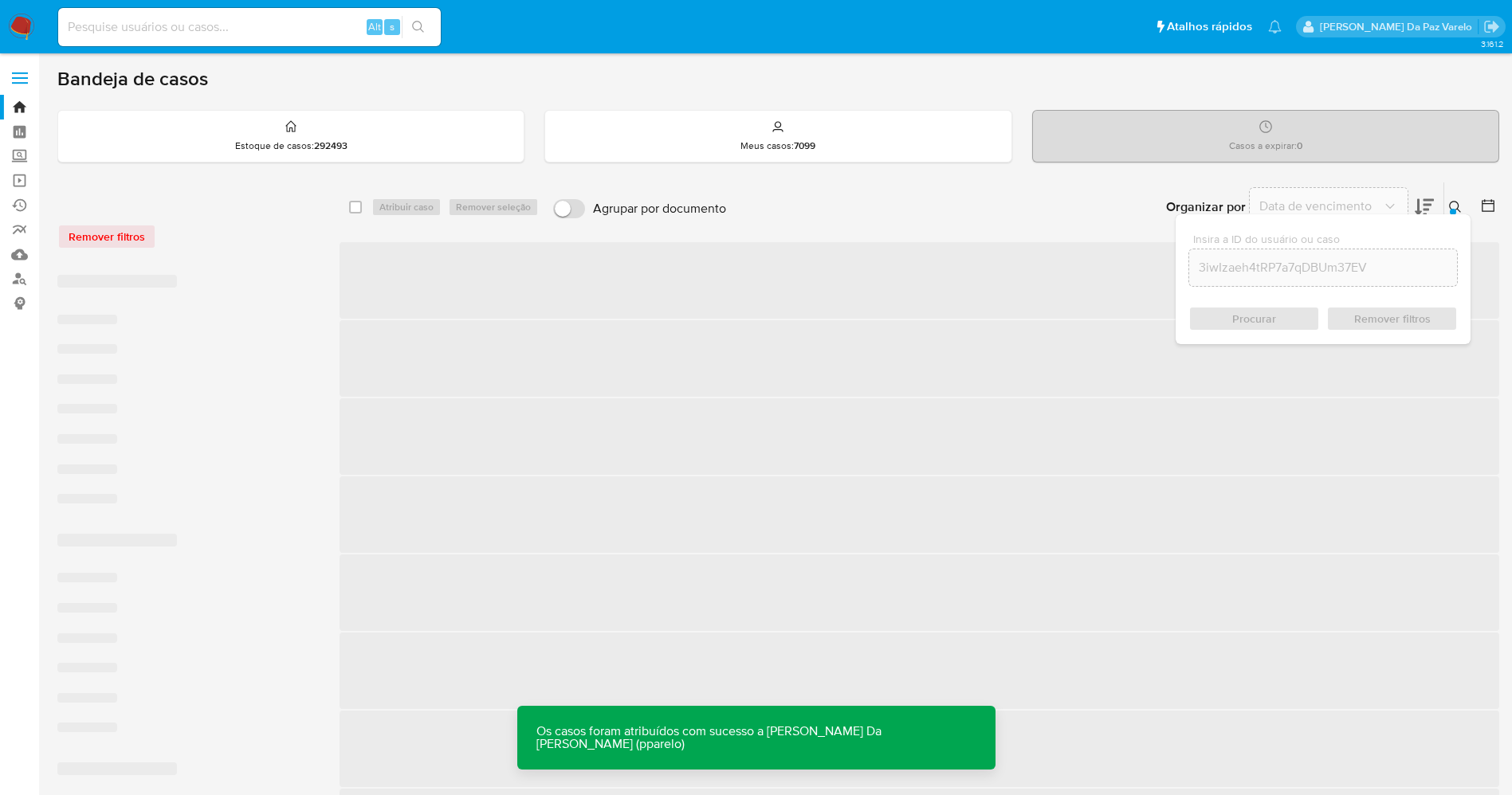
click at [1458, 210] on icon at bounding box center [1455, 207] width 12 height 12
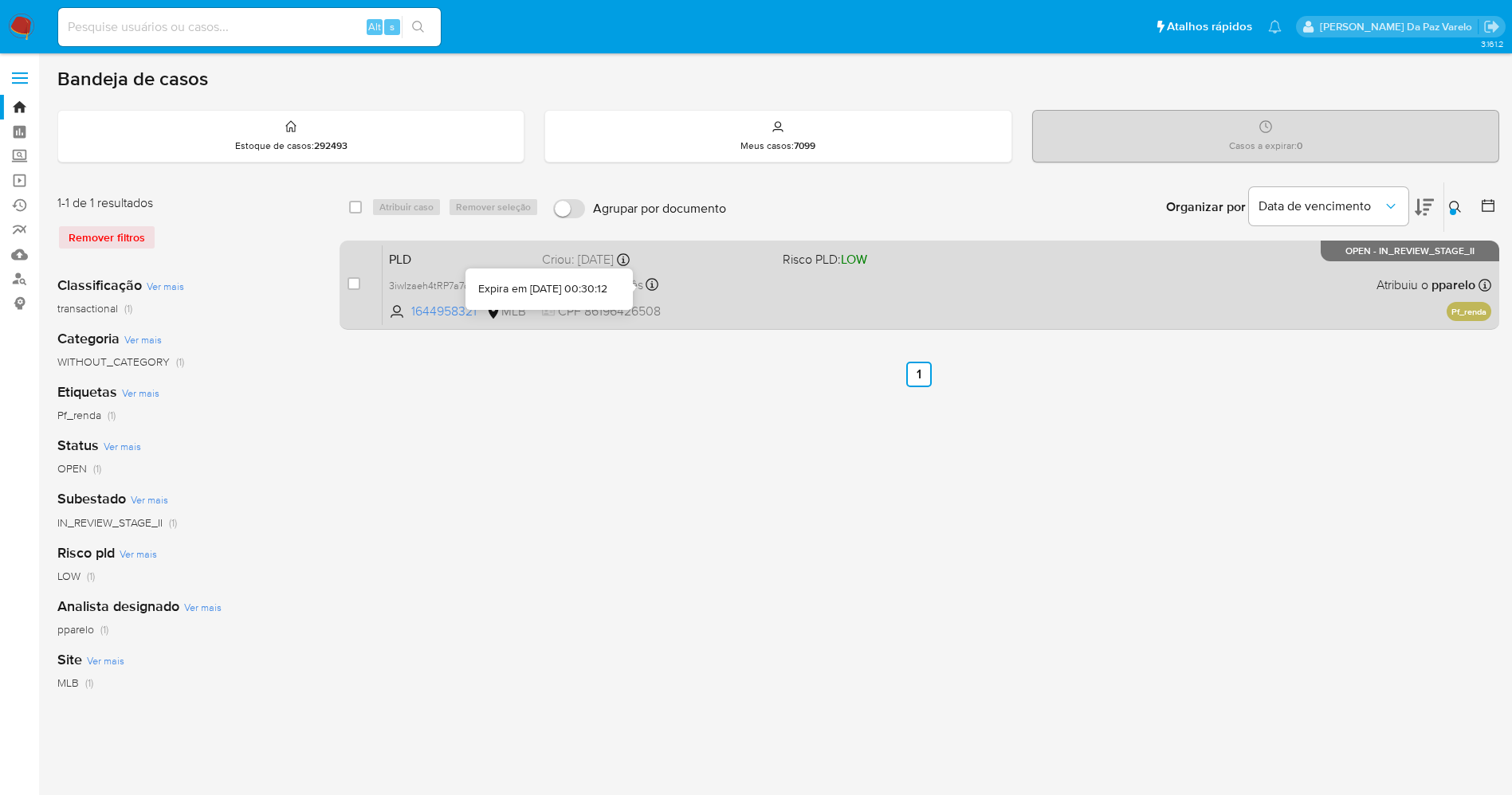
click at [743, 294] on div "Expira em um mês Expira em 27/10/2025 00:30:12" at bounding box center [656, 285] width 228 height 22
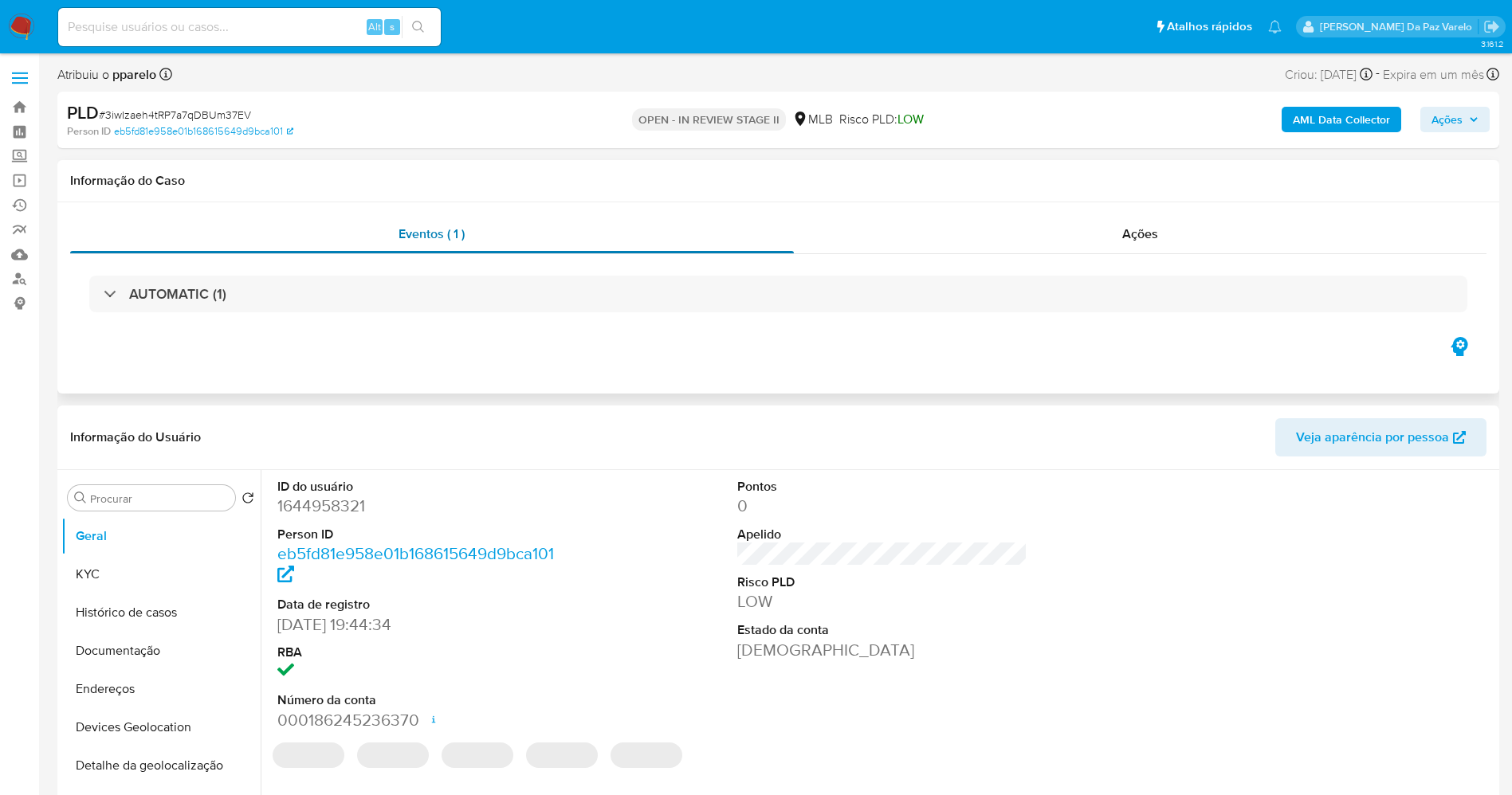
select select "10"
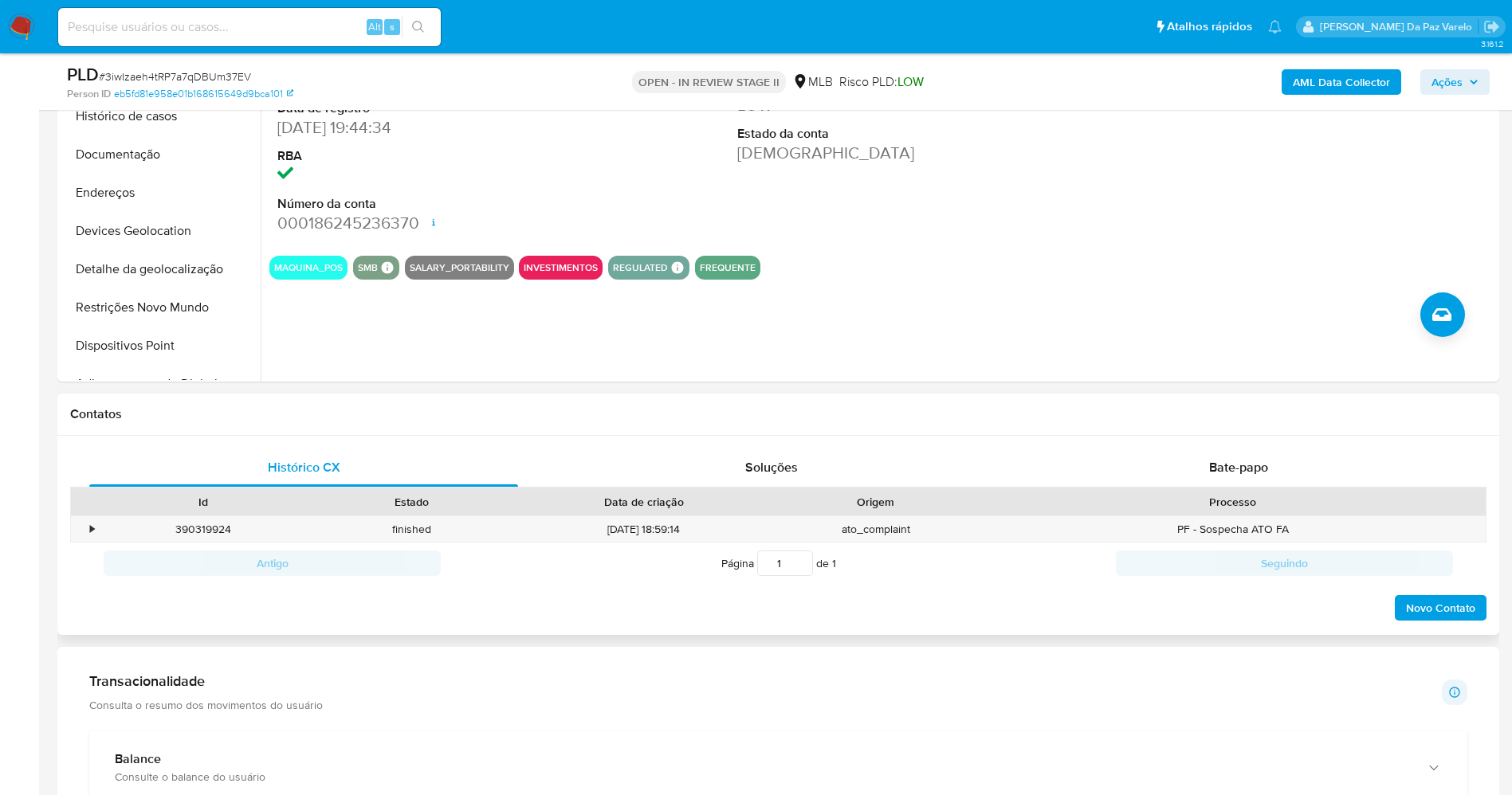
scroll to position [478, 0]
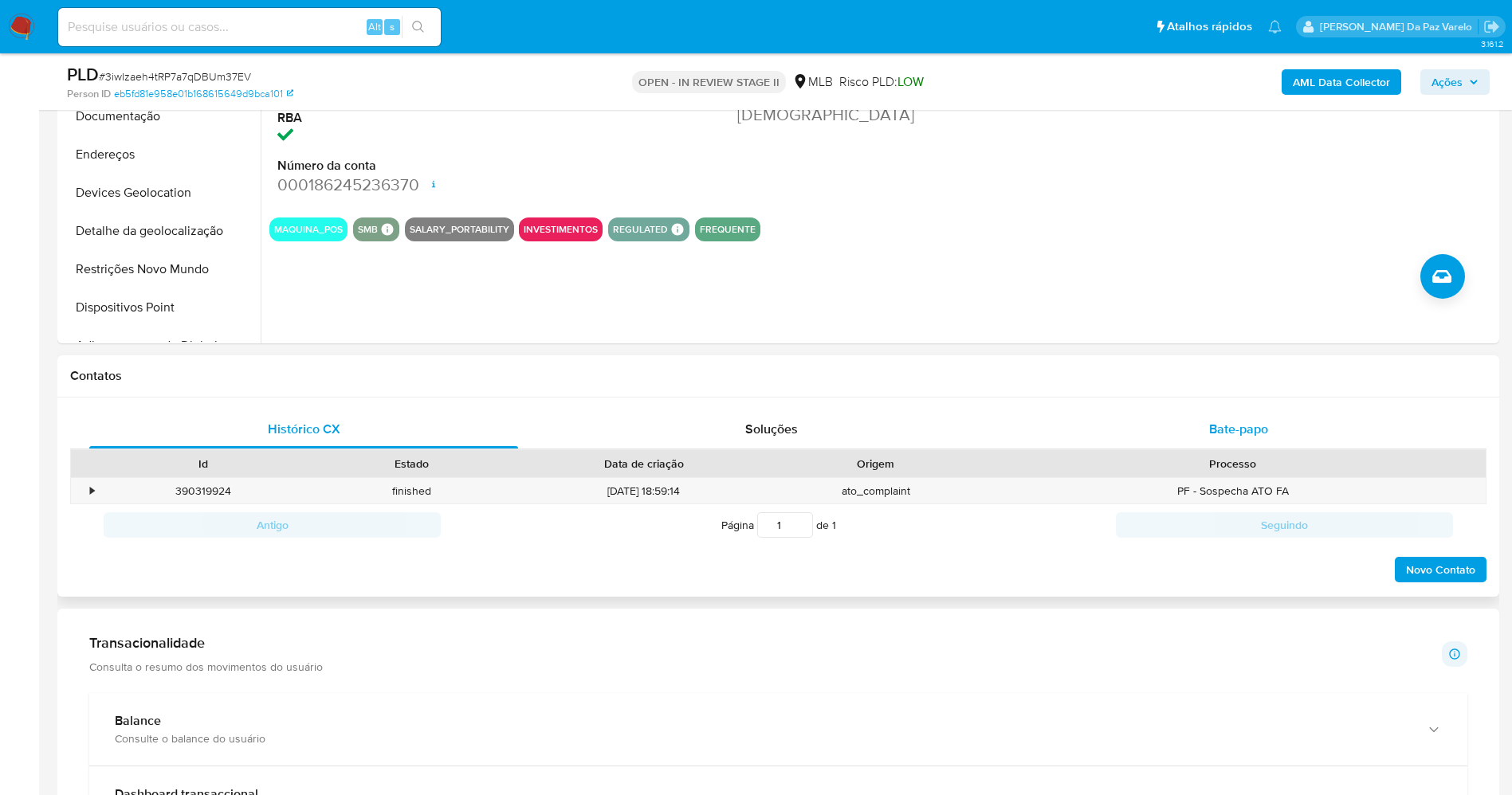
click at [1237, 437] on span "Bate-papo" at bounding box center [1239, 429] width 59 height 19
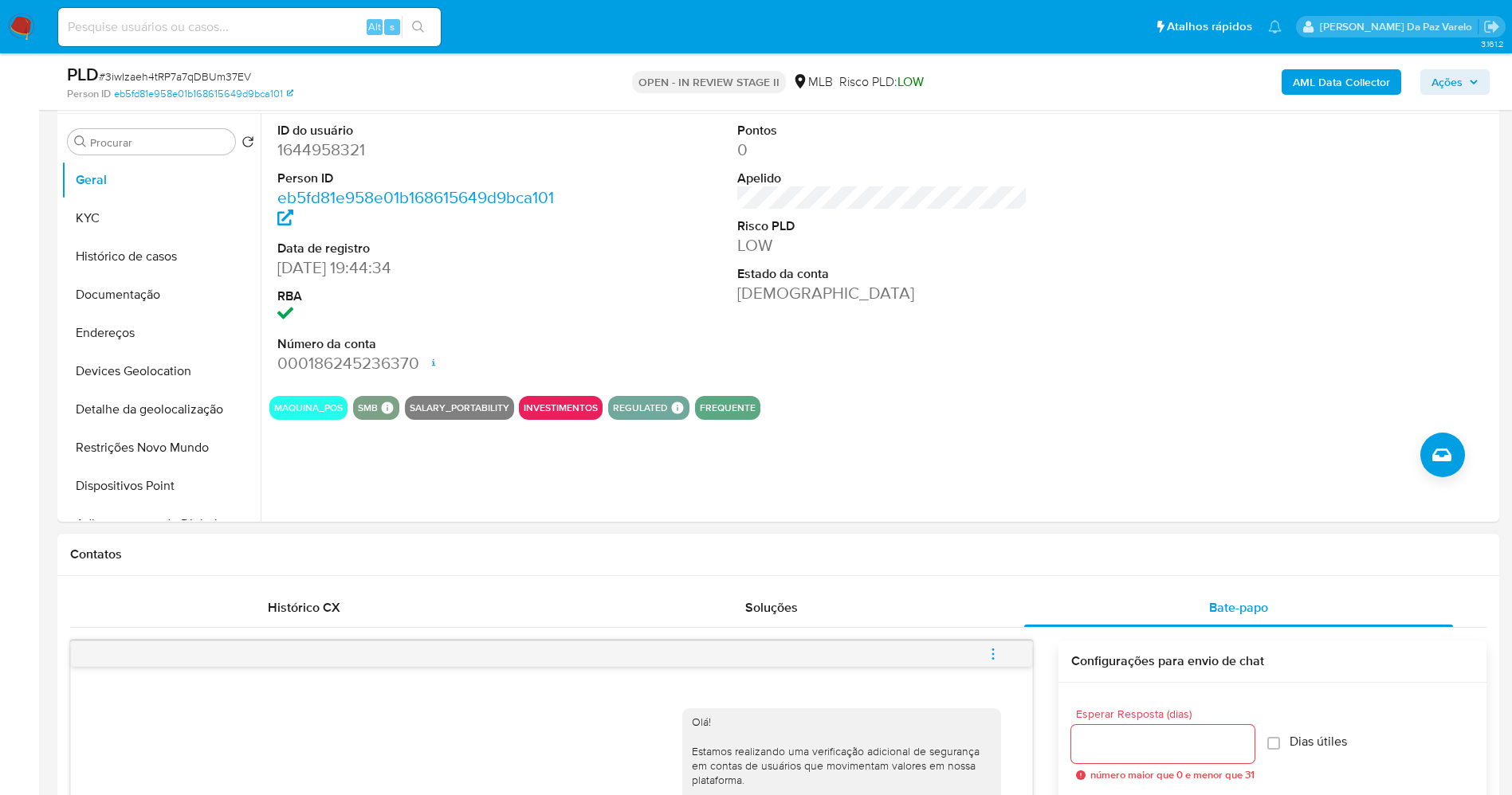
scroll to position [239, 0]
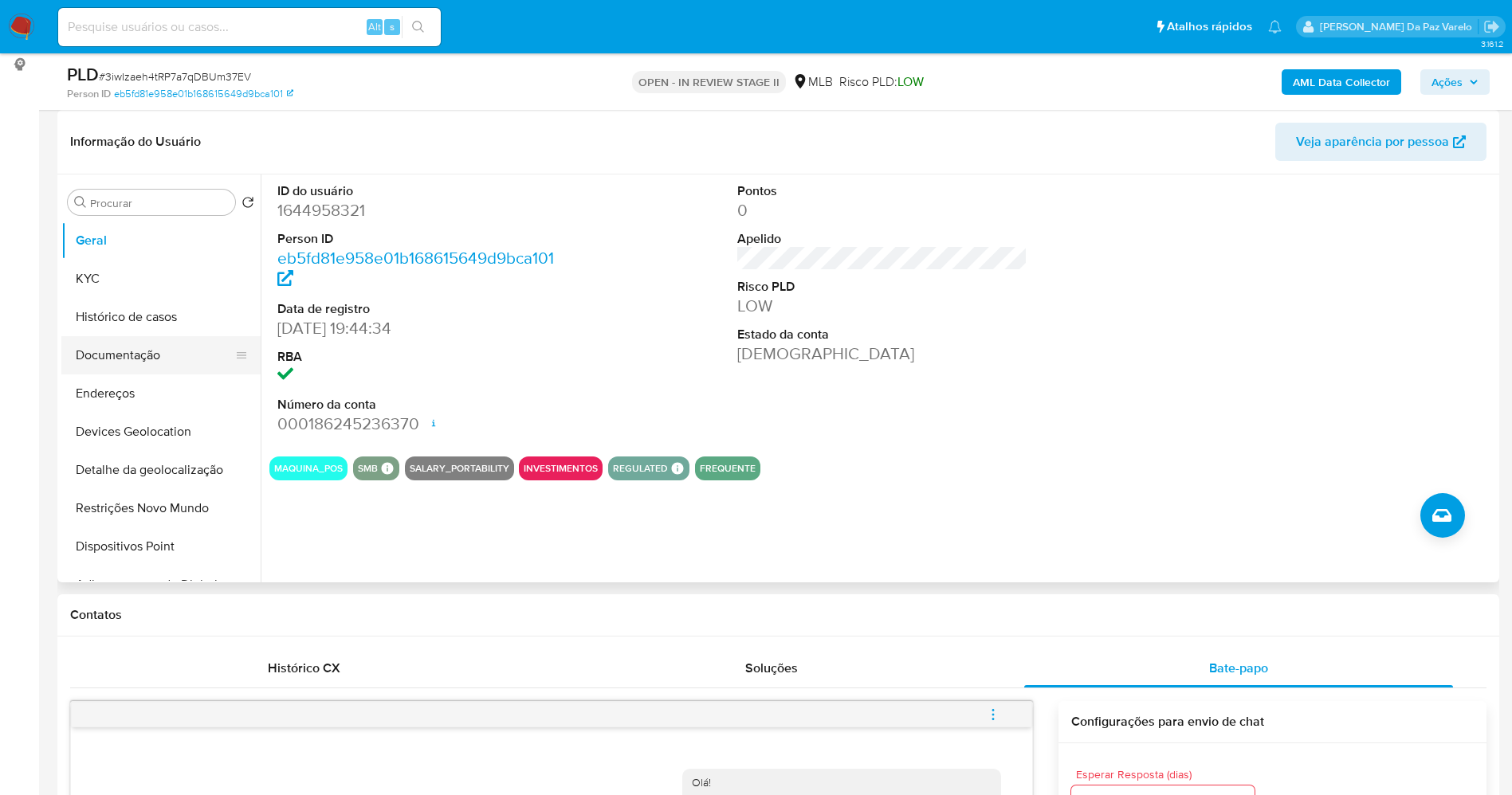
click at [120, 357] on button "Documentação" at bounding box center [154, 355] width 187 height 38
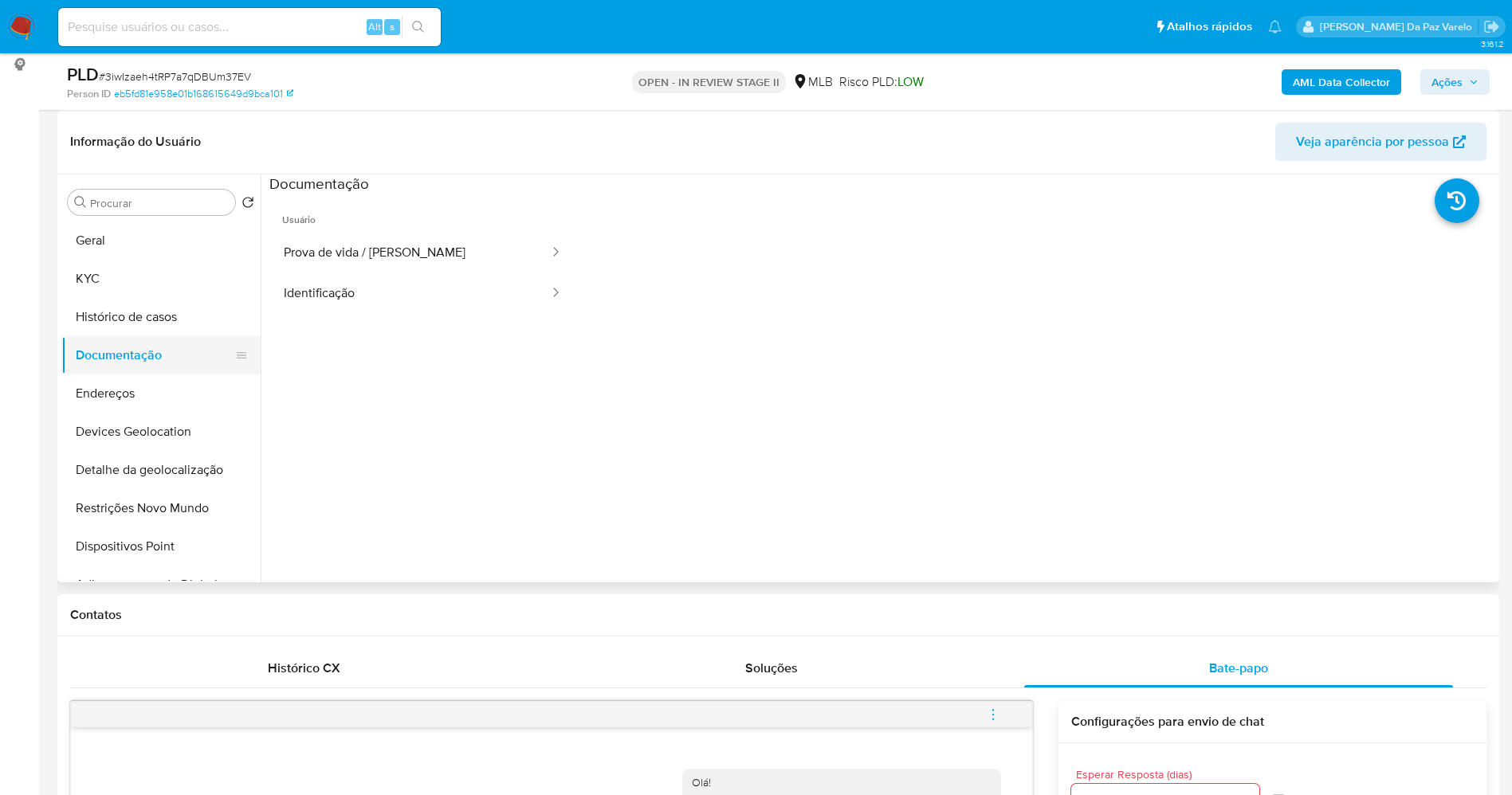
click at [113, 361] on button "Documentação" at bounding box center [154, 355] width 187 height 38
click at [125, 238] on button "Geral" at bounding box center [154, 240] width 187 height 38
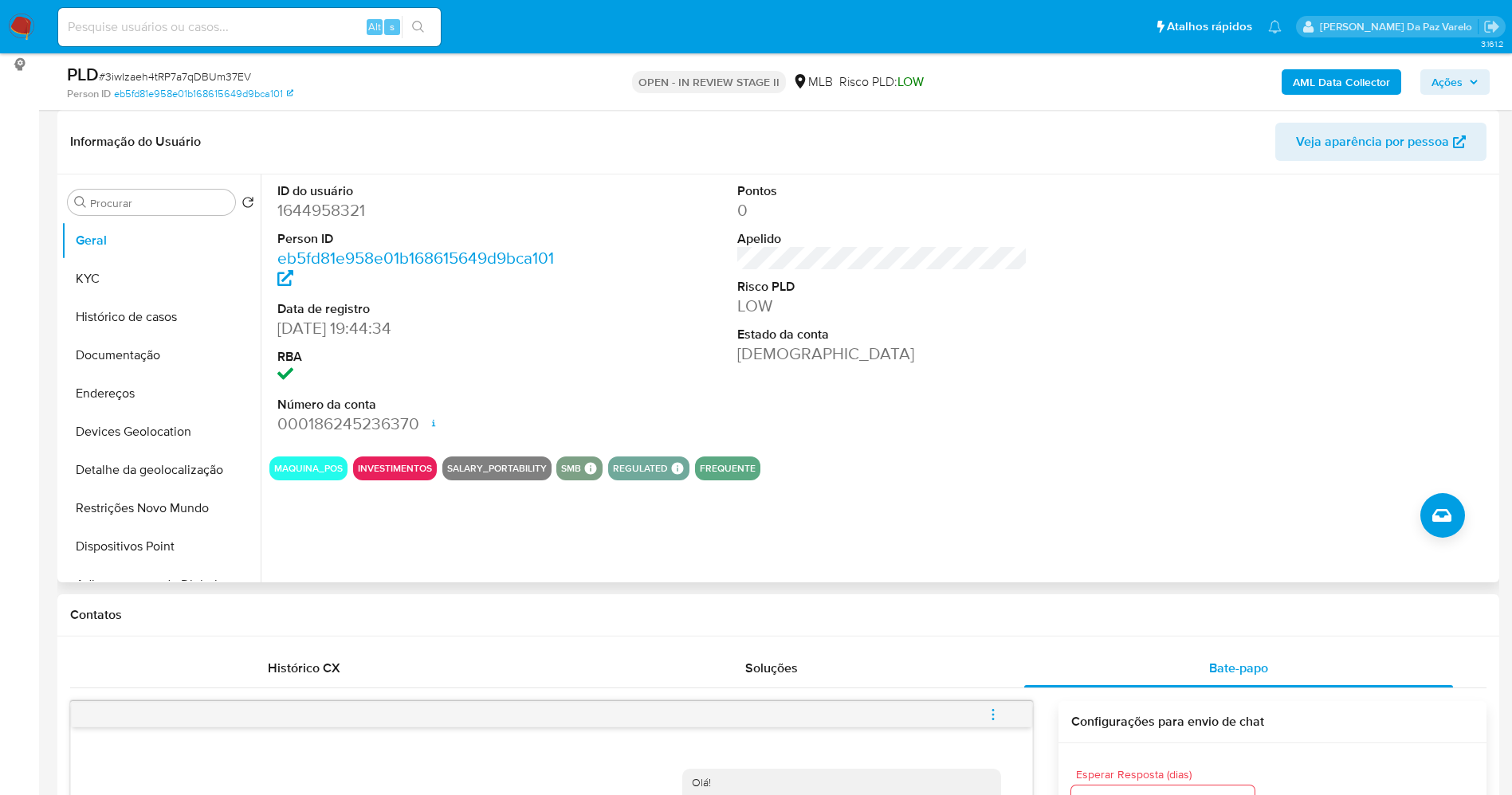
click at [283, 330] on dd "19/01/2024 19:44:34" at bounding box center [423, 328] width 291 height 23
drag, startPoint x: 282, startPoint y: 330, endPoint x: 326, endPoint y: 336, distance: 44.4
click at [326, 336] on dd "19/01/2024 19:44:34" at bounding box center [423, 328] width 291 height 23
click at [158, 358] on button "Documentação" at bounding box center [154, 355] width 187 height 38
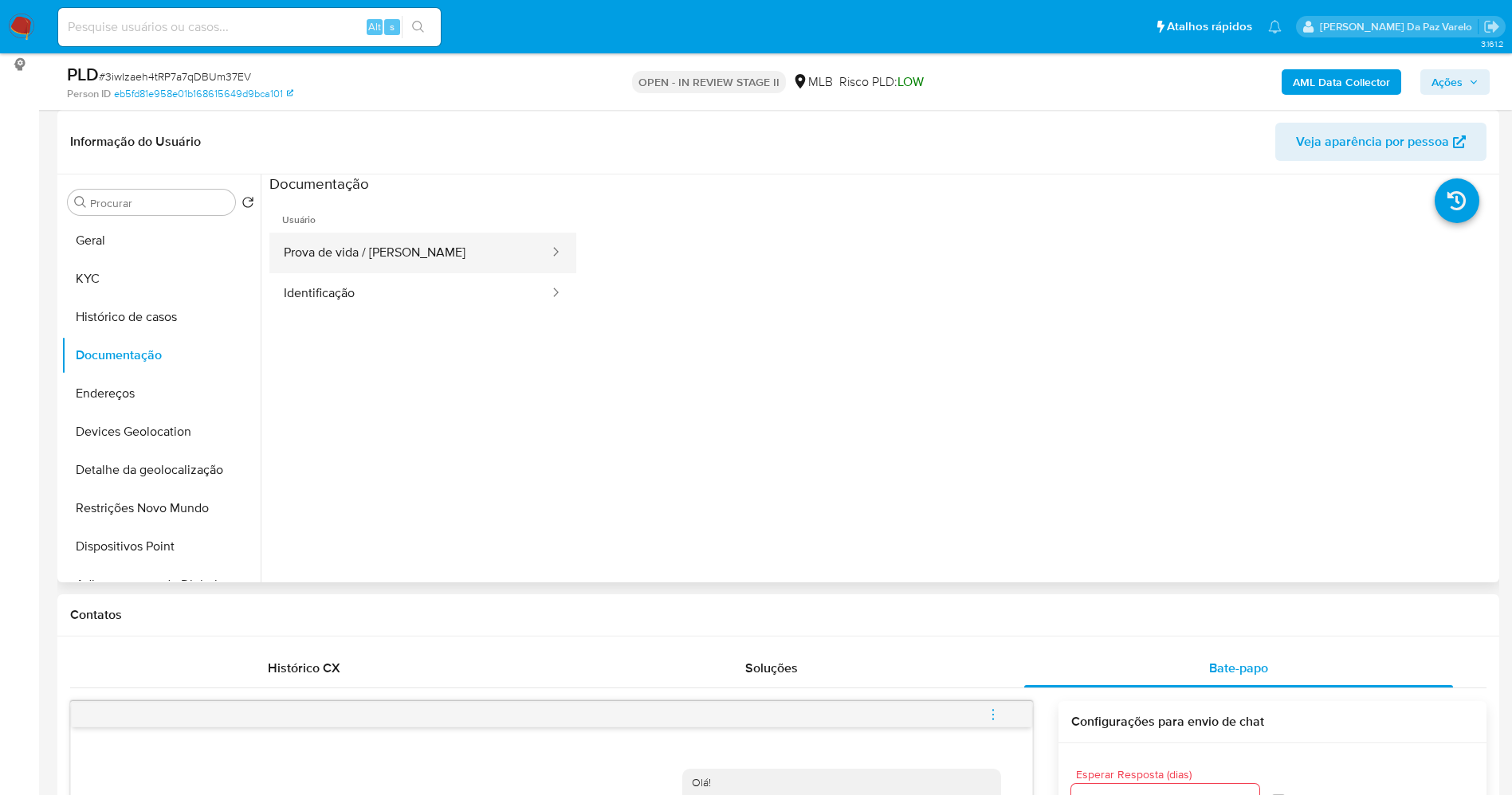
click at [424, 264] on button "Prova de vida / [PERSON_NAME]" at bounding box center [410, 253] width 281 height 40
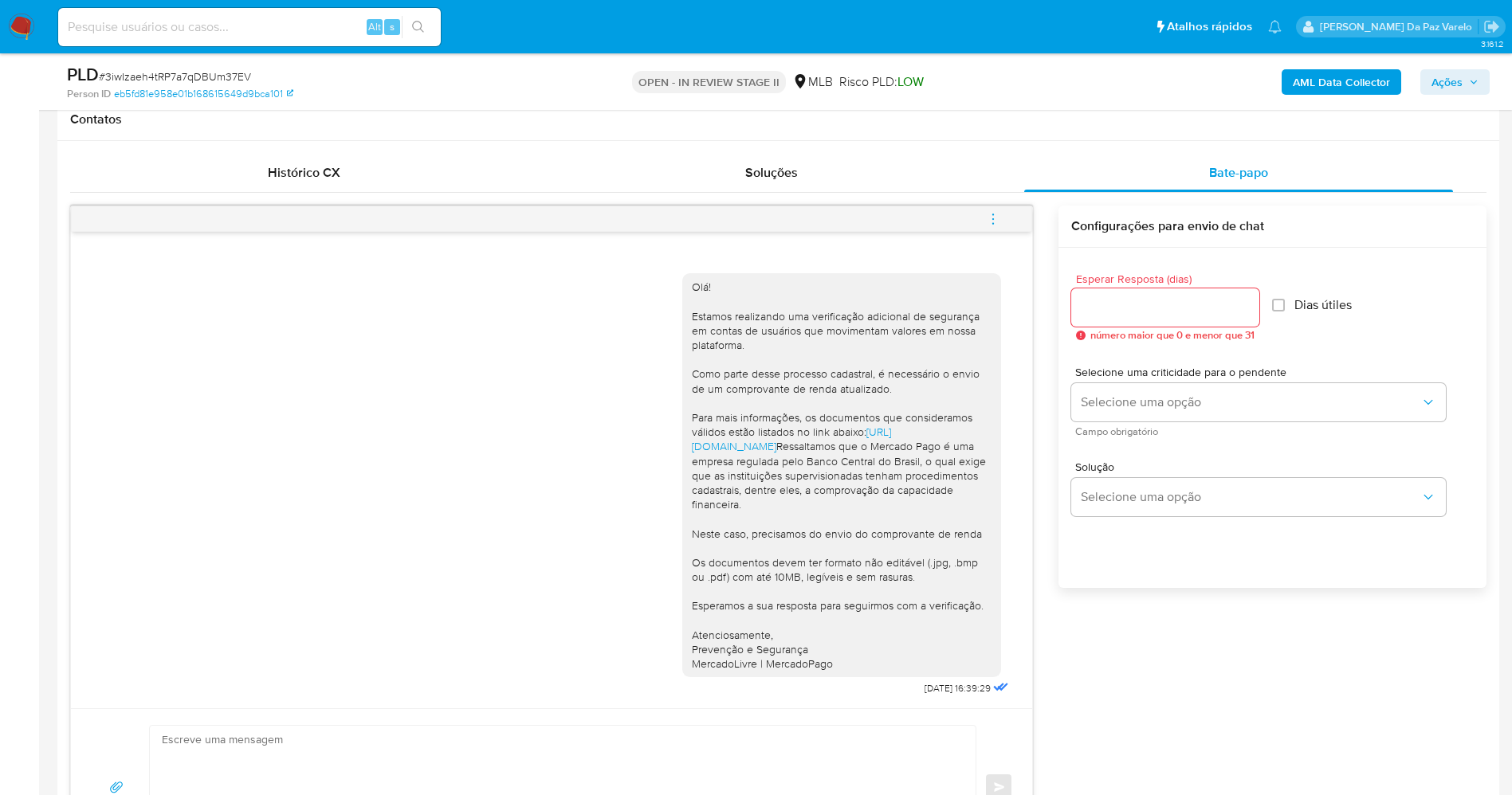
scroll to position [836, 0]
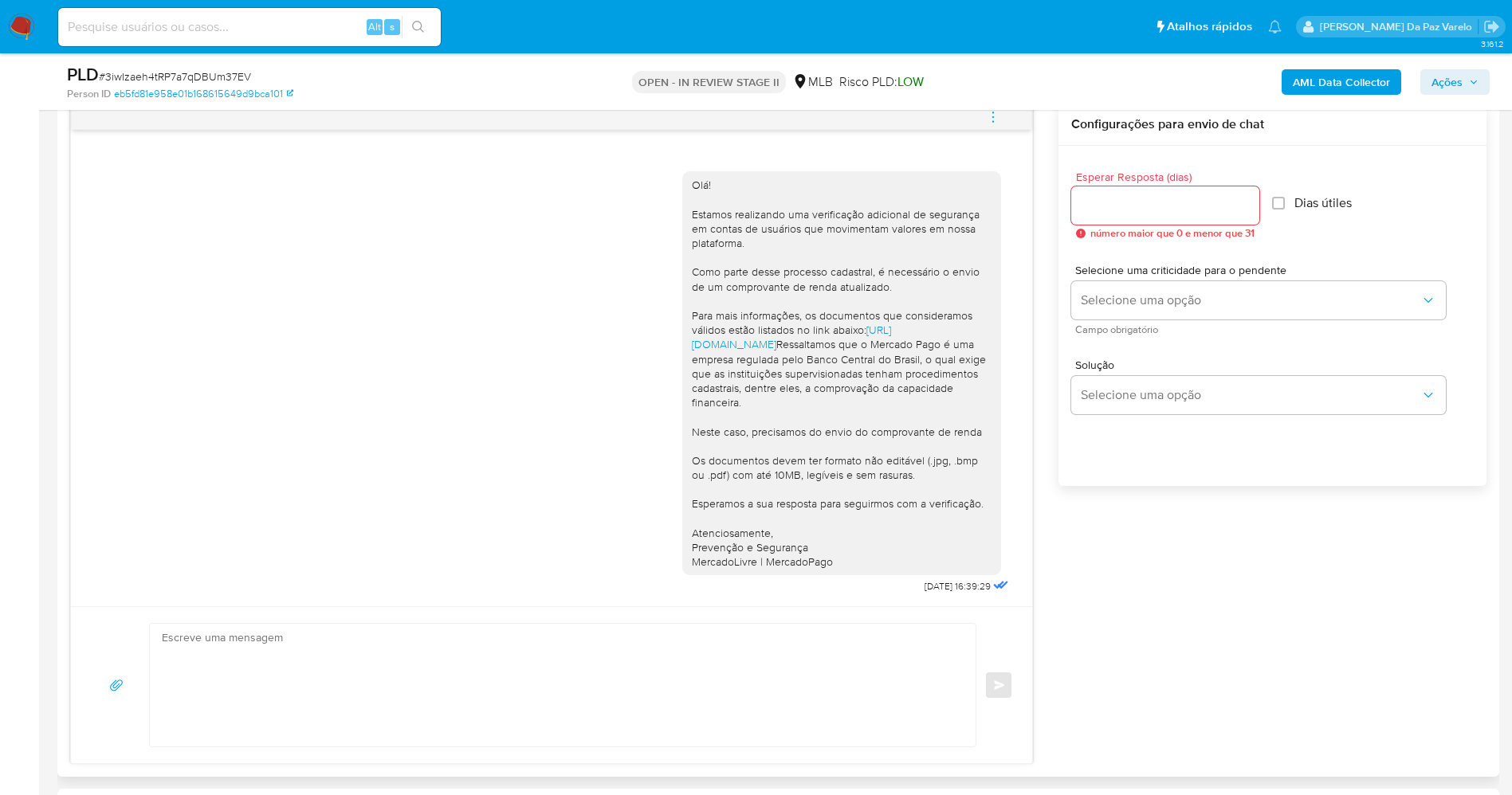
click at [883, 593] on div "Olá! Estamos realizando uma verificação adicional de segurança em contas de usu…" at bounding box center [846, 379] width 330 height 438
drag, startPoint x: 883, startPoint y: 593, endPoint x: 916, endPoint y: 593, distance: 33.0
click at [916, 593] on div "Olá! Estamos realizando uma verificação adicional de segurança em contas de usu…" at bounding box center [846, 379] width 330 height 438
copy span "23/09/2025"
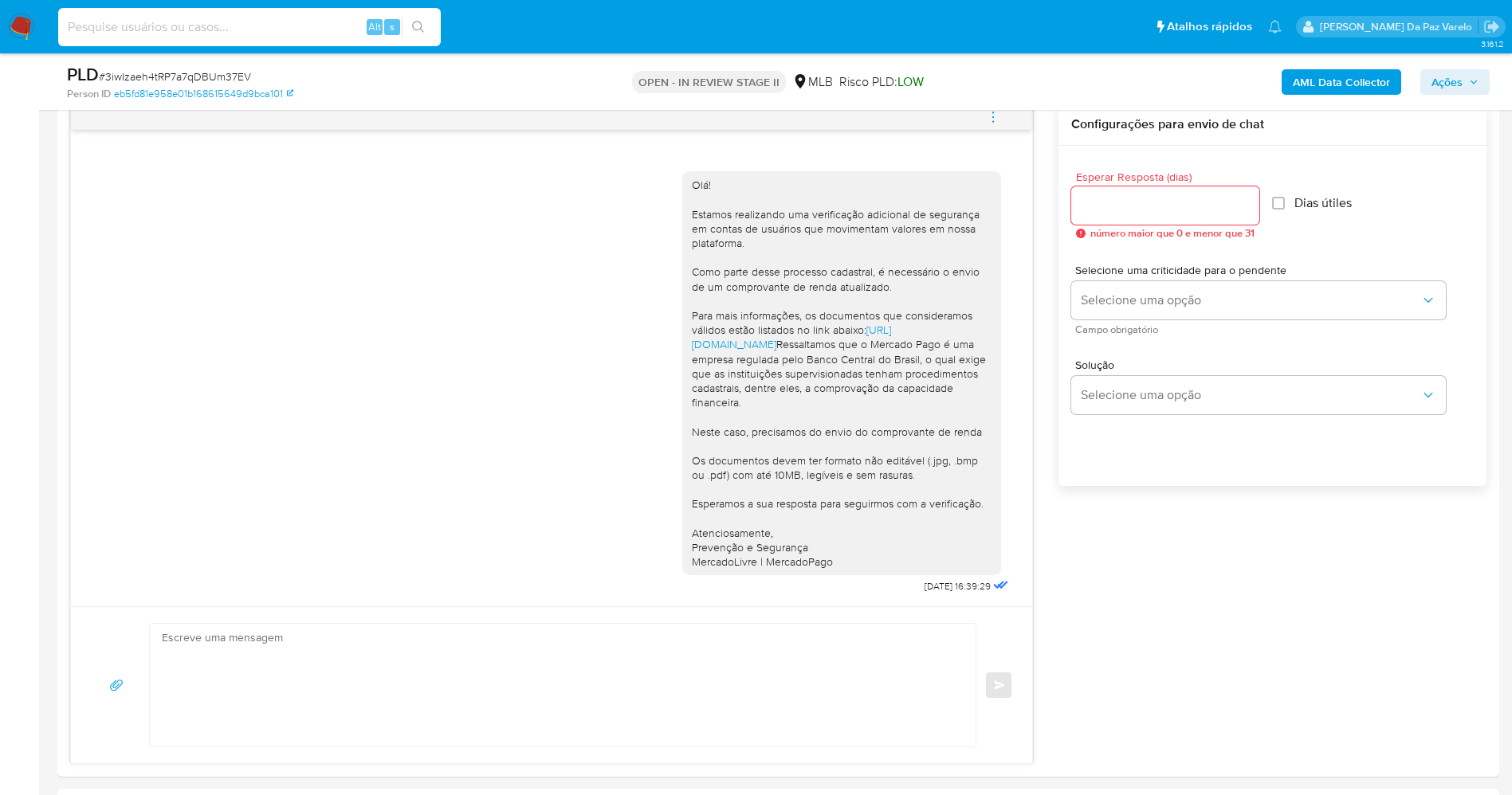
click at [316, 26] on input at bounding box center [249, 27] width 383 height 21
paste input "bmfepe7ylDIpa3oFhztrQha6"
type input "bmfepe7ylDIpa3oFhztrQha6"
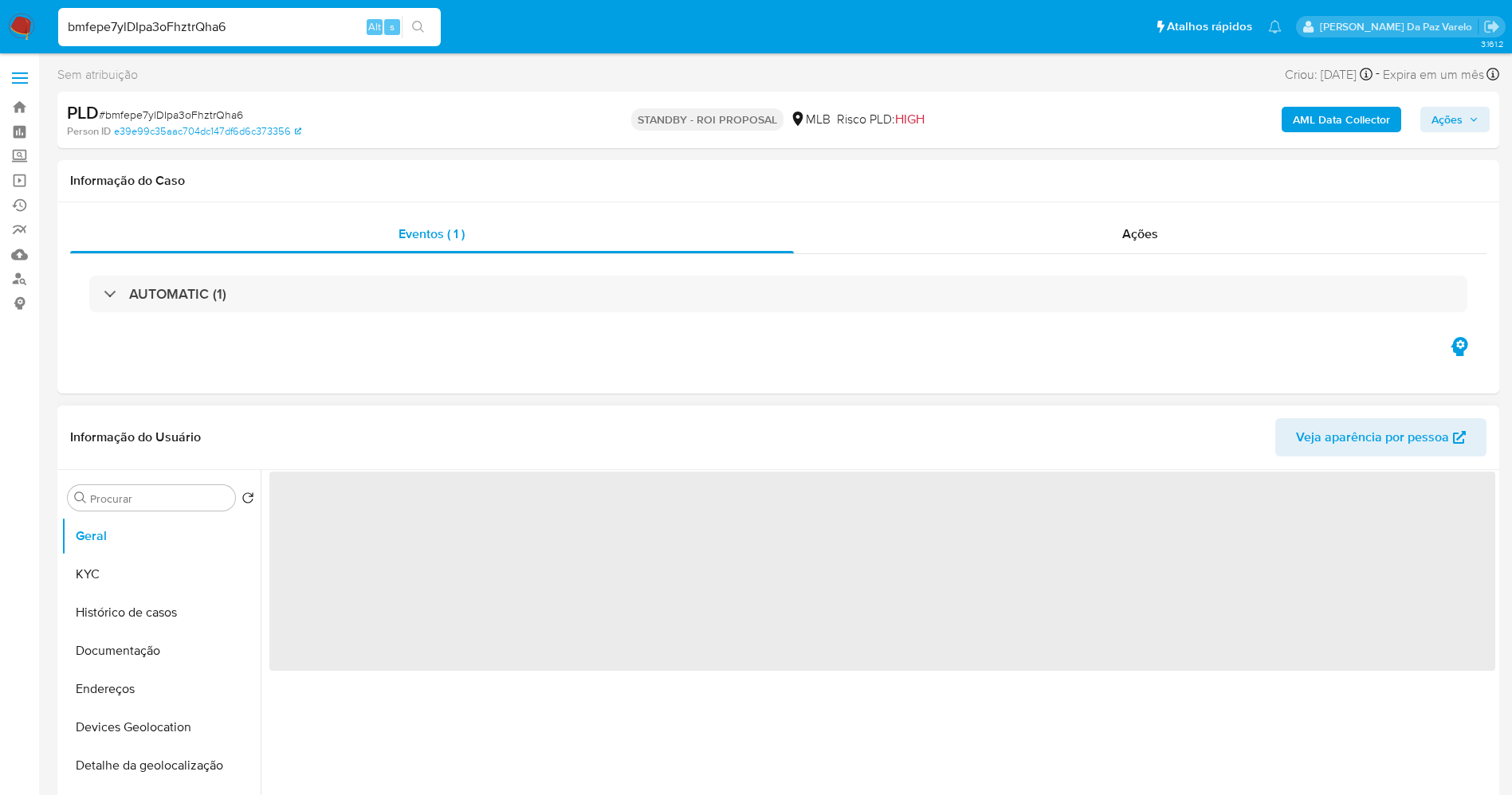
select select "10"
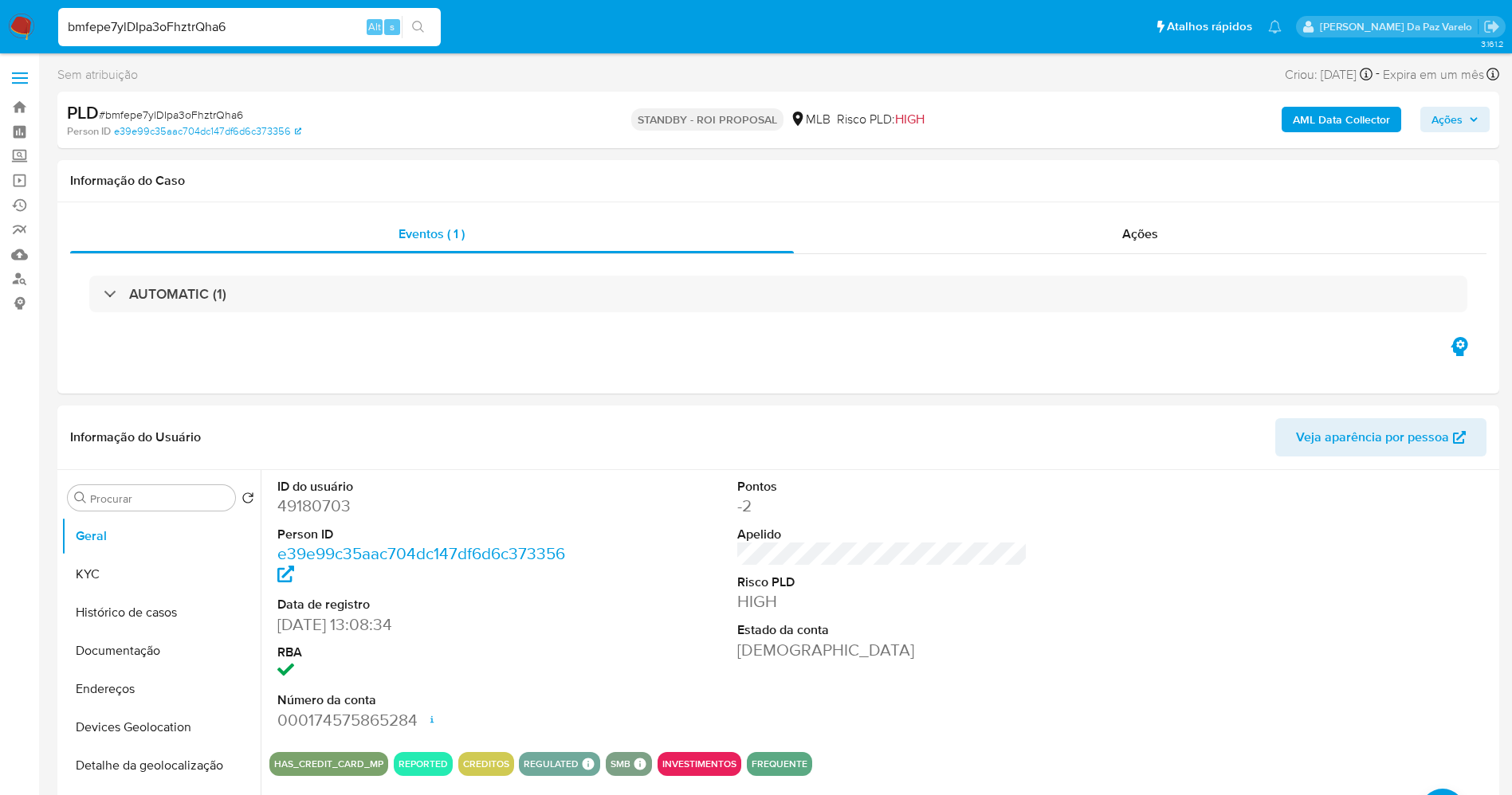
click at [318, 34] on input "bmfepe7ylDIpa3oFhztrQha6" at bounding box center [249, 27] width 383 height 21
click at [317, 34] on input "bmfepe7ylDIpa3oFhztrQha6" at bounding box center [249, 27] width 383 height 21
click at [104, 583] on button "KYC" at bounding box center [154, 575] width 187 height 38
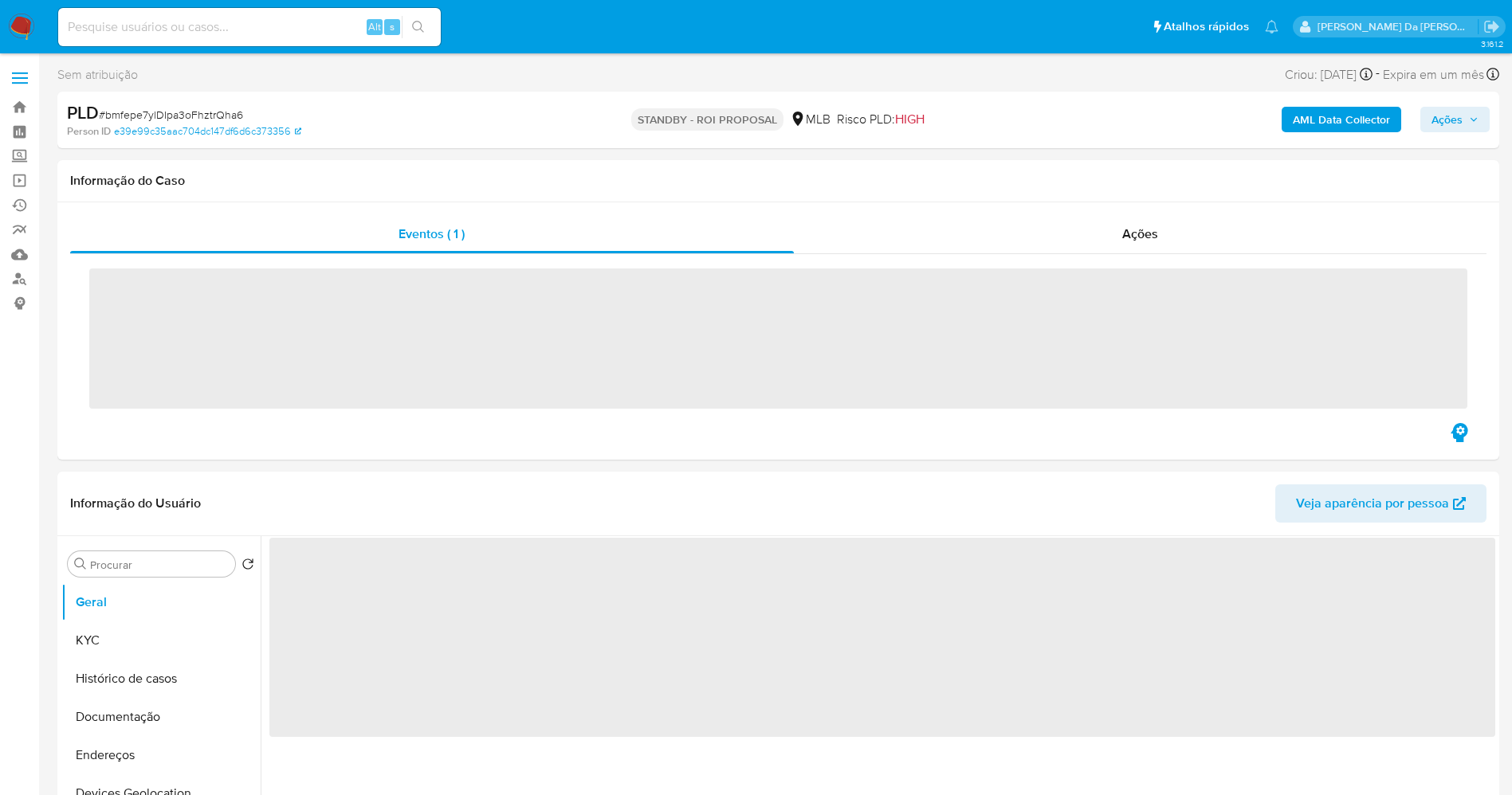
click at [255, 26] on input at bounding box center [249, 27] width 383 height 21
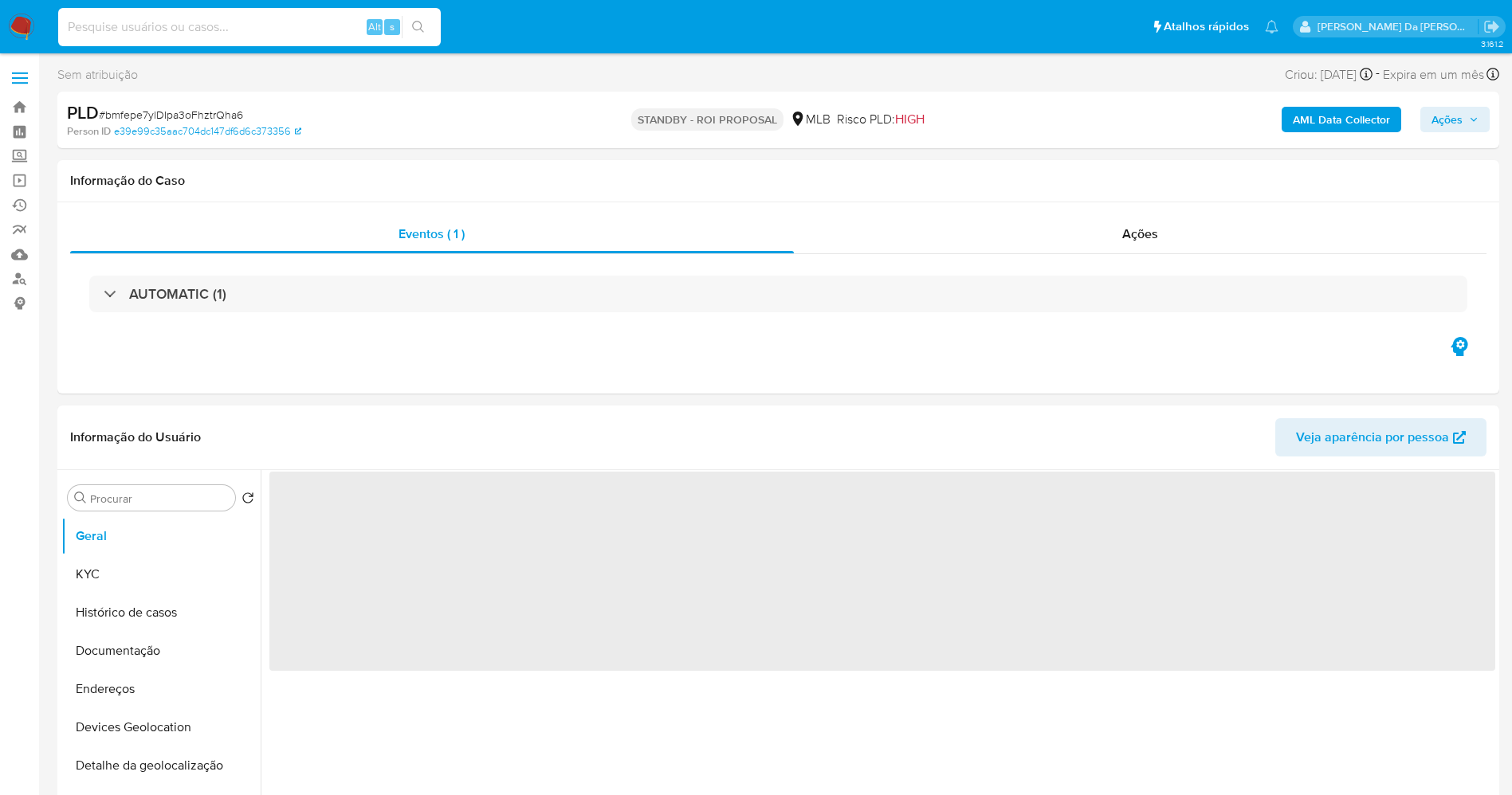
click at [255, 26] on input at bounding box center [249, 27] width 383 height 21
select select "10"
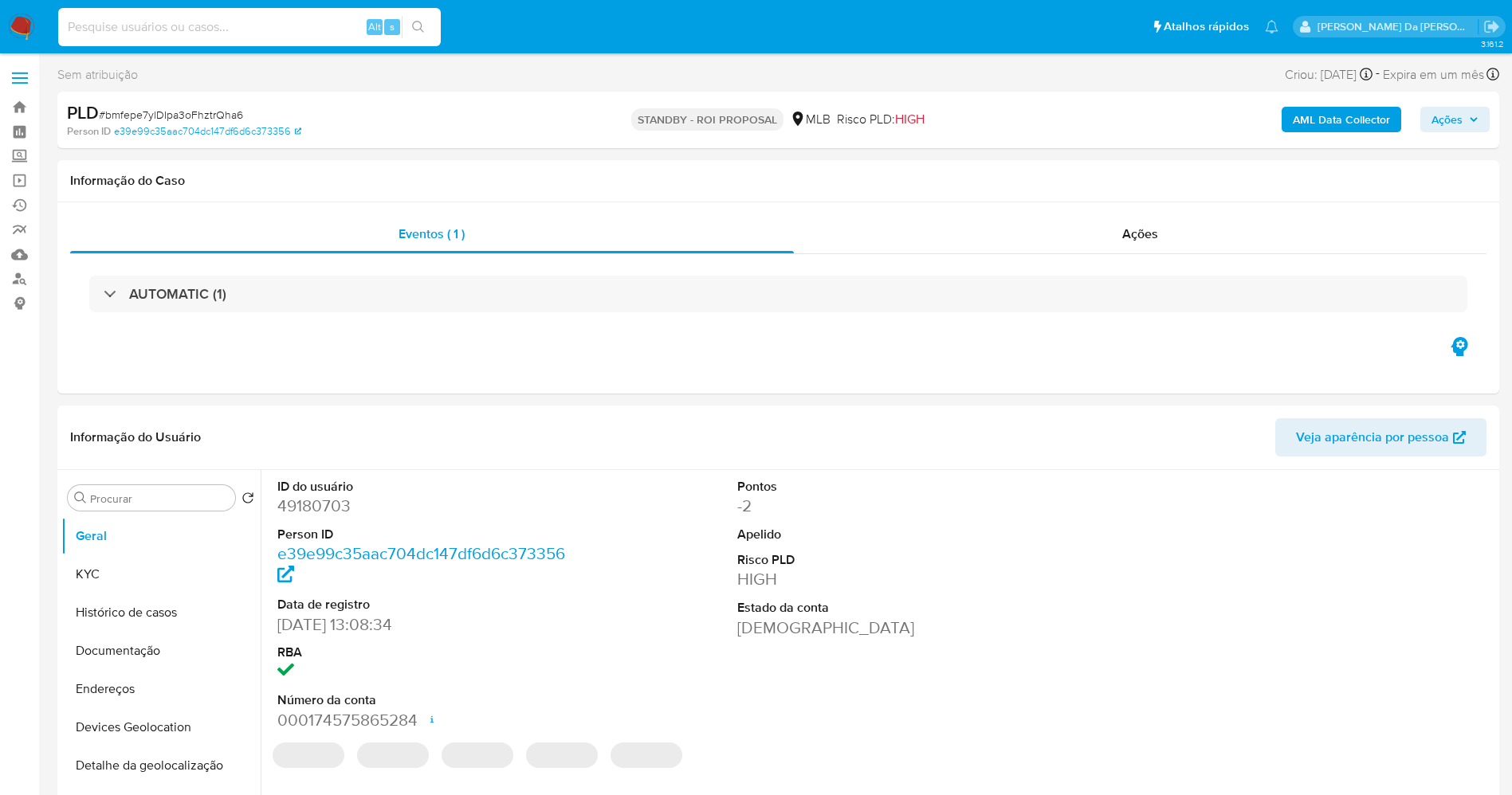
paste input "bmfepe7ylDIpa3oFhztrQha6"
type input "bmfepe7ylDIpa3oFhztrQha6"
click at [421, 21] on icon "search-icon" at bounding box center [418, 27] width 13 height 13
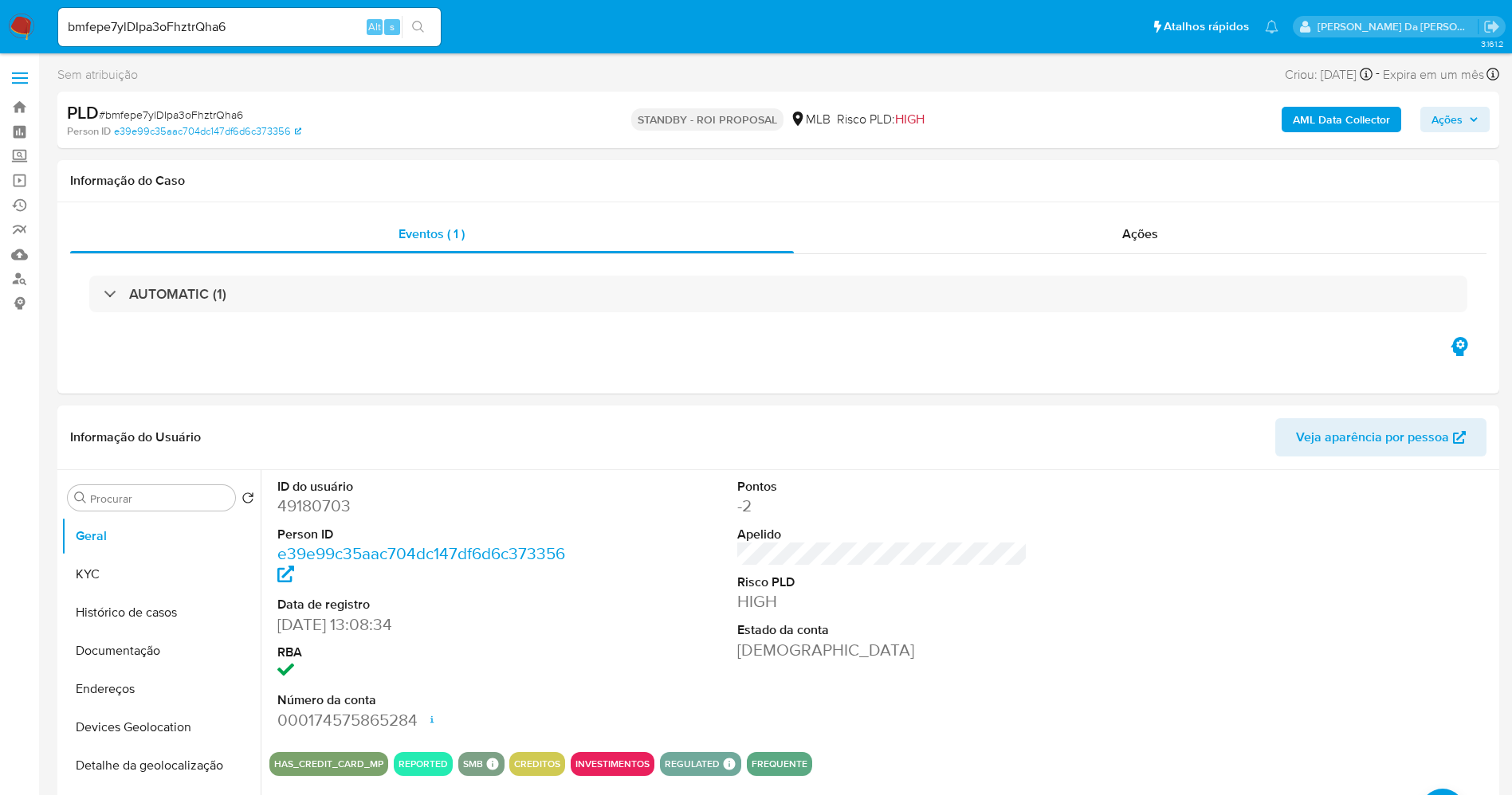
click at [421, 17] on button "search-icon" at bounding box center [417, 27] width 32 height 23
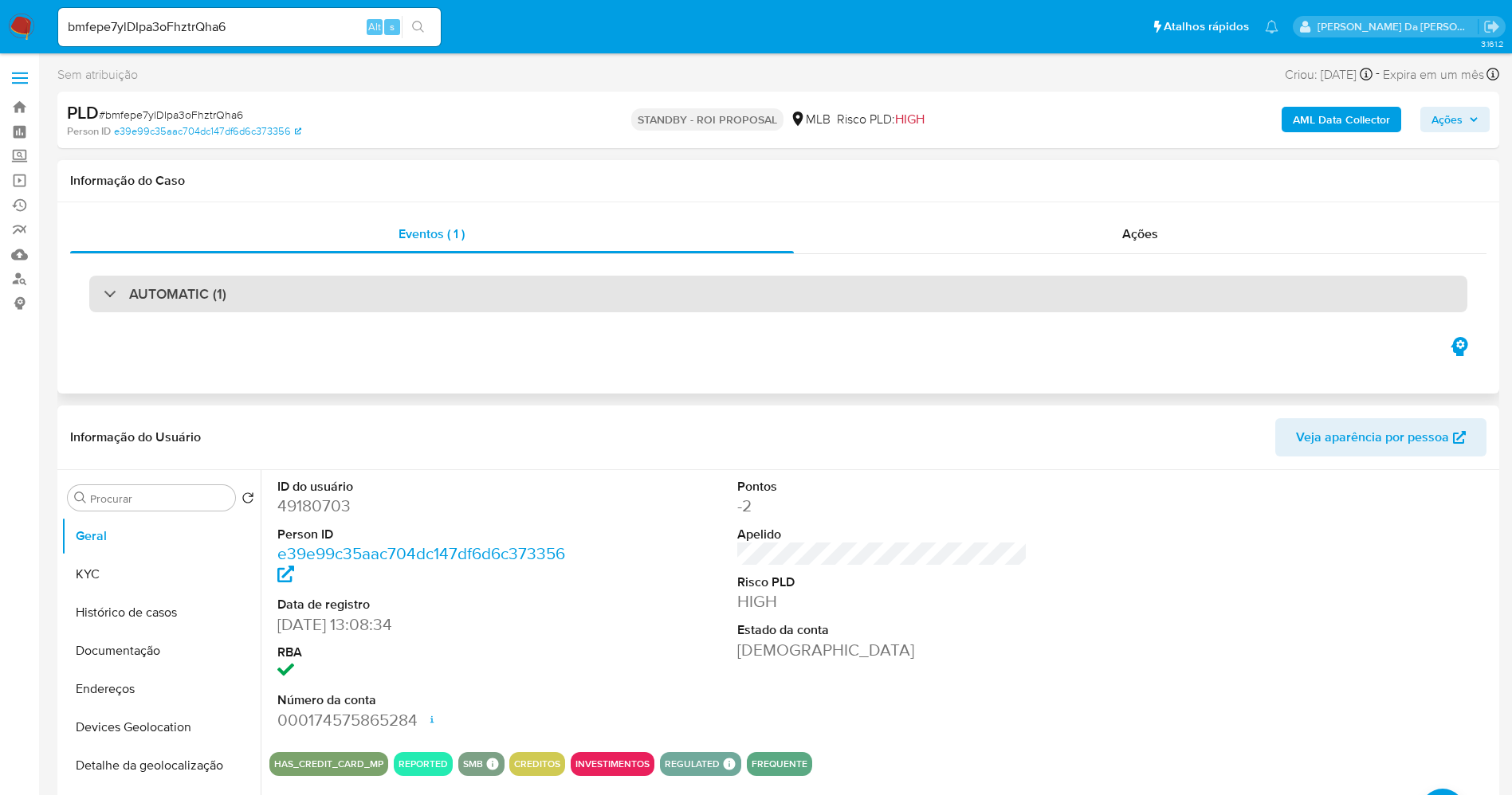
click at [611, 304] on div "AUTOMATIC (1)" at bounding box center [778, 293] width 1377 height 36
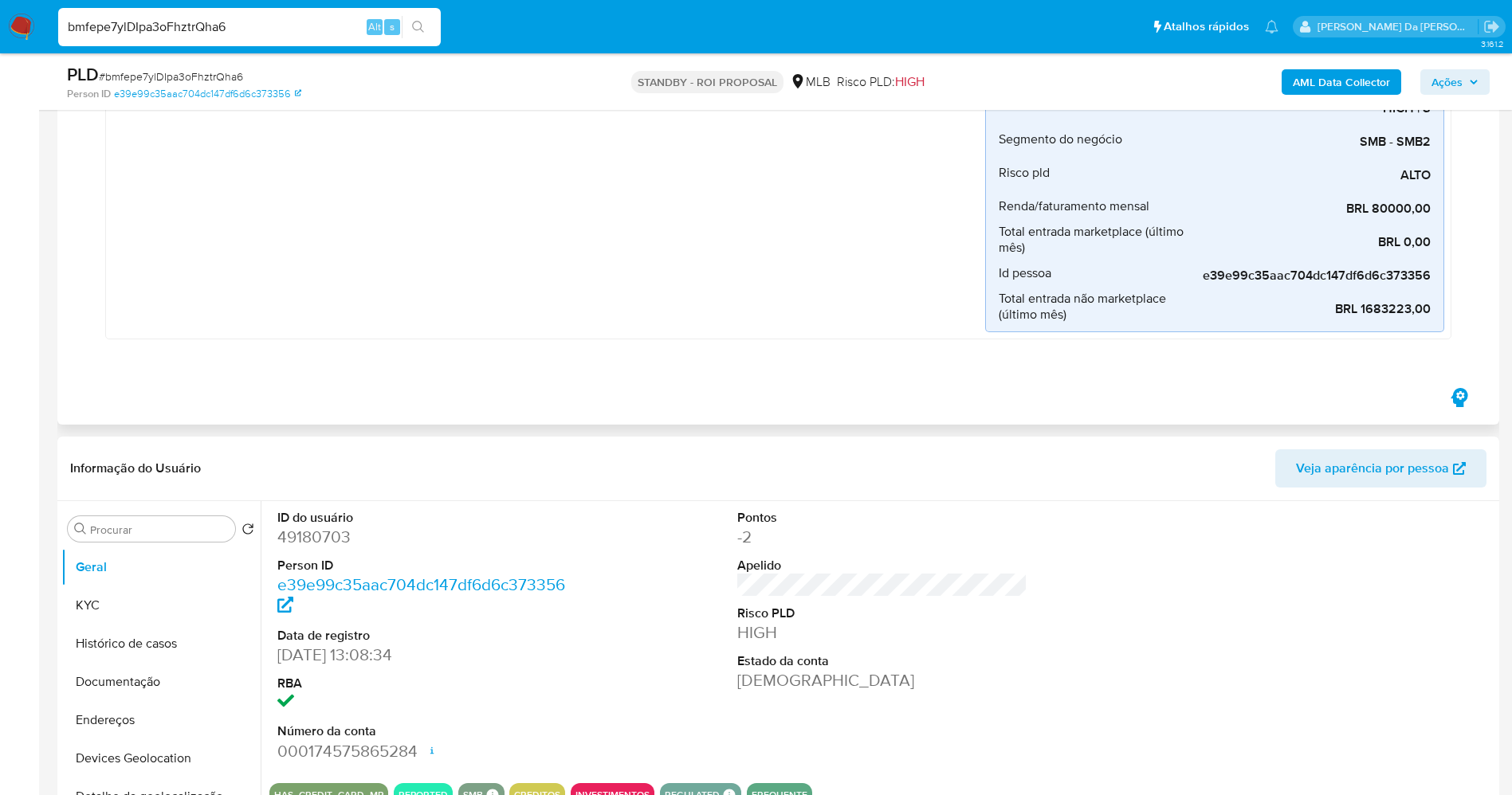
scroll to position [717, 0]
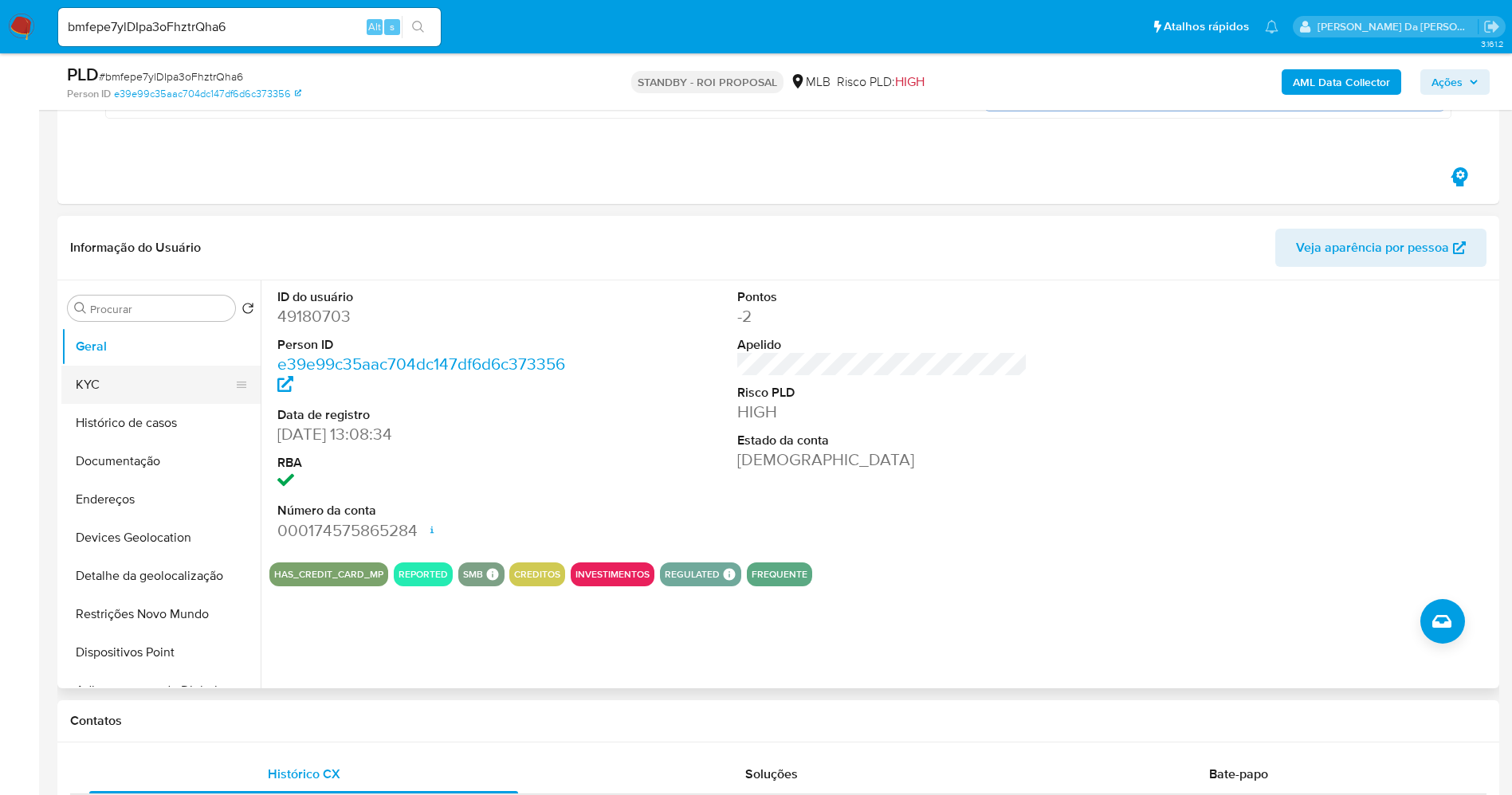
click at [124, 389] on button "KYC" at bounding box center [154, 385] width 187 height 38
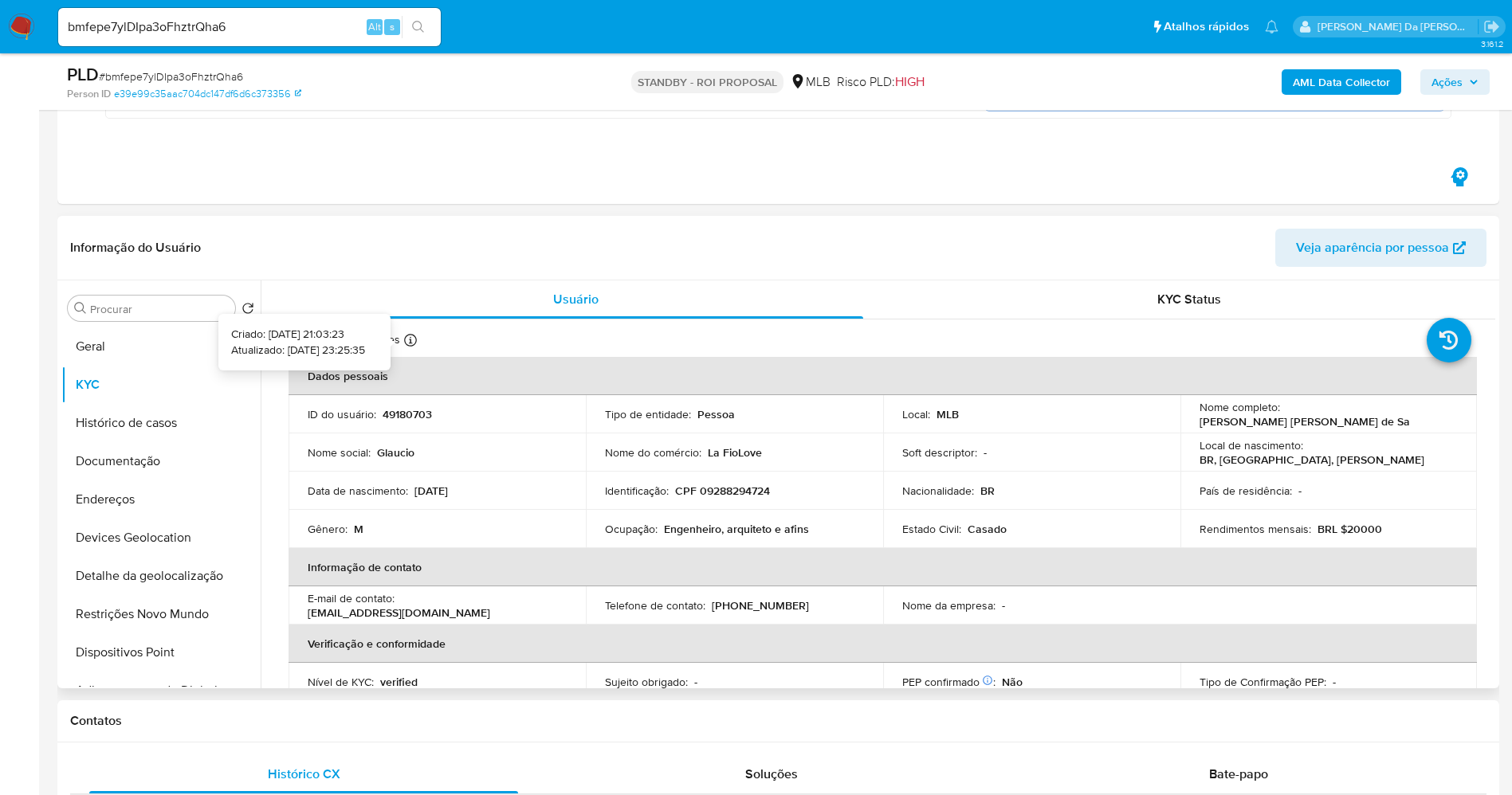
click at [415, 337] on icon at bounding box center [410, 339] width 13 height 13
click at [120, 476] on button "Documentação" at bounding box center [154, 461] width 187 height 38
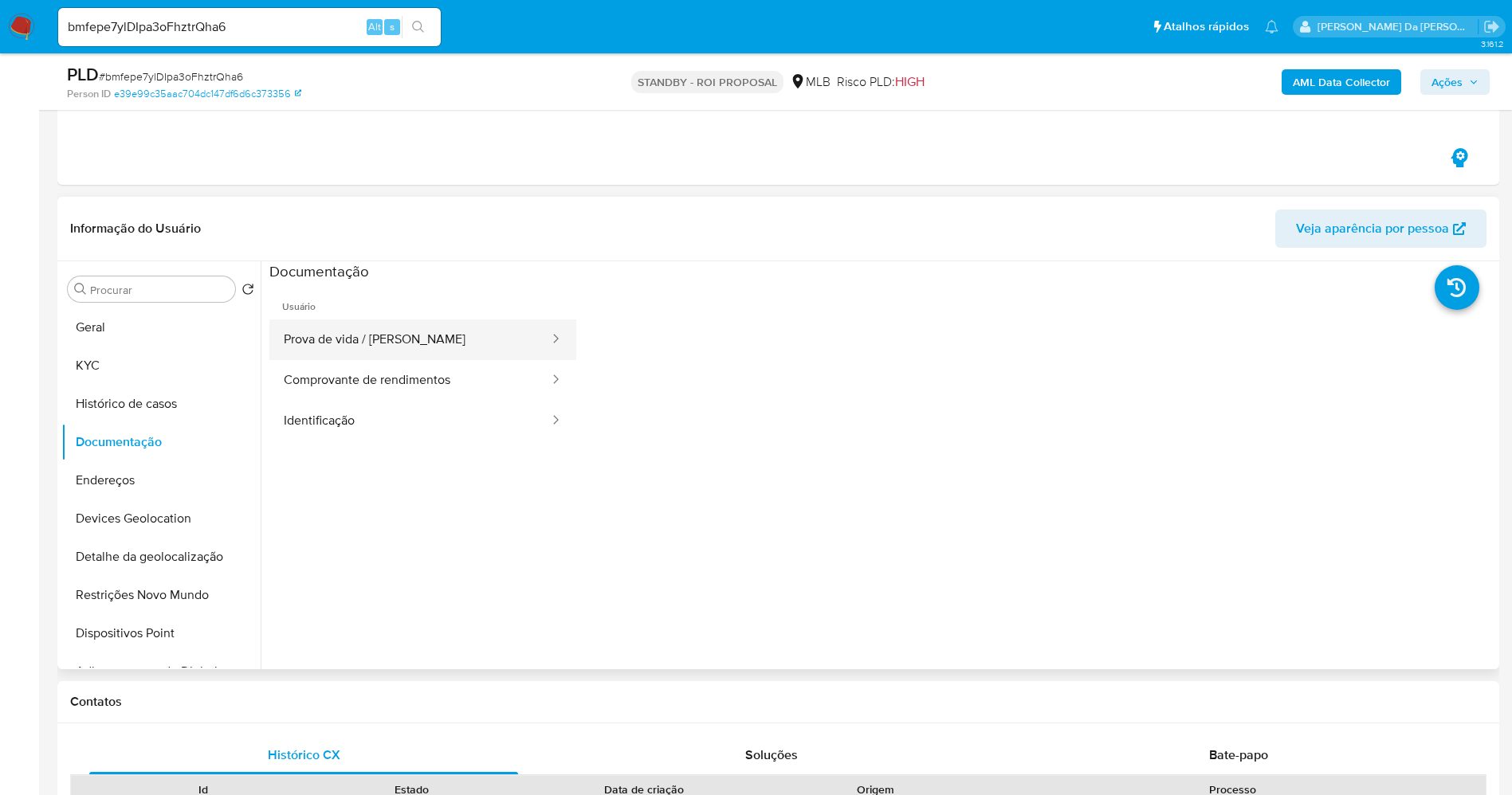
click at [384, 336] on button "Prova de vida / [PERSON_NAME]" at bounding box center [410, 339] width 281 height 40
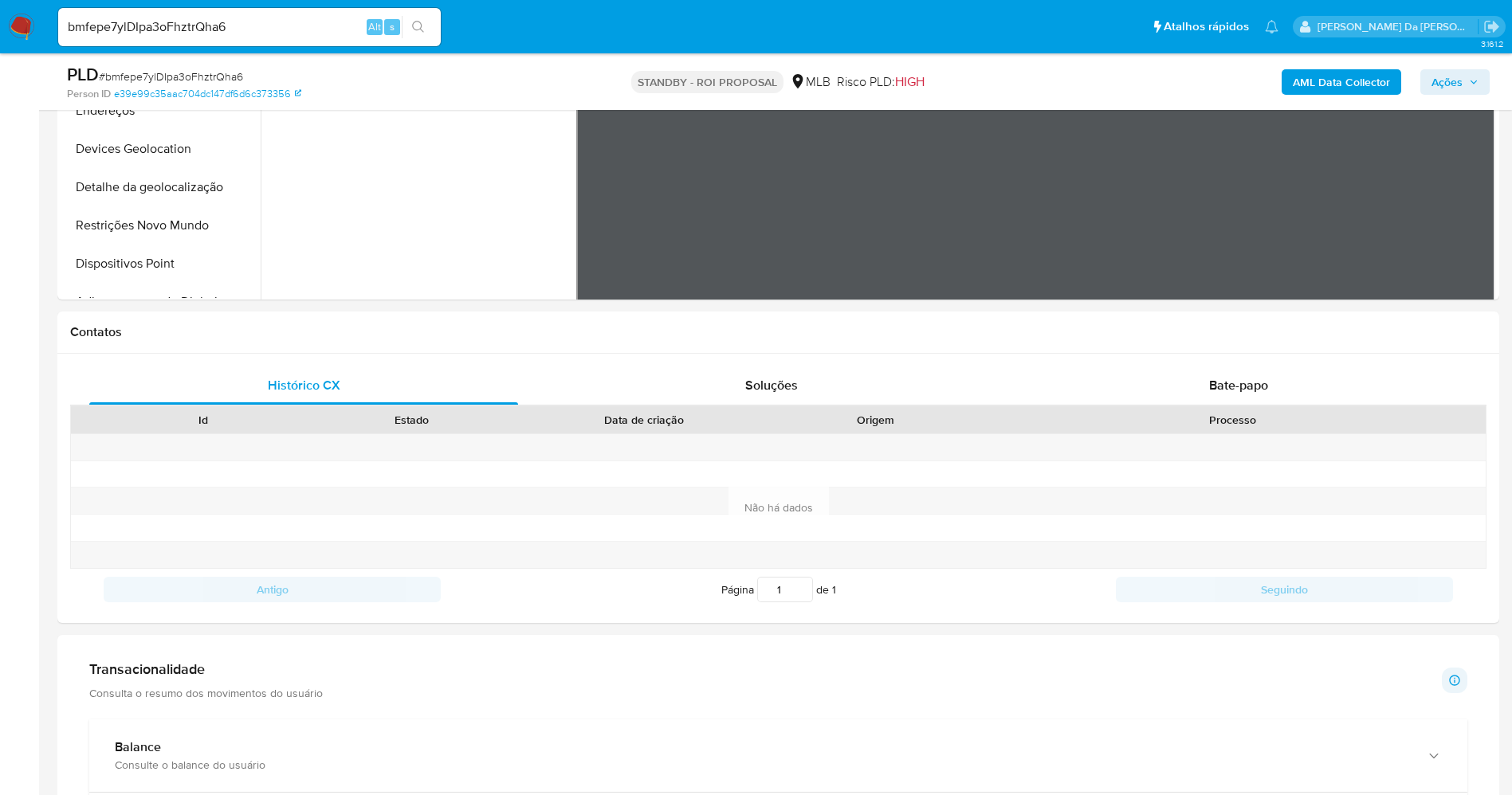
scroll to position [1195, 0]
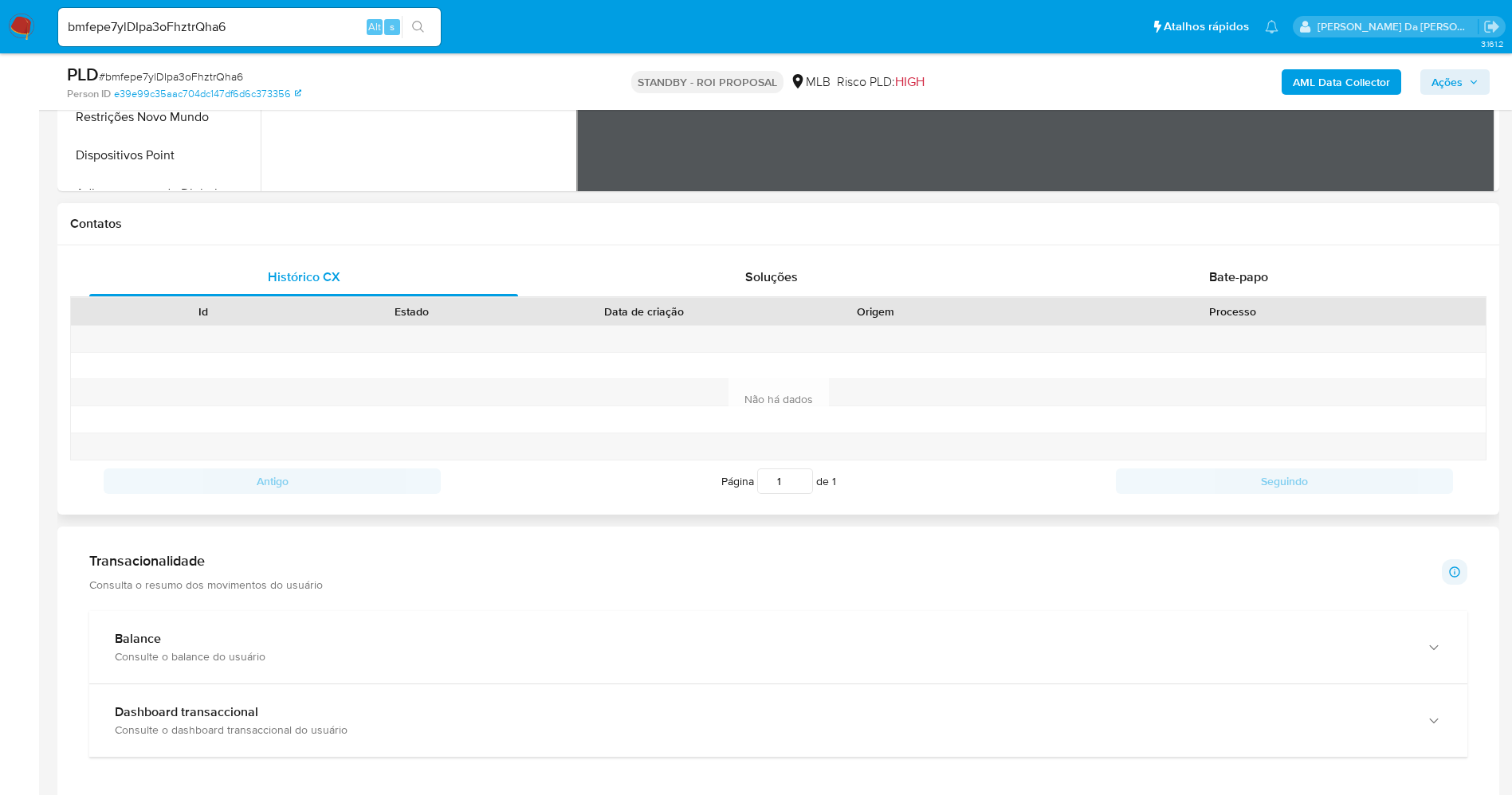
click at [1222, 236] on div "Contatos" at bounding box center [777, 224] width 1441 height 42
click at [1222, 291] on div "Bate-papo" at bounding box center [1239, 276] width 429 height 38
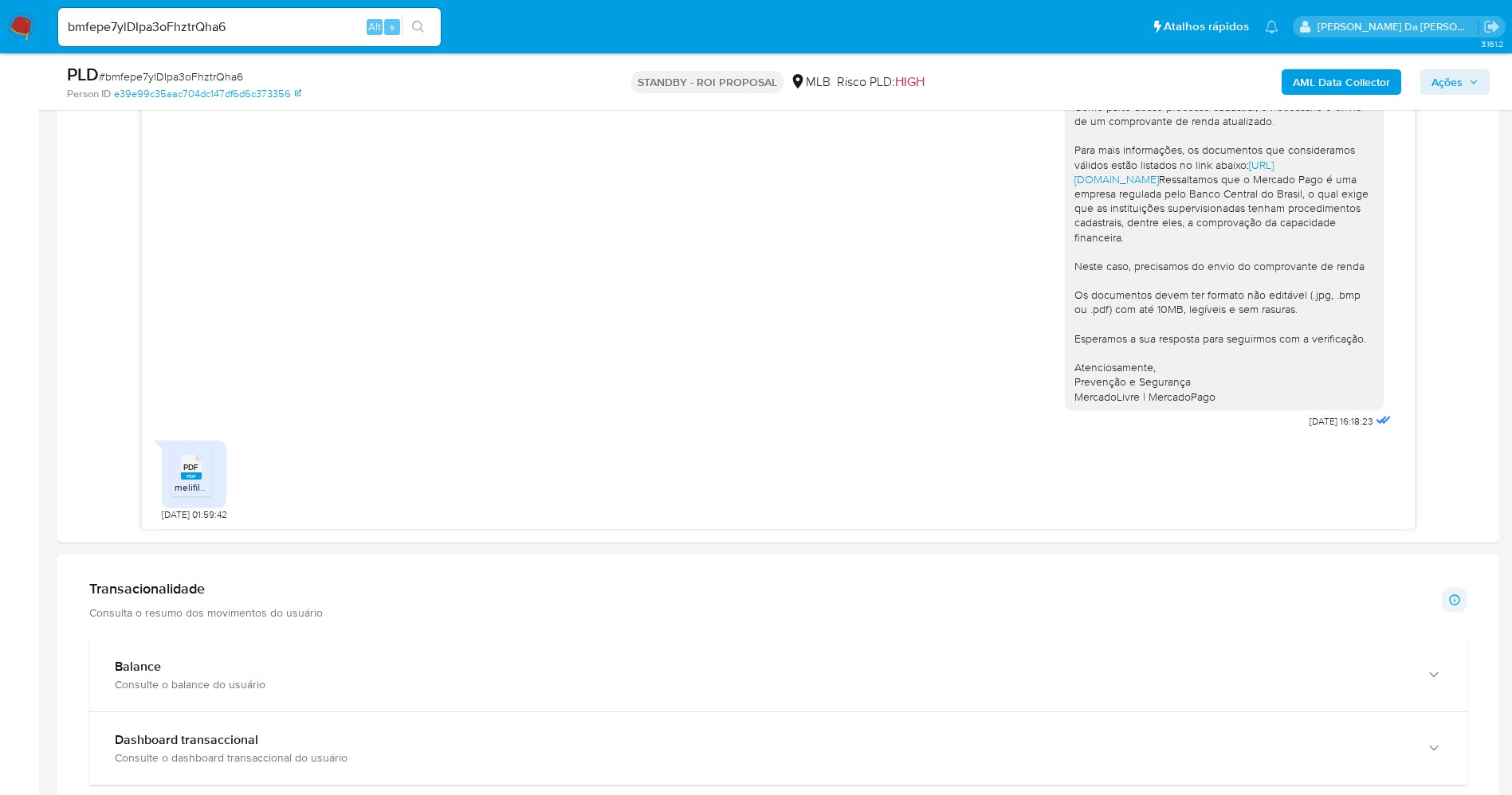
scroll to position [1554, 0]
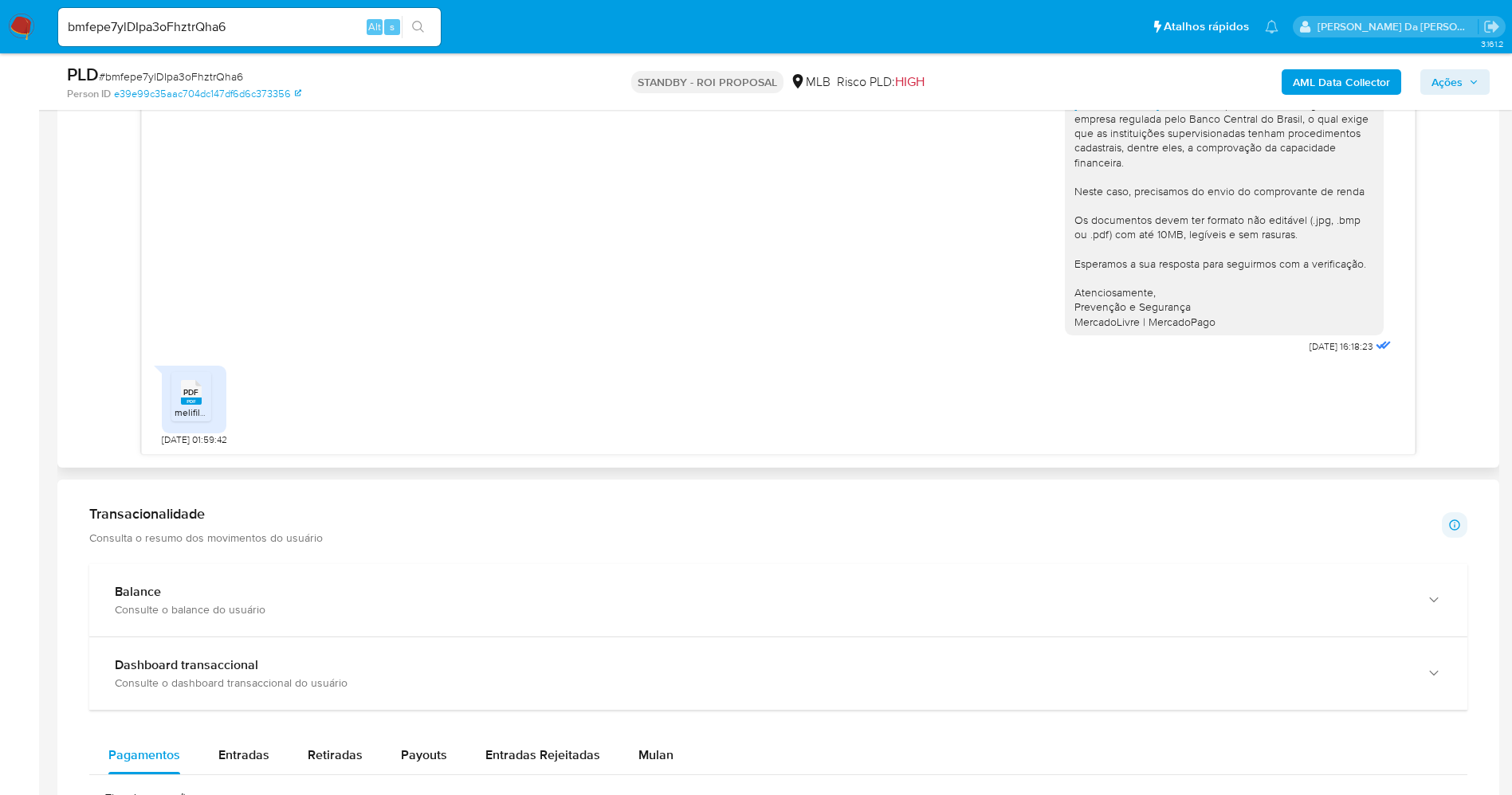
click at [191, 398] on span "PDF" at bounding box center [190, 393] width 15 height 11
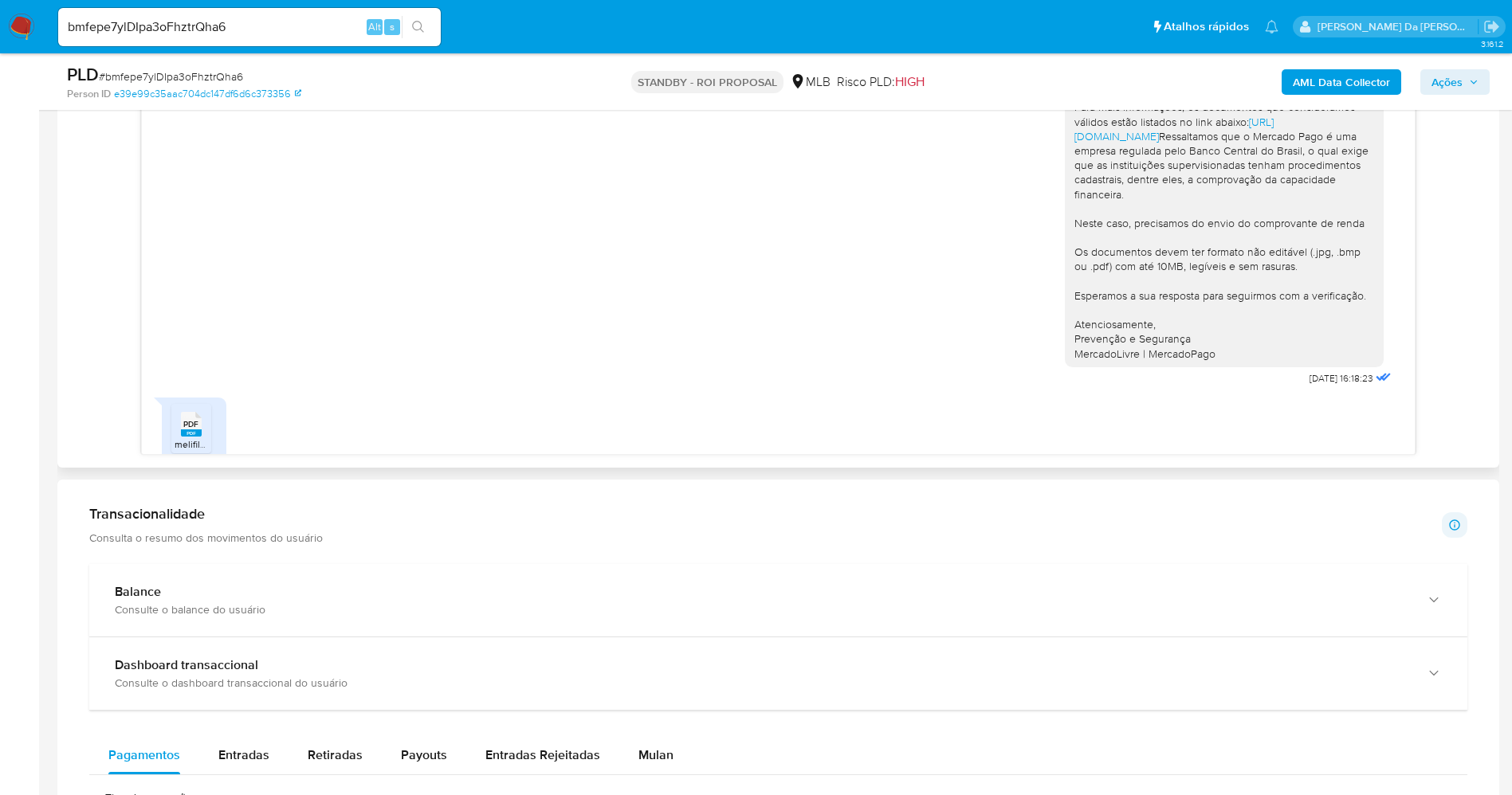
scroll to position [0, 0]
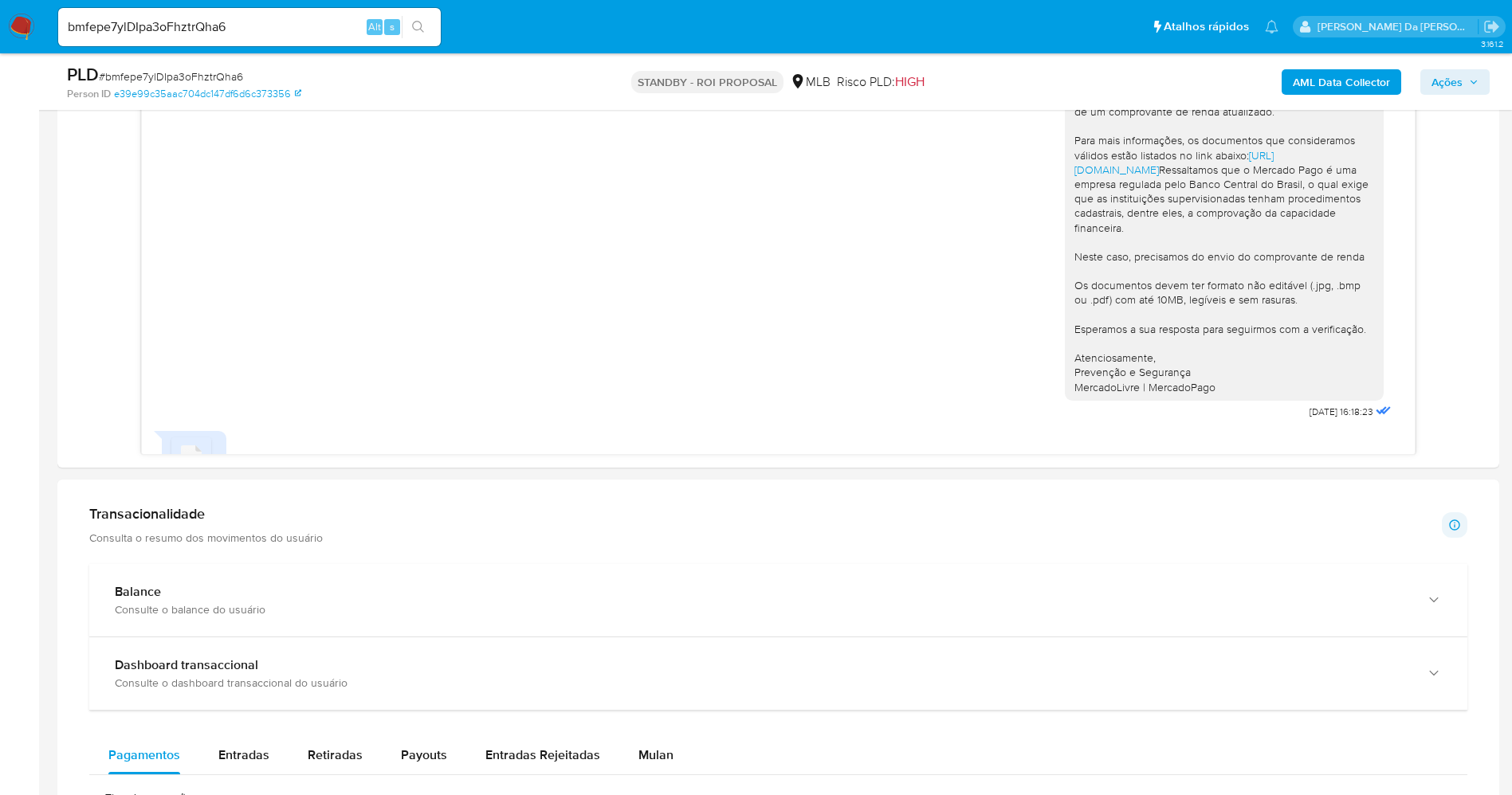
click at [262, 22] on input "bmfepe7ylDIpa3oFhztrQha6" at bounding box center [249, 27] width 383 height 21
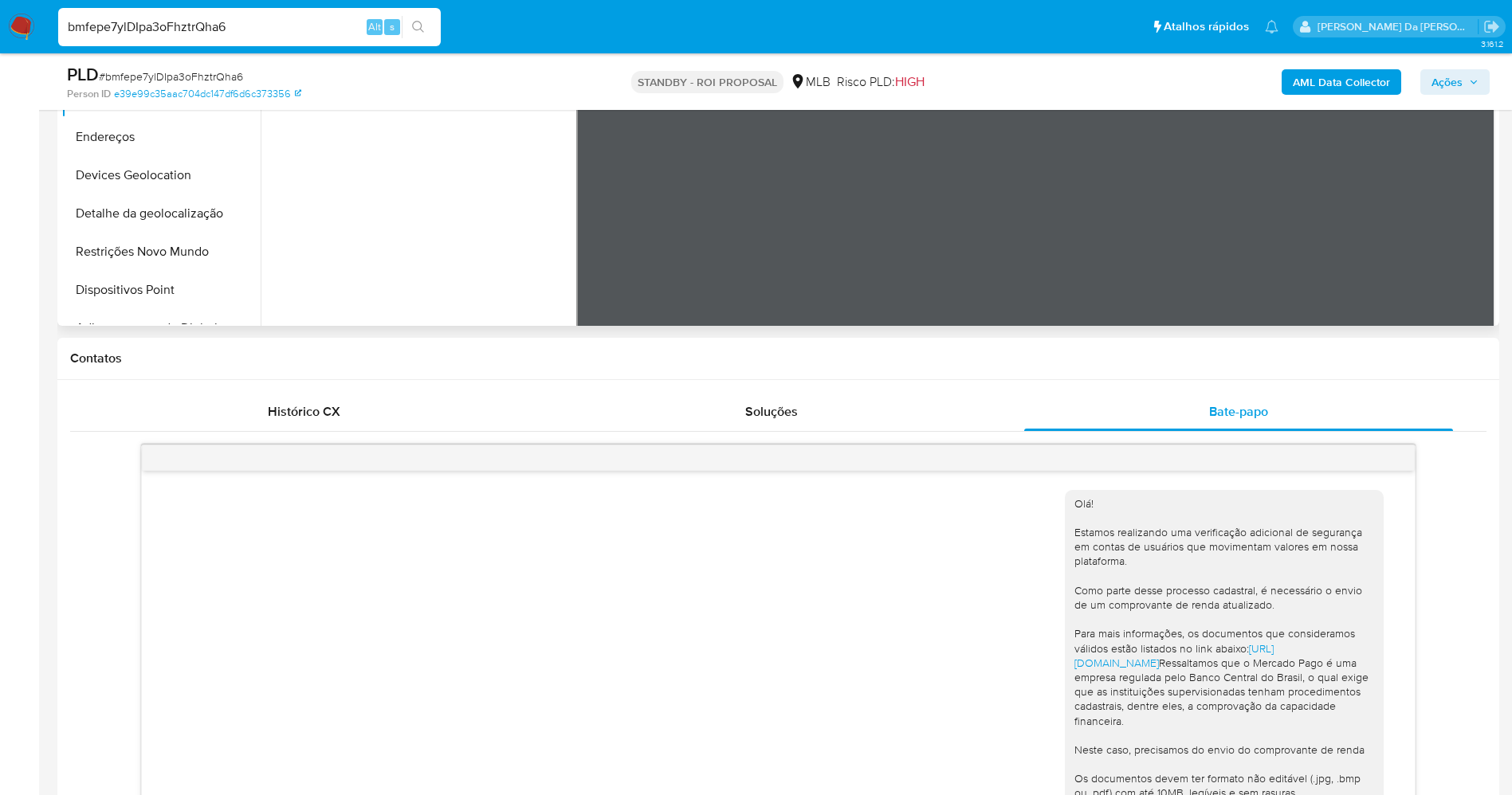
scroll to position [836, 0]
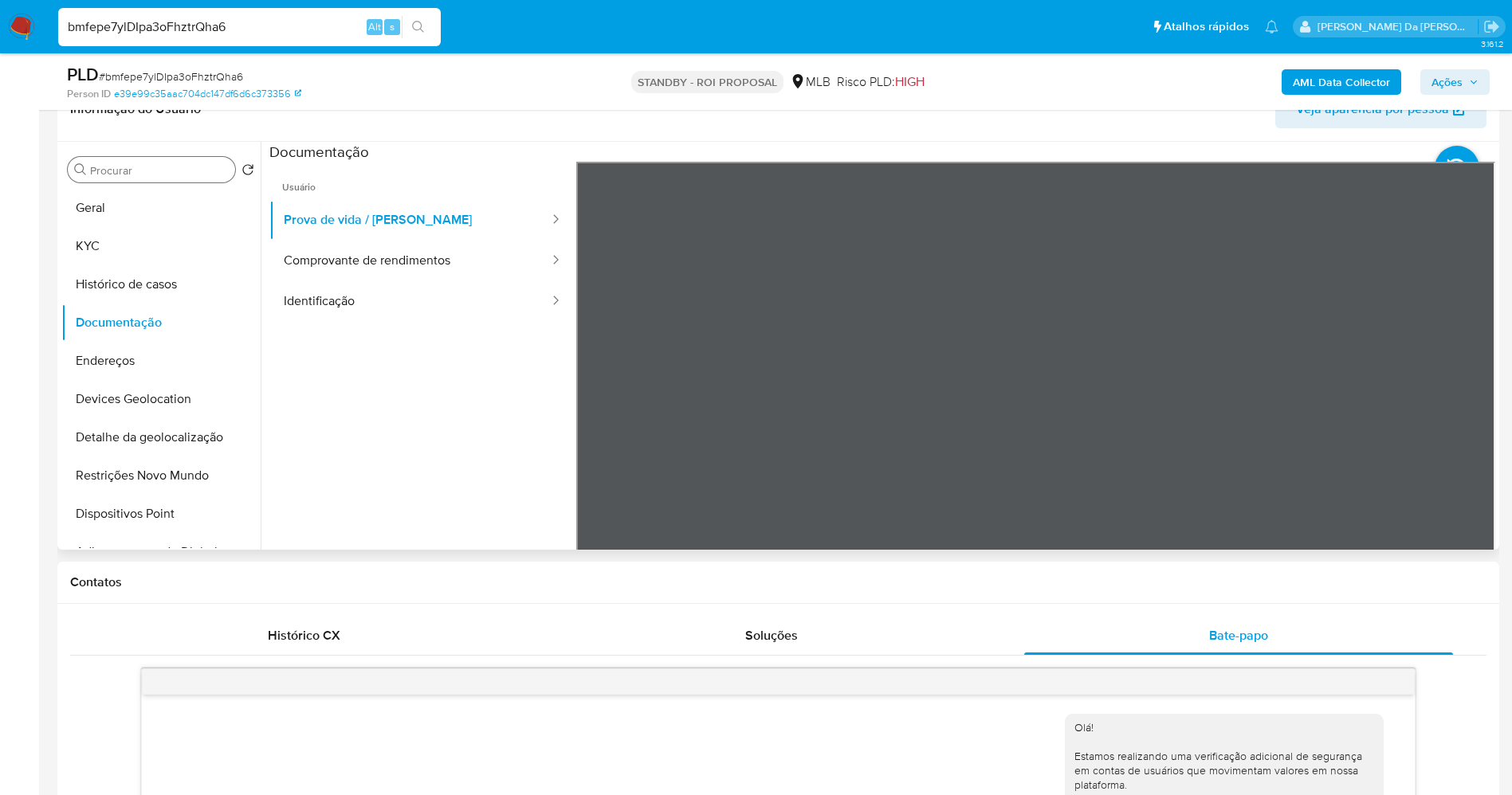
click at [201, 170] on input "Procurar" at bounding box center [159, 170] width 139 height 15
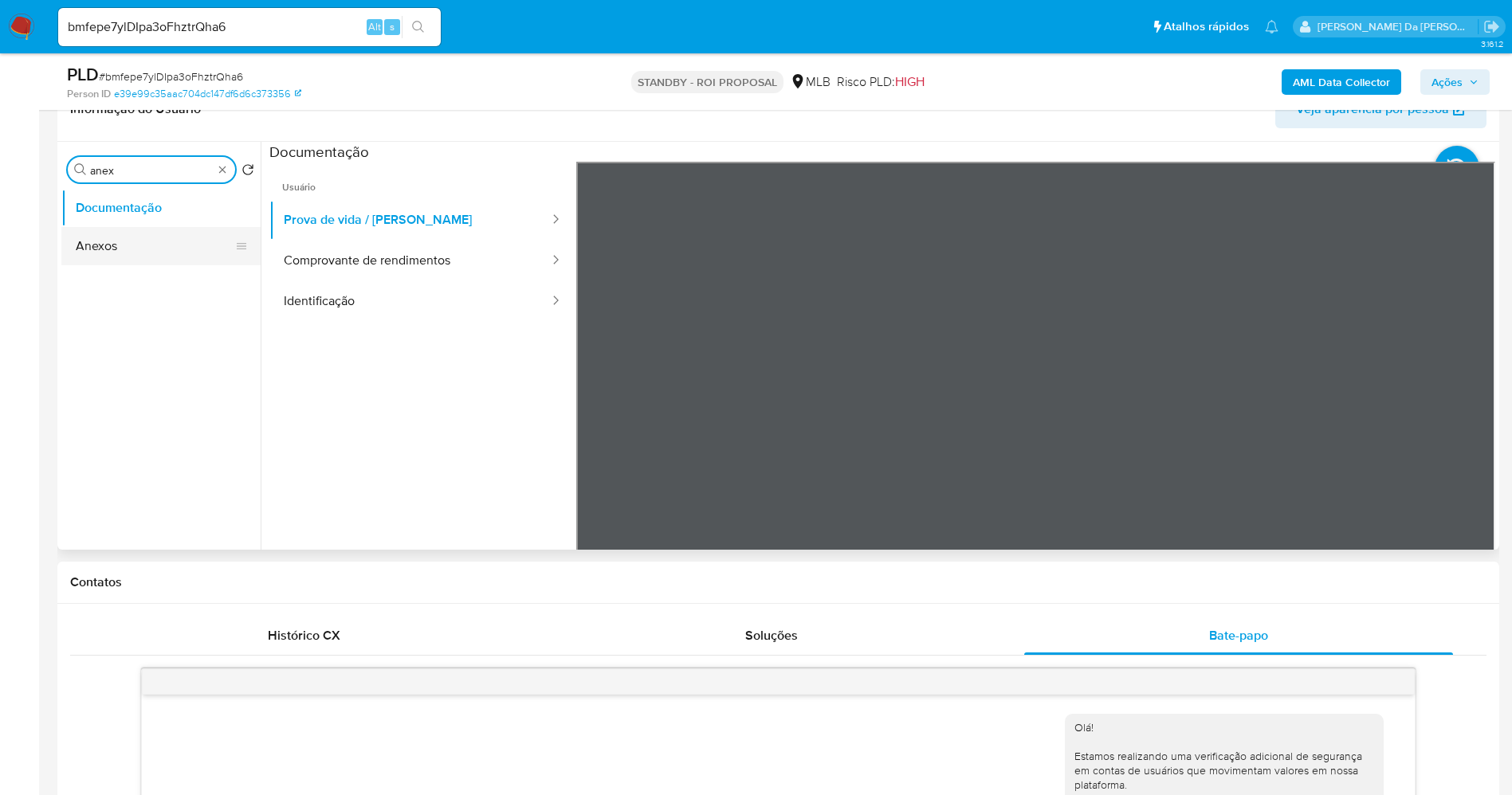
type input "anex"
click at [142, 241] on button "Anexos" at bounding box center [154, 246] width 187 height 38
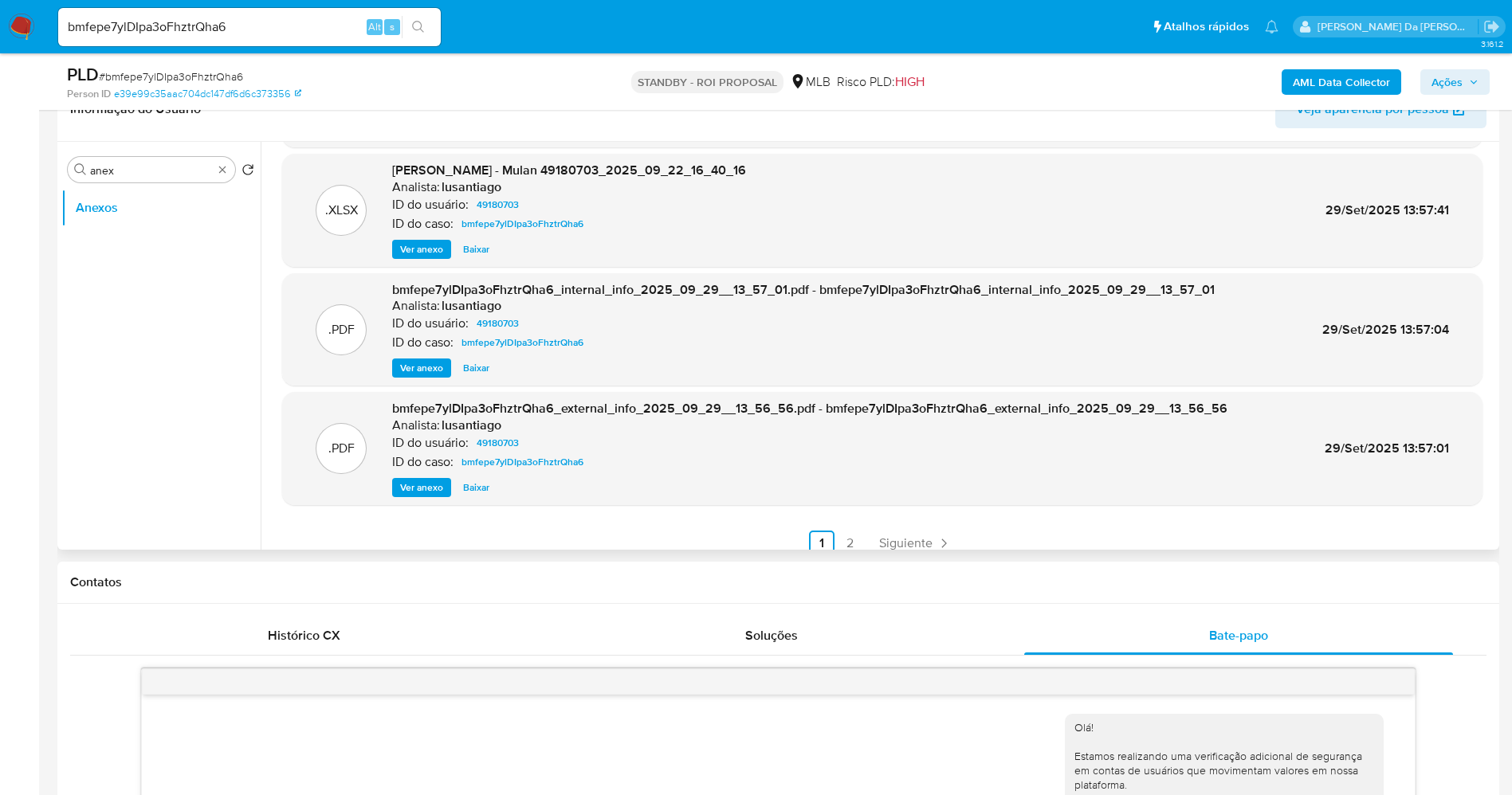
scroll to position [134, 0]
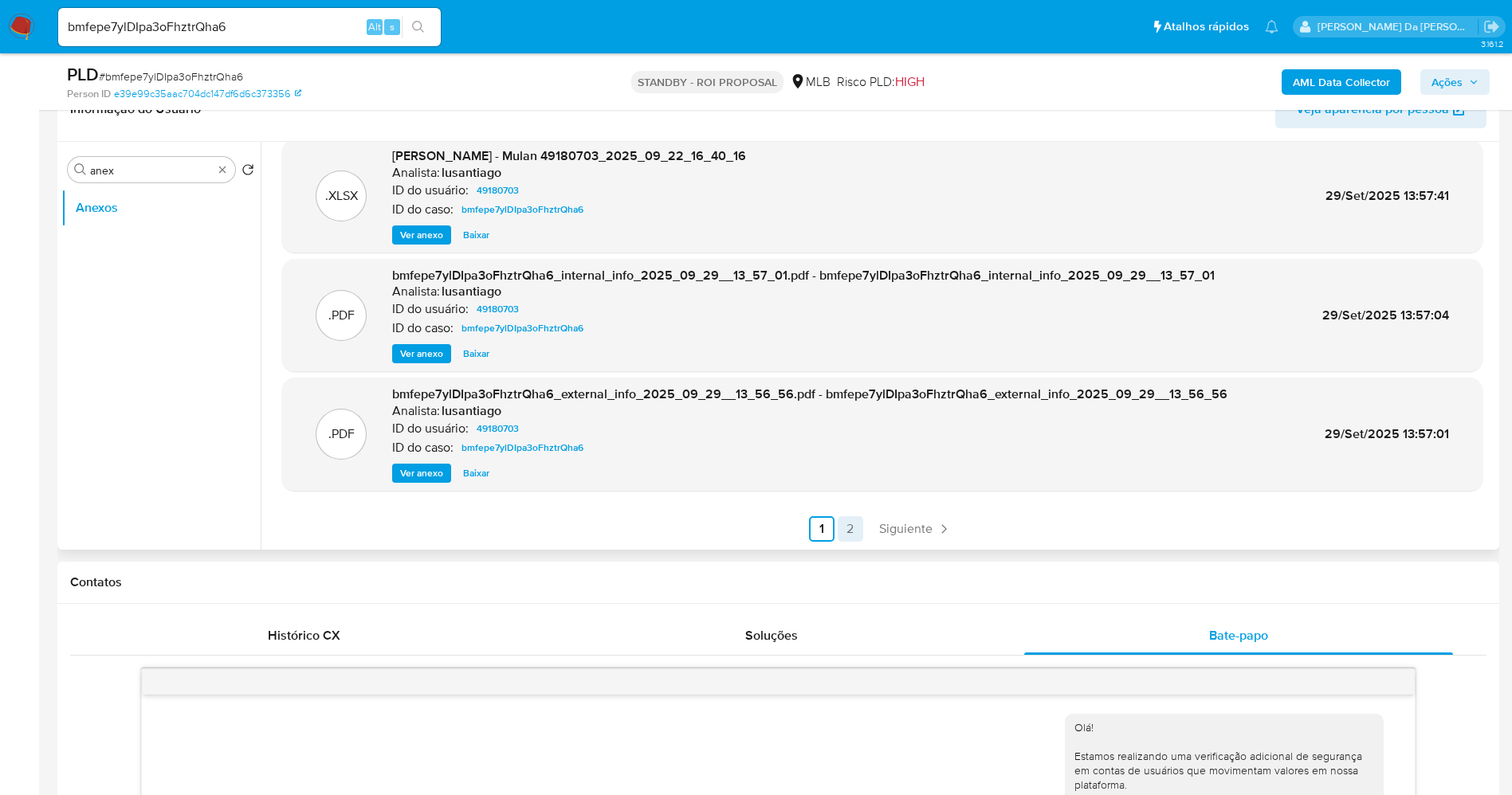
click at [845, 529] on link "2" at bounding box center [850, 529] width 26 height 26
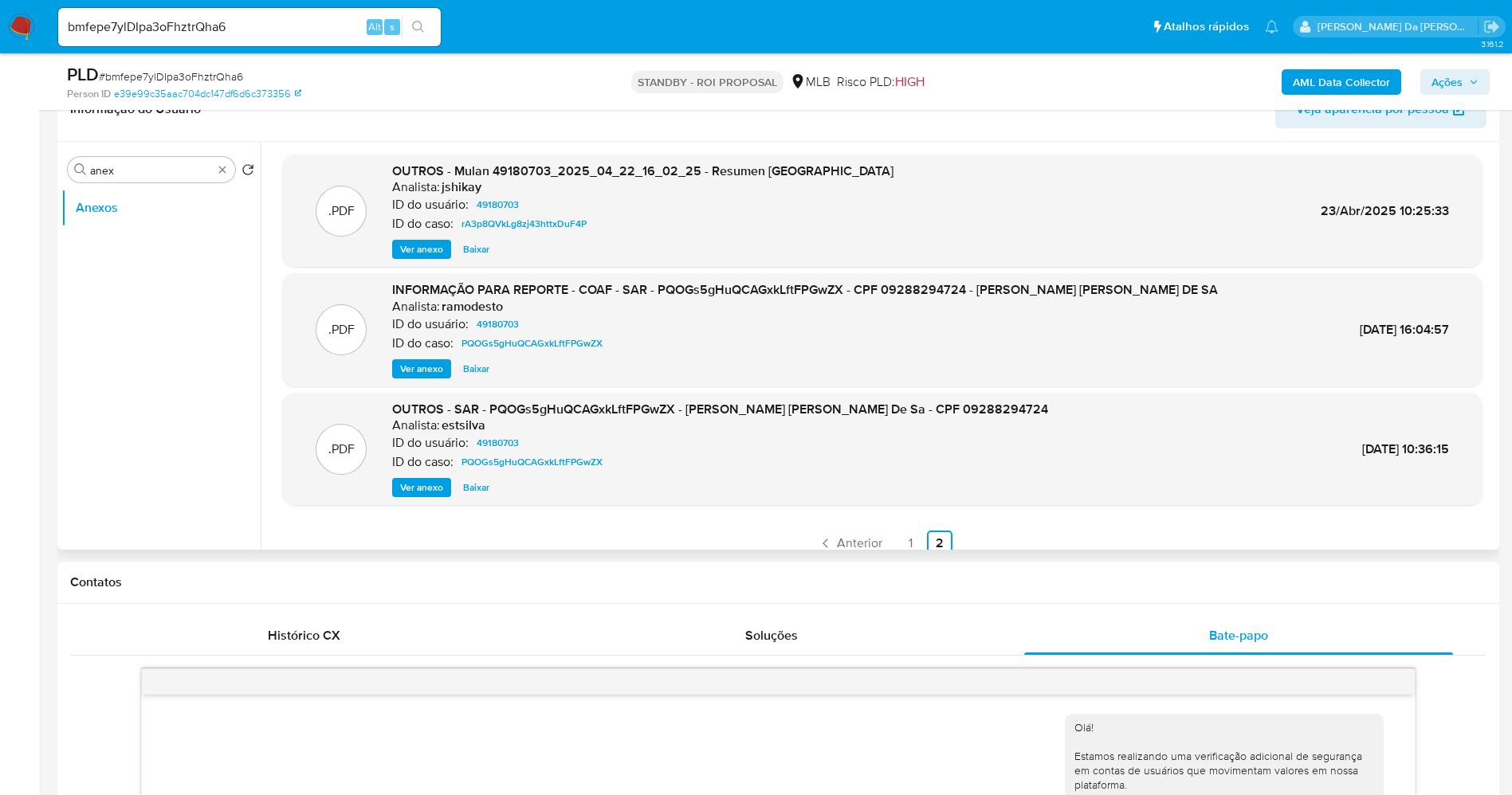
click at [427, 362] on span "Ver anexo" at bounding box center [422, 369] width 43 height 16
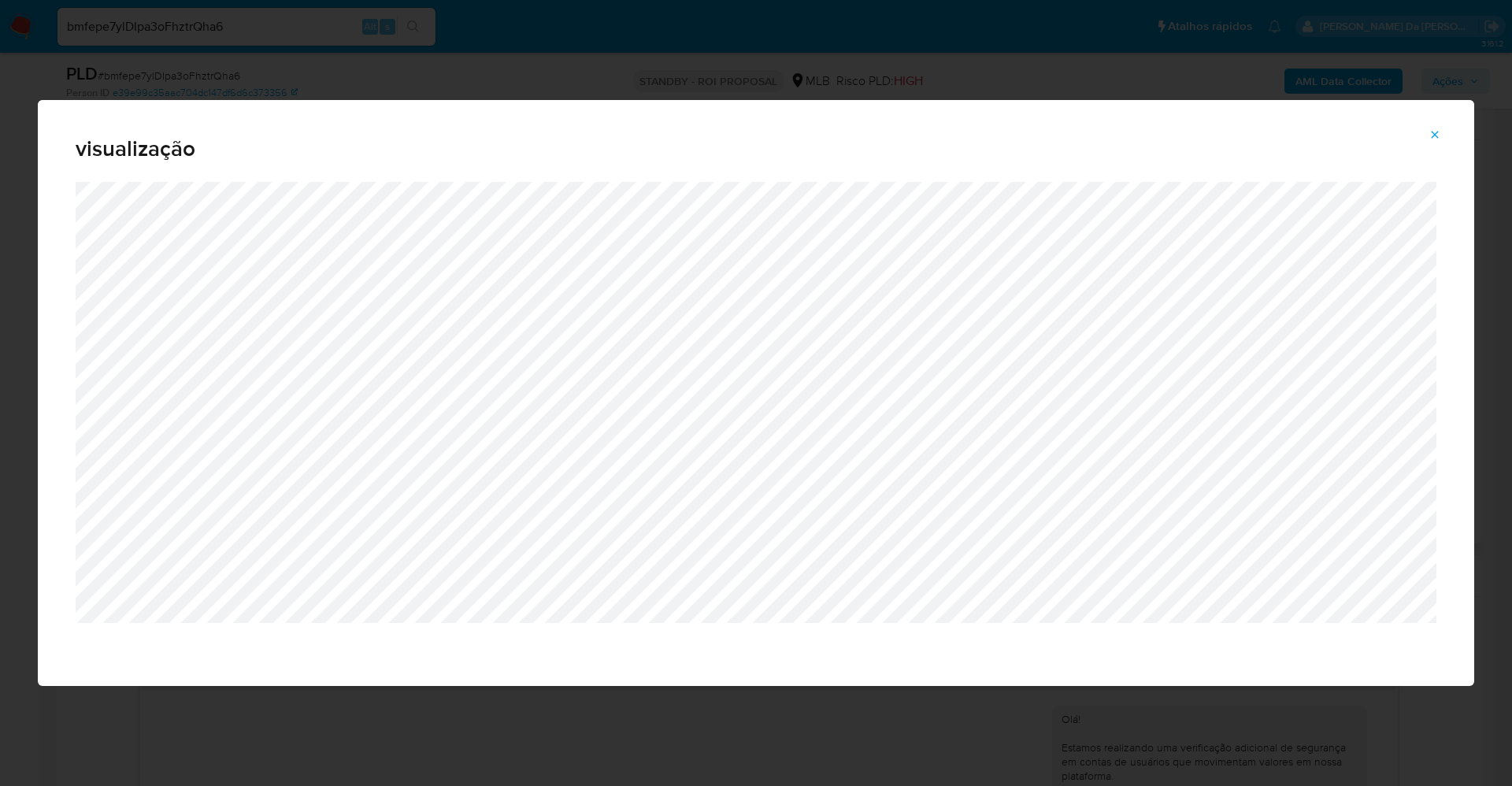
click at [1433, 136] on icon "Attachment preview" at bounding box center [1435, 133] width 7 height 7
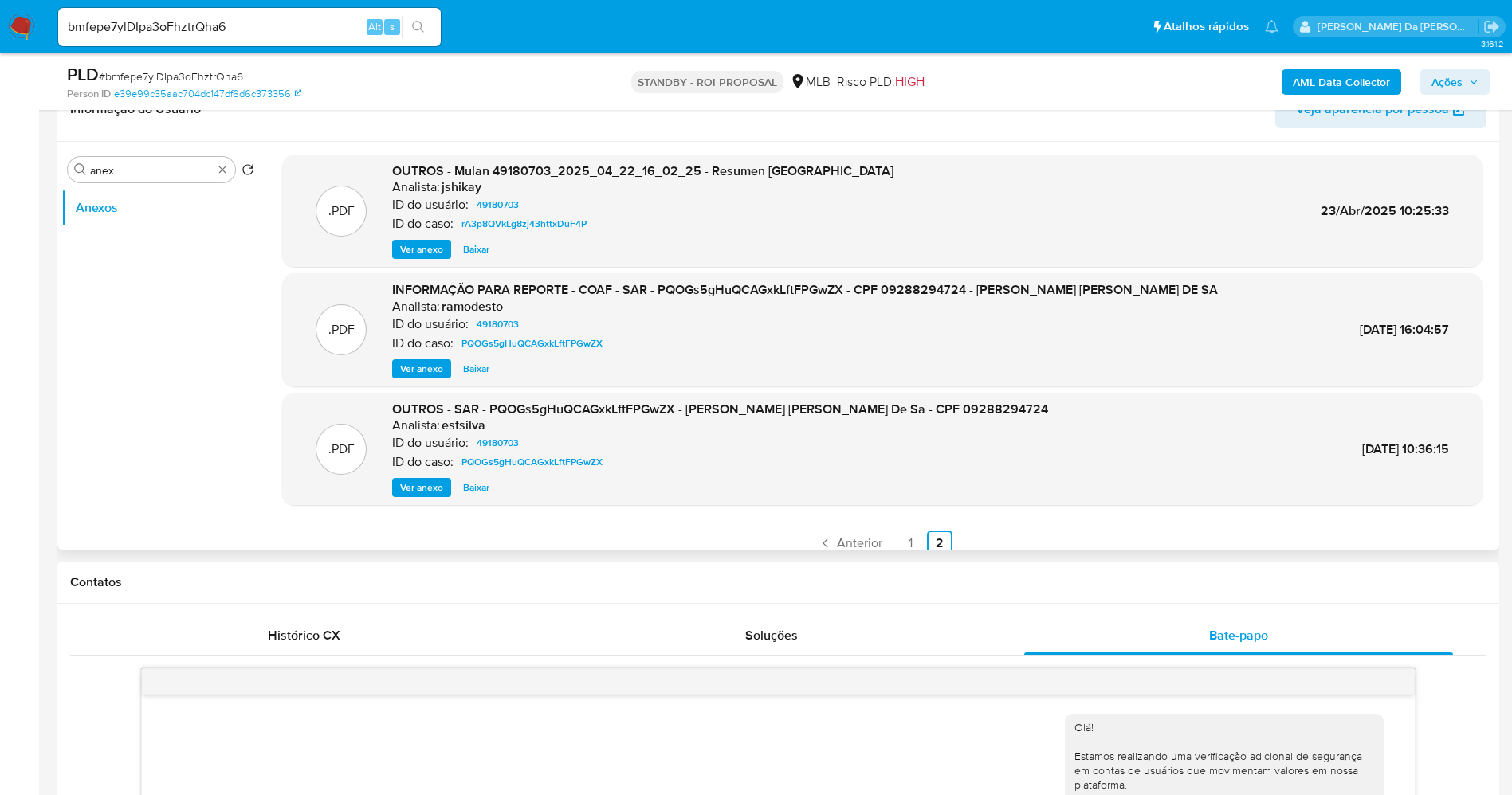
click at [301, 42] on div "bmfepe7ylDIpa3oFhztrQha6 Alt s" at bounding box center [249, 27] width 383 height 38
click at [305, 27] on input "bmfepe7ylDIpa3oFhztrQha6" at bounding box center [249, 27] width 383 height 21
click at [308, 27] on input "bmfepe7ylDIpa3oFhztrQha6" at bounding box center [249, 27] width 383 height 21
paste input "zQwZoP5yfXzkVyiK4MGxvF8j"
type input "zQwZoP5yfXzkVyiK4MGxvF8j"
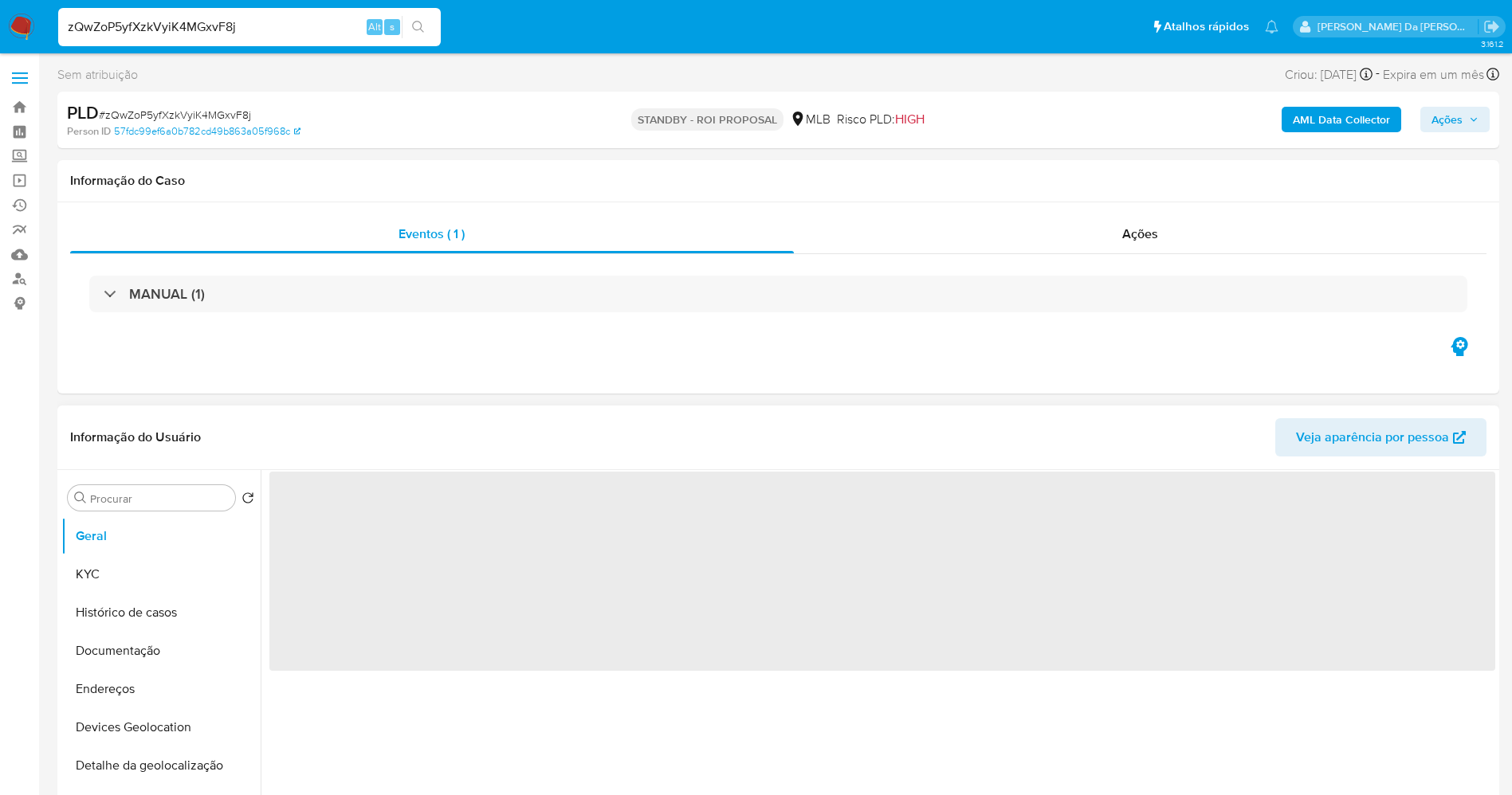
select select "10"
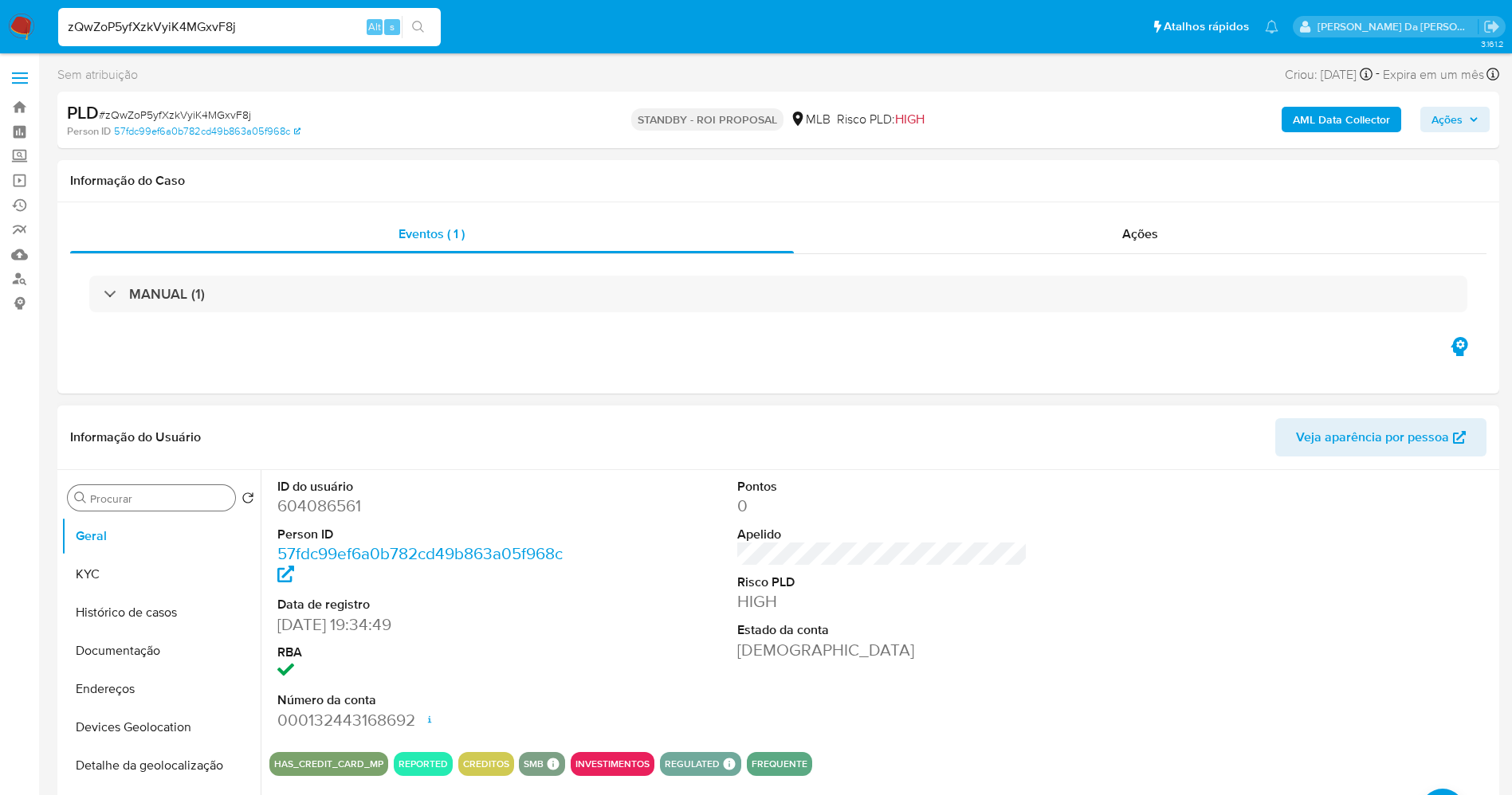
click at [192, 504] on input "Procurar" at bounding box center [159, 499] width 139 height 15
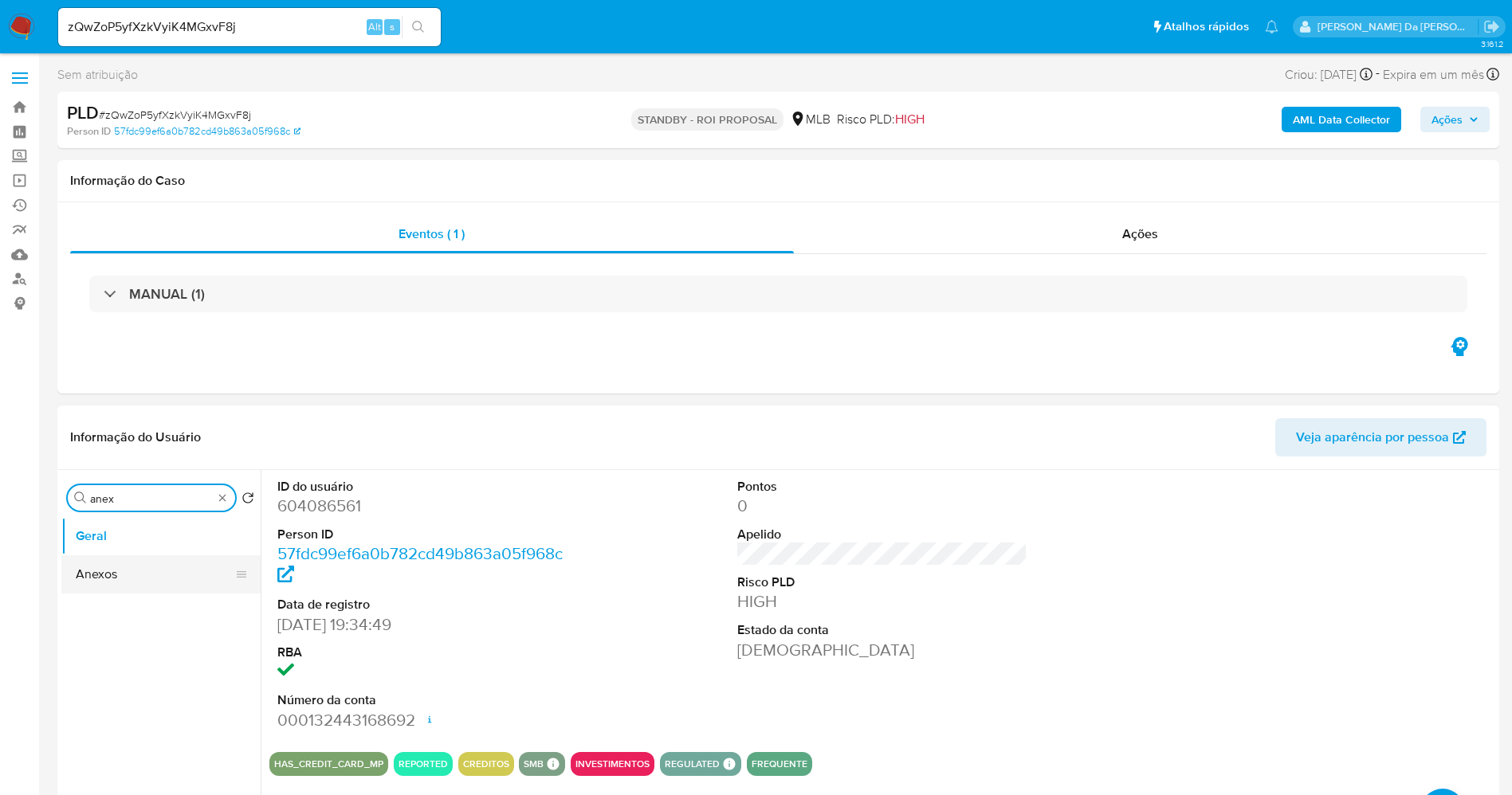
type input "anex"
click at [106, 574] on button "Anexos" at bounding box center [154, 575] width 187 height 38
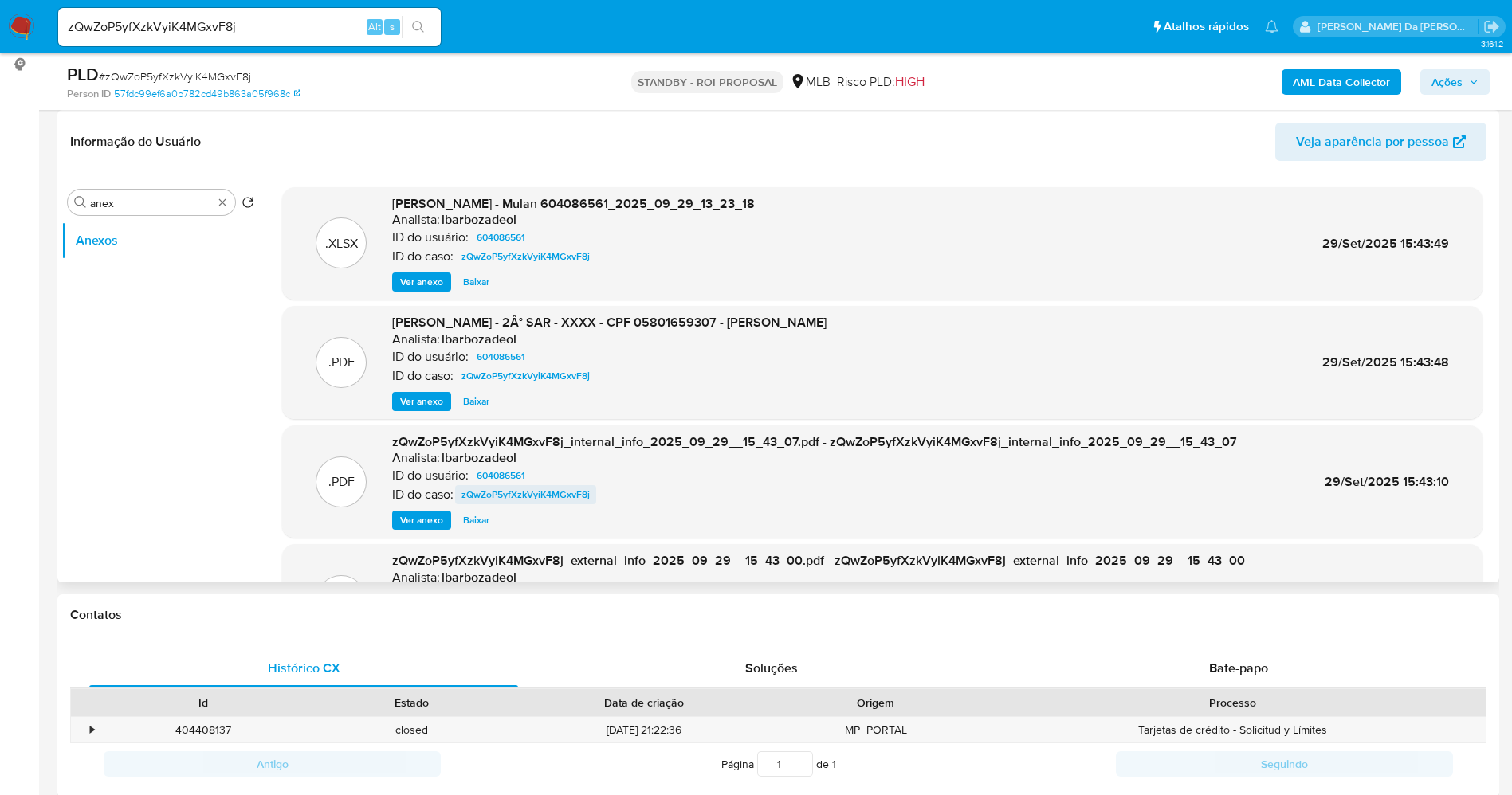
scroll to position [134, 0]
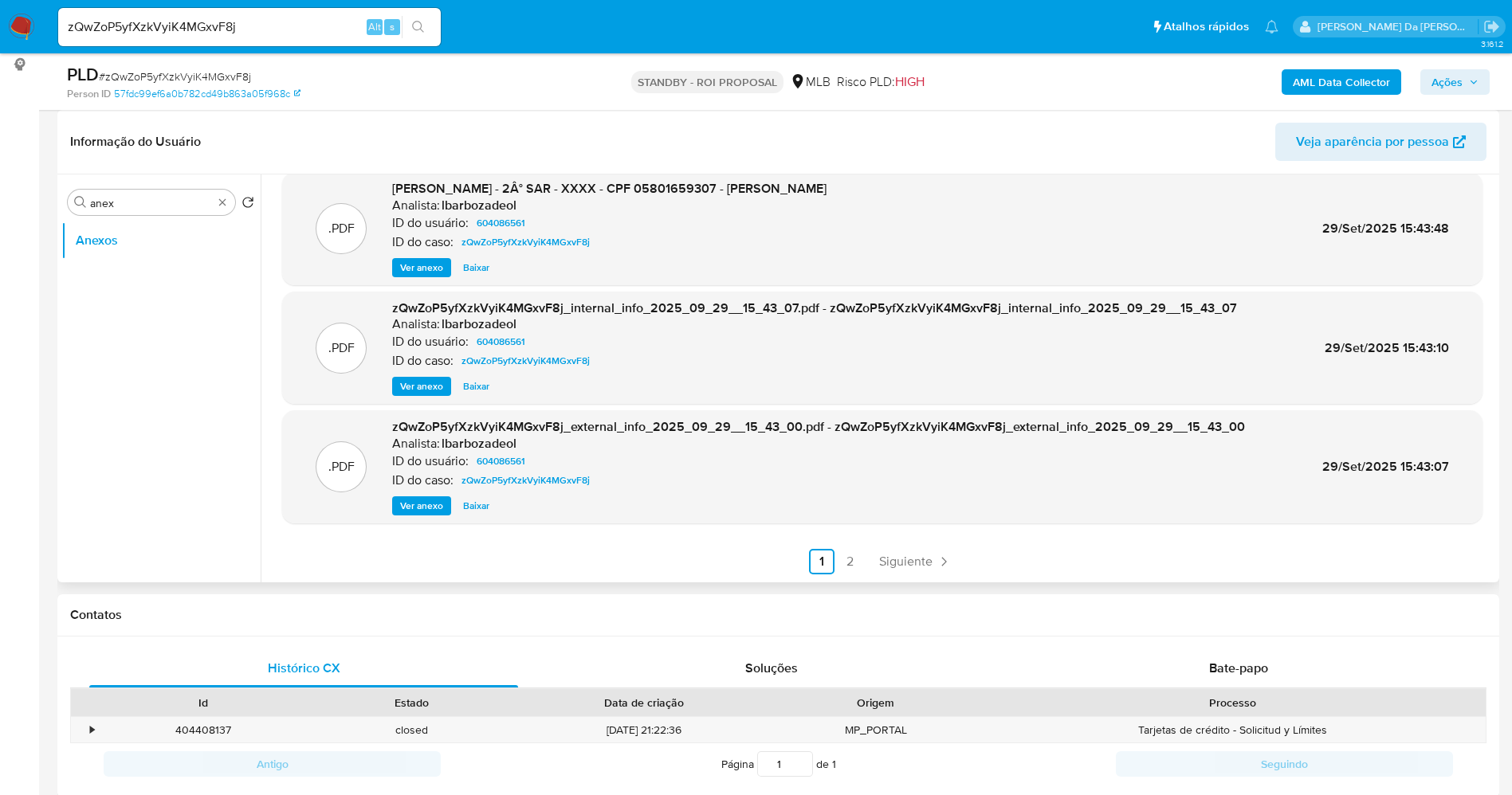
click at [854, 566] on link "2" at bounding box center [850, 562] width 26 height 26
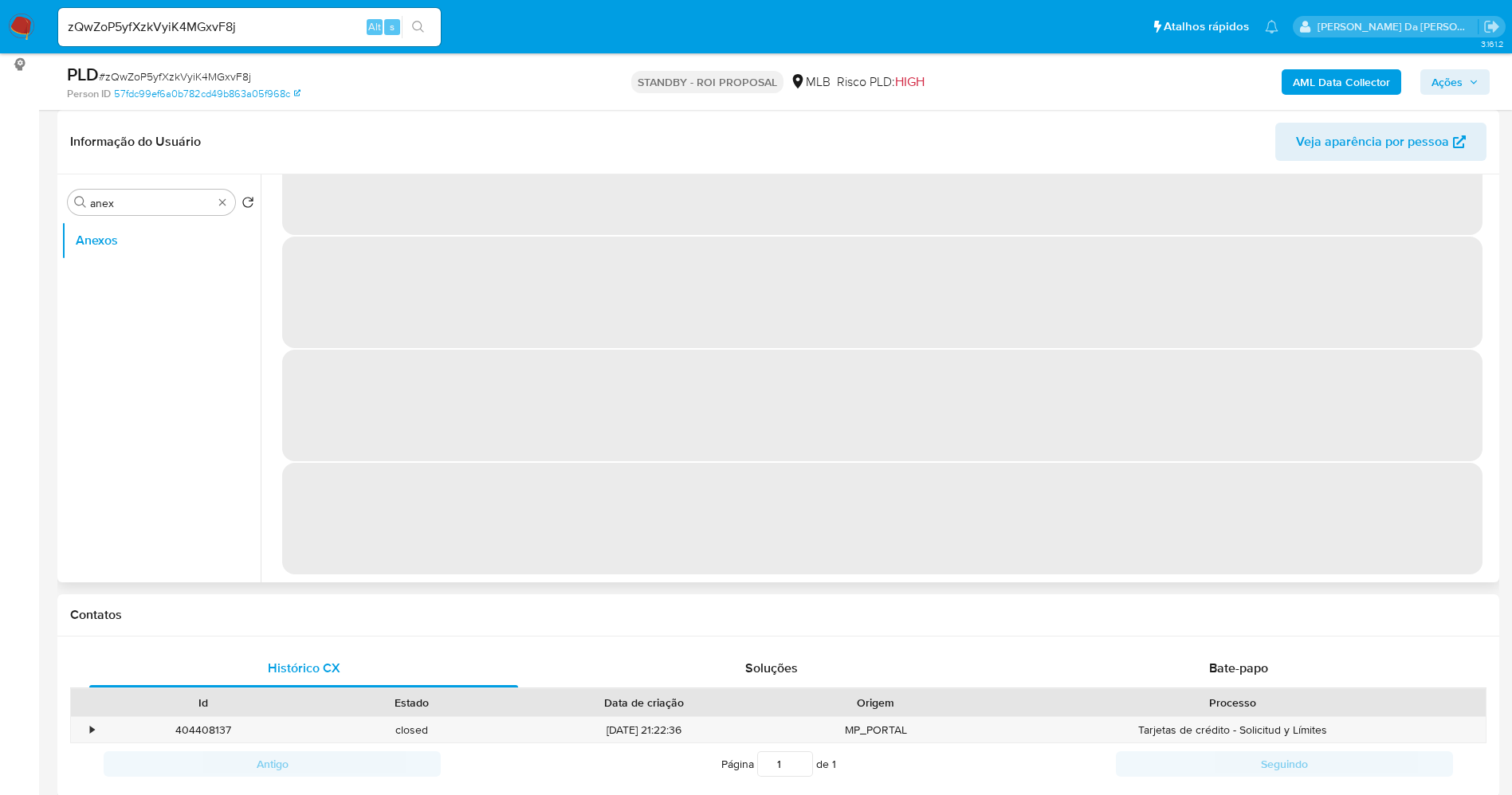
scroll to position [0, 0]
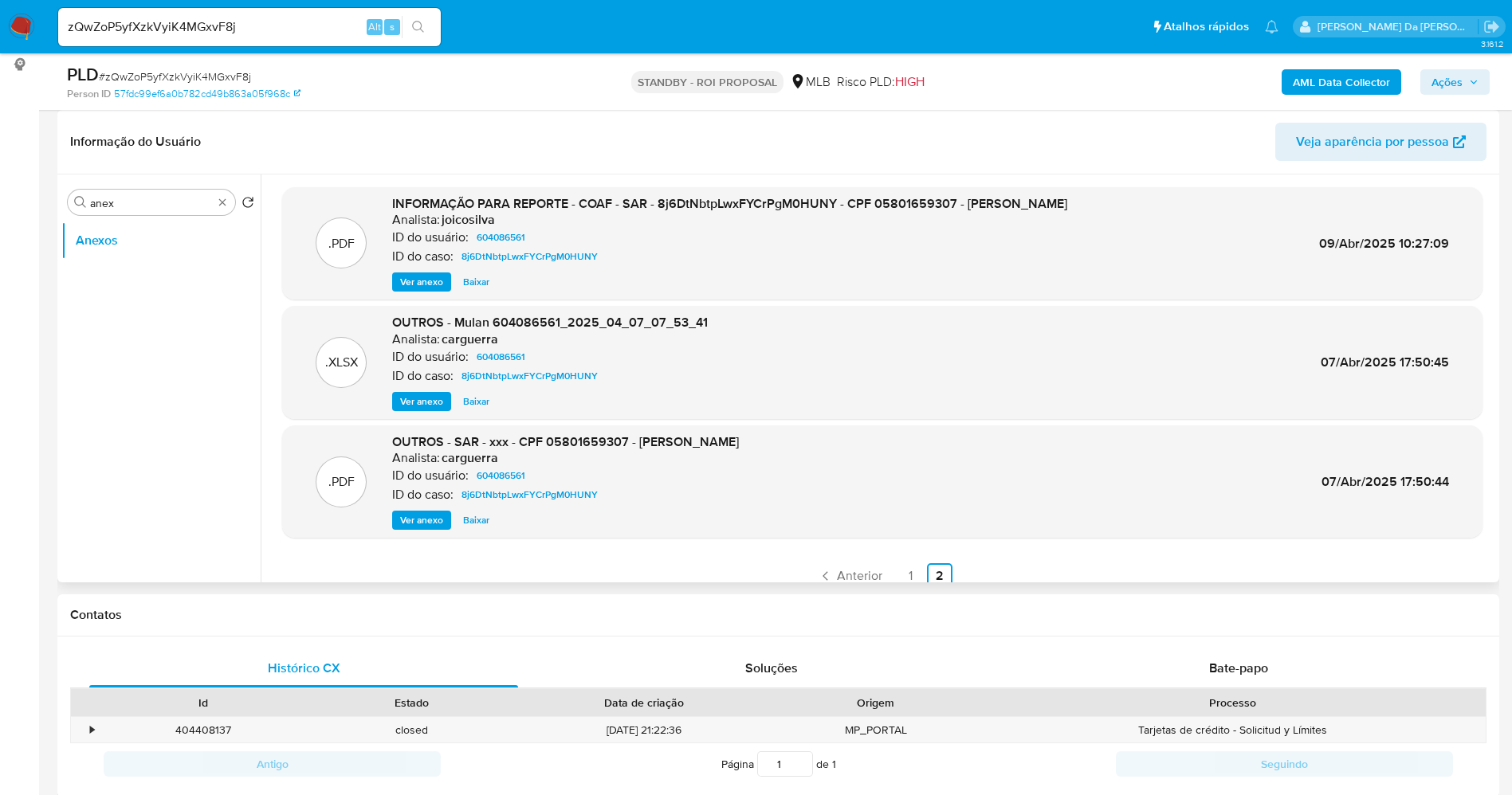
click at [424, 286] on span "Ver anexo" at bounding box center [422, 282] width 43 height 16
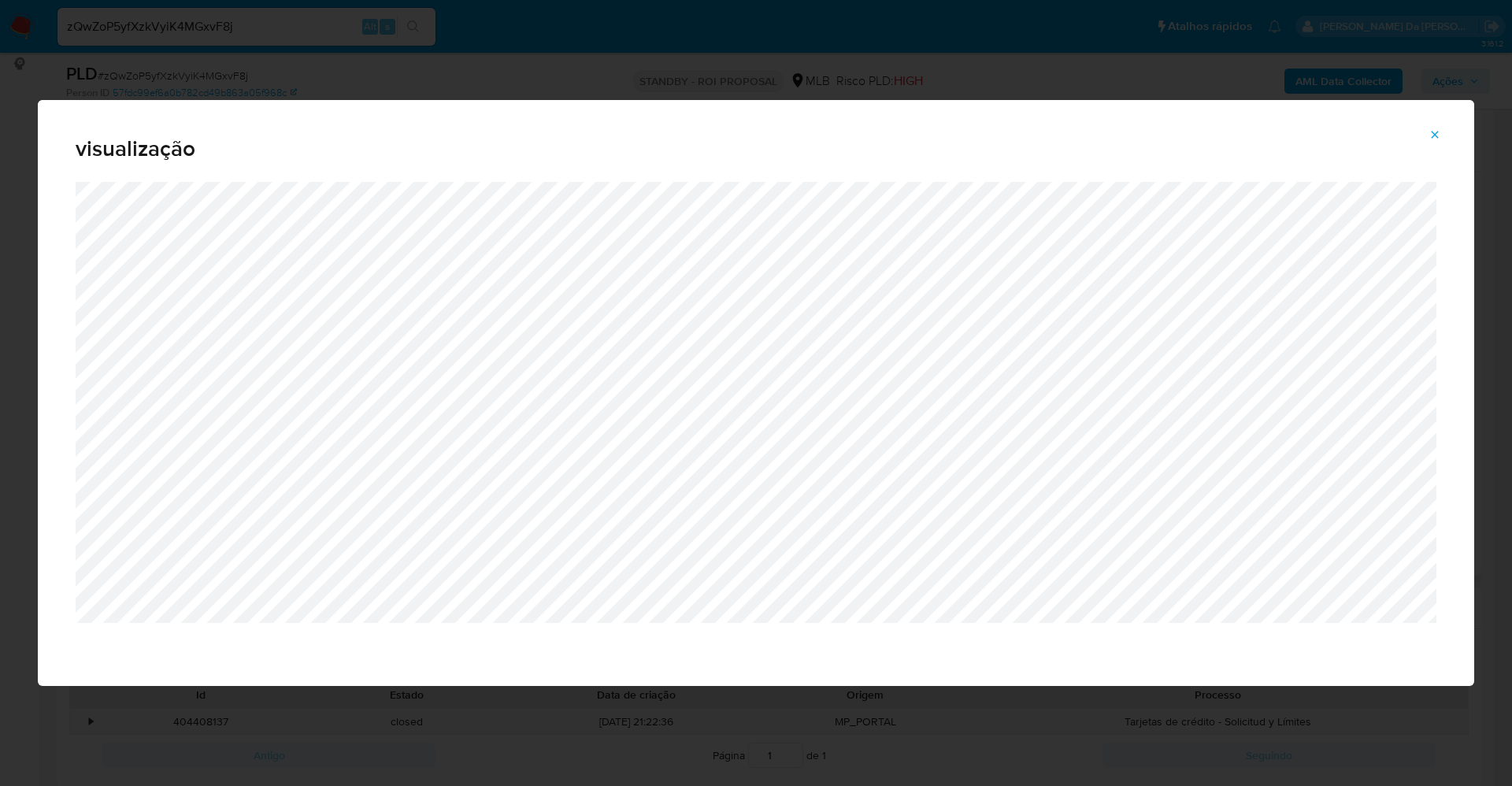
click at [1441, 140] on button "Attachment preview" at bounding box center [1435, 135] width 35 height 25
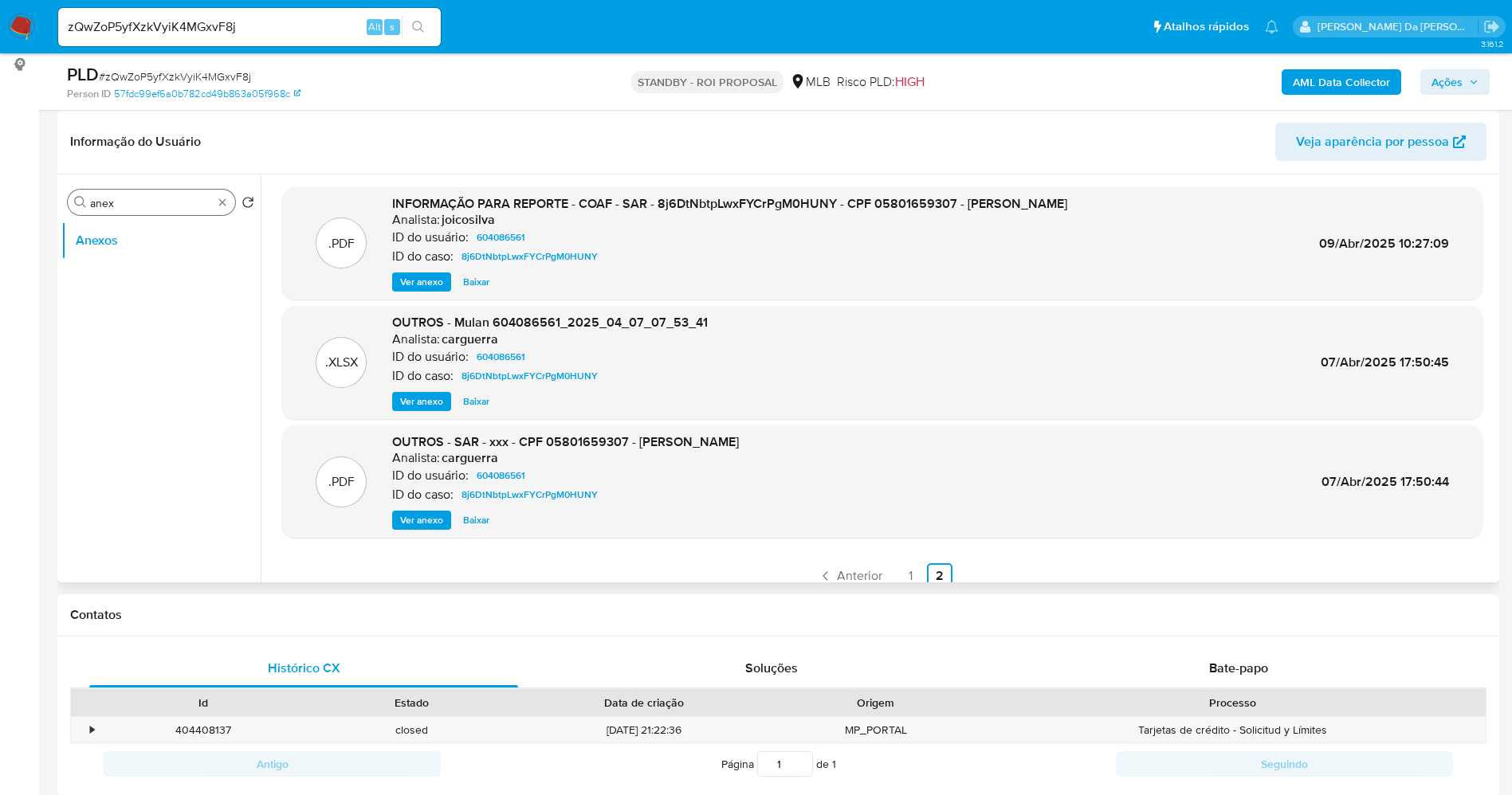
click at [220, 195] on div "Procurar anex" at bounding box center [151, 203] width 167 height 26
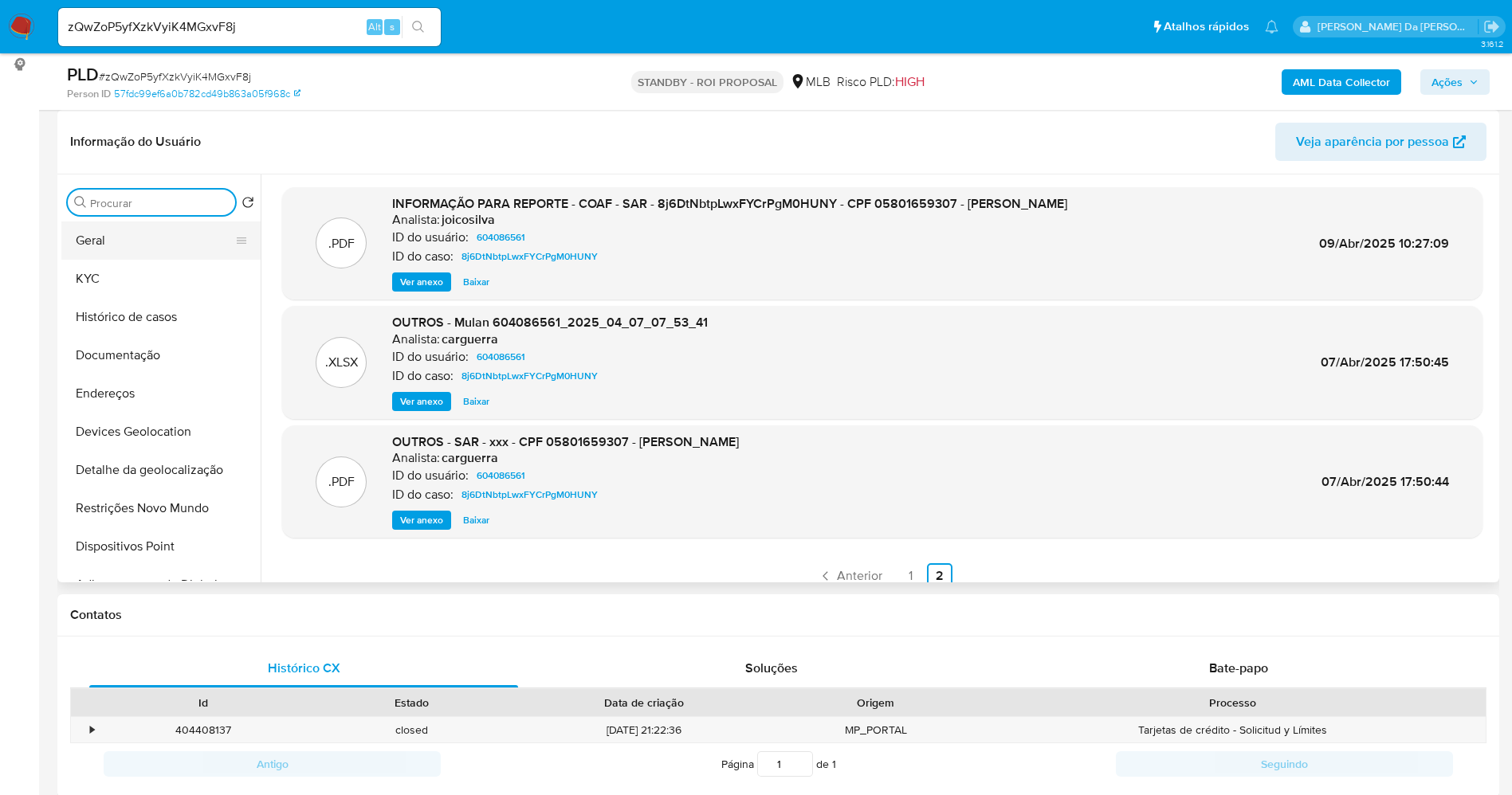
click at [77, 231] on button "Geral" at bounding box center [154, 240] width 187 height 38
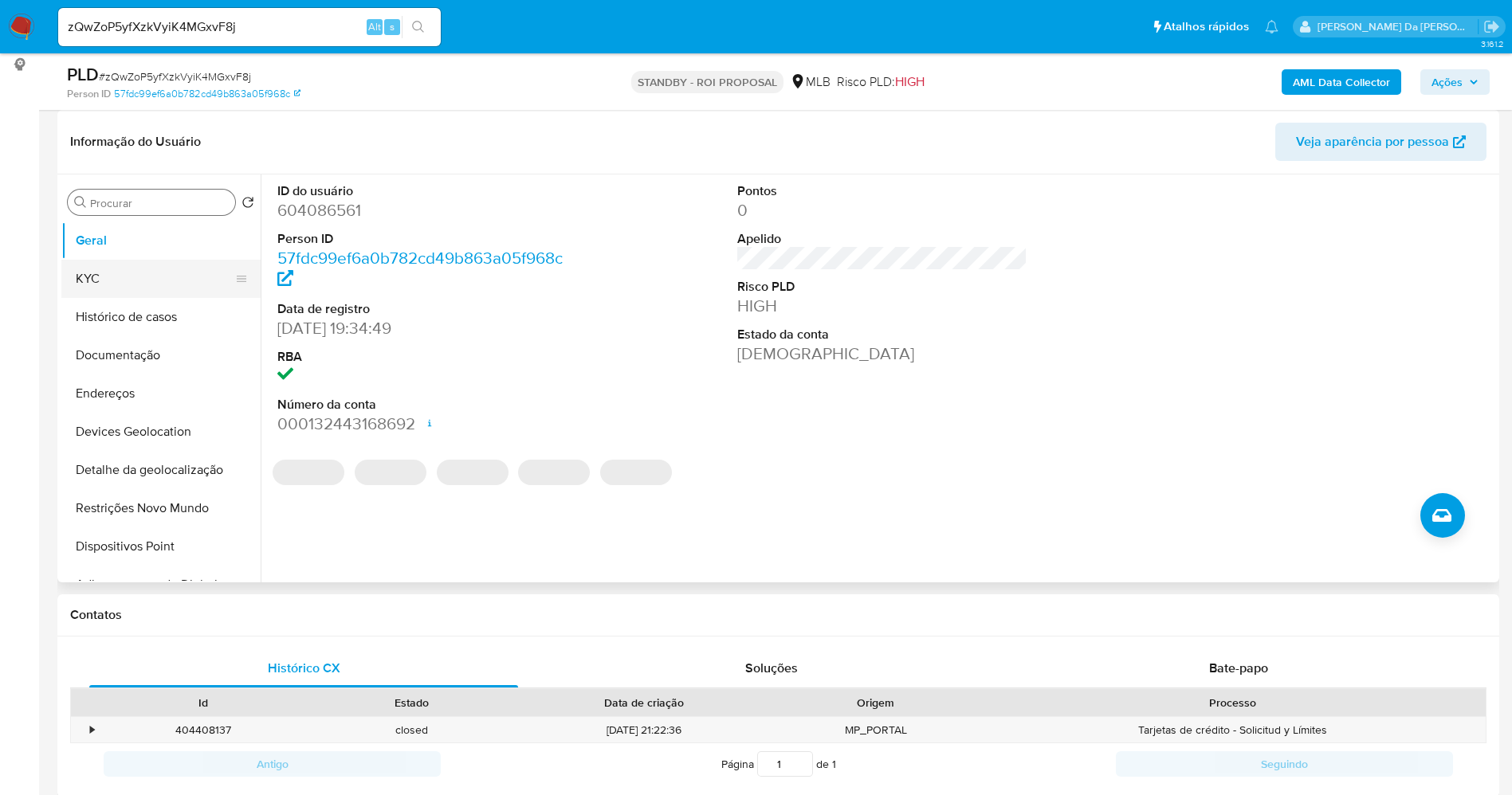
click at [126, 273] on button "KYC" at bounding box center [154, 278] width 187 height 38
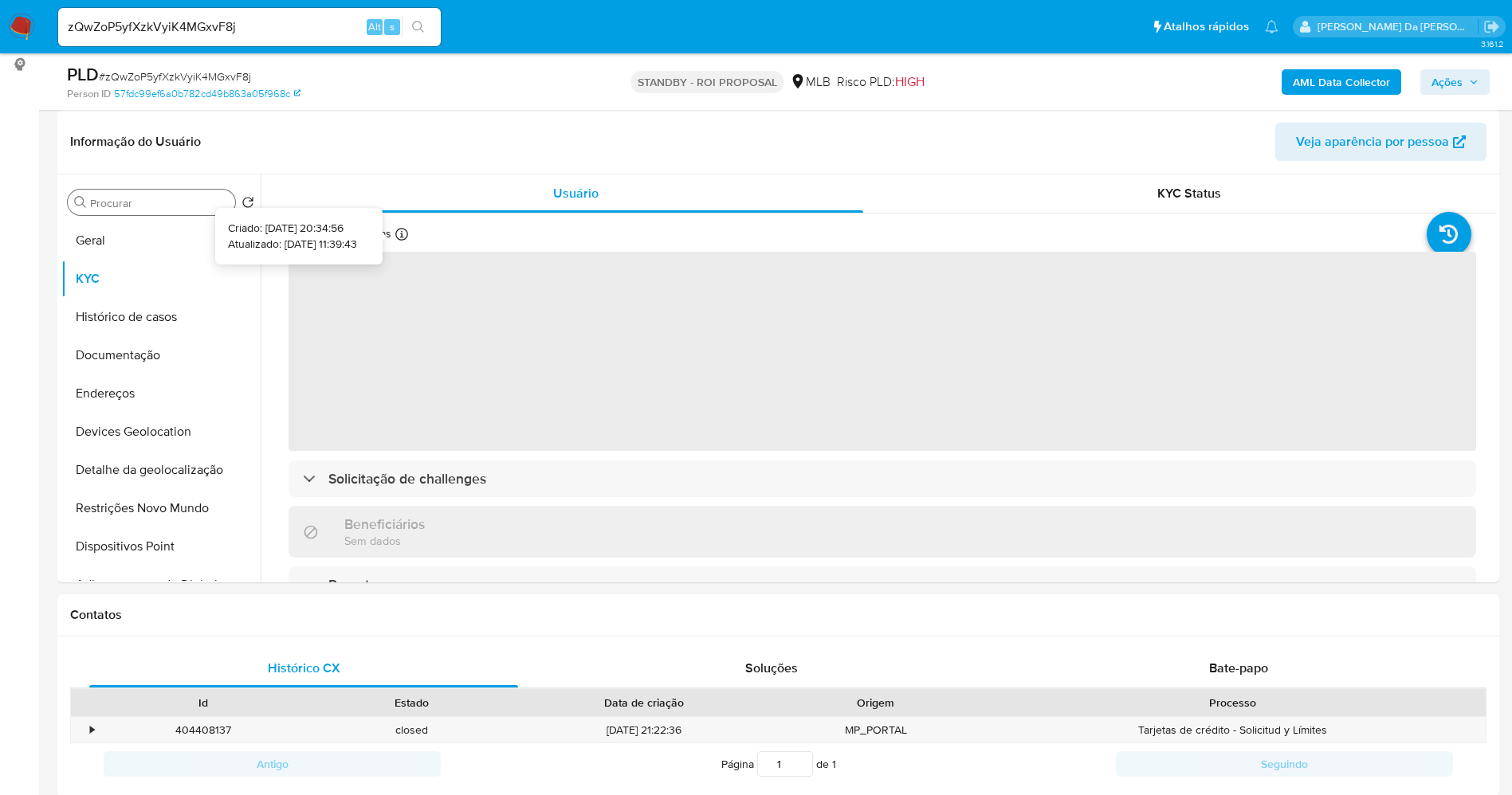
click at [398, 228] on icon at bounding box center [401, 234] width 13 height 13
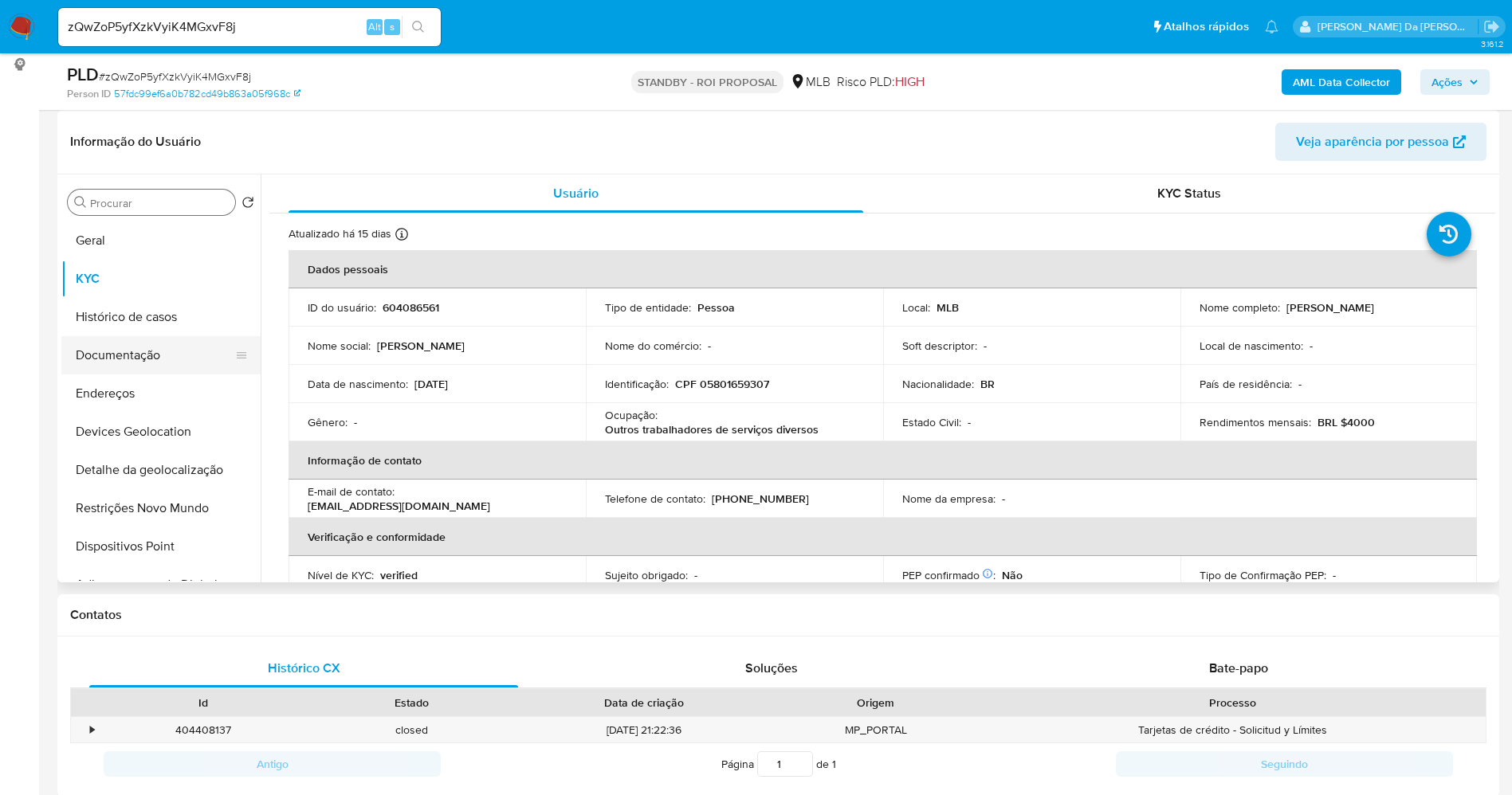
click at [143, 354] on button "Documentação" at bounding box center [154, 355] width 187 height 38
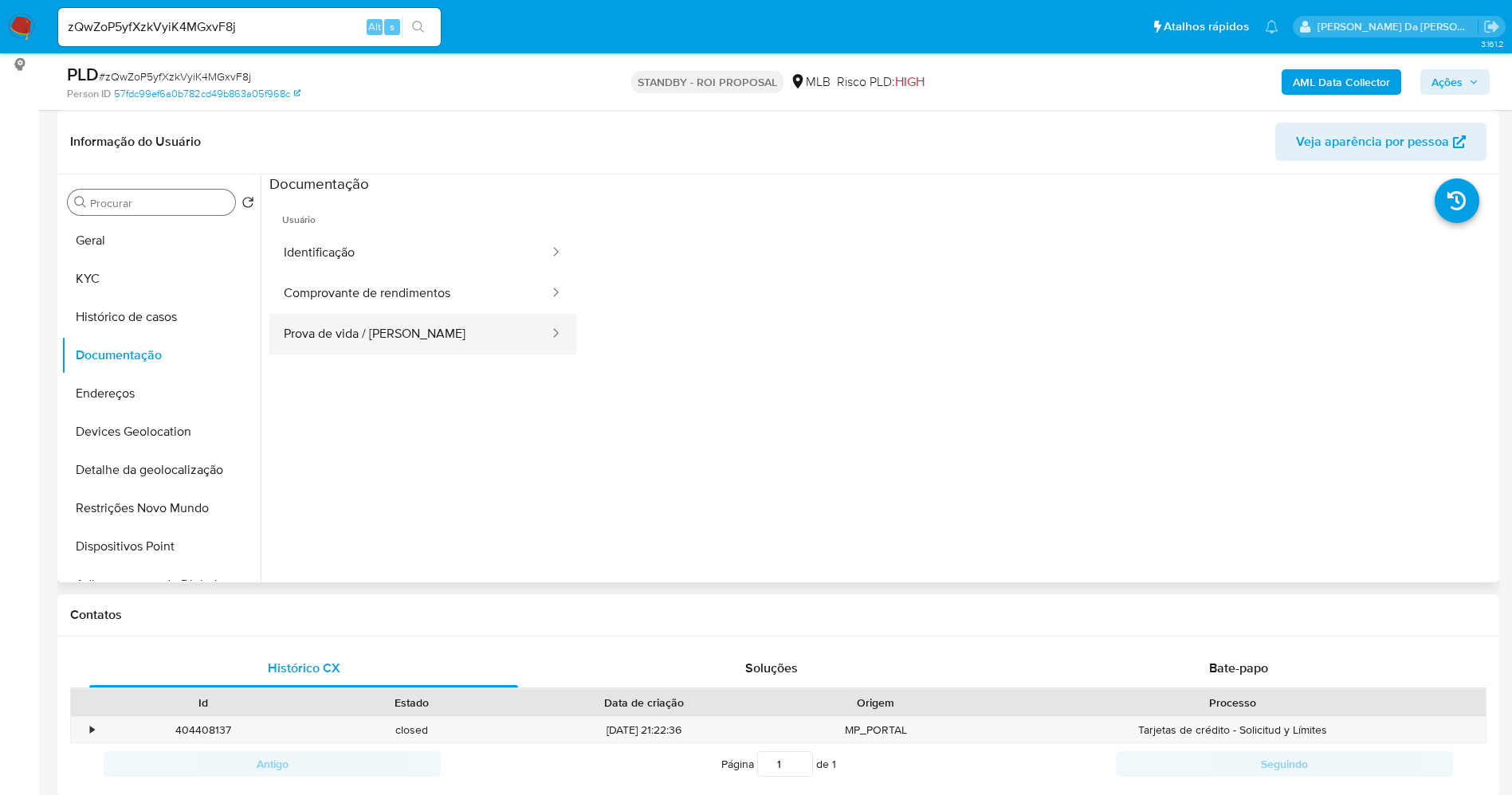
click at [414, 321] on button "Prova de vida / [PERSON_NAME]" at bounding box center [410, 334] width 281 height 40
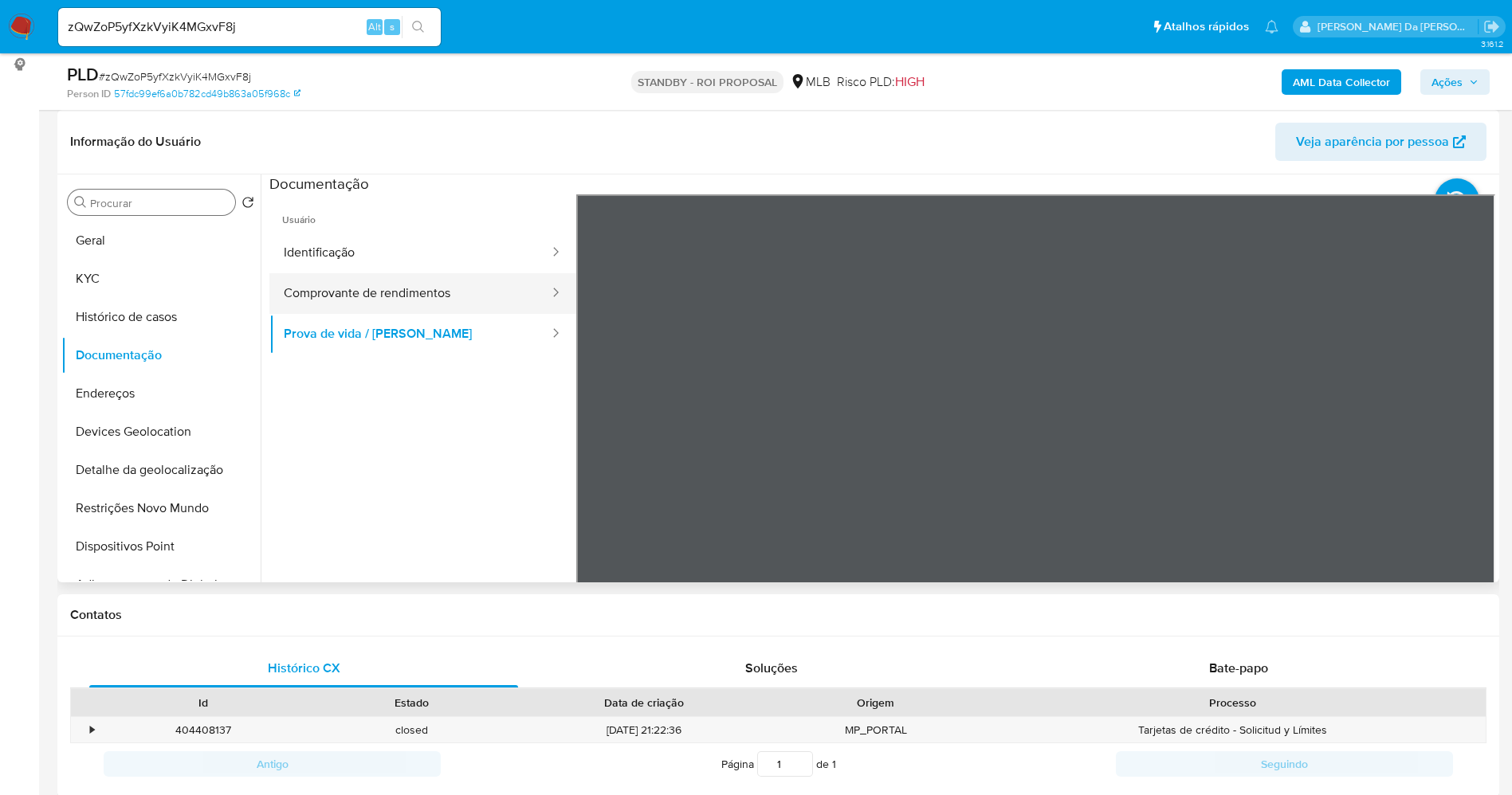
click at [443, 287] on button "Comprovante de rendimentos" at bounding box center [410, 293] width 281 height 40
click at [1242, 662] on span "Bate-papo" at bounding box center [1239, 668] width 59 height 19
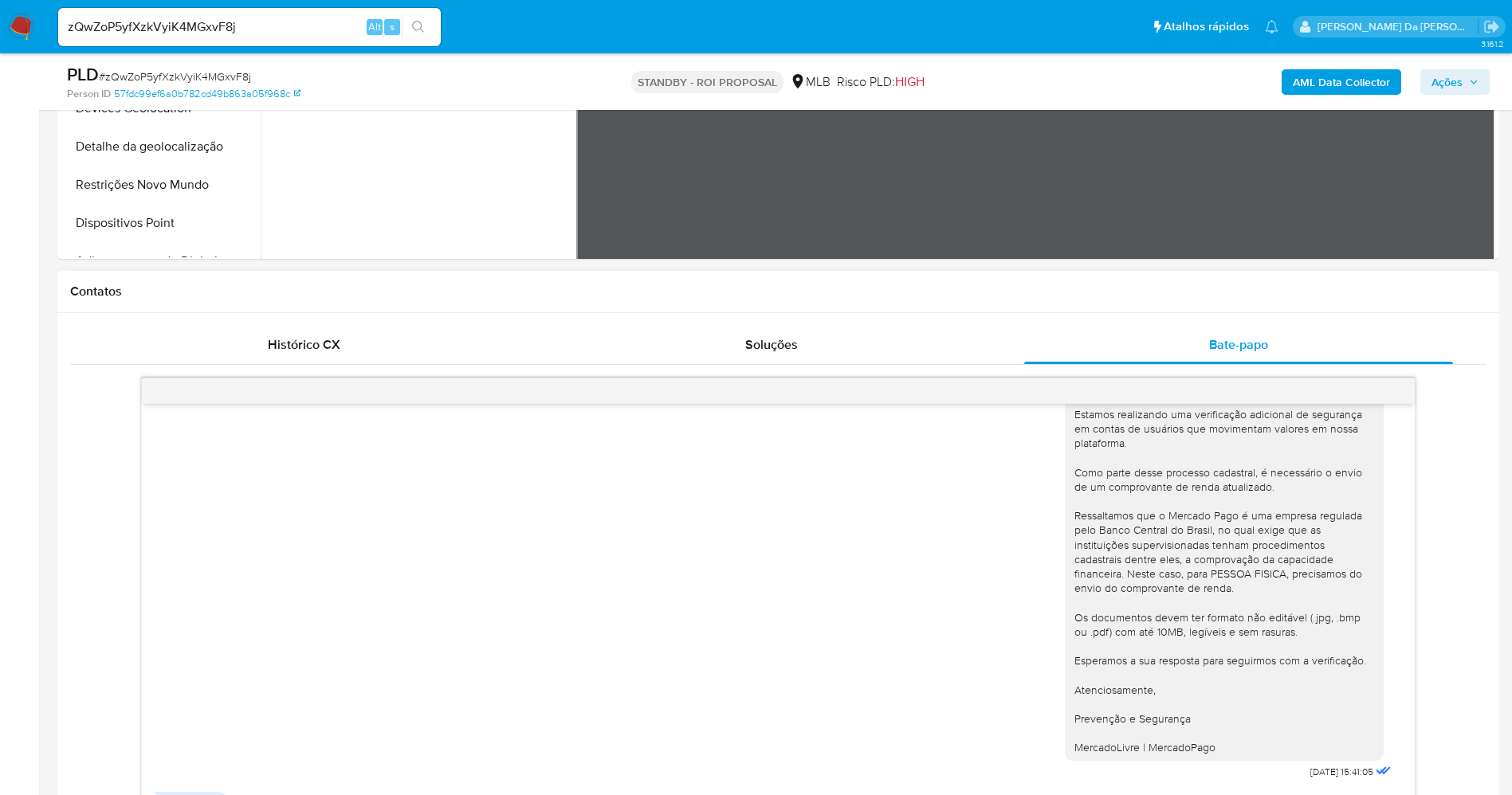
scroll to position [717, 0]
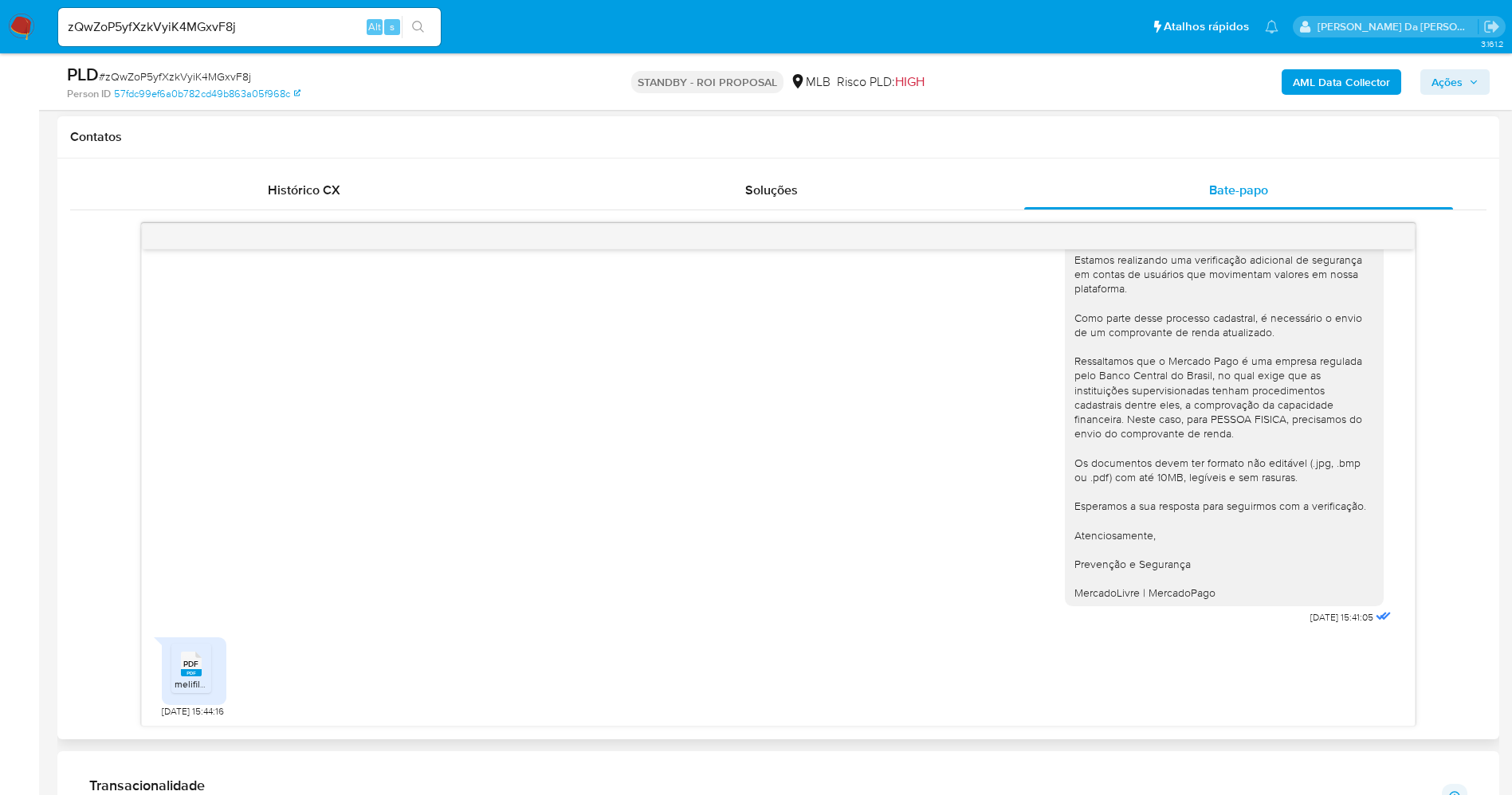
click at [181, 669] on icon at bounding box center [191, 664] width 21 height 25
